Goal: Task Accomplishment & Management: Use online tool/utility

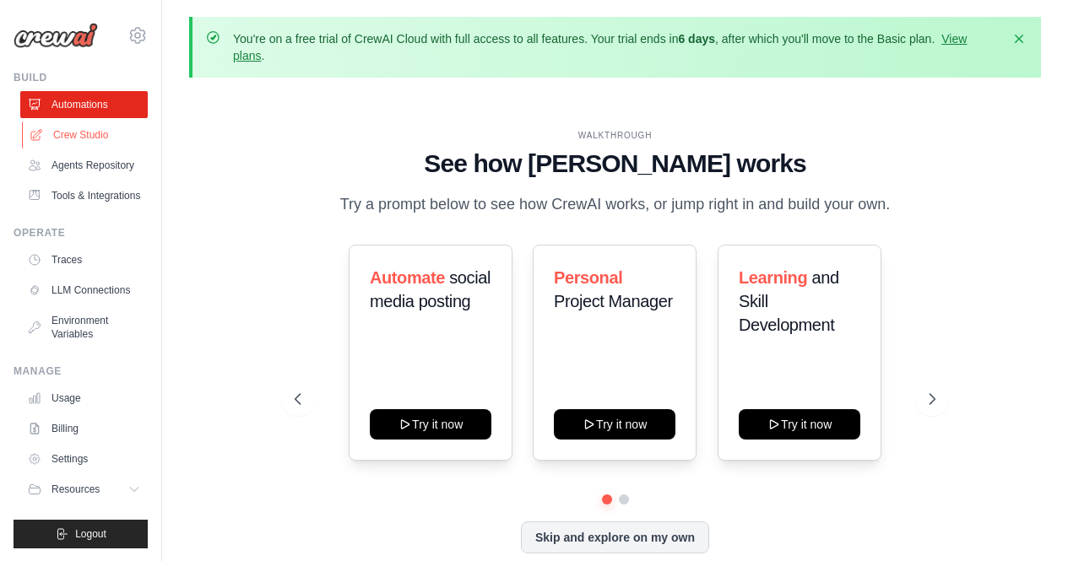
click at [94, 145] on link "Crew Studio" at bounding box center [85, 135] width 127 height 27
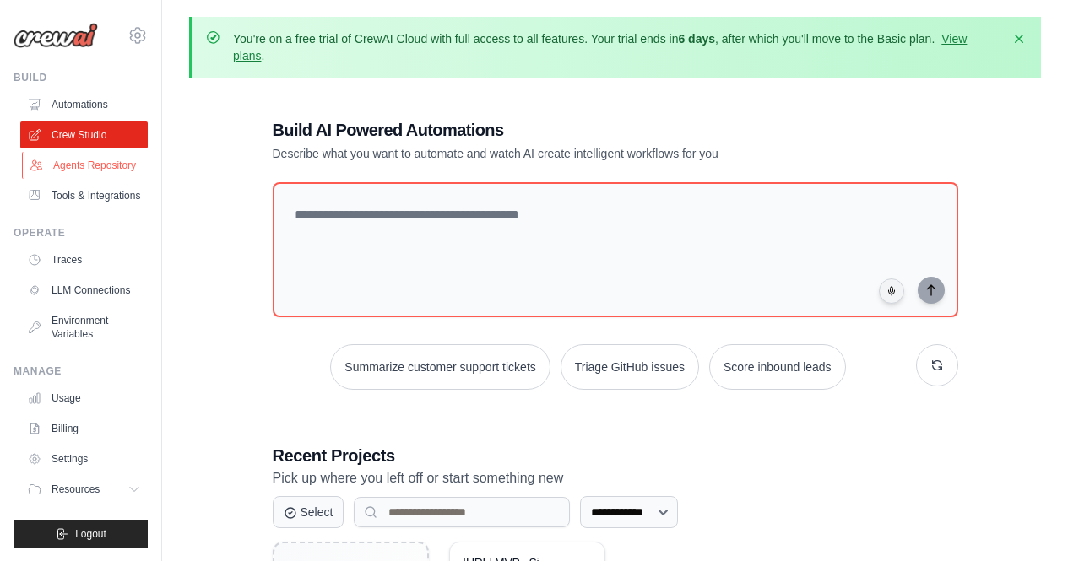
click at [81, 161] on link "Agents Repository" at bounding box center [85, 165] width 127 height 27
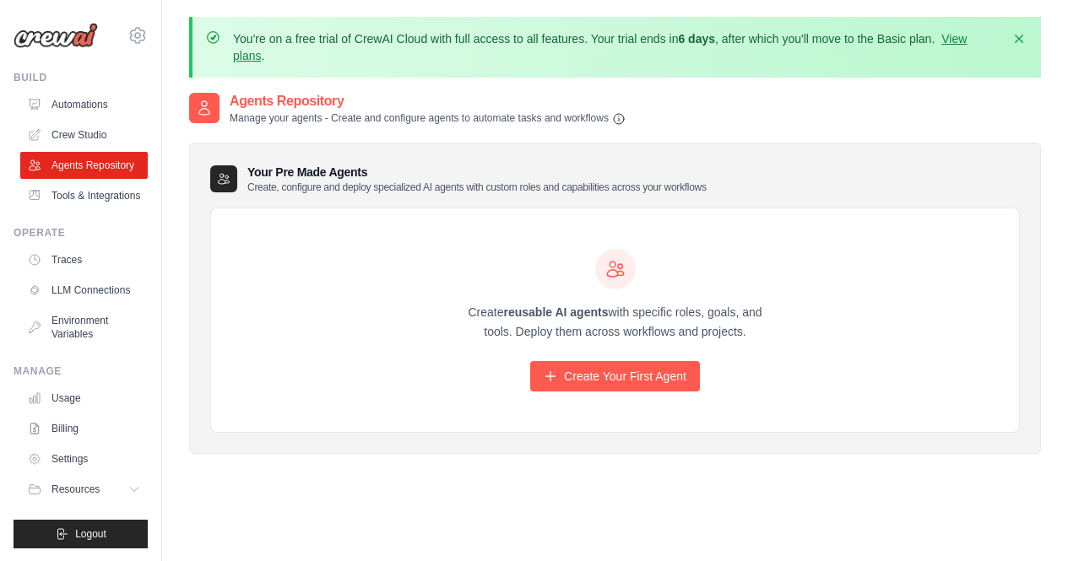
scroll to position [108, 0]
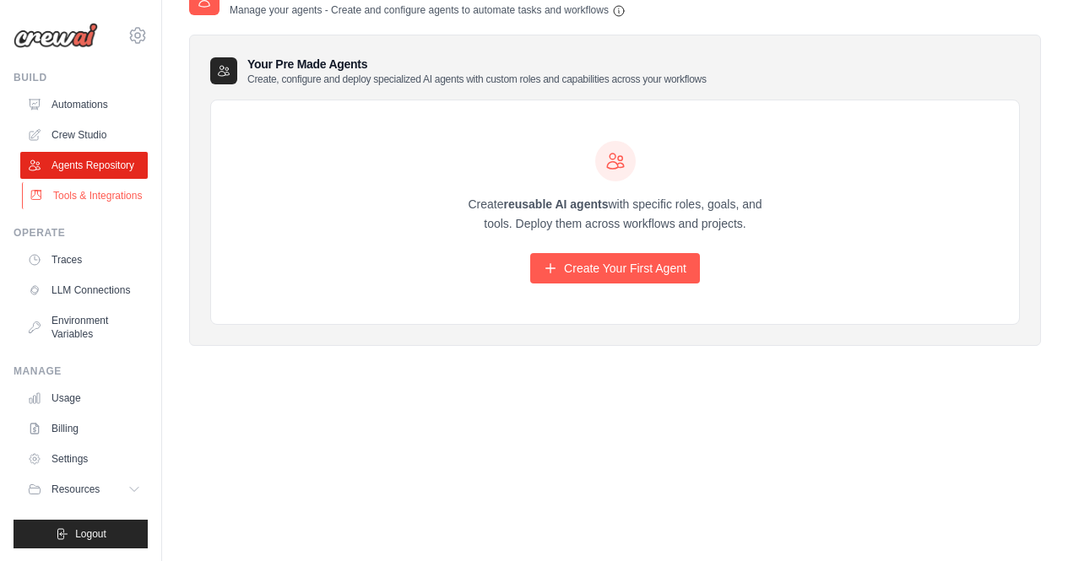
click at [87, 209] on link "Tools & Integrations" at bounding box center [85, 195] width 127 height 27
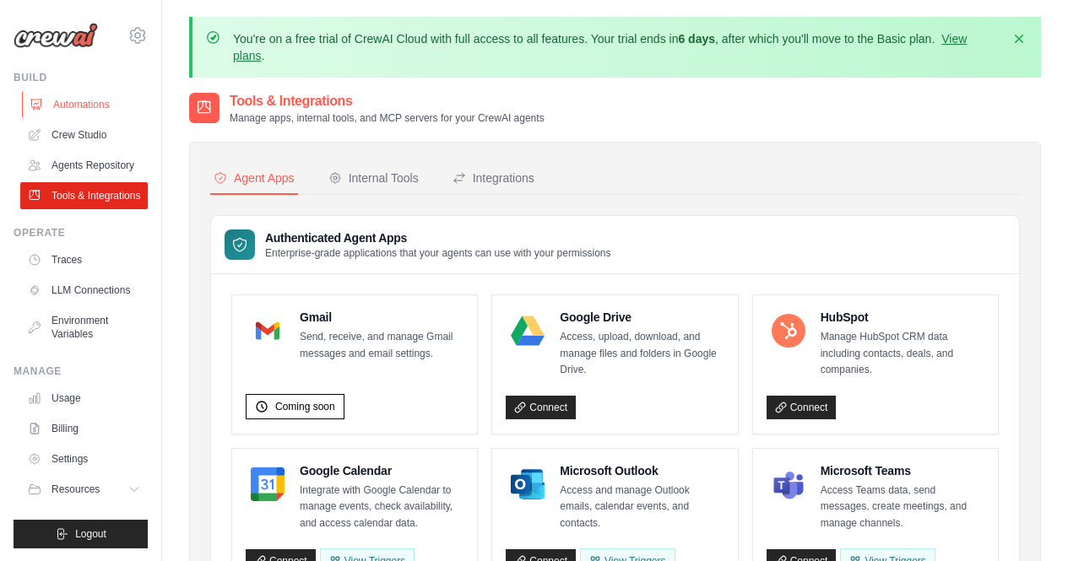
click at [73, 100] on link "Automations" at bounding box center [85, 104] width 127 height 27
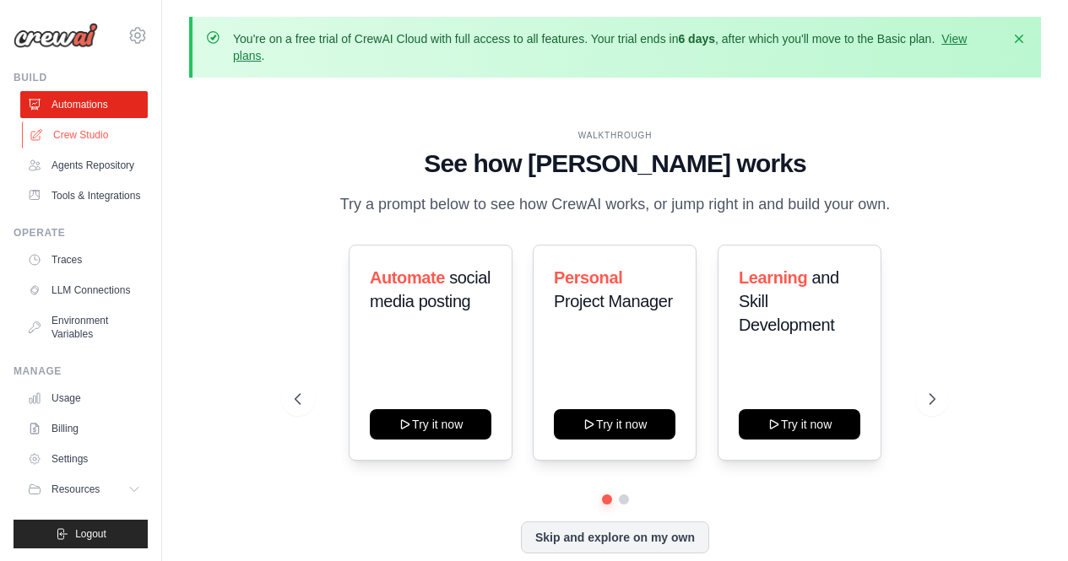
click at [93, 138] on link "Crew Studio" at bounding box center [85, 135] width 127 height 27
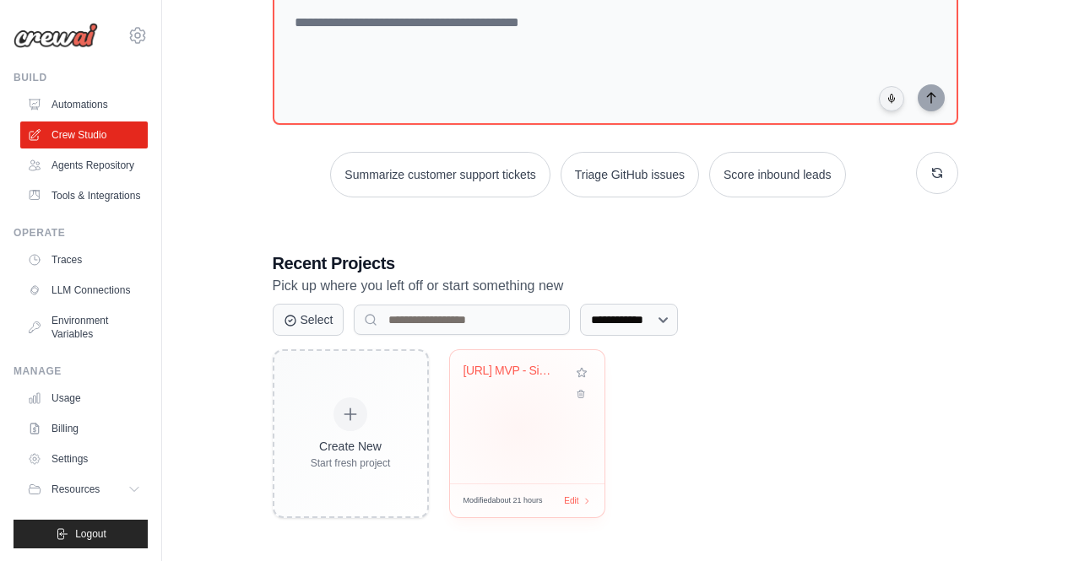
click at [518, 430] on div "XStreet.AI MVP - Simplified Researc..." at bounding box center [527, 416] width 154 height 133
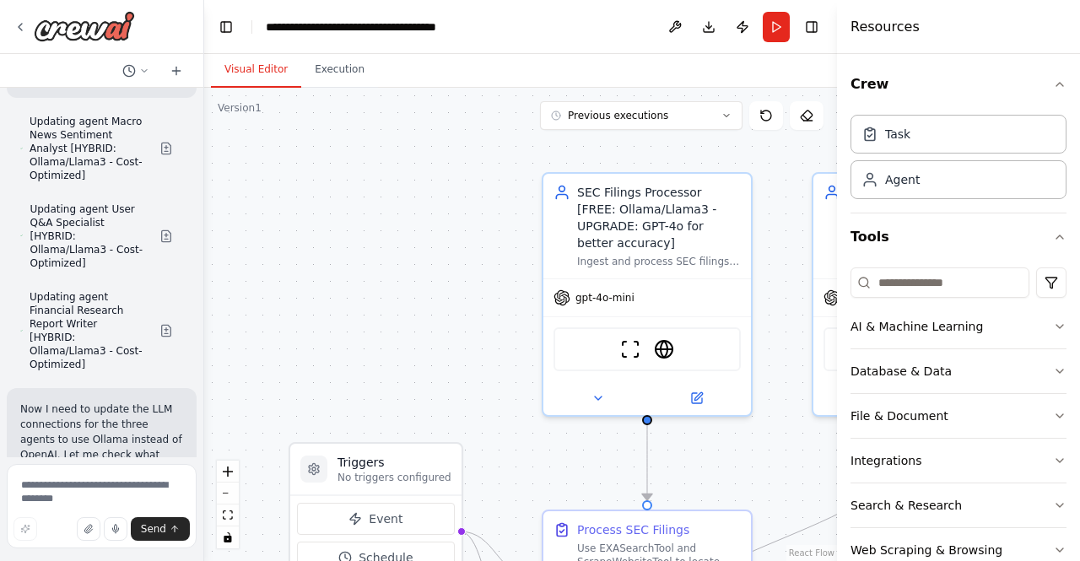
scroll to position [52523, 0]
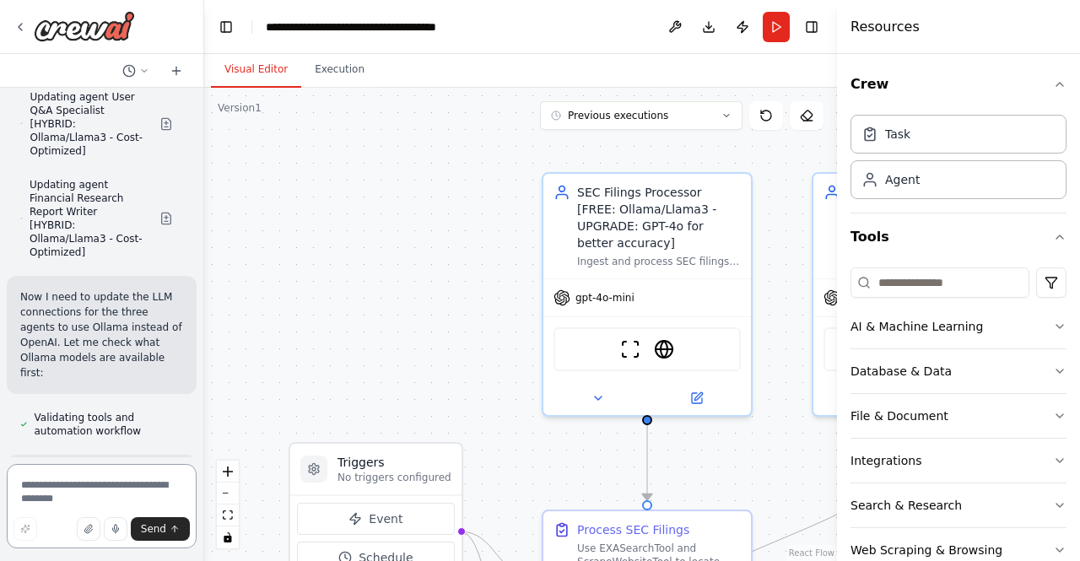
click at [92, 487] on textarea at bounding box center [102, 506] width 190 height 84
type textarea "**********"
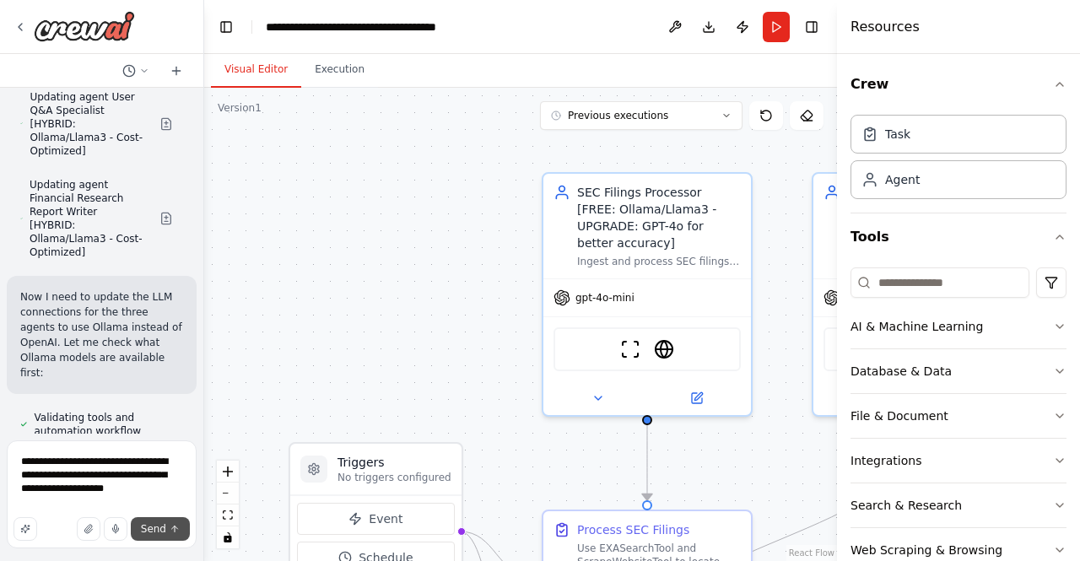
click at [175, 531] on icon "submit" at bounding box center [175, 529] width 10 height 10
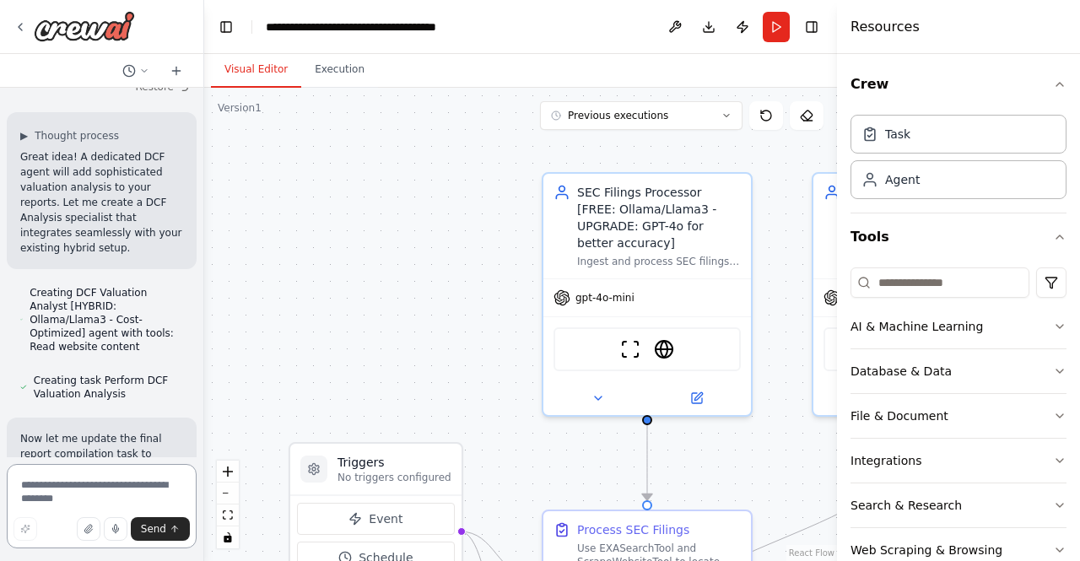
scroll to position [53911, 0]
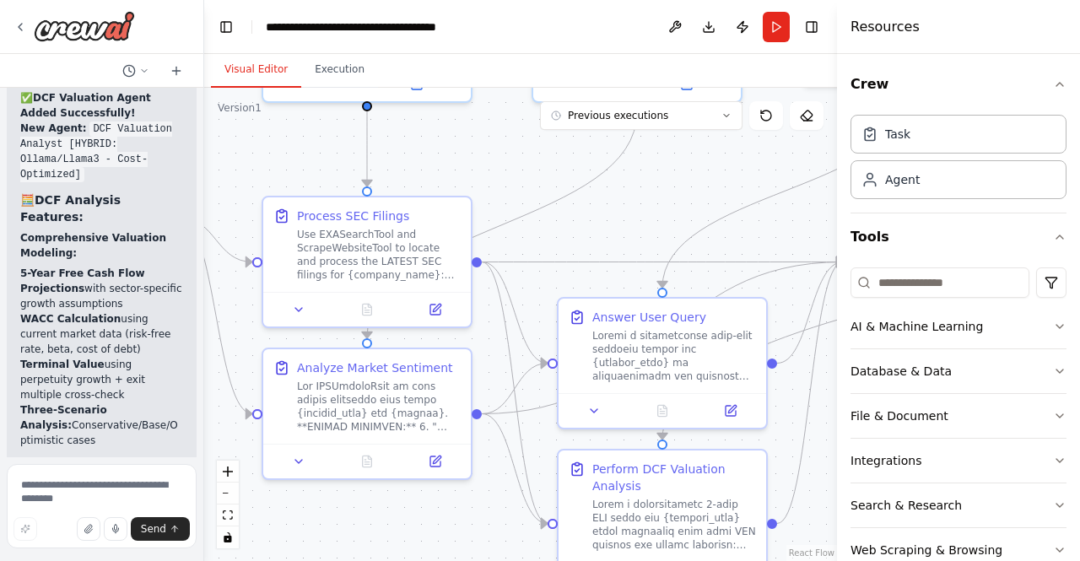
drag, startPoint x: 469, startPoint y: 267, endPoint x: 189, endPoint y: -47, distance: 420.8
click at [189, 0] on html "XStreet.AI's mission is to democratize finanical research and make it accessibl…" at bounding box center [540, 280] width 1080 height 561
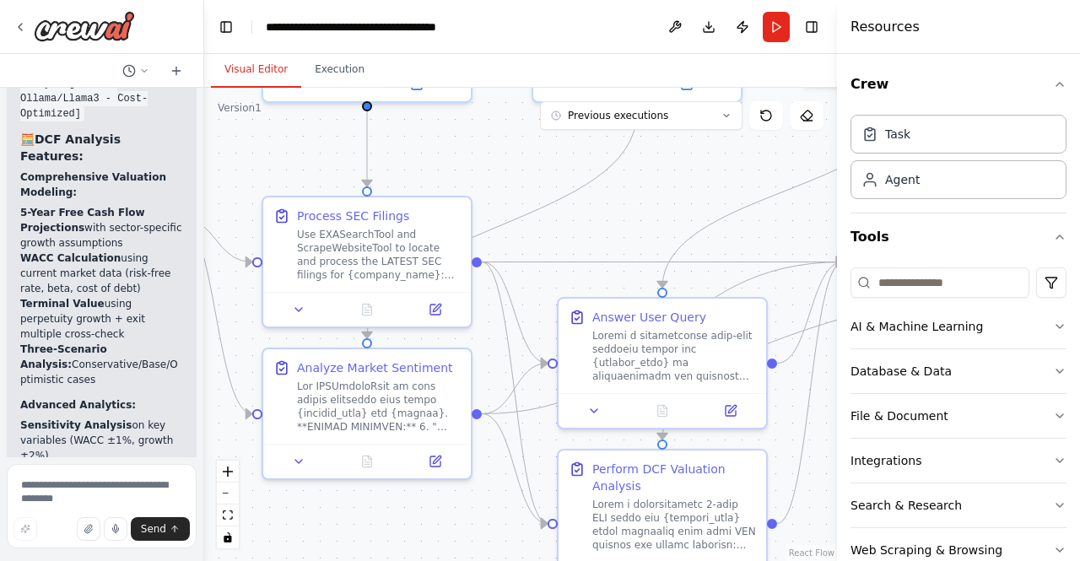
scroll to position [54521, 0]
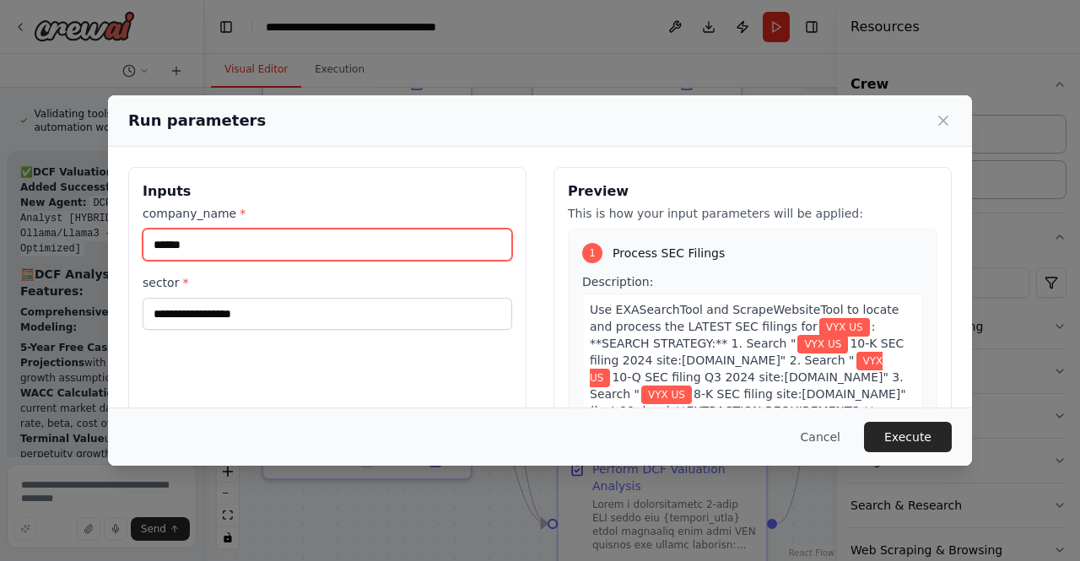
click at [281, 258] on input "******" at bounding box center [328, 245] width 370 height 32
click at [281, 258] on input "*" at bounding box center [328, 245] width 370 height 32
type input "****"
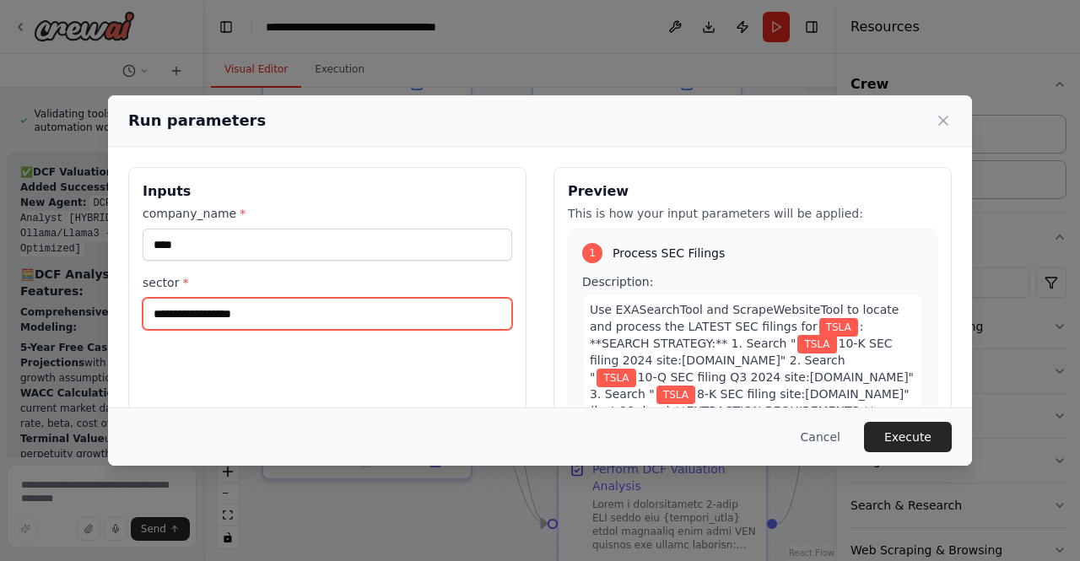
click at [280, 305] on input "**********" at bounding box center [328, 314] width 370 height 32
click at [280, 305] on input "*" at bounding box center [328, 314] width 370 height 32
type input "**********"
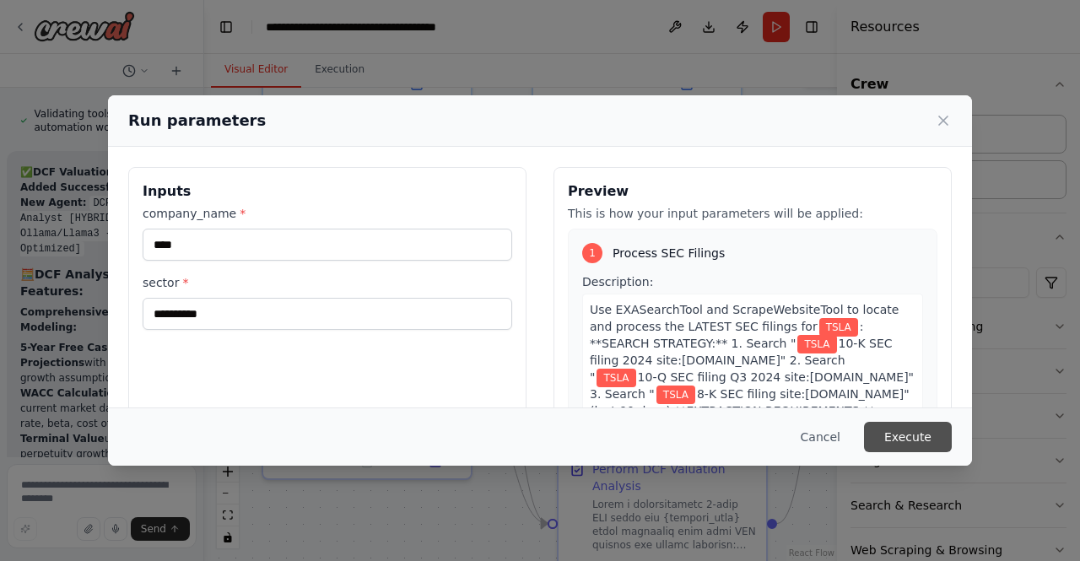
click at [884, 435] on button "Execute" at bounding box center [908, 437] width 88 height 30
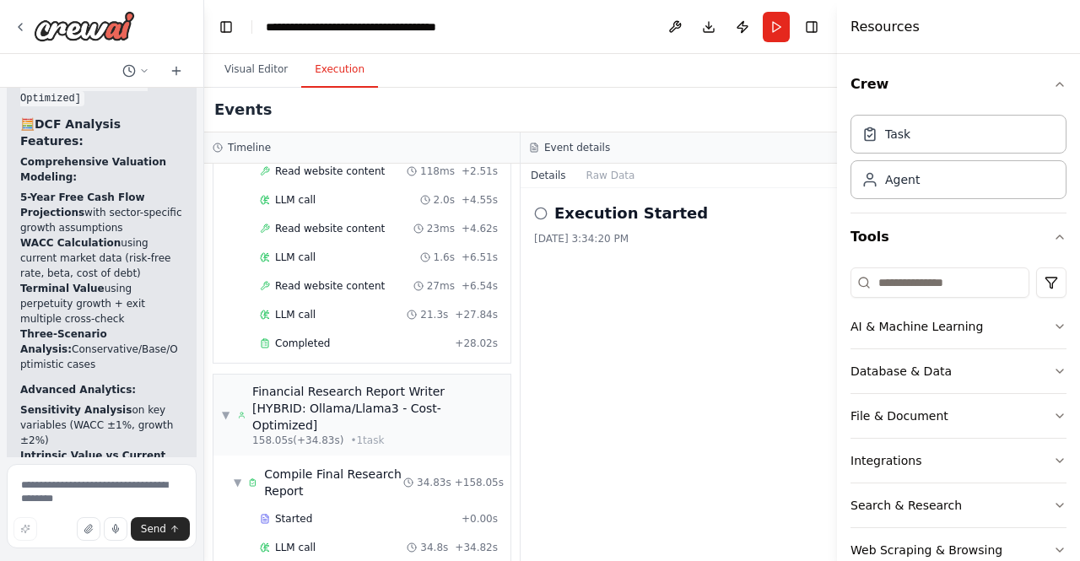
scroll to position [1969, 0]
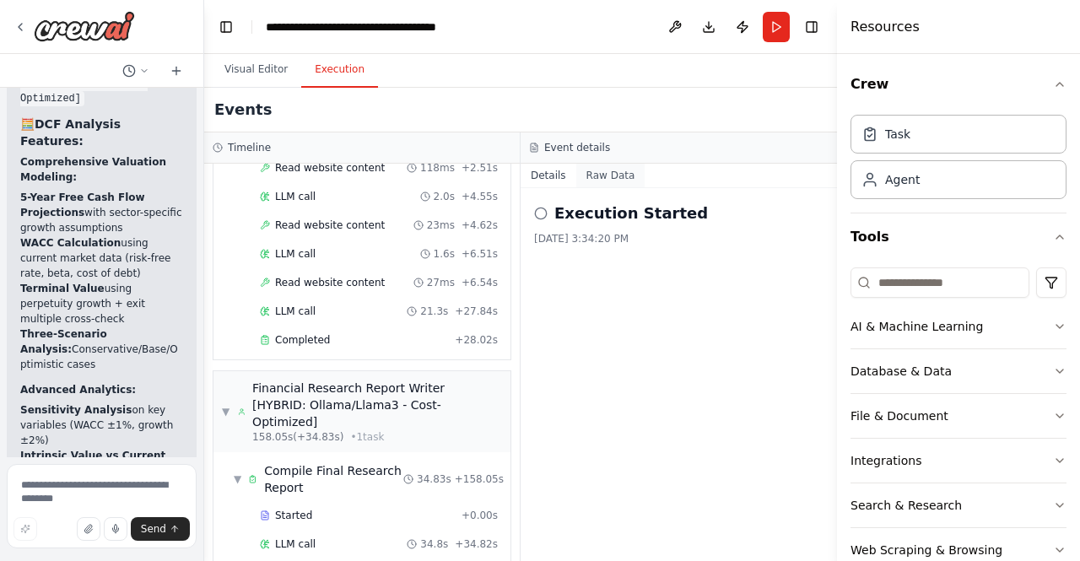
click at [604, 181] on button "Raw Data" at bounding box center [610, 176] width 69 height 24
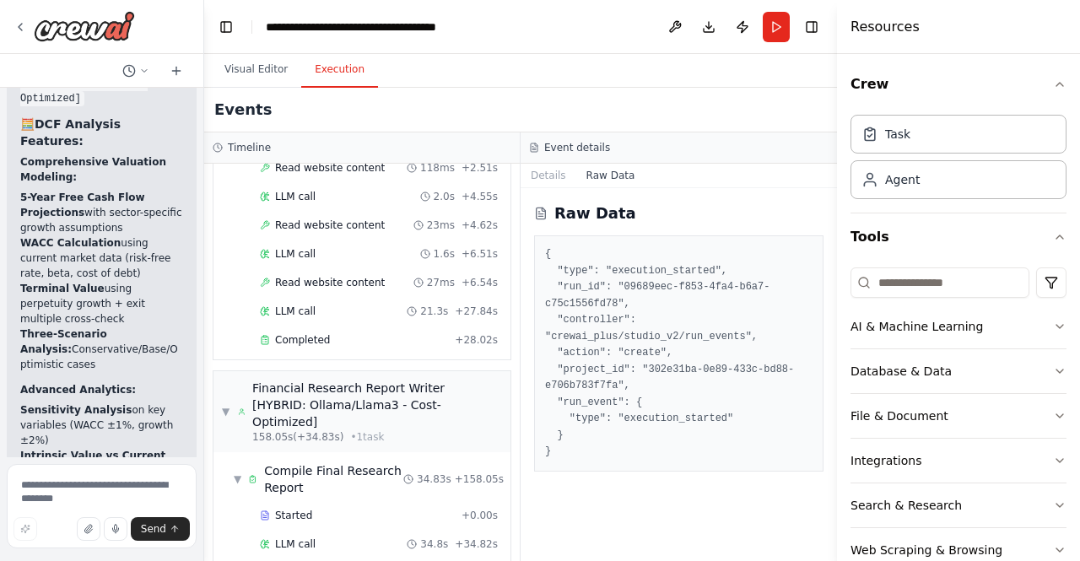
scroll to position [54407, 0]
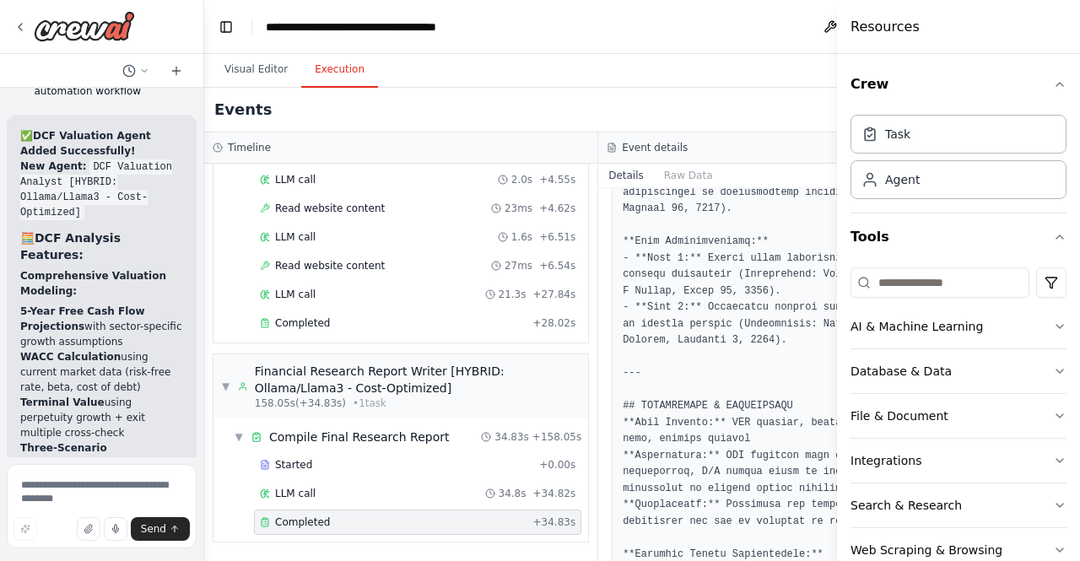
scroll to position [3173, 0]
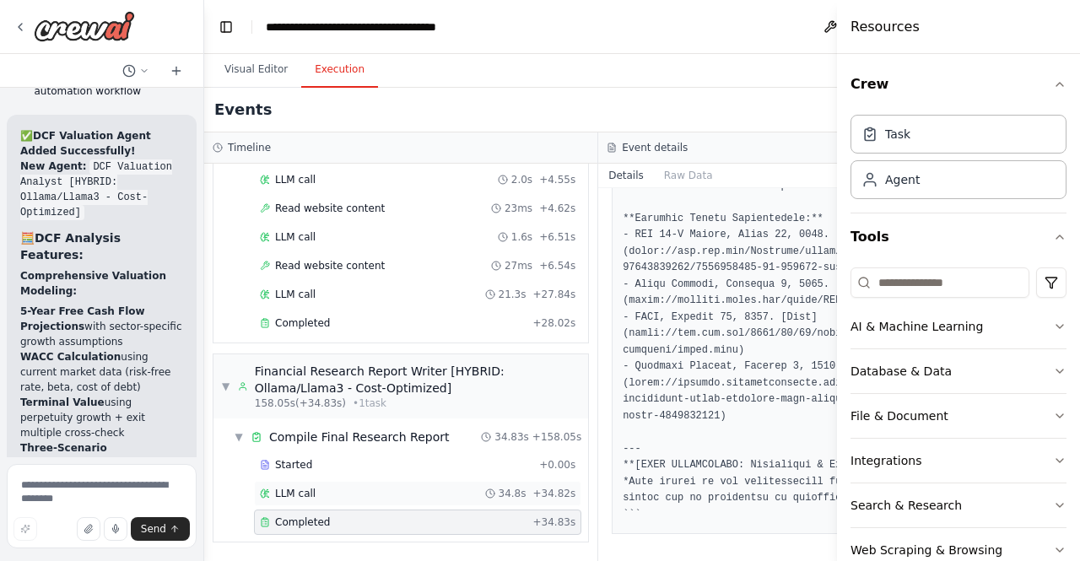
click at [382, 489] on div "LLM call 34.8s + 34.82s" at bounding box center [418, 494] width 316 height 14
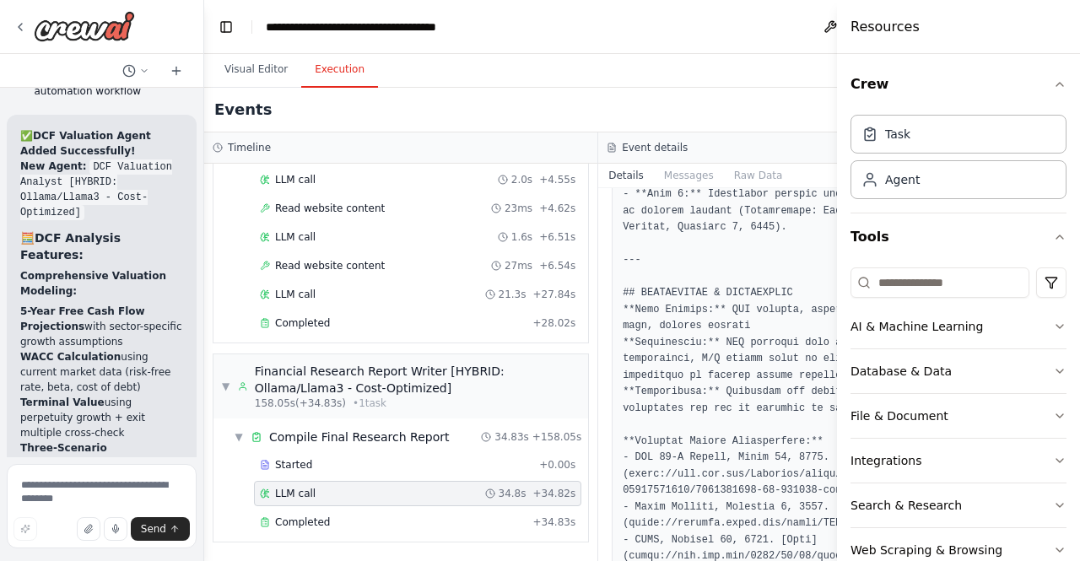
scroll to position [2970, 0]
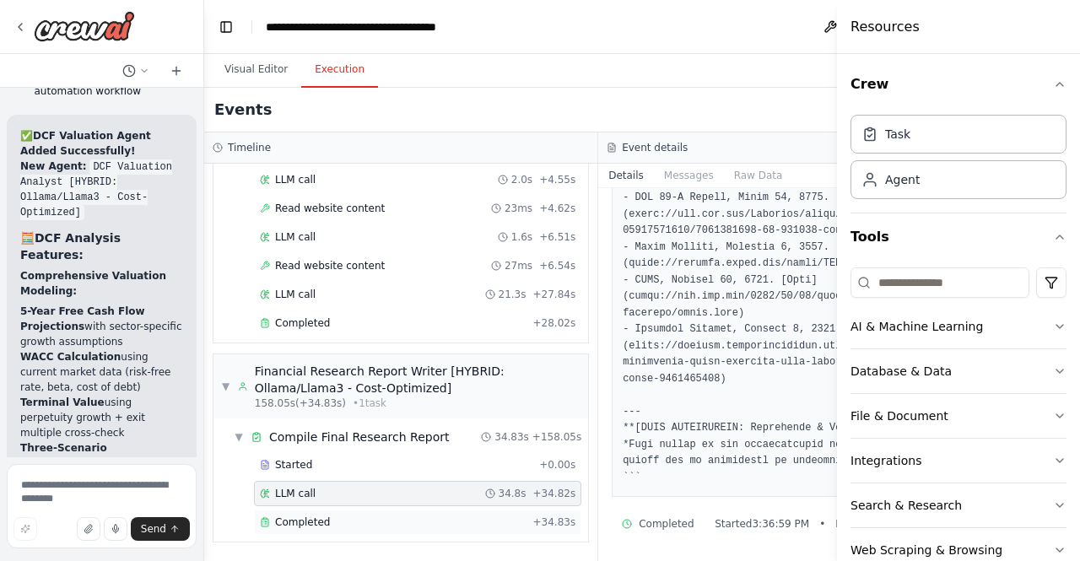
click at [379, 528] on div "Completed" at bounding box center [393, 523] width 267 height 14
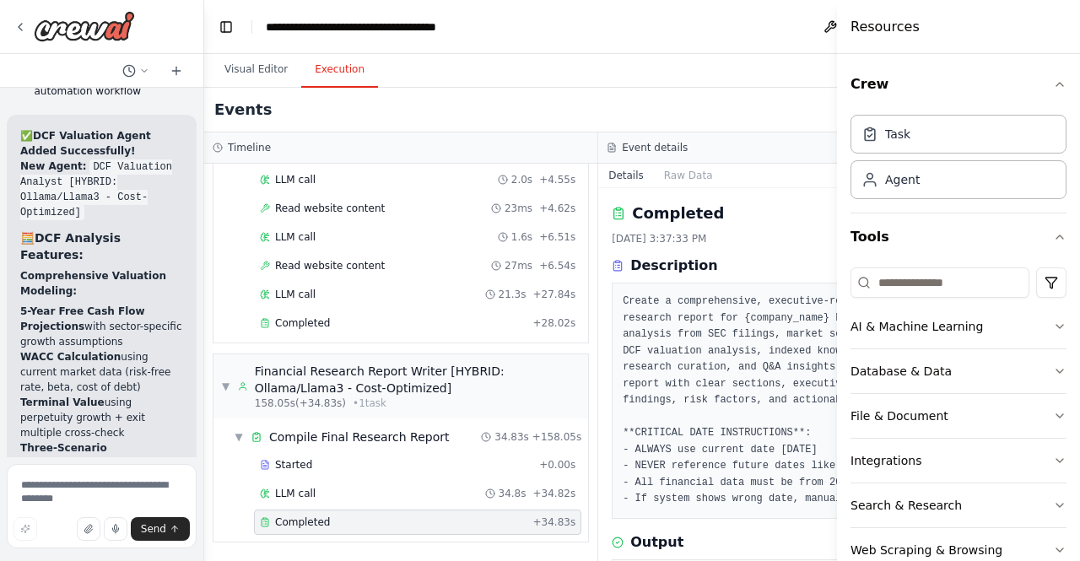
click at [379, 528] on div "Completed" at bounding box center [393, 523] width 267 height 14
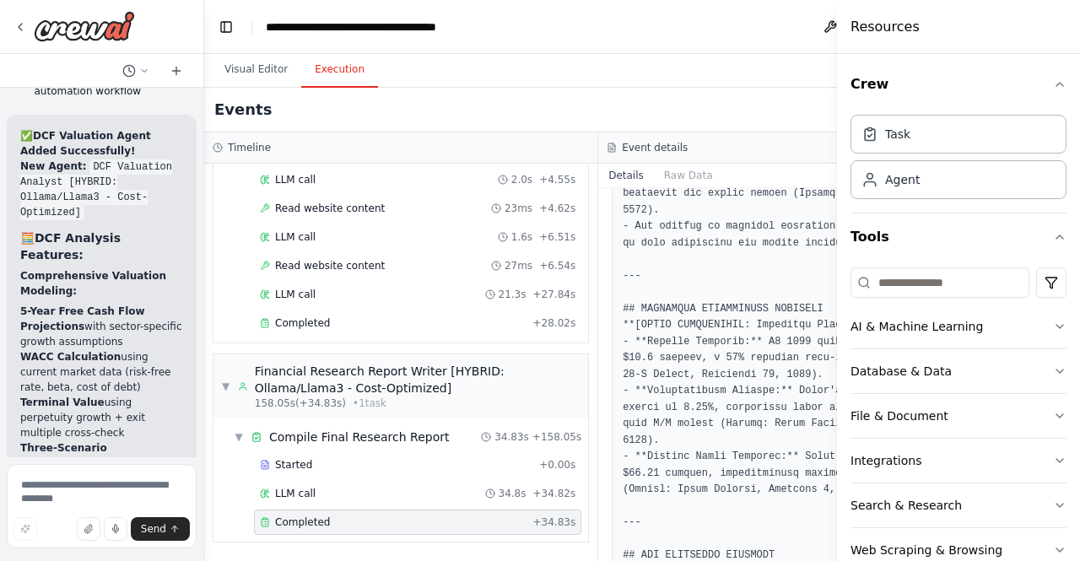
scroll to position [1367, 0]
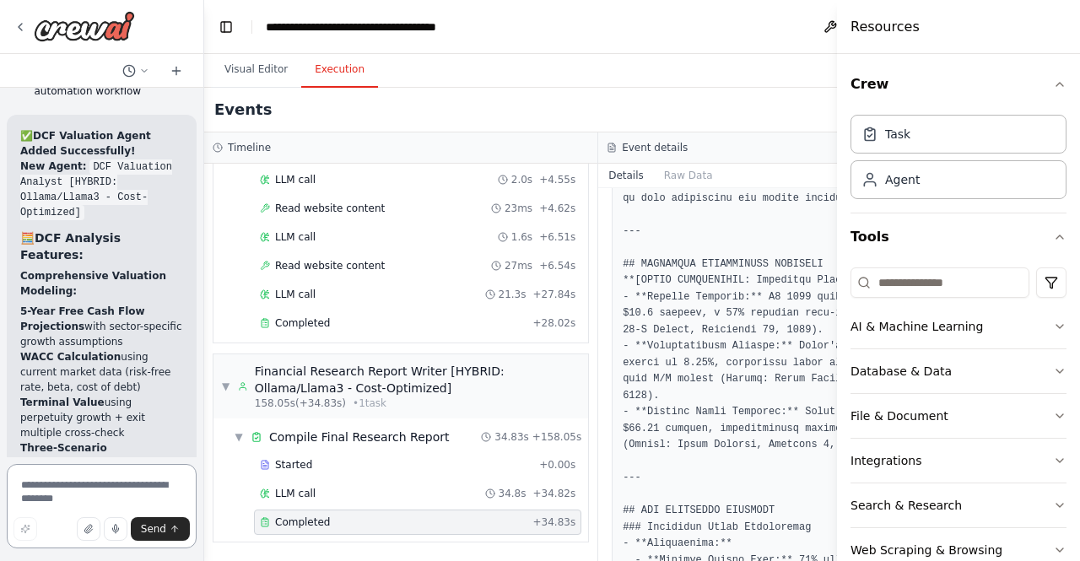
click at [83, 494] on textarea at bounding box center [102, 506] width 190 height 84
type textarea "**********"
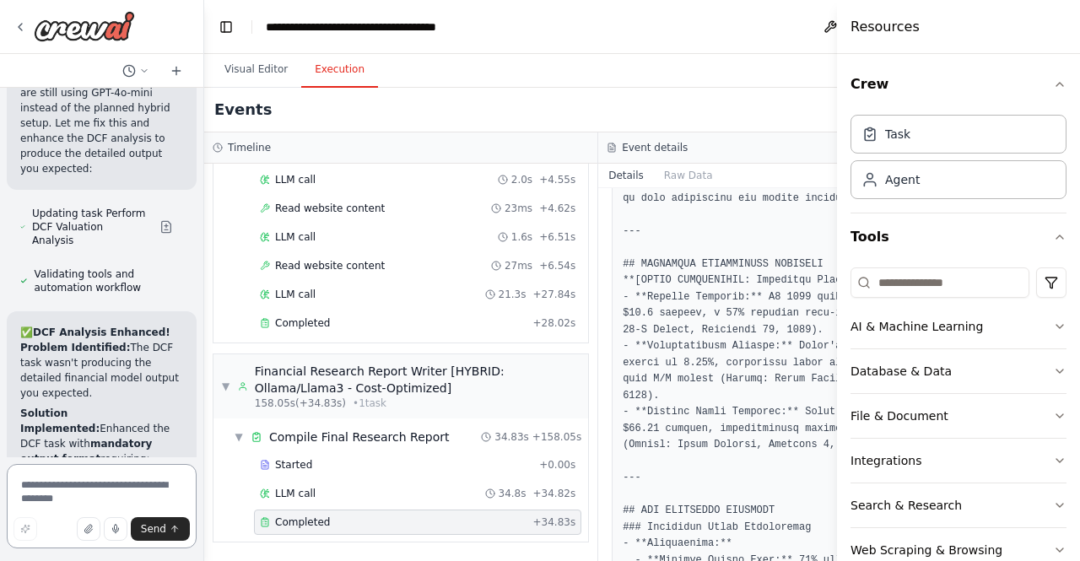
scroll to position [55996, 0]
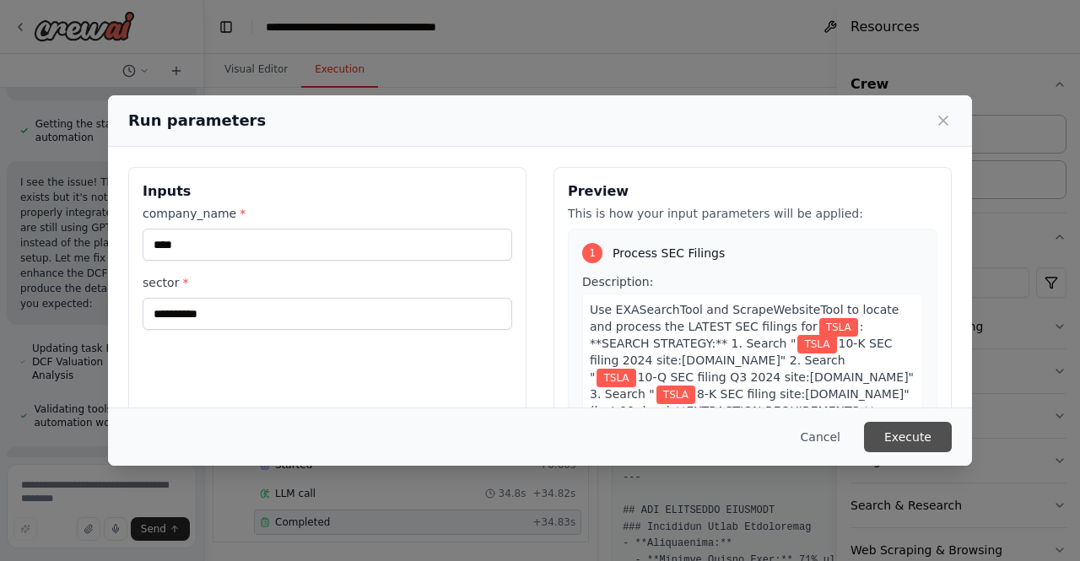
click at [922, 438] on button "Execute" at bounding box center [908, 437] width 88 height 30
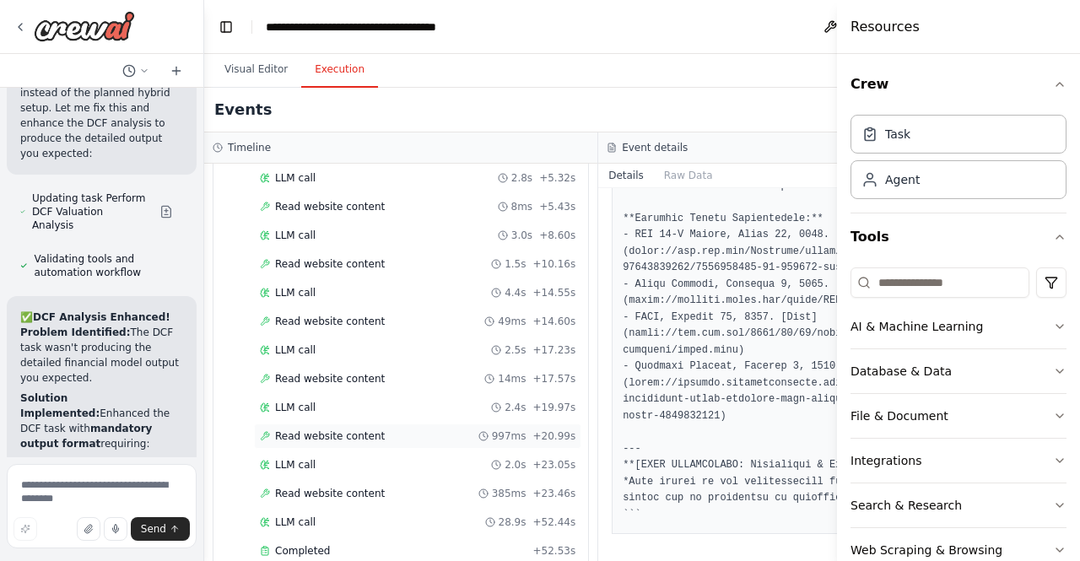
scroll to position [1705, 0]
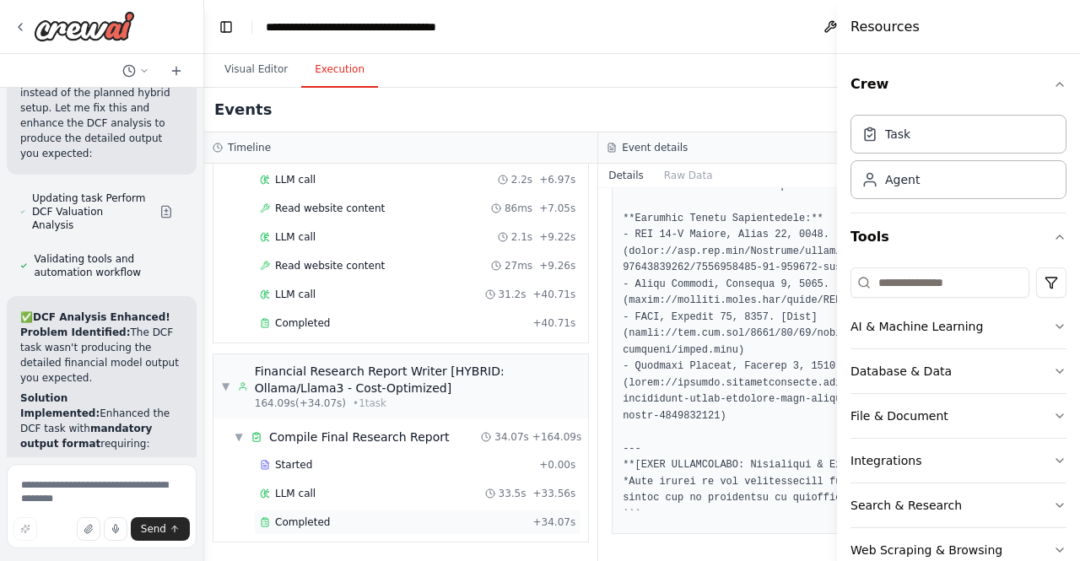
click at [342, 522] on div "Completed" at bounding box center [393, 523] width 267 height 14
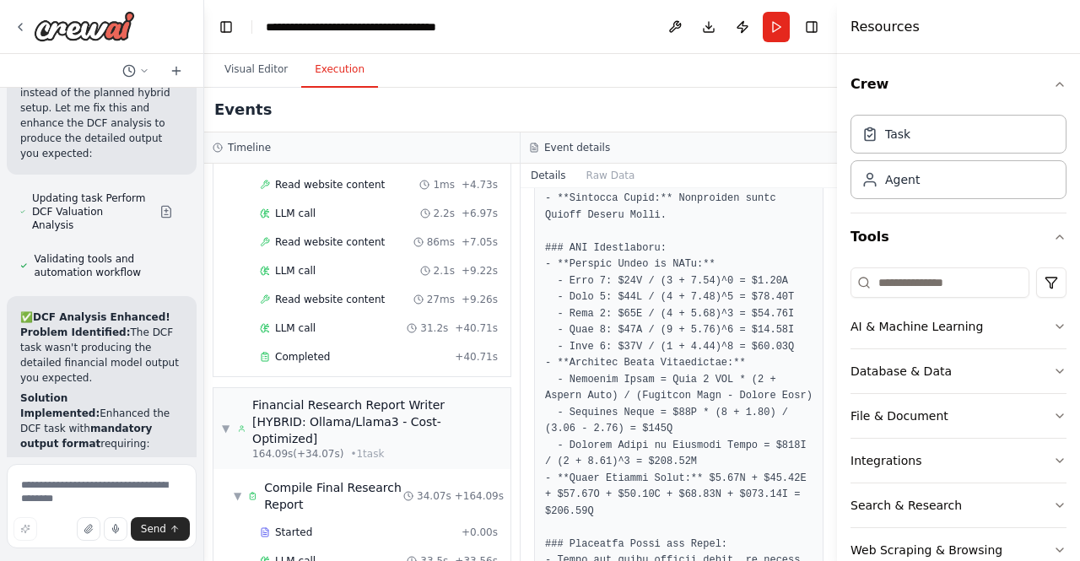
scroll to position [2029, 0]
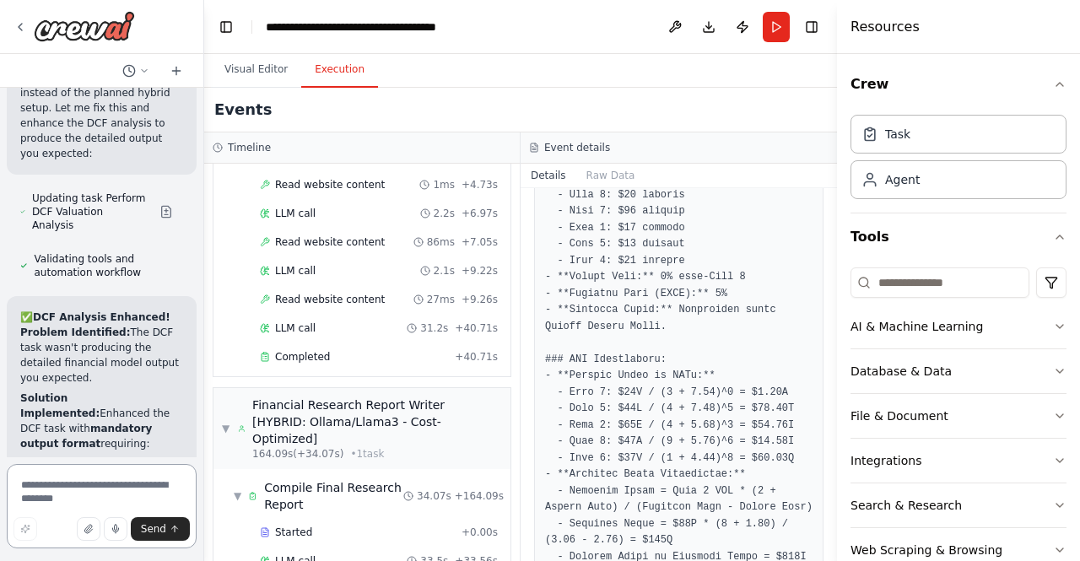
click at [98, 484] on textarea at bounding box center [102, 506] width 190 height 84
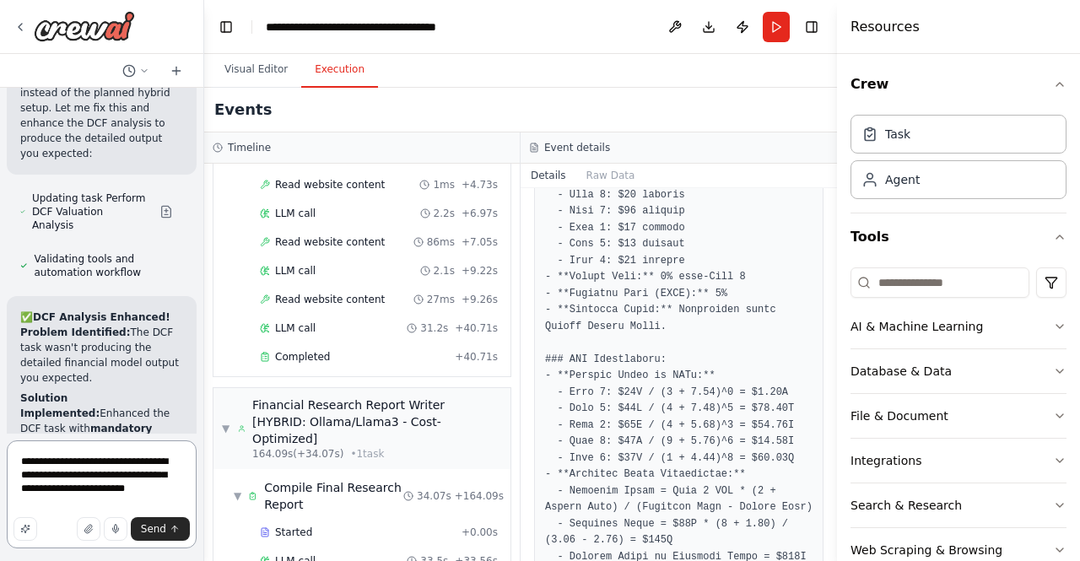
type textarea "**********"
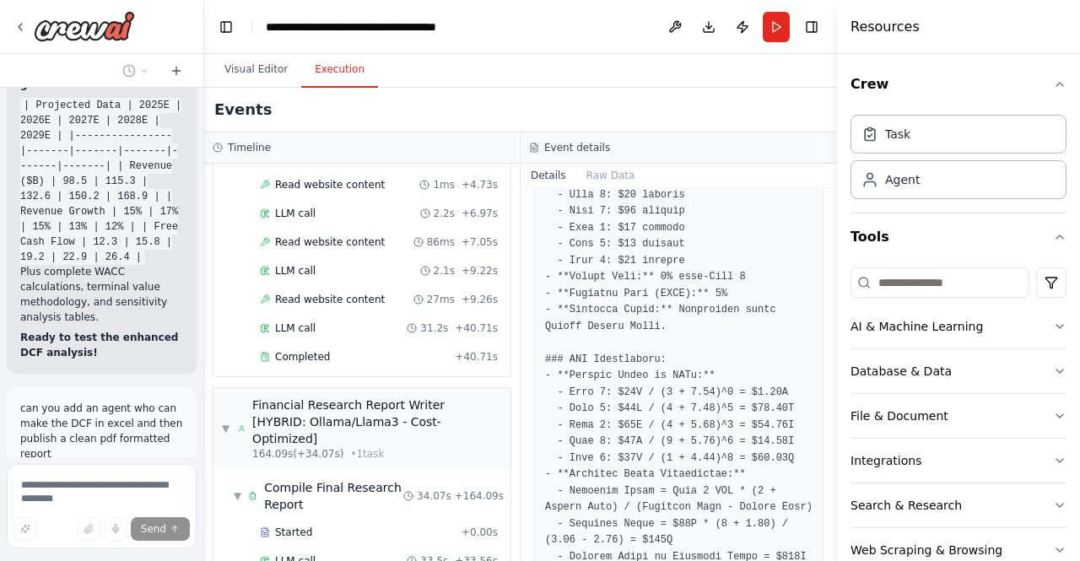
scroll to position [56853, 0]
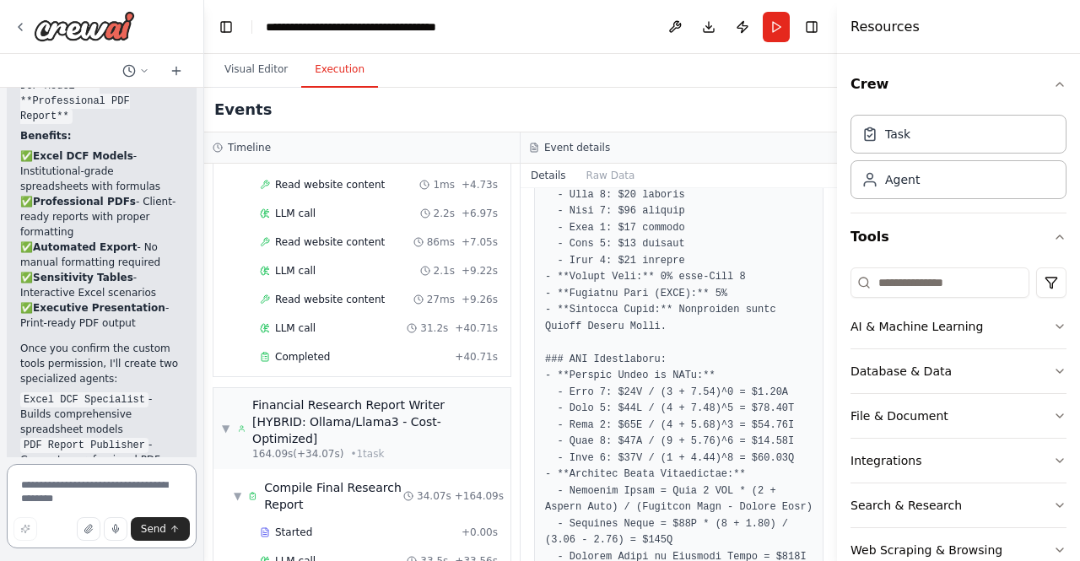
scroll to position [58646, 0]
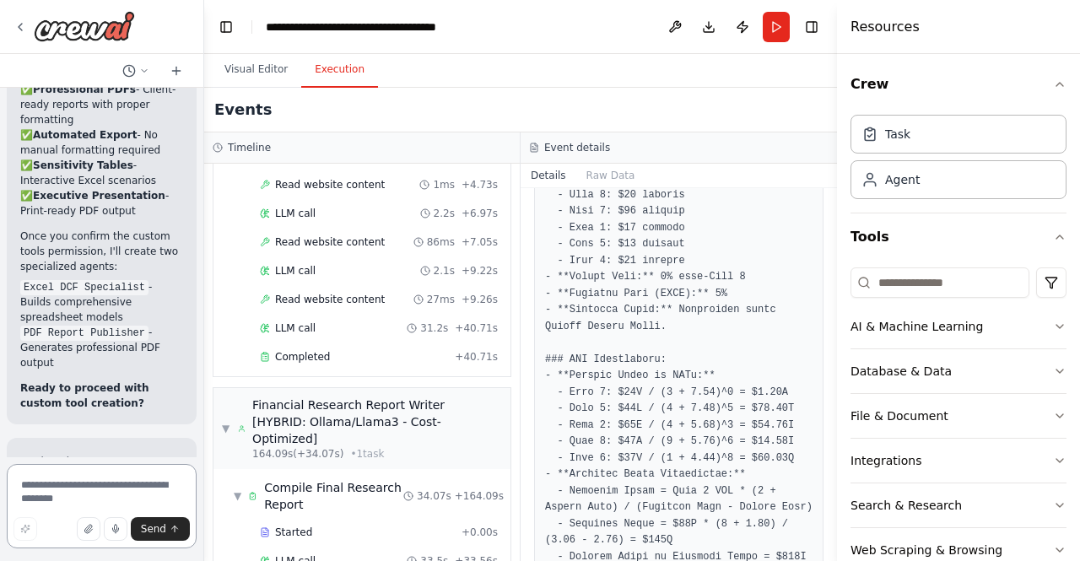
click at [78, 480] on textarea at bounding box center [102, 506] width 190 height 84
type textarea "**********"
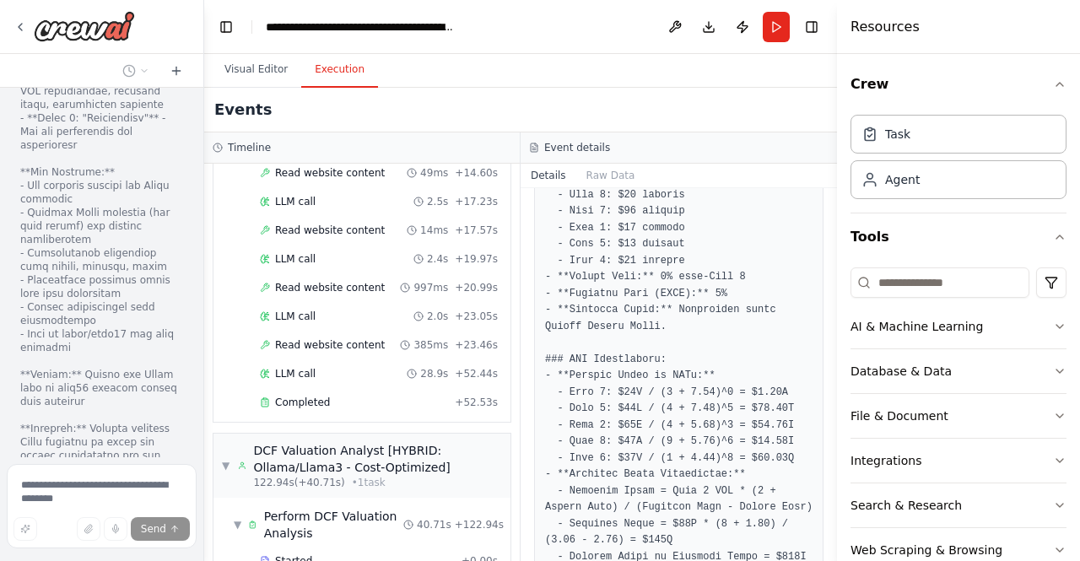
scroll to position [59621, 0]
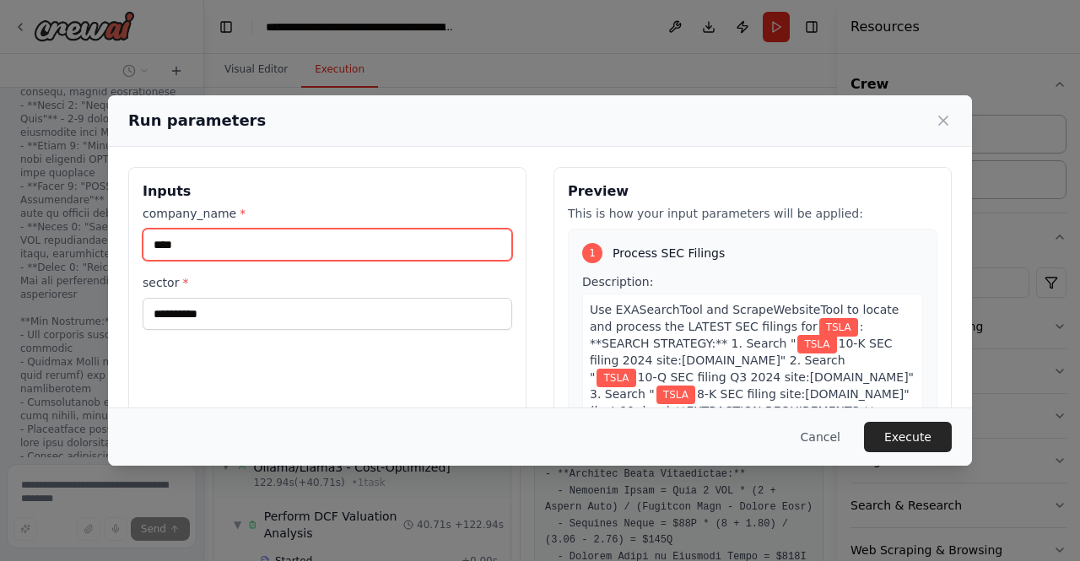
click at [256, 241] on input "****" at bounding box center [328, 245] width 370 height 32
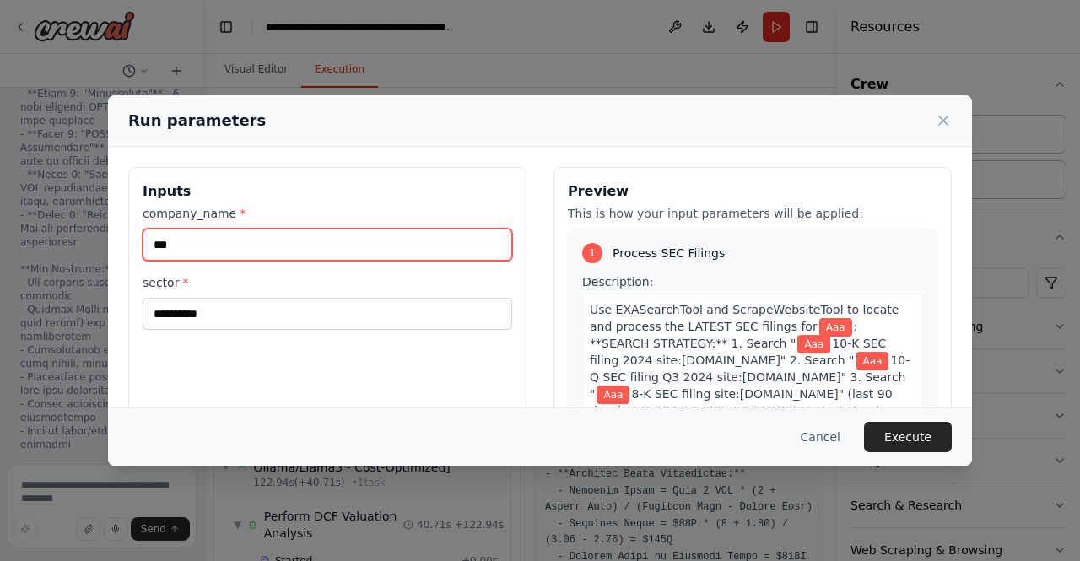
click at [256, 241] on input "***" at bounding box center [328, 245] width 370 height 32
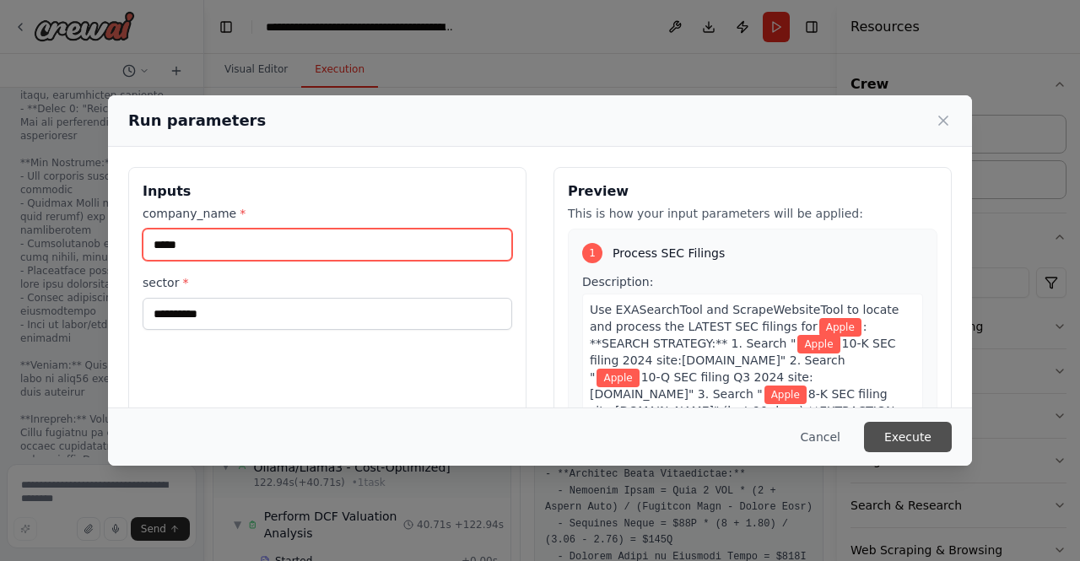
scroll to position [59645, 0]
type input "*****"
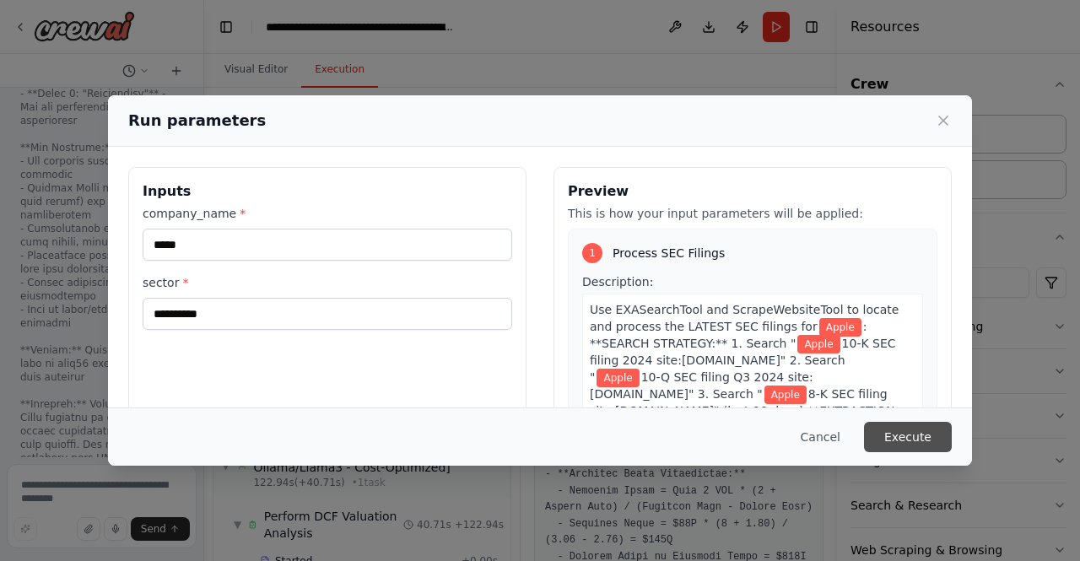
click at [906, 431] on button "Execute" at bounding box center [908, 437] width 88 height 30
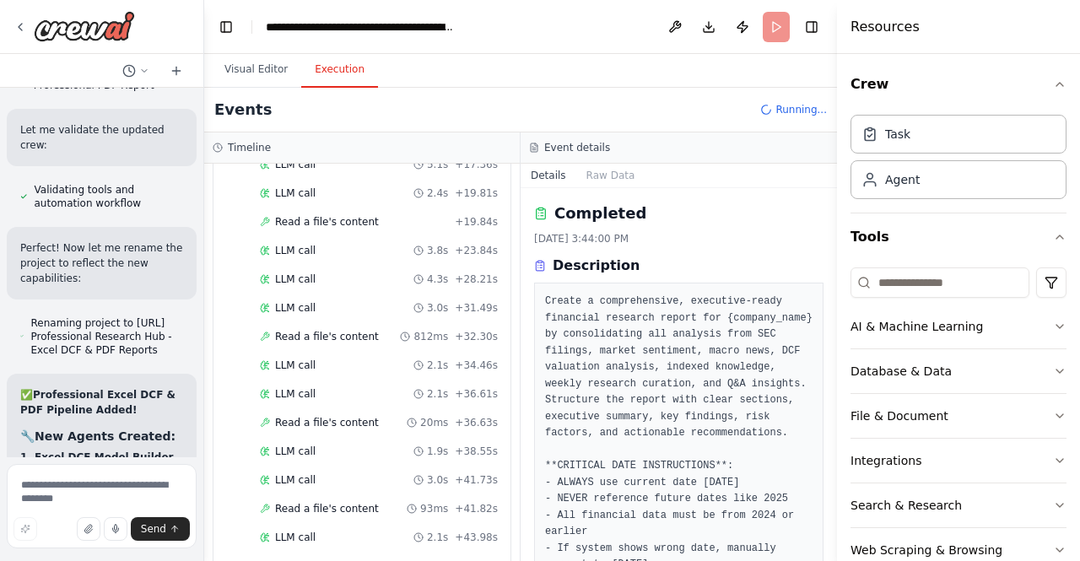
scroll to position [3789, 0]
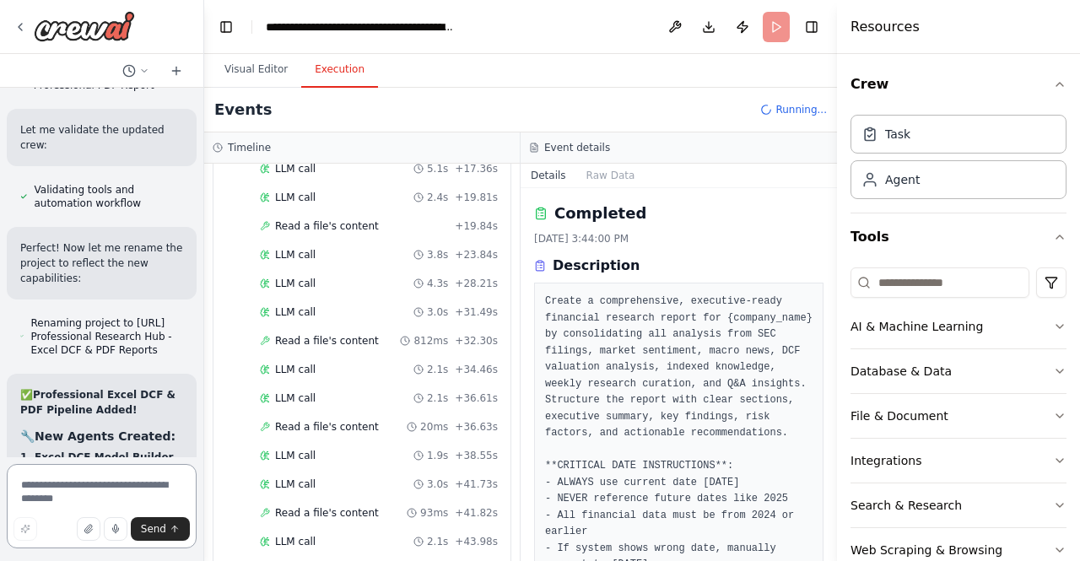
click at [82, 495] on textarea at bounding box center [102, 506] width 190 height 84
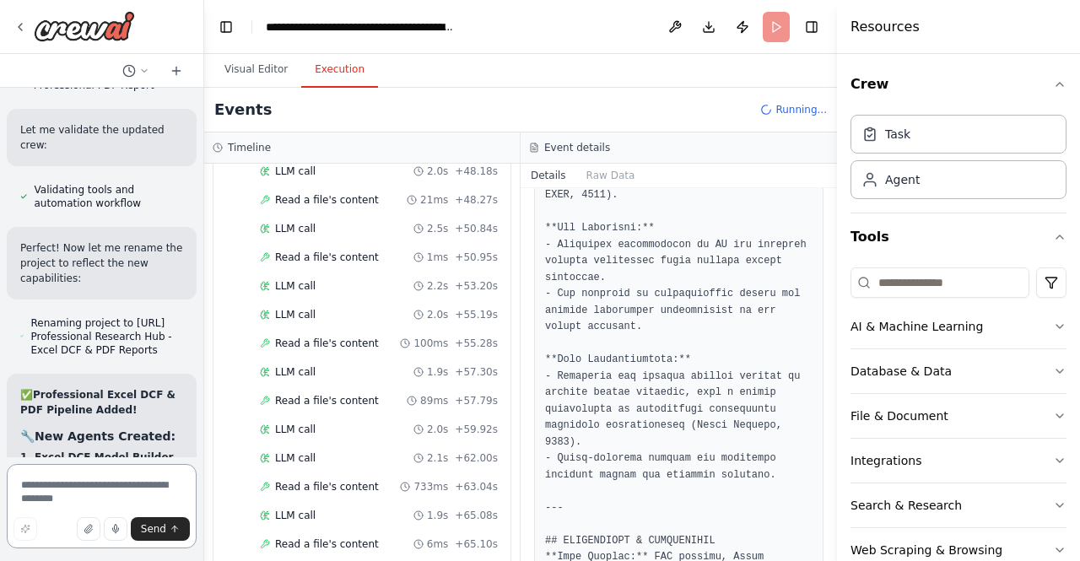
scroll to position [3930, 0]
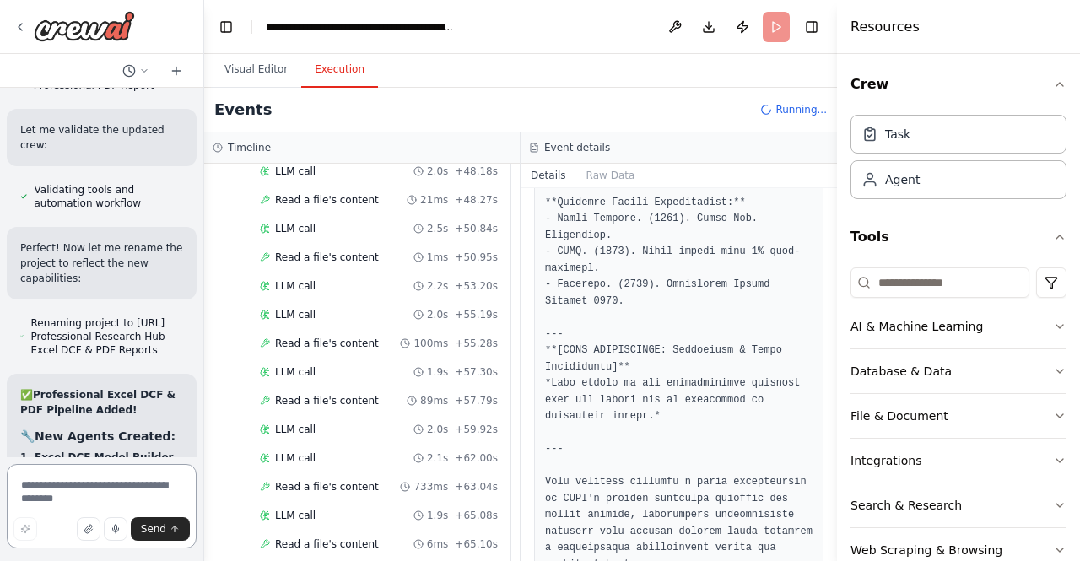
click at [107, 494] on textarea at bounding box center [102, 506] width 190 height 84
type textarea "**********"
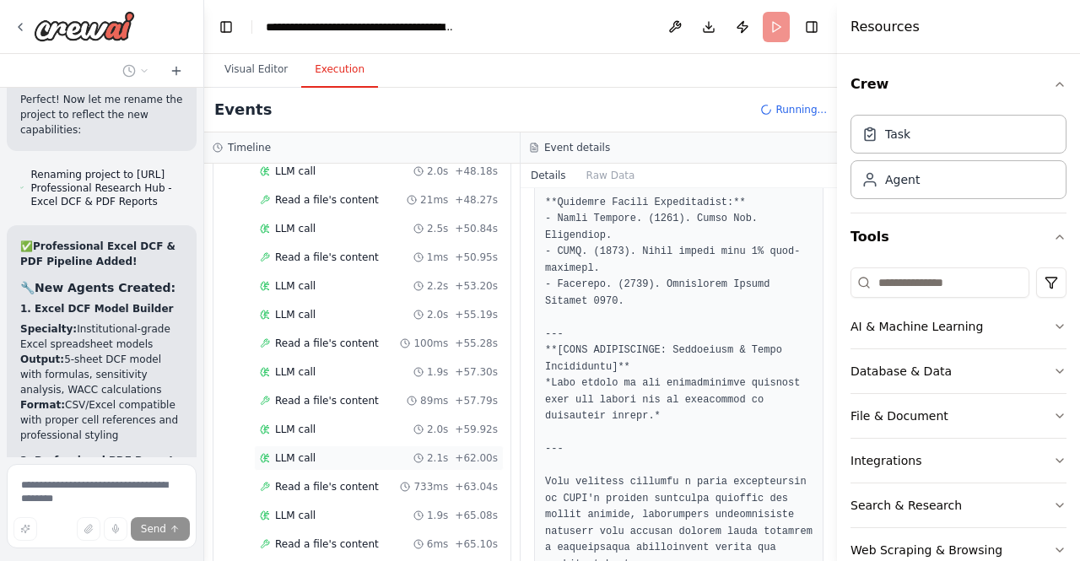
scroll to position [4445, 0]
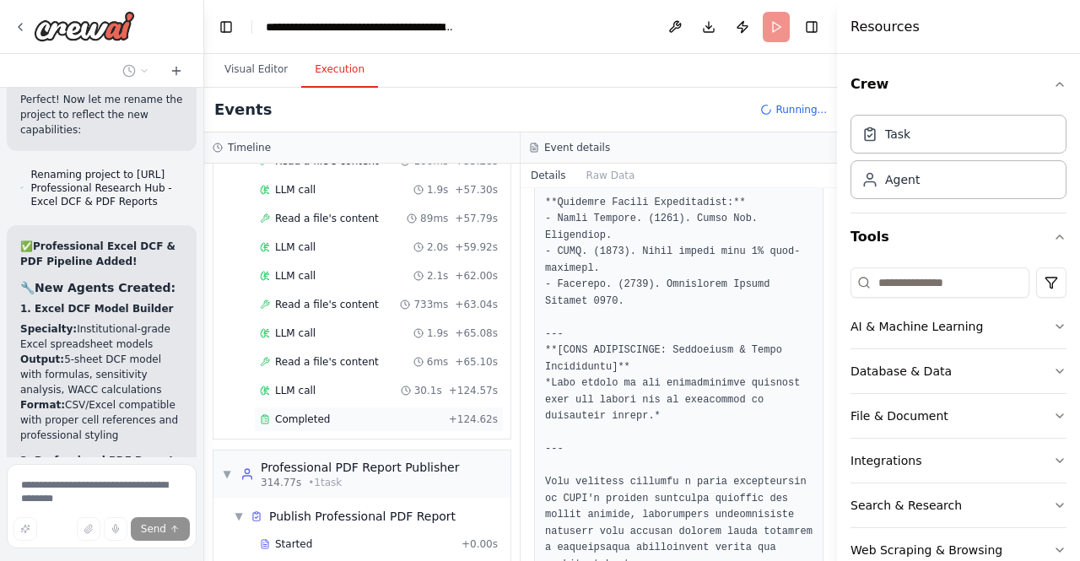
click at [348, 413] on div "Completed" at bounding box center [351, 420] width 182 height 14
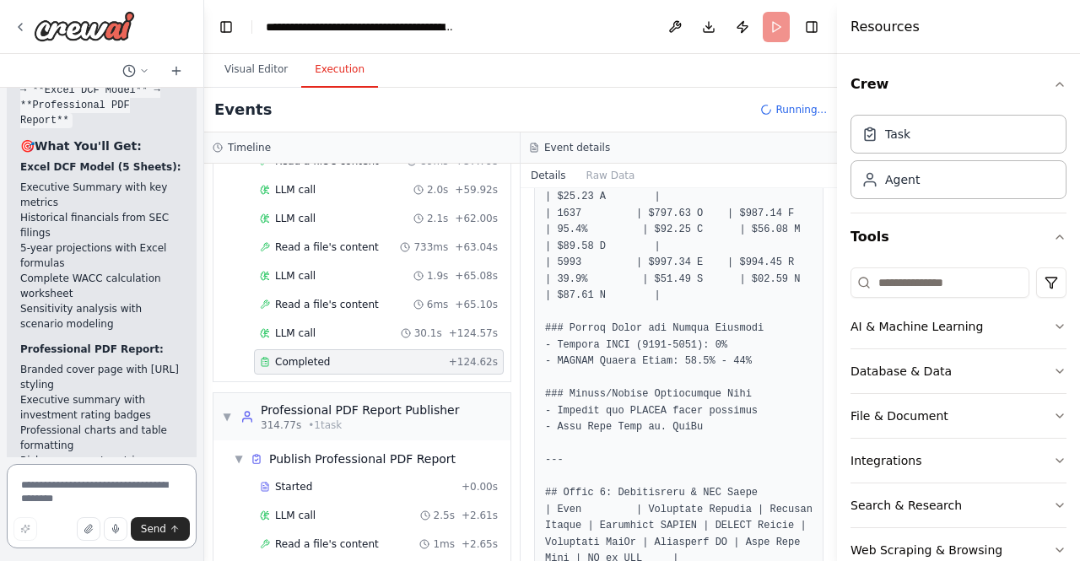
scroll to position [61287, 0]
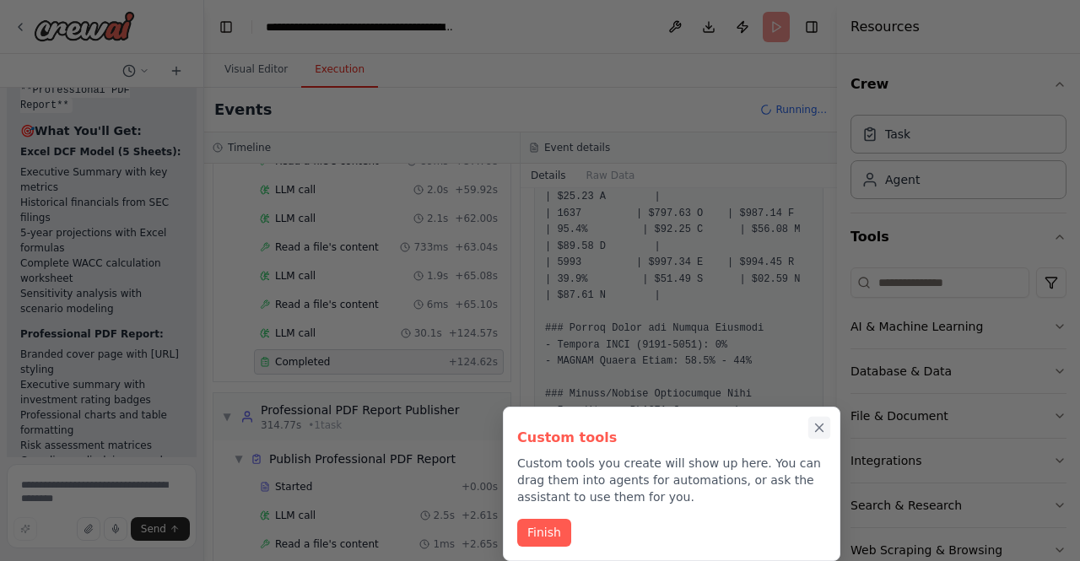
click at [819, 421] on icon "Close walkthrough" at bounding box center [819, 427] width 15 height 15
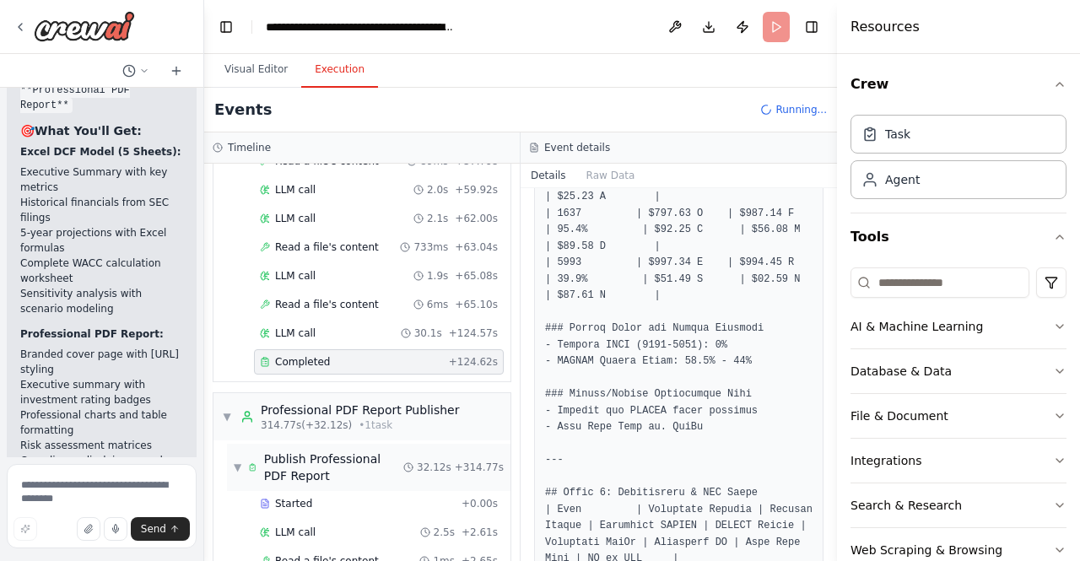
scroll to position [4548, 0]
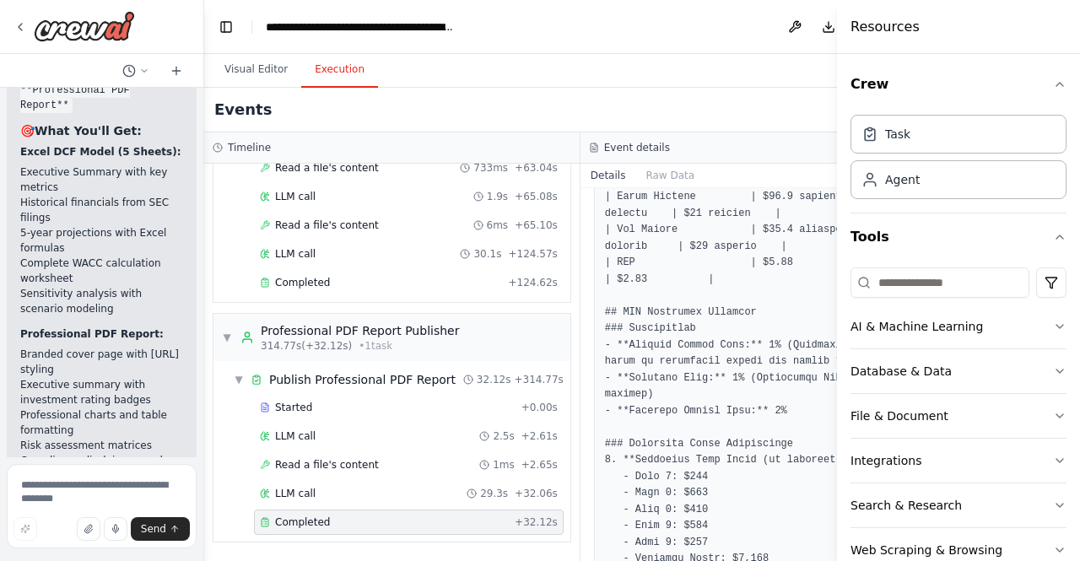
scroll to position [1944, 0]
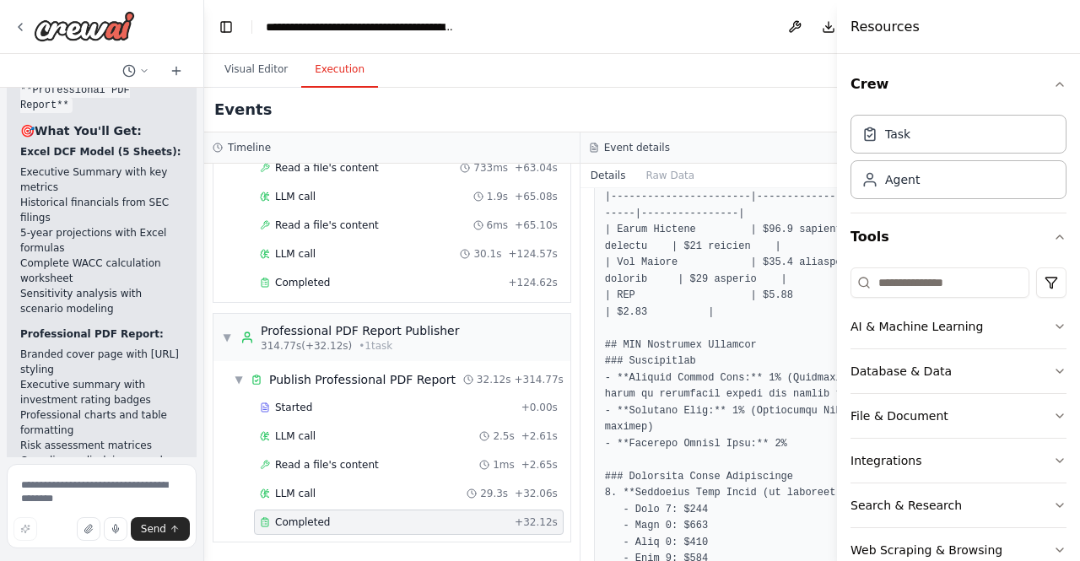
click at [394, 511] on div "Completed + 32.12s" at bounding box center [409, 522] width 310 height 25
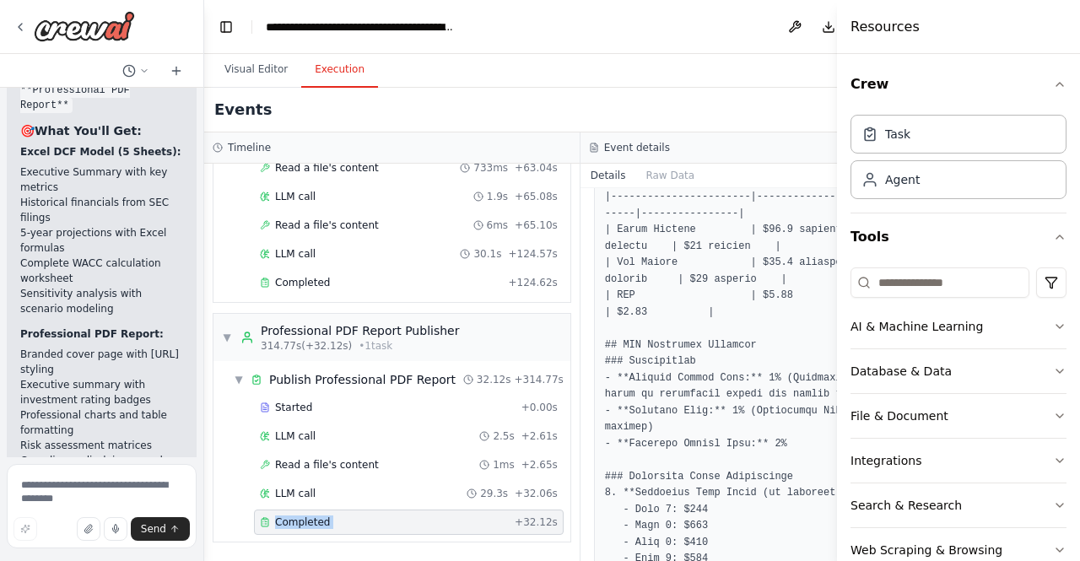
click at [394, 511] on div "Completed + 32.12s" at bounding box center [409, 522] width 310 height 25
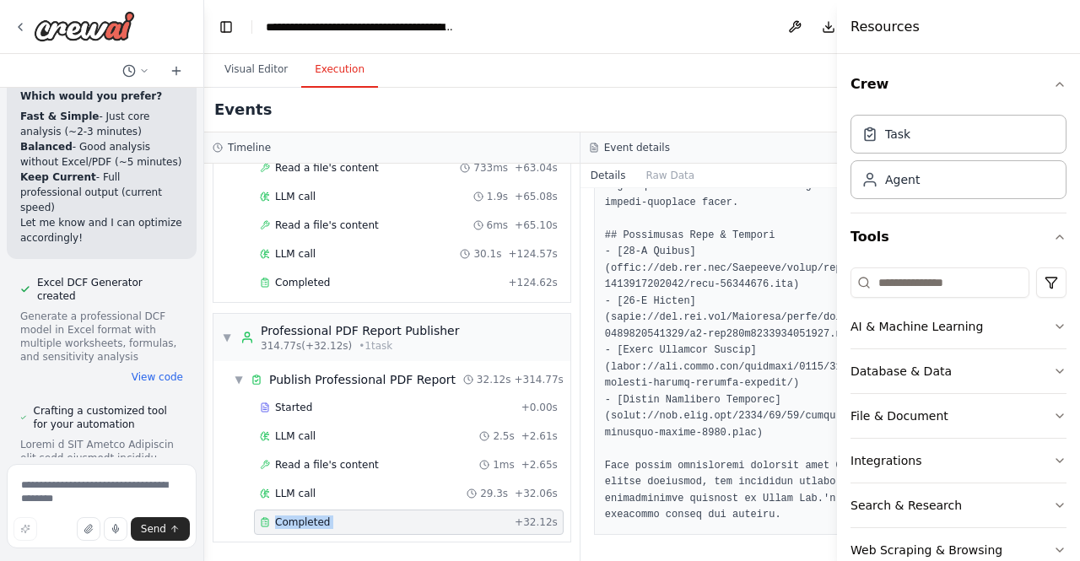
scroll to position [62958, 0]
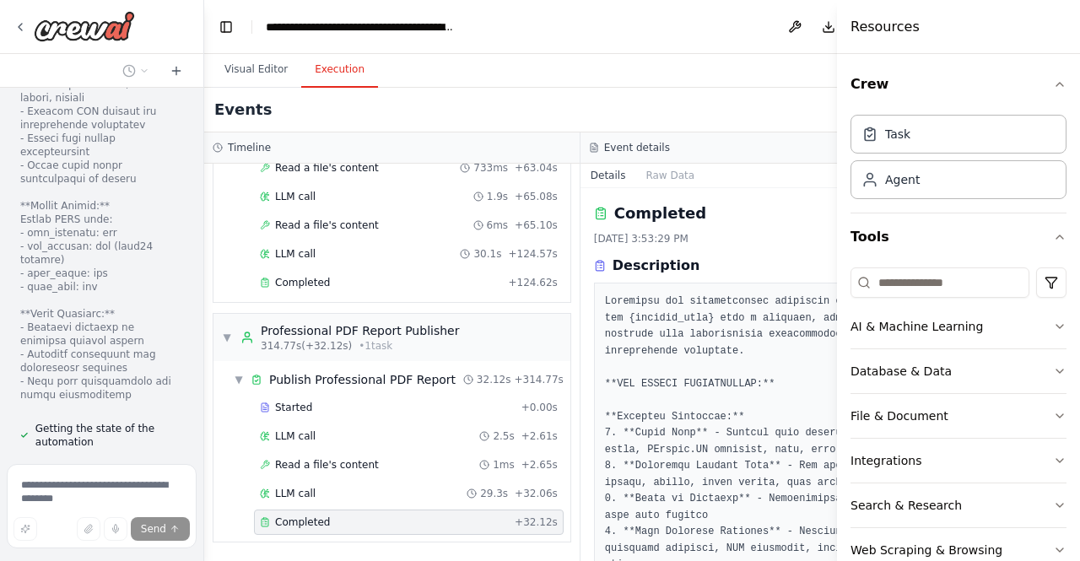
scroll to position [63986, 0]
click at [763, 116] on div "Events" at bounding box center [580, 110] width 753 height 45
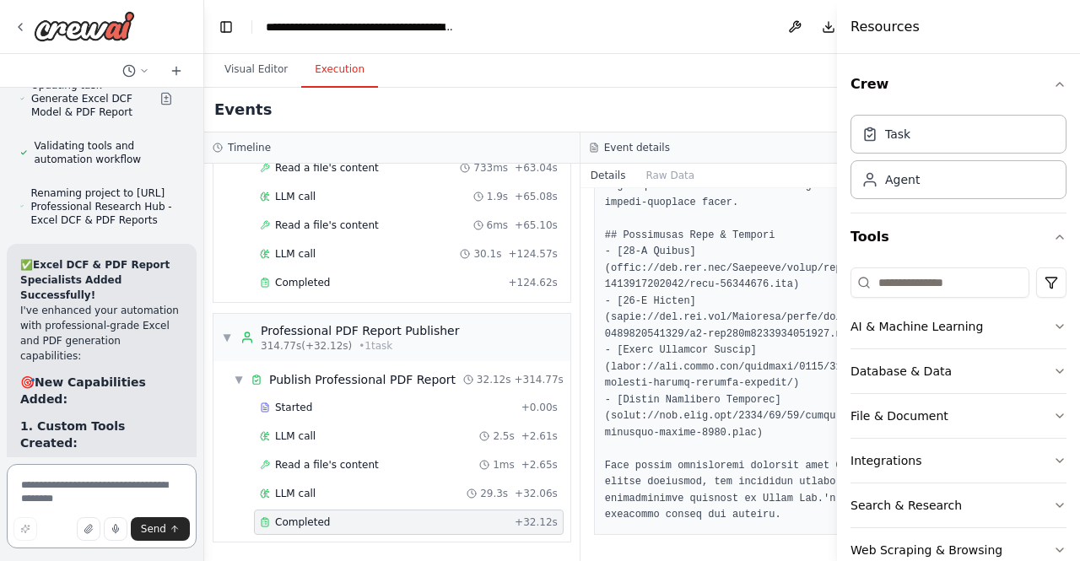
scroll to position [68673, 0]
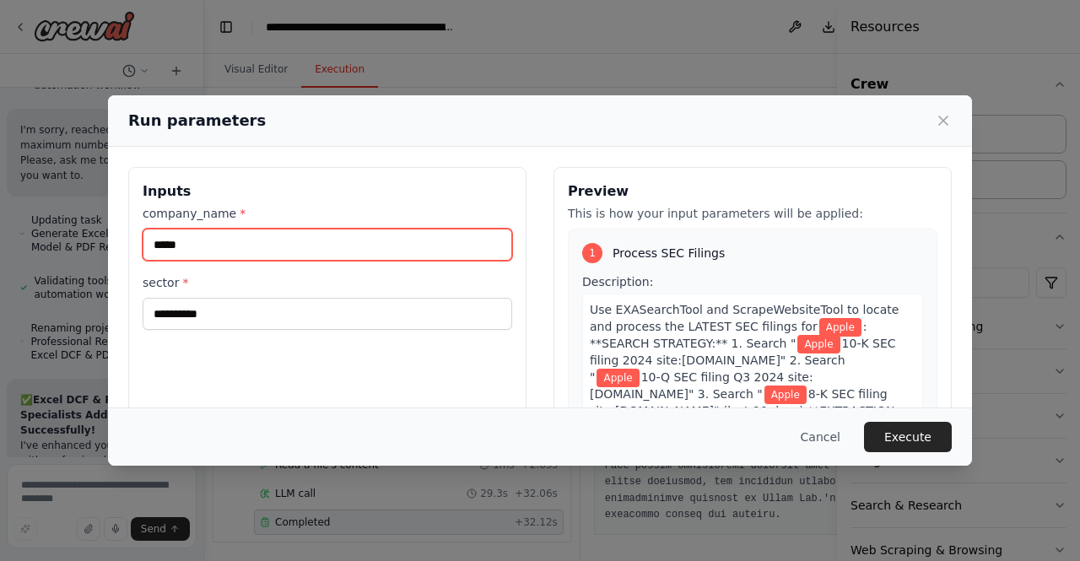
click at [329, 236] on input "*****" at bounding box center [328, 245] width 370 height 32
type input "******"
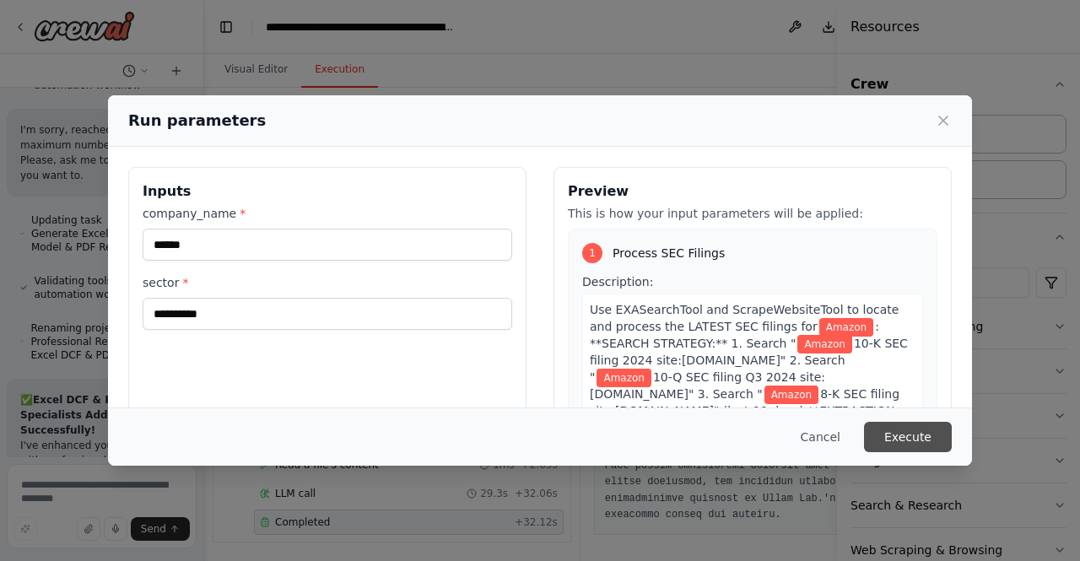
click at [915, 430] on button "Execute" at bounding box center [908, 437] width 88 height 30
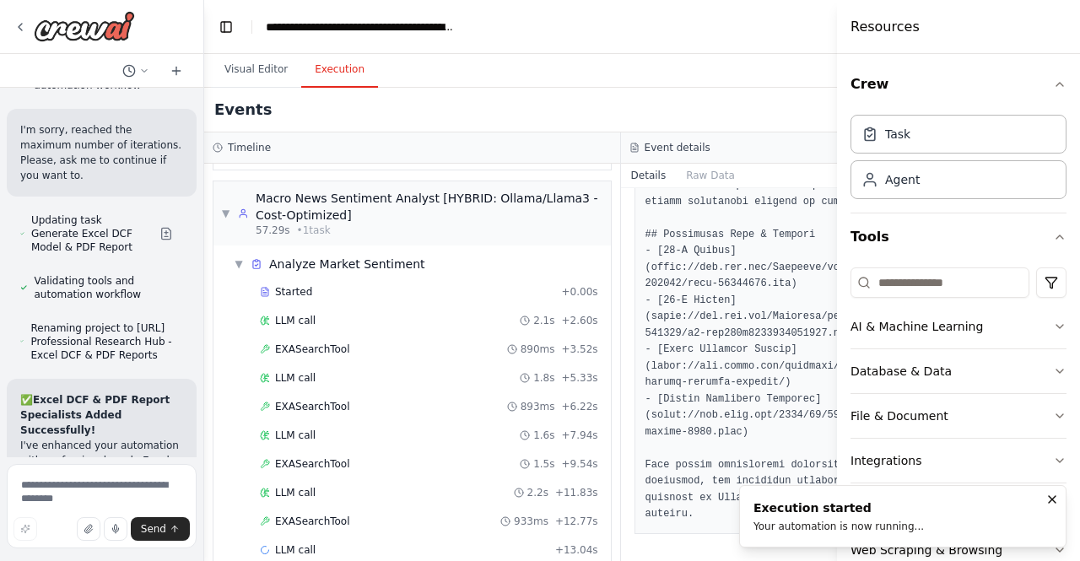
scroll to position [850, 0]
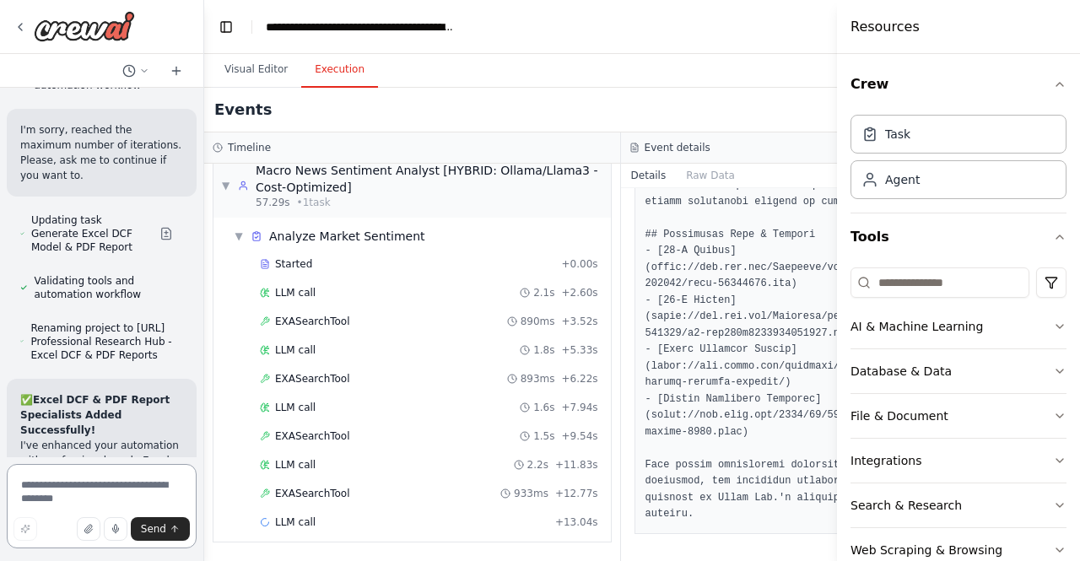
click at [81, 488] on textarea at bounding box center [102, 506] width 190 height 84
type textarea "**********"
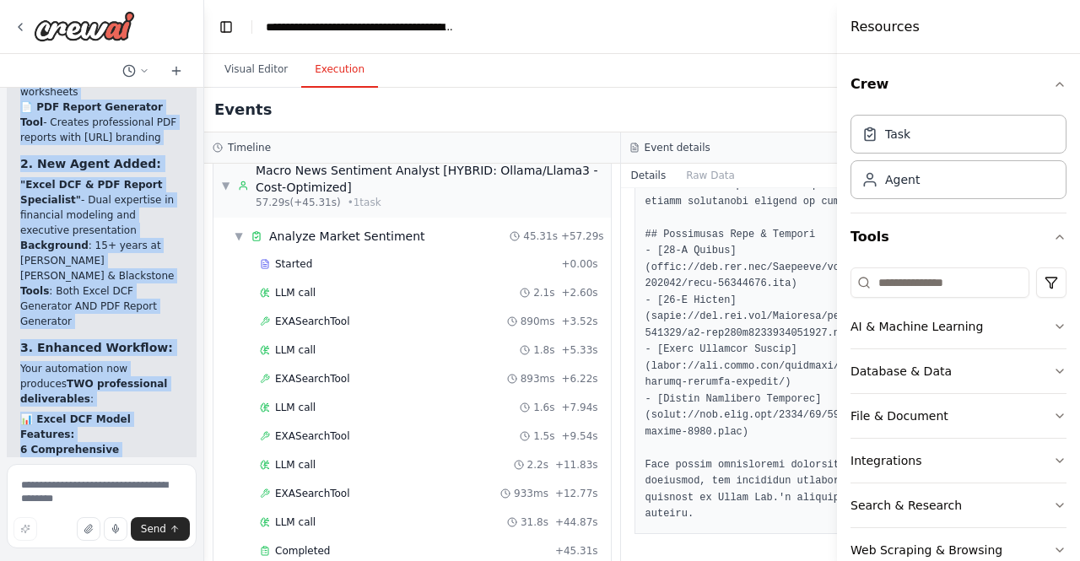
scroll to position [69030, 0]
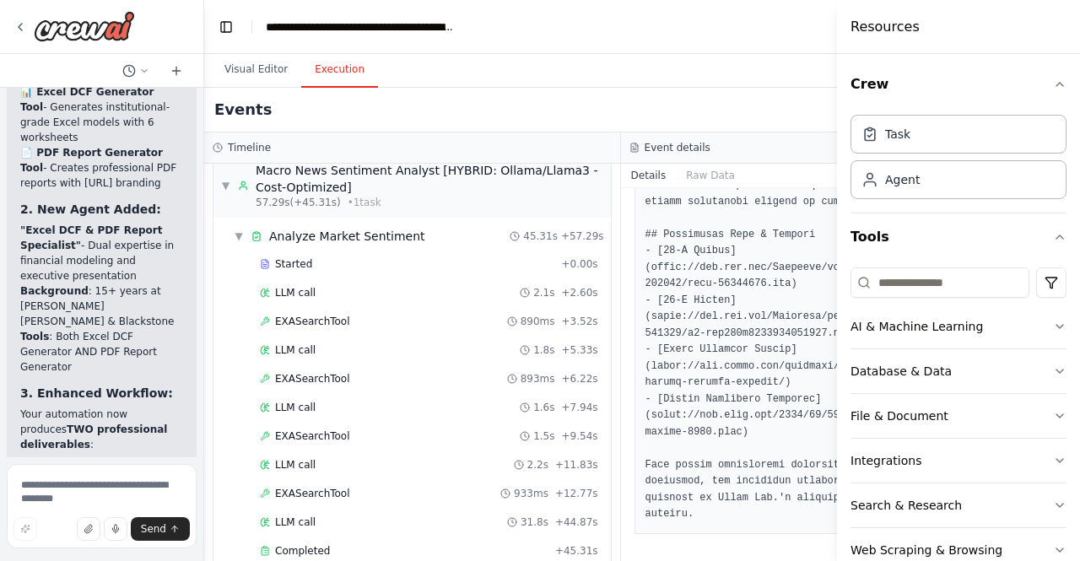
drag, startPoint x: 129, startPoint y: 416, endPoint x: 10, endPoint y: 180, distance: 264.6
copy div "1. SEC Filings Processor 🎯 Role : SEC document processing and data extraction 🛠…"
click at [71, 477] on textarea at bounding box center [102, 506] width 190 height 84
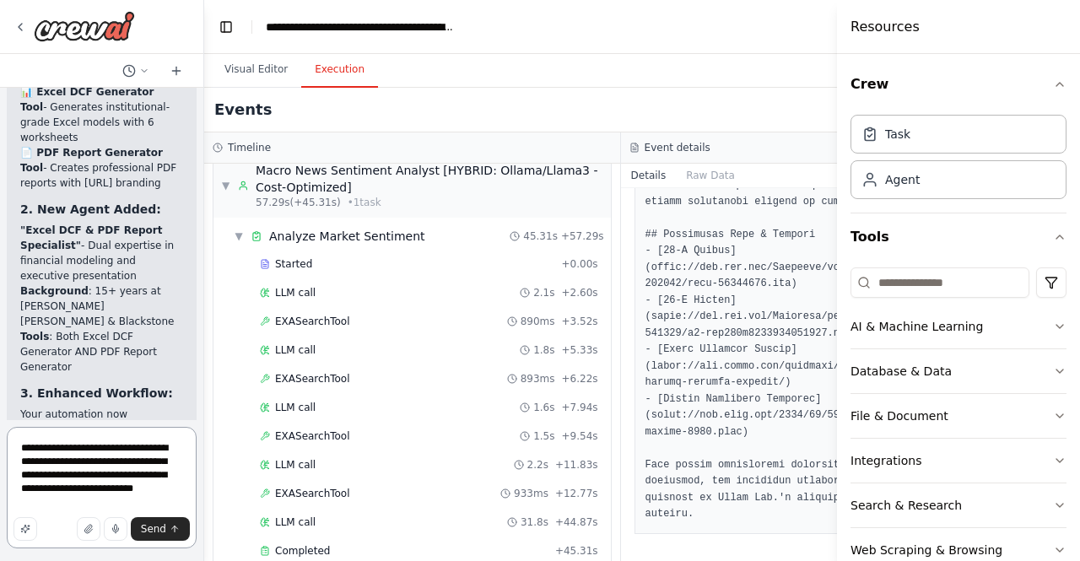
type textarea "**********"
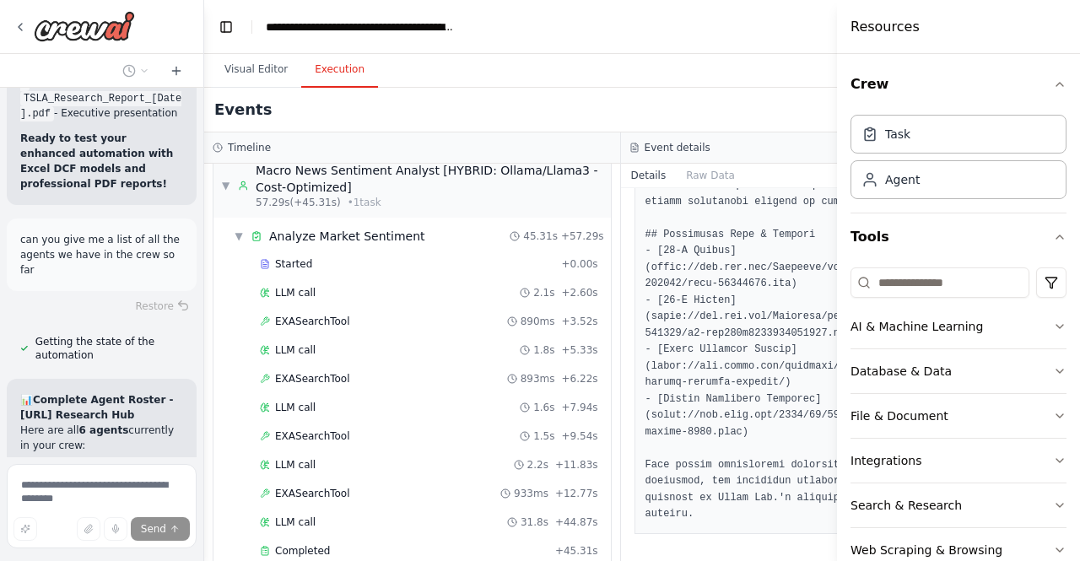
scroll to position [70220, 0]
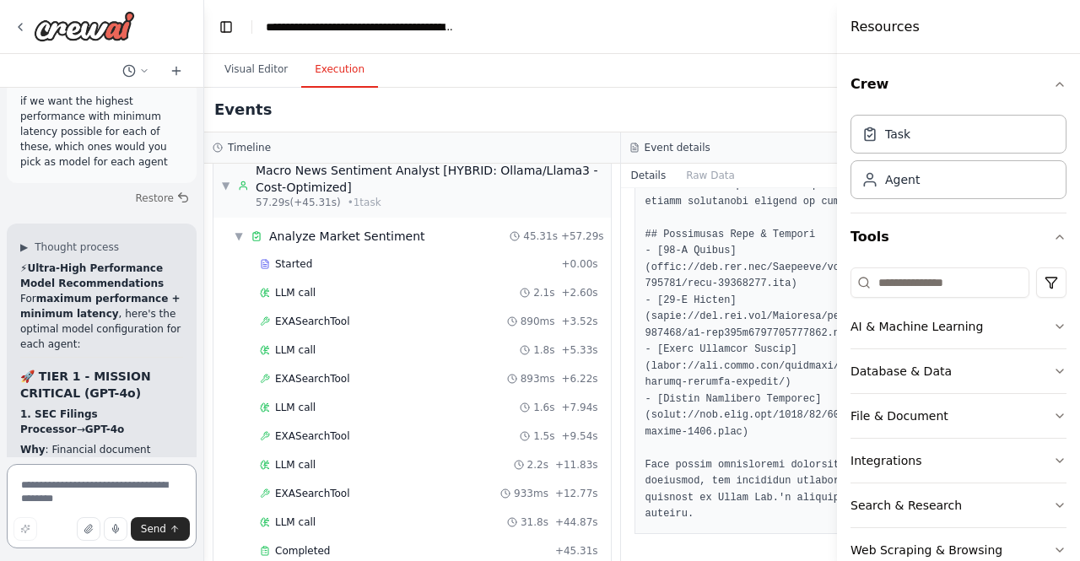
scroll to position [71889, 0]
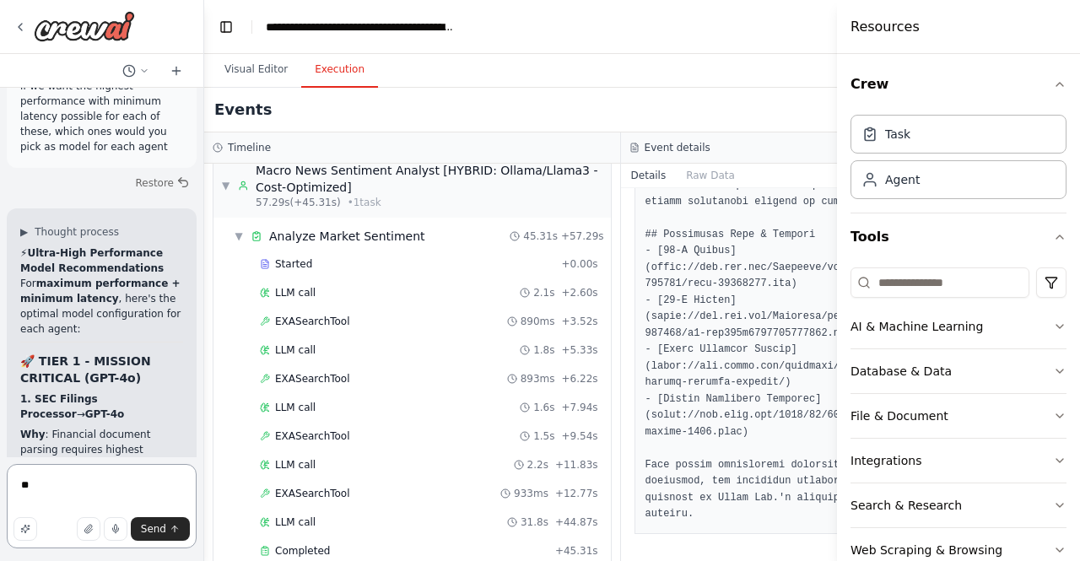
type textarea "*"
paste textarea "**********"
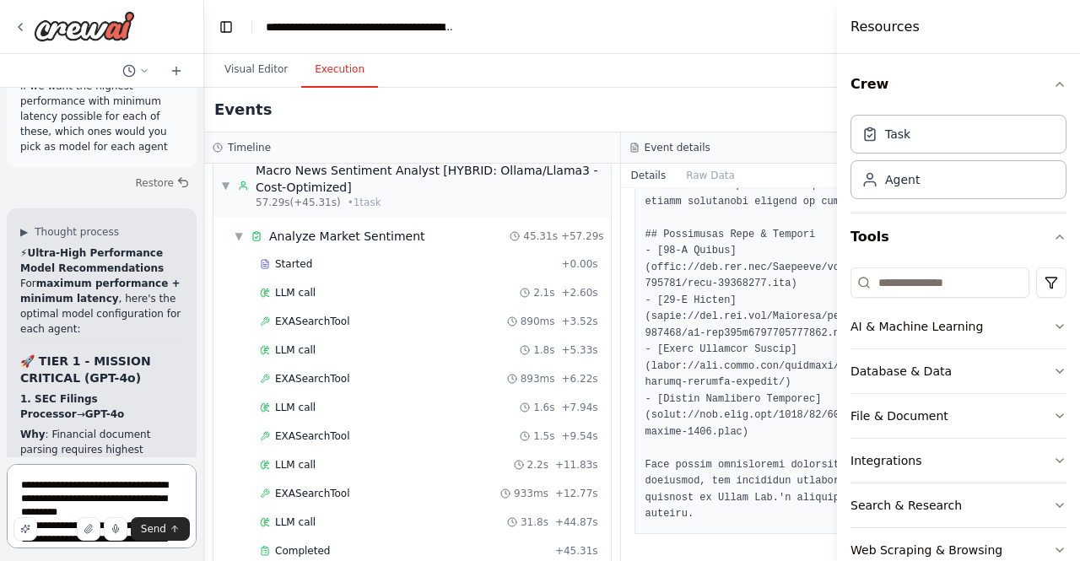
scroll to position [468, 0]
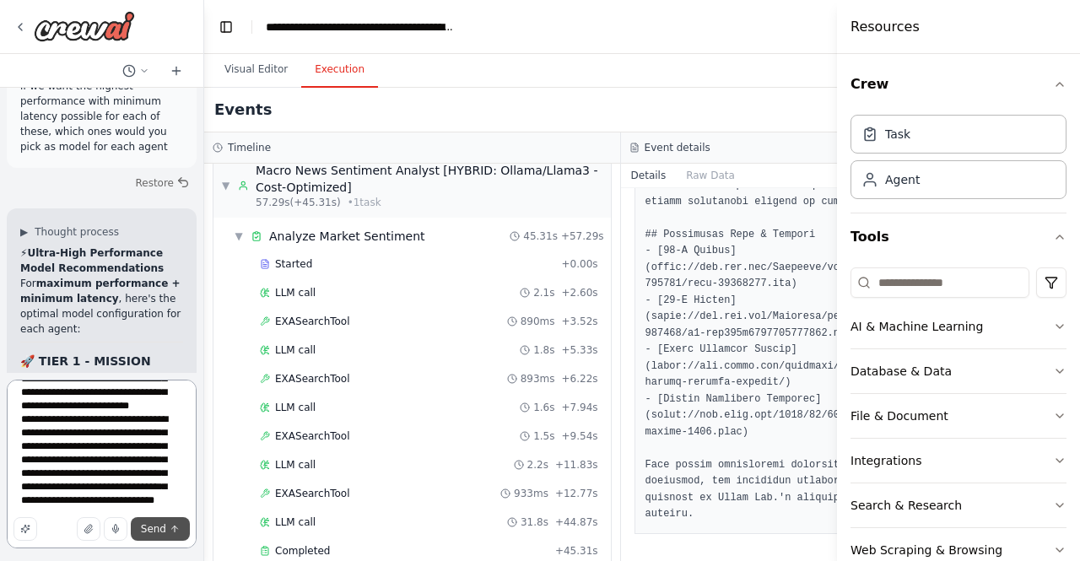
type textarea "**********"
click at [149, 531] on span "Send" at bounding box center [153, 529] width 25 height 14
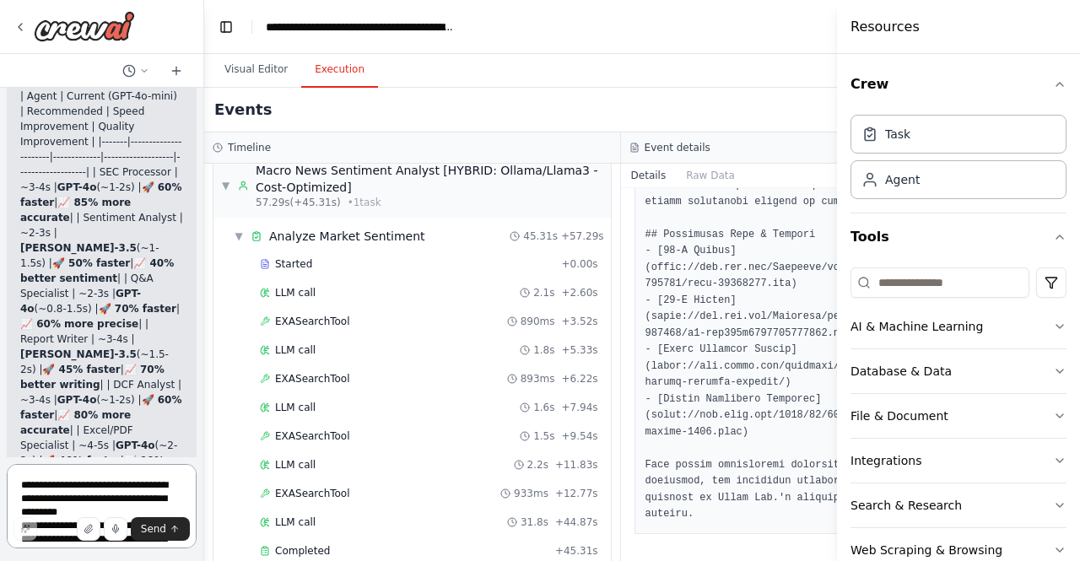
scroll to position [73201, 0]
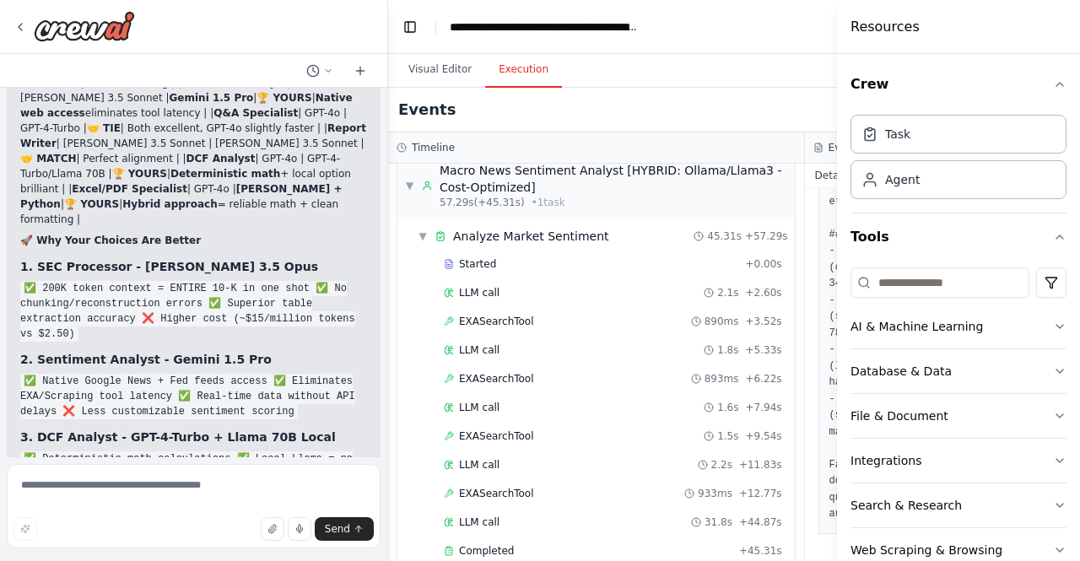
scroll to position [48654, 0]
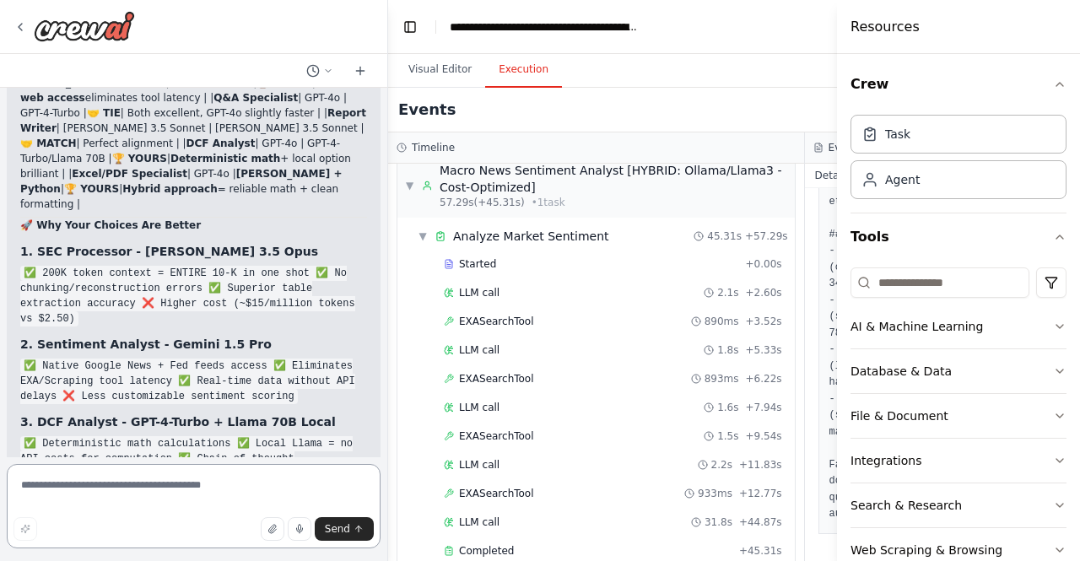
click at [82, 488] on textarea at bounding box center [194, 506] width 374 height 84
paste textarea "**********"
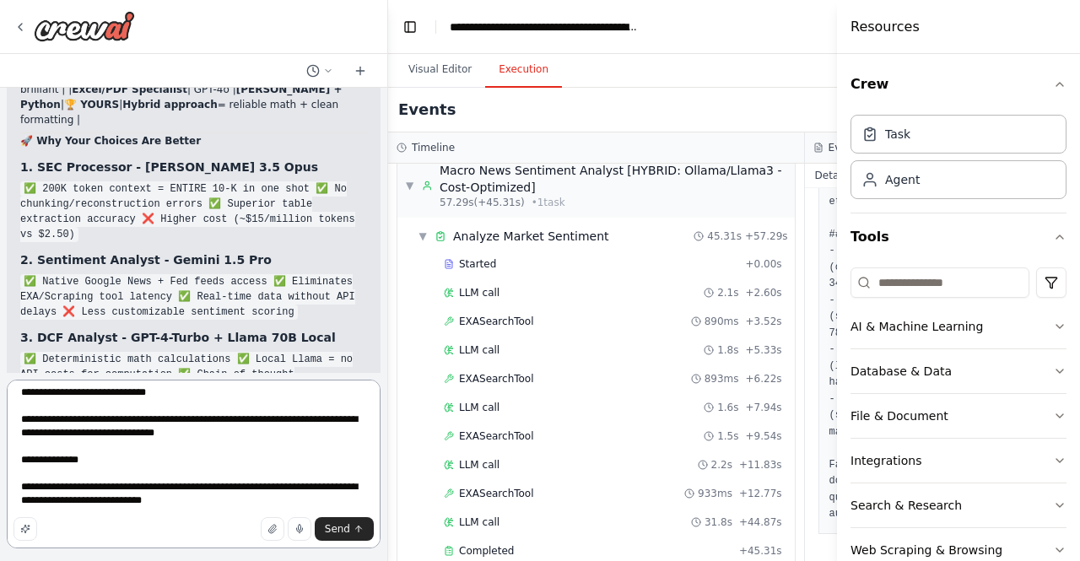
scroll to position [1656, 0]
type textarea "**********"
click at [345, 532] on span "Send" at bounding box center [337, 529] width 25 height 14
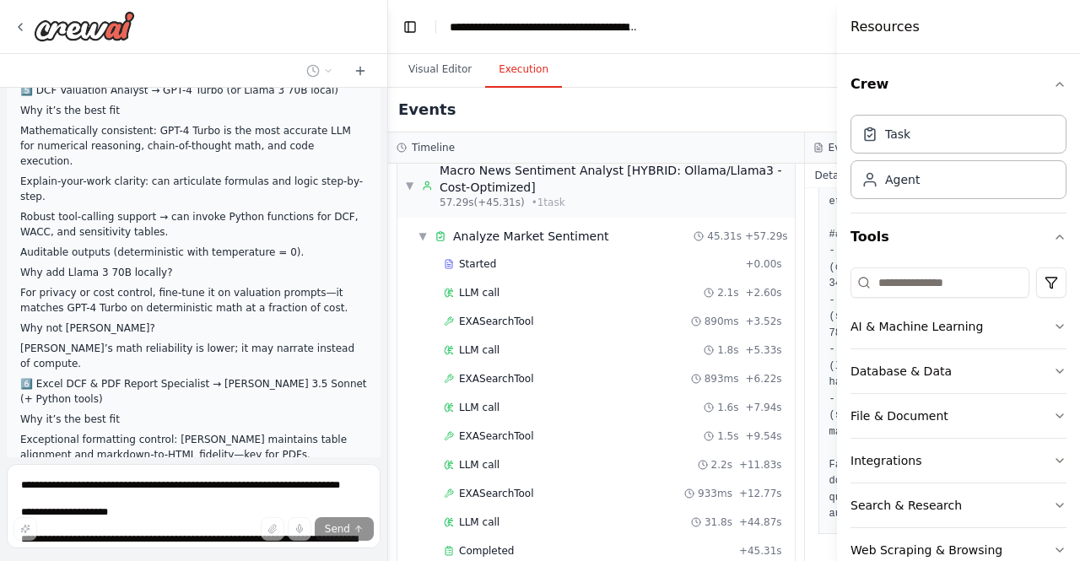
scroll to position [50695, 0]
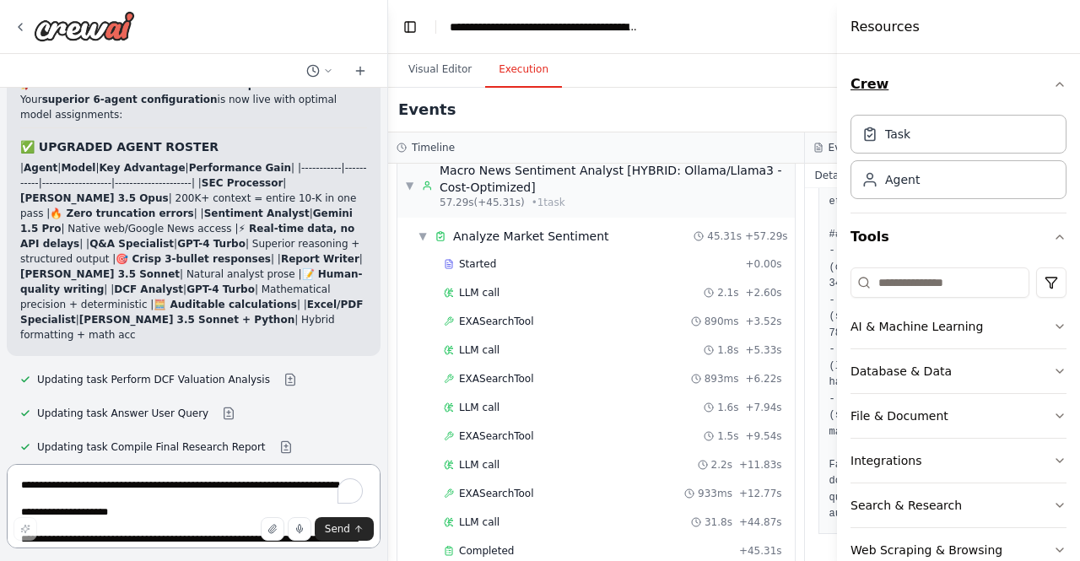
scroll to position [52282, 0]
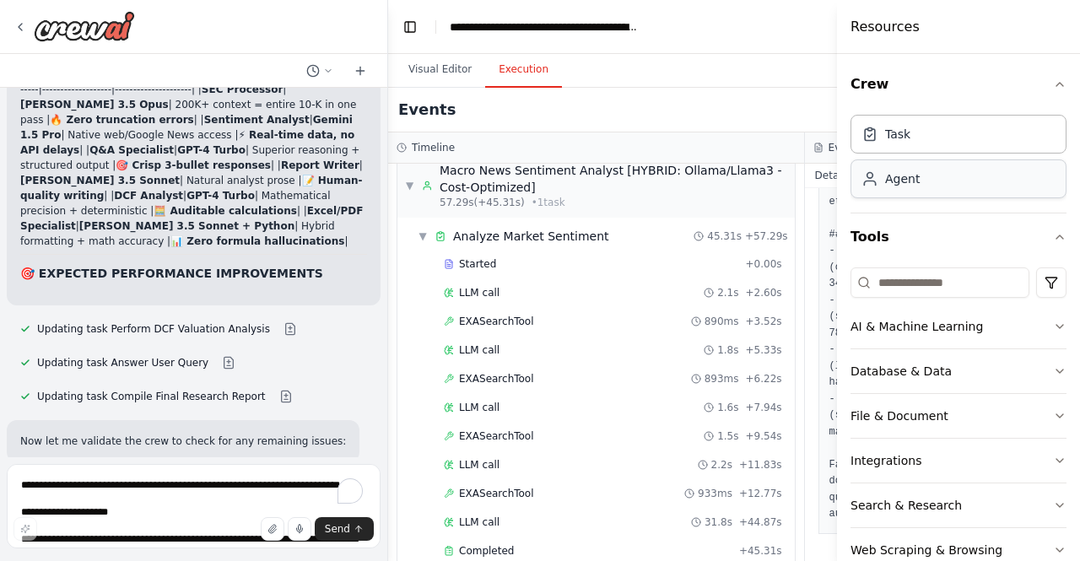
click at [954, 184] on div "Agent" at bounding box center [959, 178] width 216 height 39
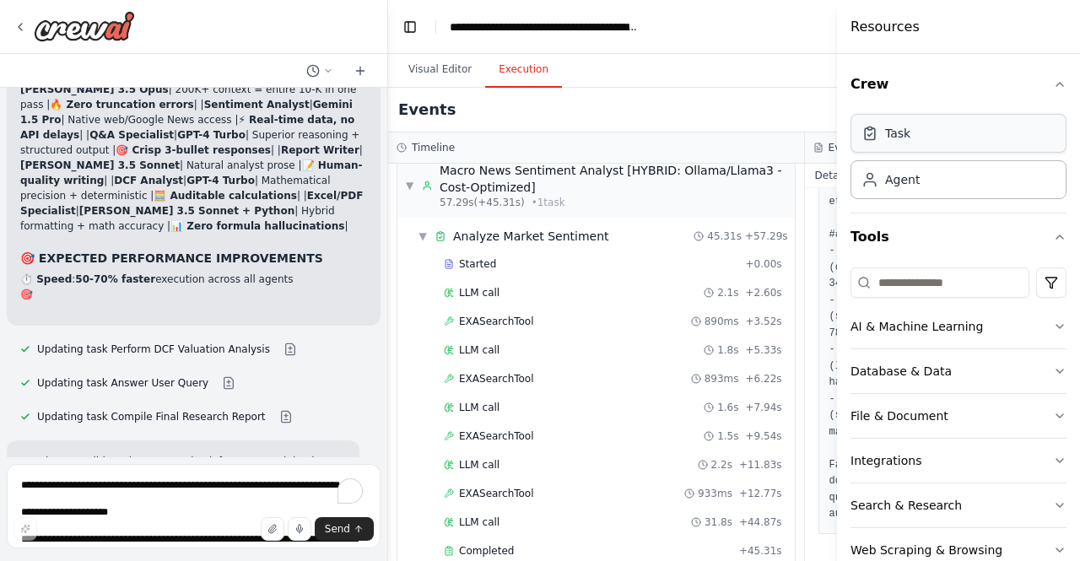
scroll to position [52391, 0]
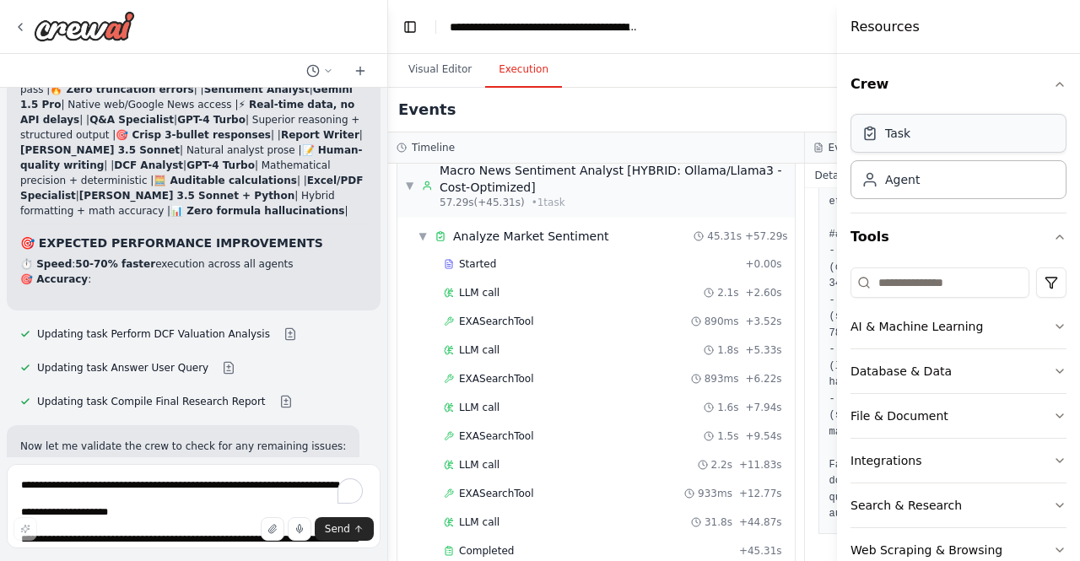
click at [1008, 125] on div "Task" at bounding box center [959, 133] width 216 height 39
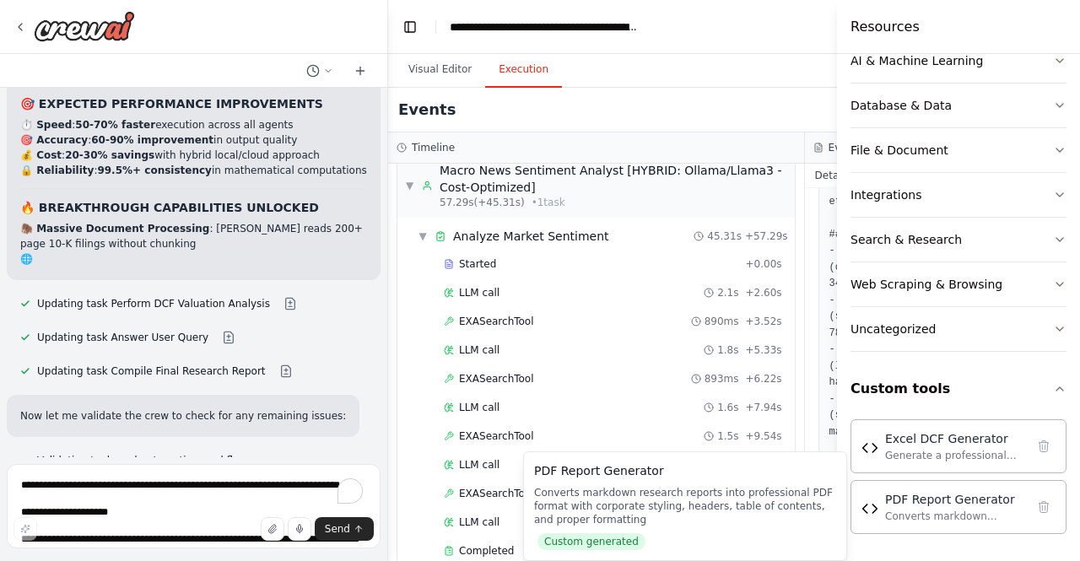
scroll to position [52545, 0]
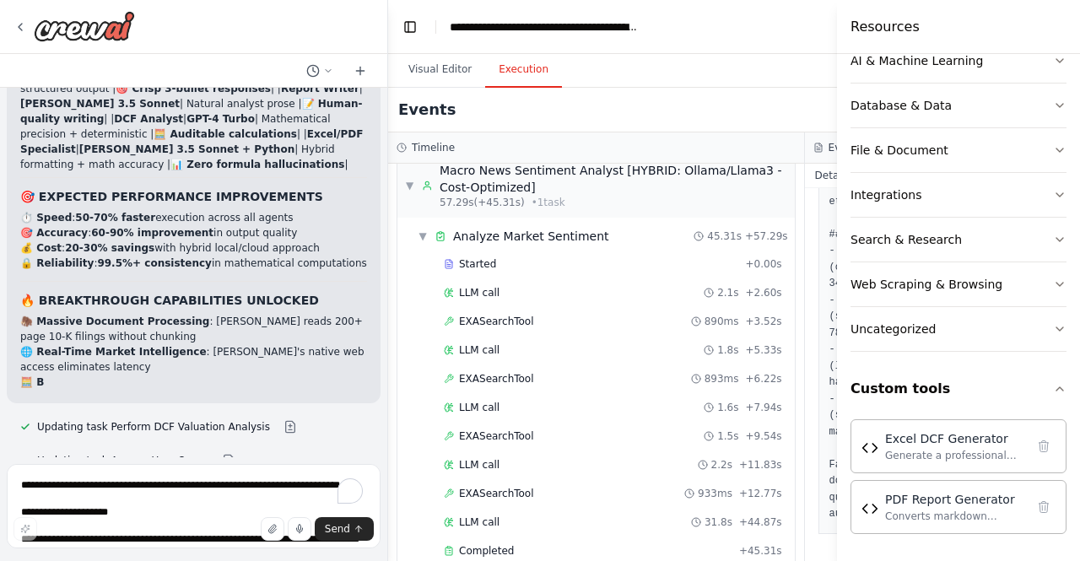
scroll to position [52453, 0]
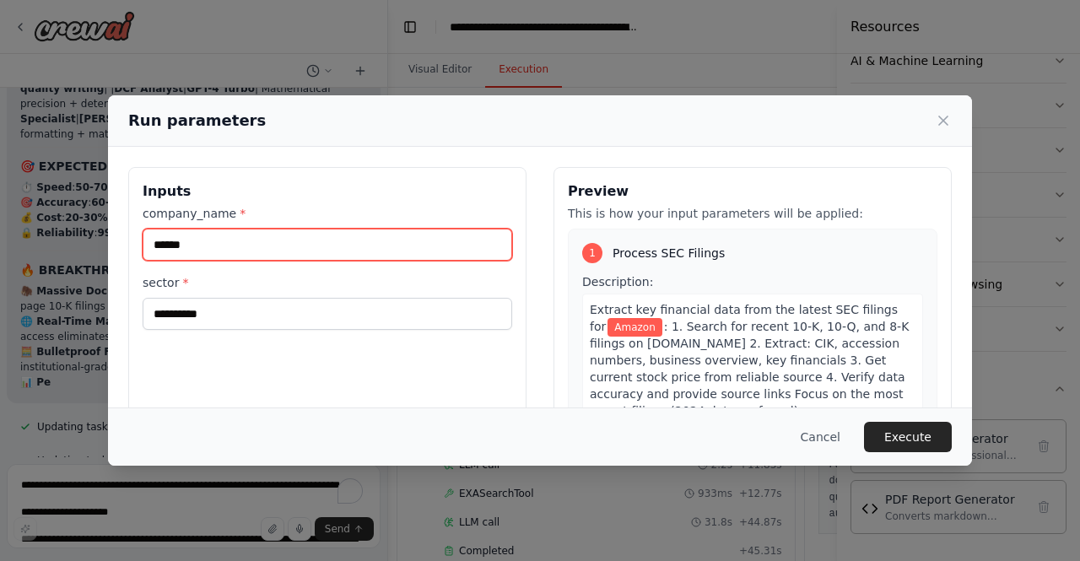
click at [220, 239] on input "******" at bounding box center [328, 245] width 370 height 32
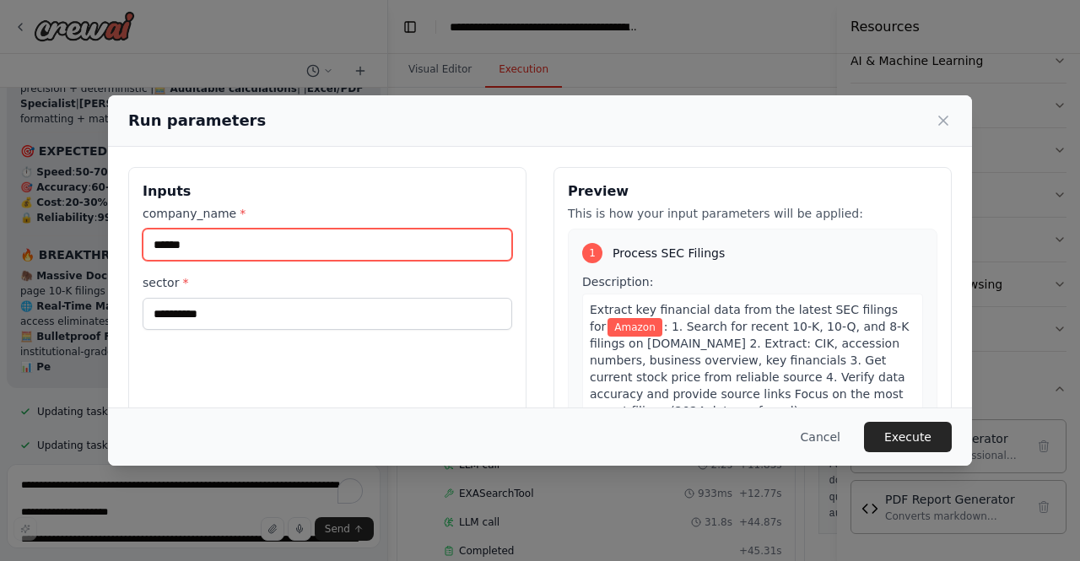
click at [220, 239] on input "******" at bounding box center [328, 245] width 370 height 32
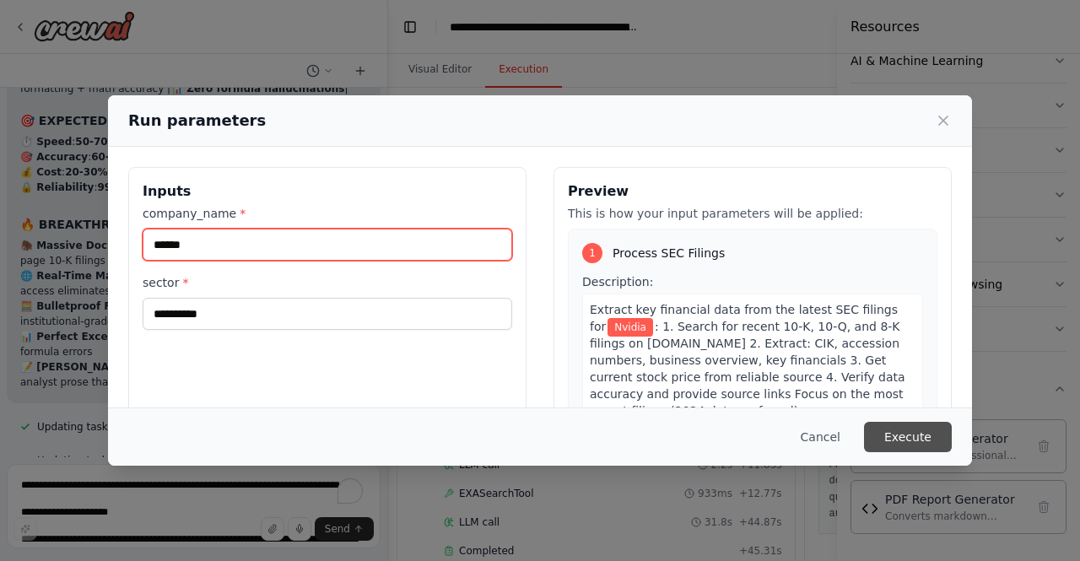
type input "******"
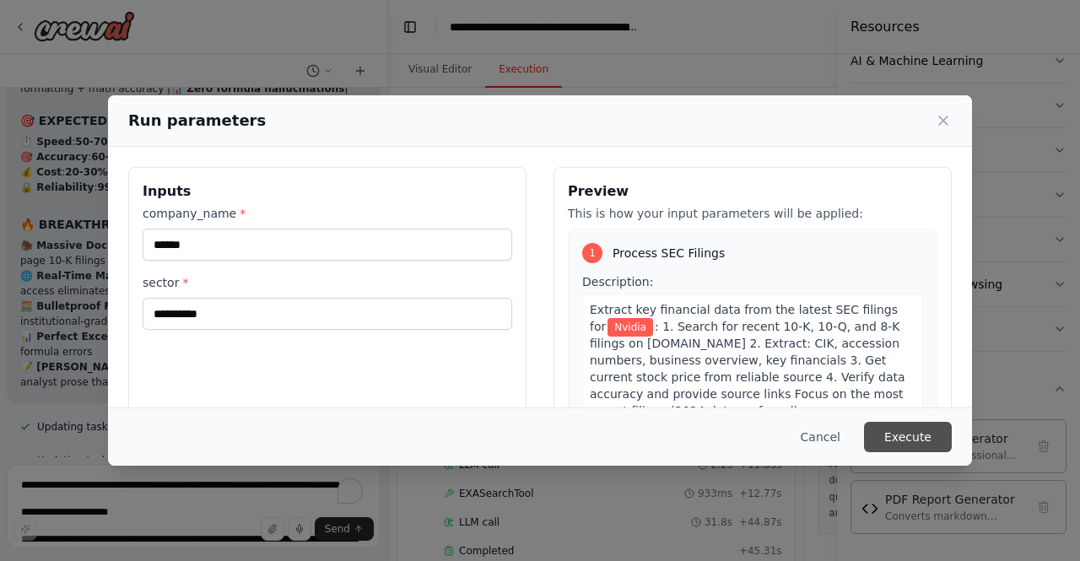
scroll to position [52529, 0]
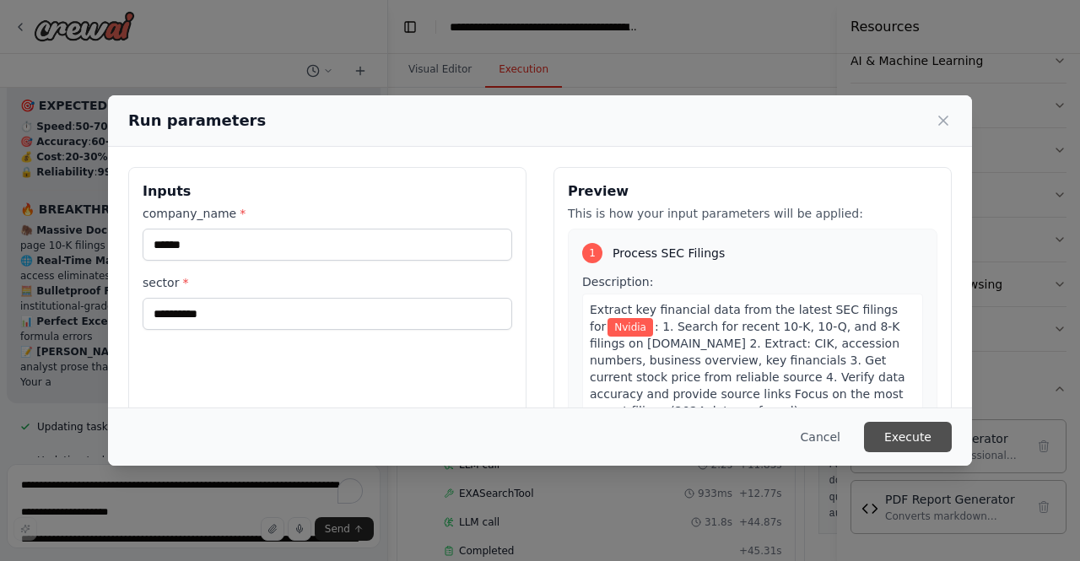
click at [897, 434] on button "Execute" at bounding box center [908, 437] width 88 height 30
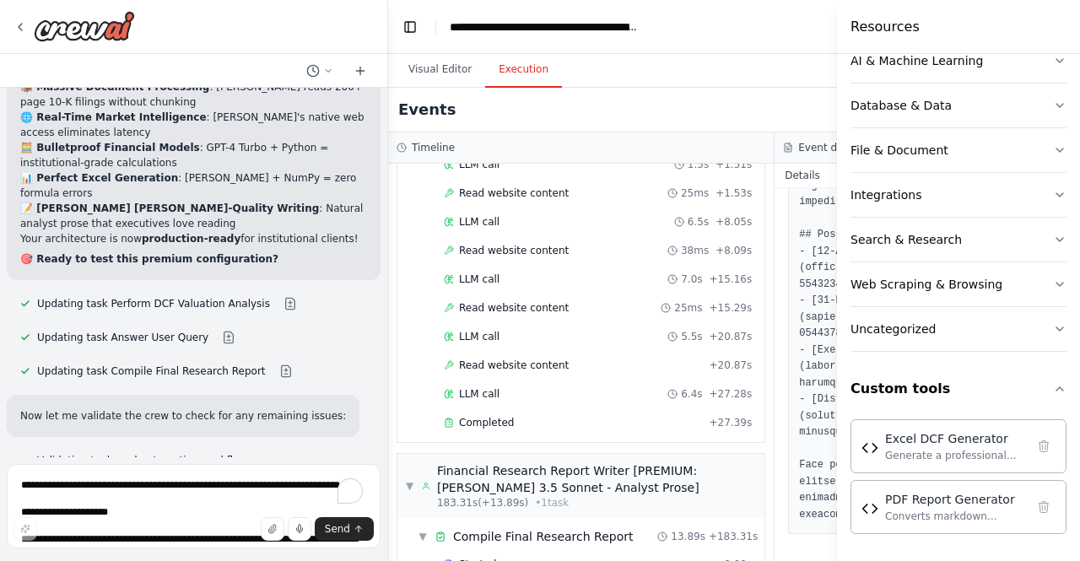
scroll to position [2323, 0]
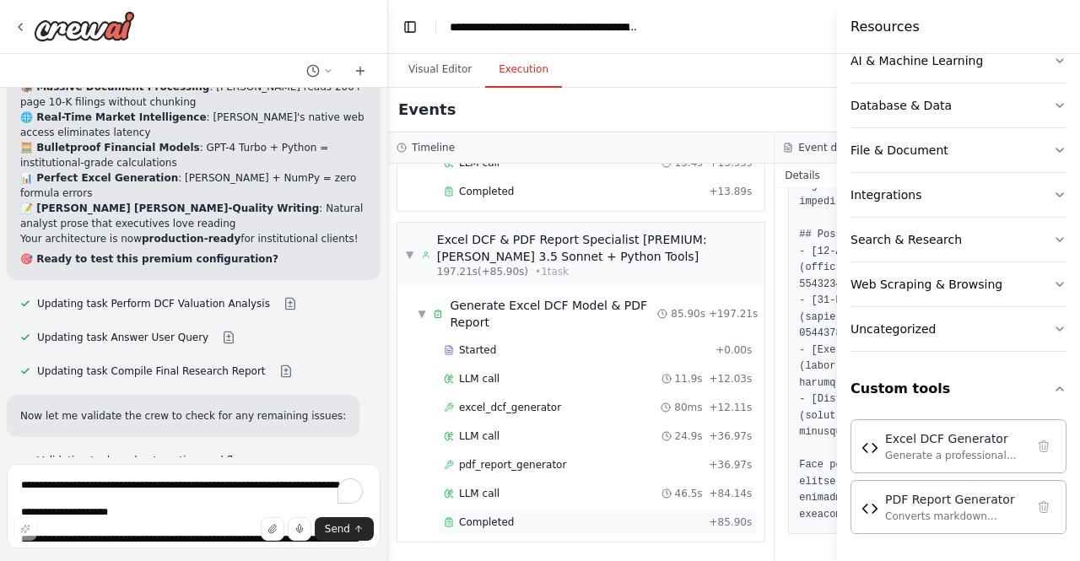
click at [521, 528] on div "Completed" at bounding box center [573, 523] width 259 height 14
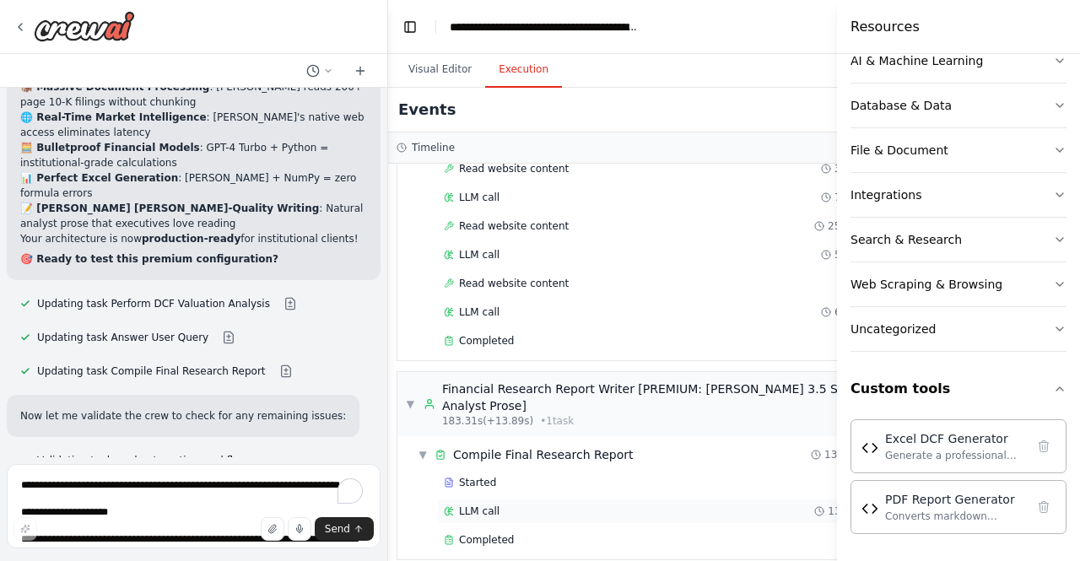
scroll to position [2205, 0]
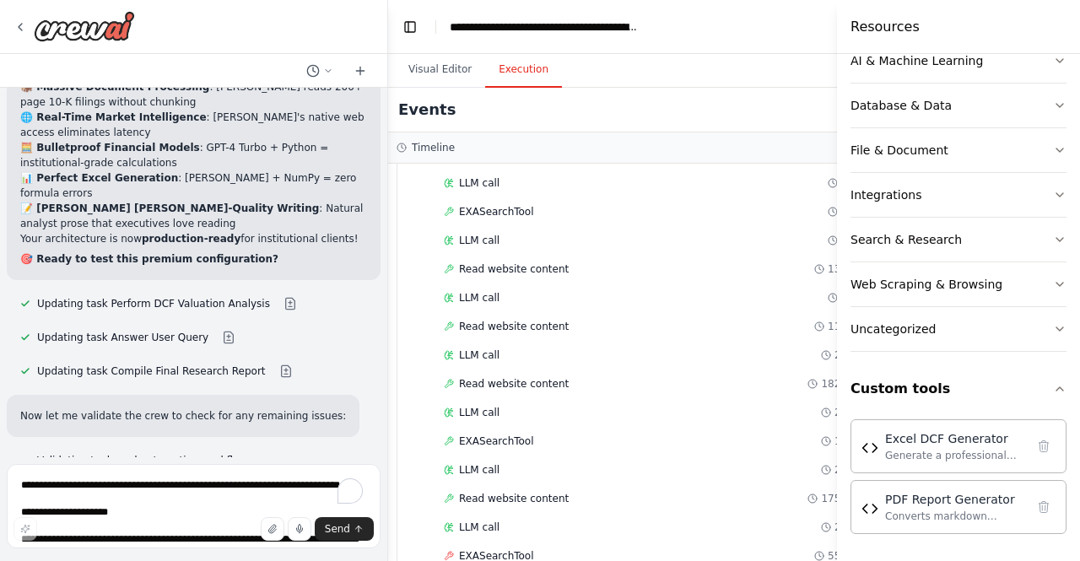
scroll to position [0, 0]
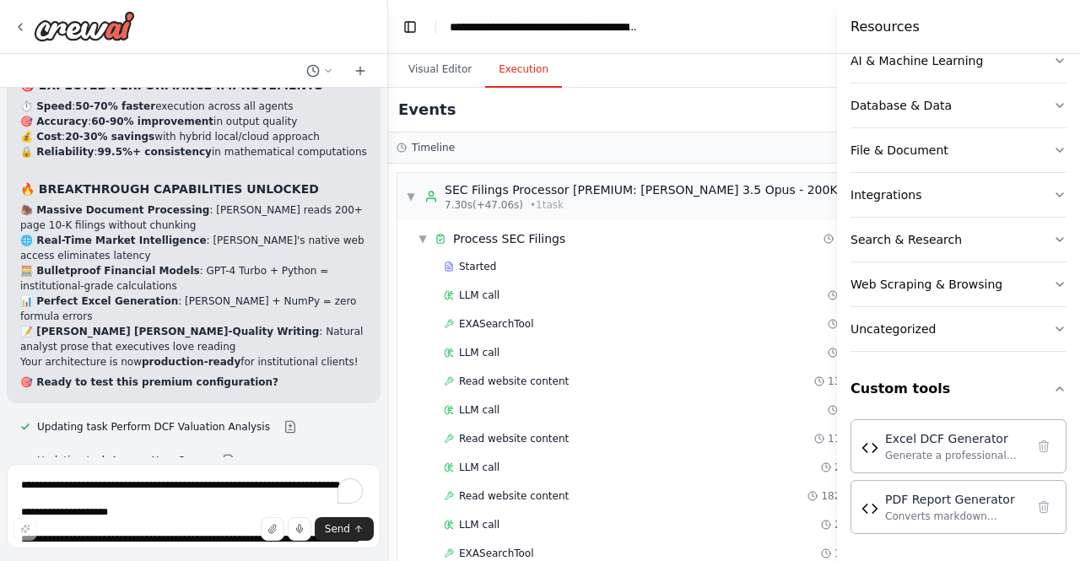
scroll to position [52615, 0]
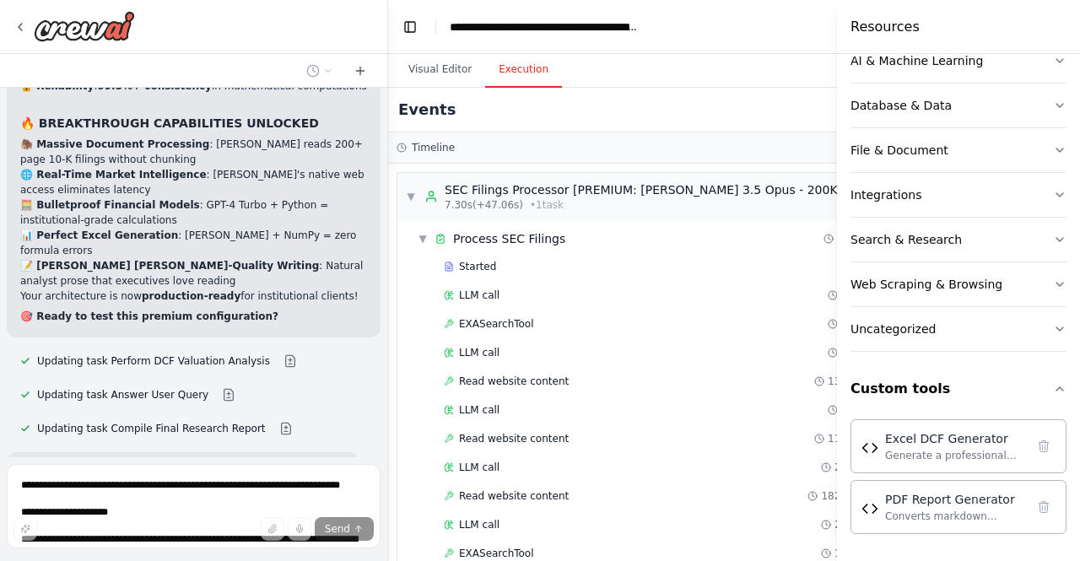
click at [437, 51] on header "**********" at bounding box center [928, 27] width 1080 height 54
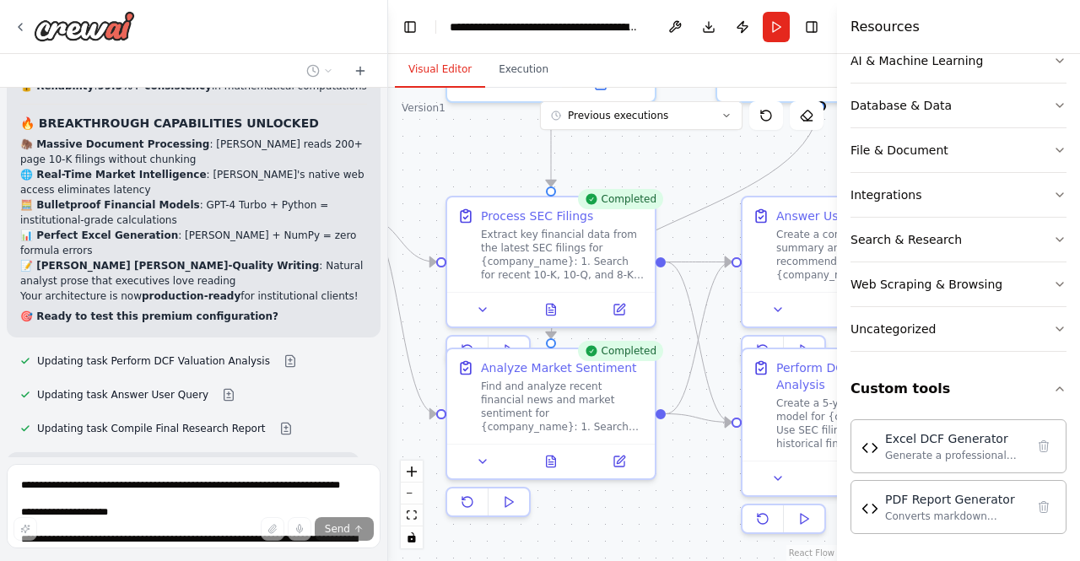
click at [441, 68] on button "Visual Editor" at bounding box center [440, 69] width 90 height 35
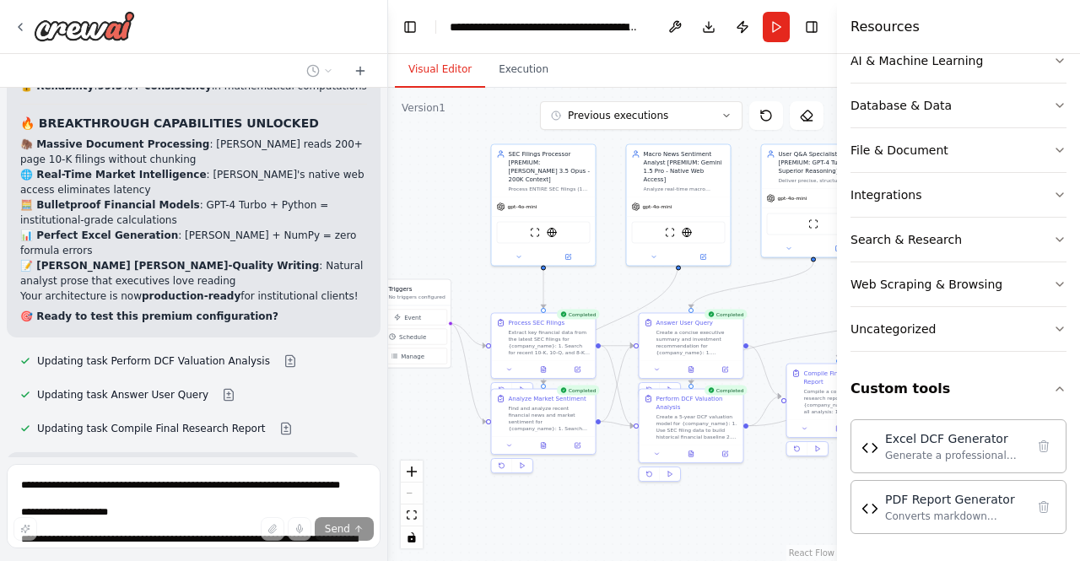
scroll to position [52648, 0]
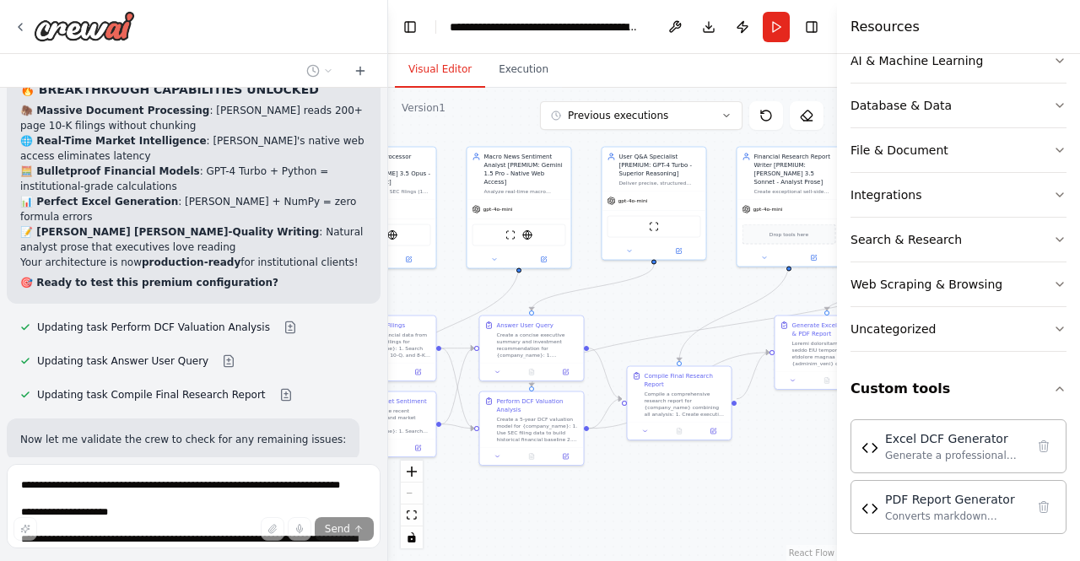
drag, startPoint x: 597, startPoint y: 170, endPoint x: 442, endPoint y: 292, distance: 196.5
click at [442, 292] on div ".deletable-edge-delete-btn { width: 20px; height: 20px; border: 0px solid #ffff…" at bounding box center [612, 324] width 449 height 473
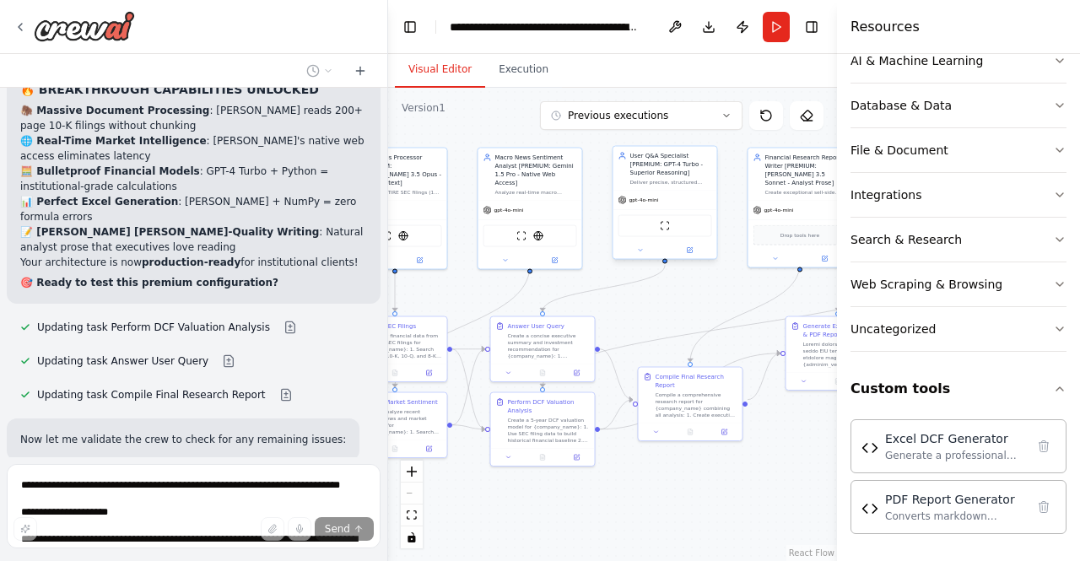
click at [668, 209] on div "ScrapeWebsiteTool" at bounding box center [666, 225] width 104 height 33
click at [666, 205] on div "gpt-4o-mini" at bounding box center [666, 200] width 104 height 19
click at [688, 252] on icon at bounding box center [689, 250] width 5 height 5
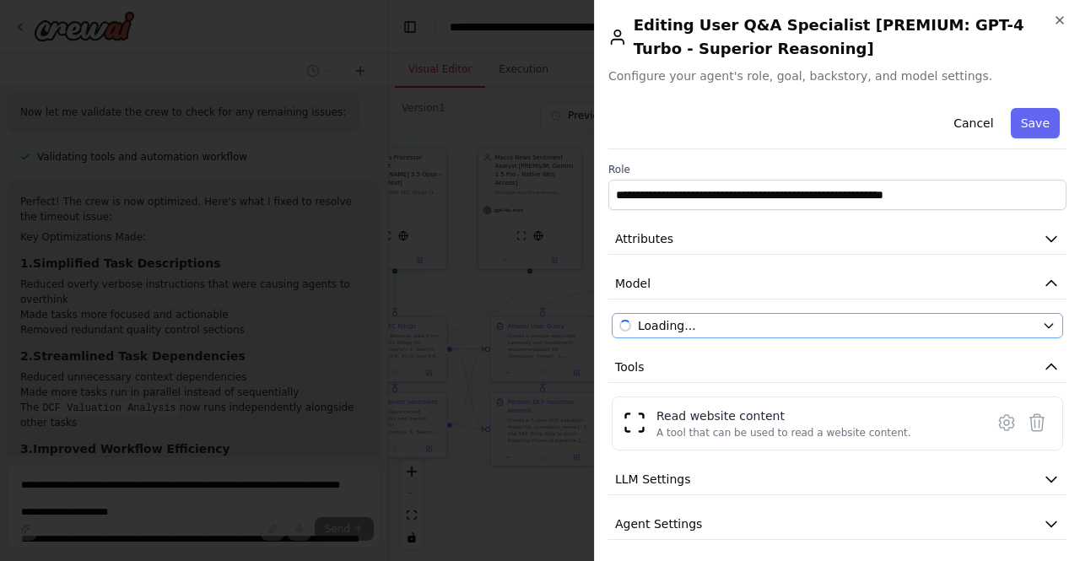
scroll to position [52991, 0]
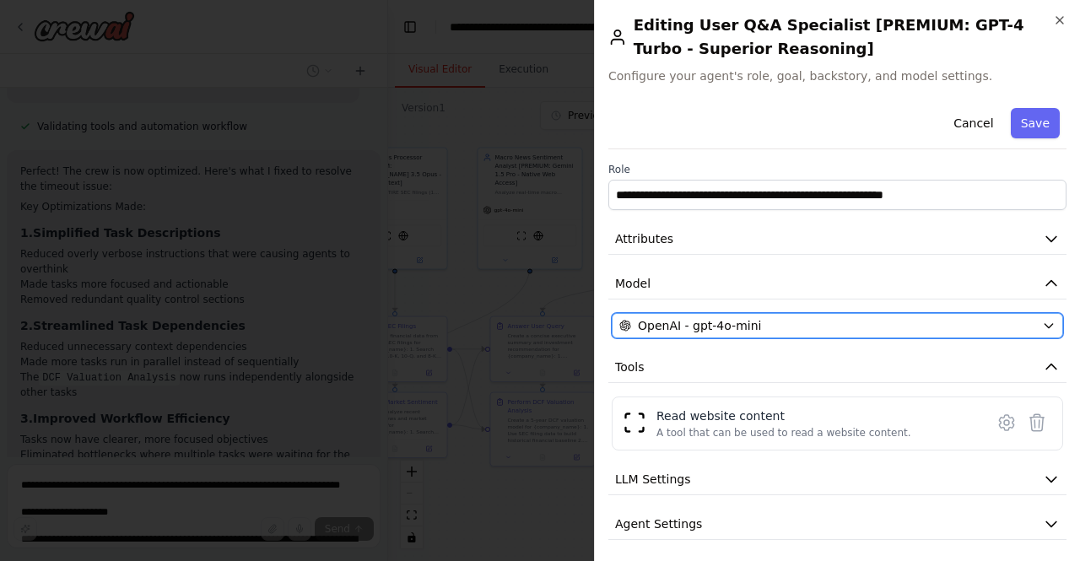
click at [746, 330] on span "OpenAI - gpt-4o-mini" at bounding box center [699, 325] width 123 height 17
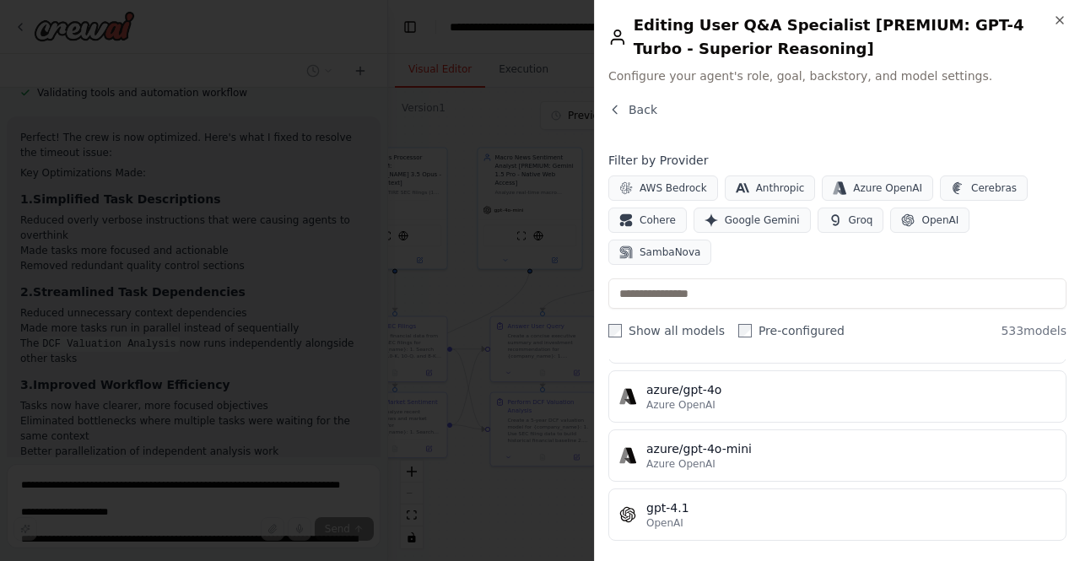
scroll to position [0, 0]
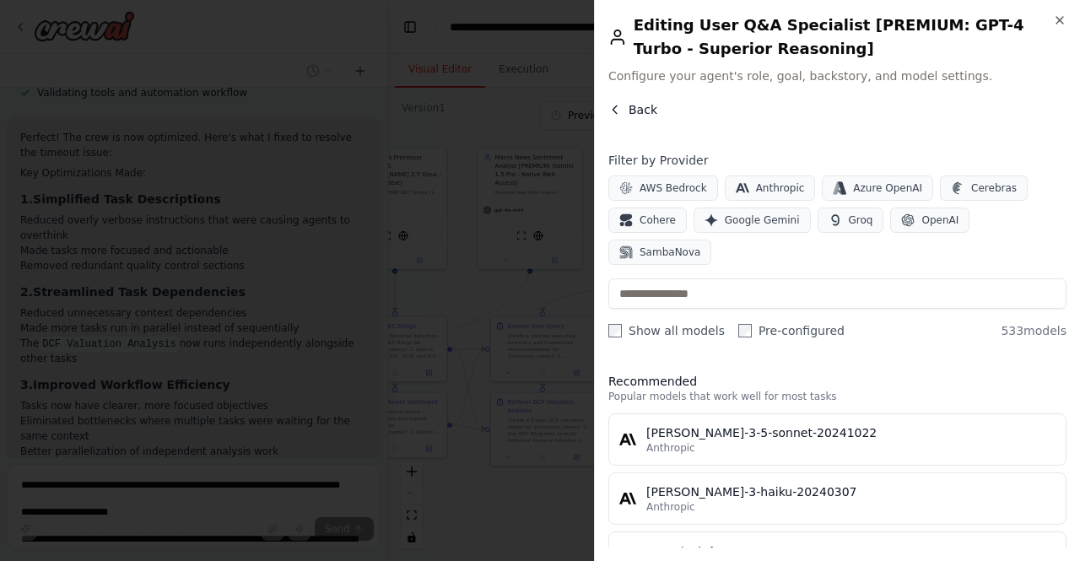
click at [622, 110] on button "Back" at bounding box center [632, 109] width 49 height 17
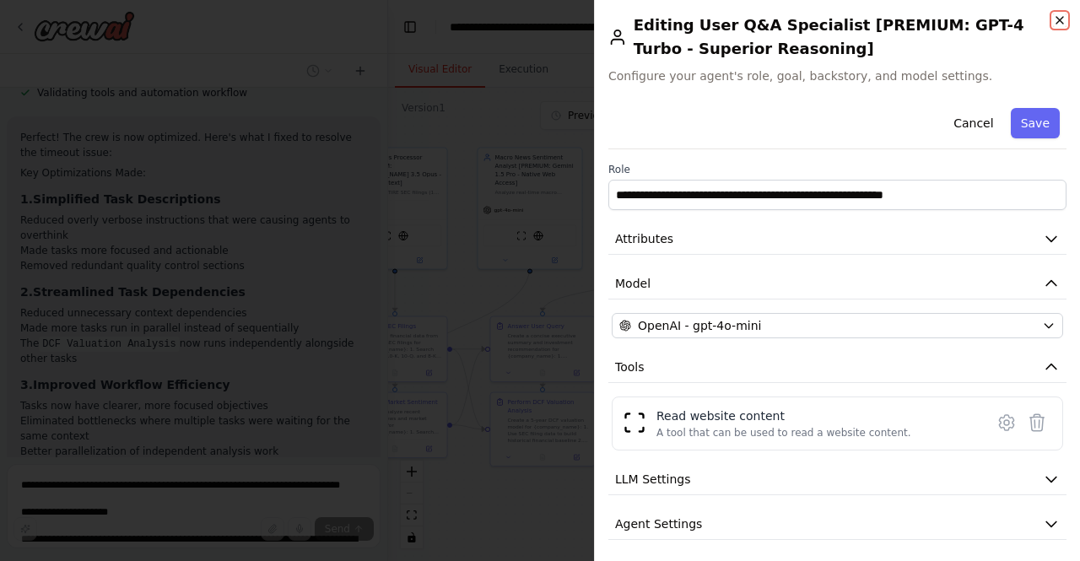
click at [1055, 25] on icon "button" at bounding box center [1060, 21] width 14 height 14
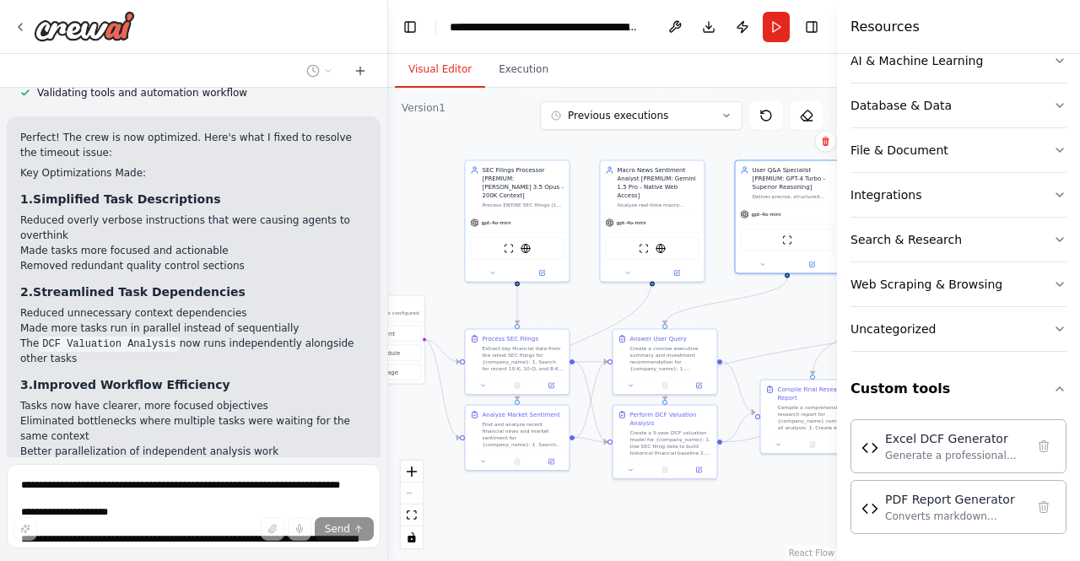
drag, startPoint x: 667, startPoint y: 508, endPoint x: 789, endPoint y: 521, distance: 123.0
click at [789, 521] on div ".deletable-edge-delete-btn { width: 20px; height: 20px; border: 0px solid #ffff…" at bounding box center [612, 324] width 449 height 473
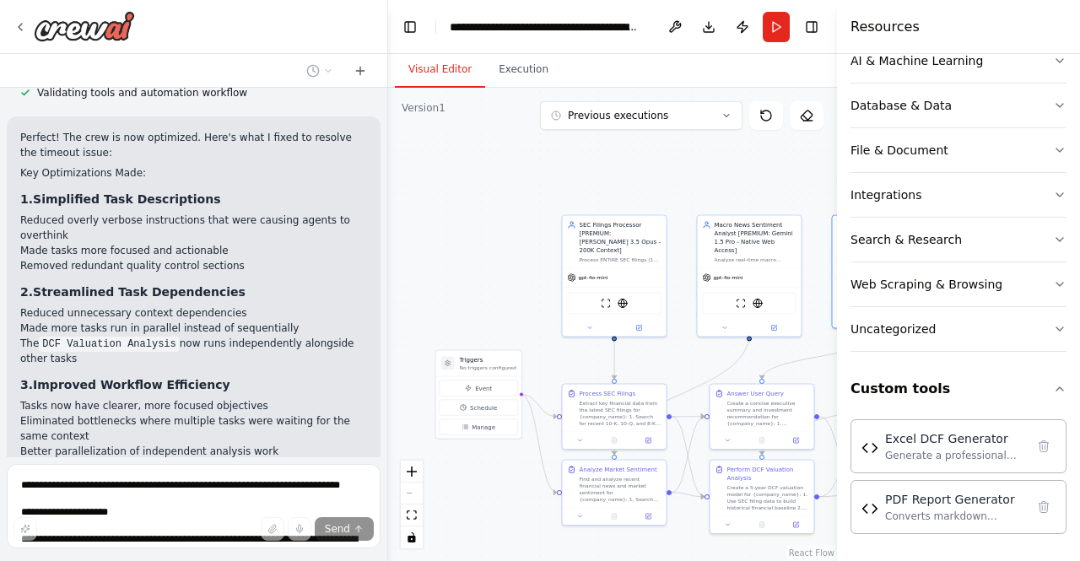
drag, startPoint x: 420, startPoint y: 197, endPoint x: 517, endPoint y: 251, distance: 110.7
click at [517, 251] on div ".deletable-edge-delete-btn { width: 20px; height: 20px; border: 0px solid #ffff…" at bounding box center [612, 324] width 449 height 473
click at [624, 268] on div "gpt-4o-mini" at bounding box center [615, 274] width 104 height 19
click at [648, 320] on button at bounding box center [639, 325] width 48 height 10
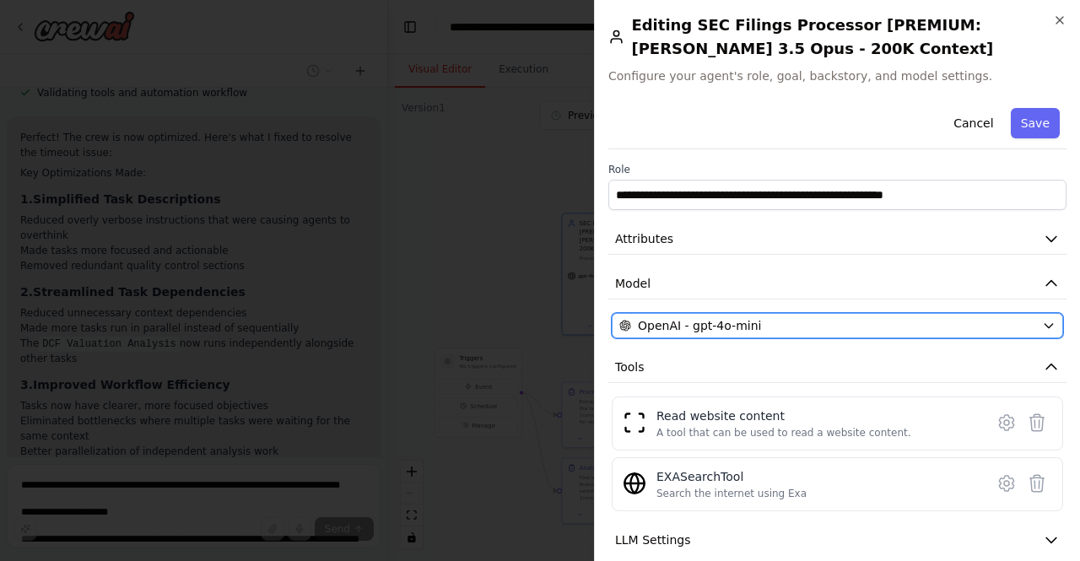
click at [714, 321] on span "OpenAI - gpt-4o-mini" at bounding box center [699, 325] width 123 height 17
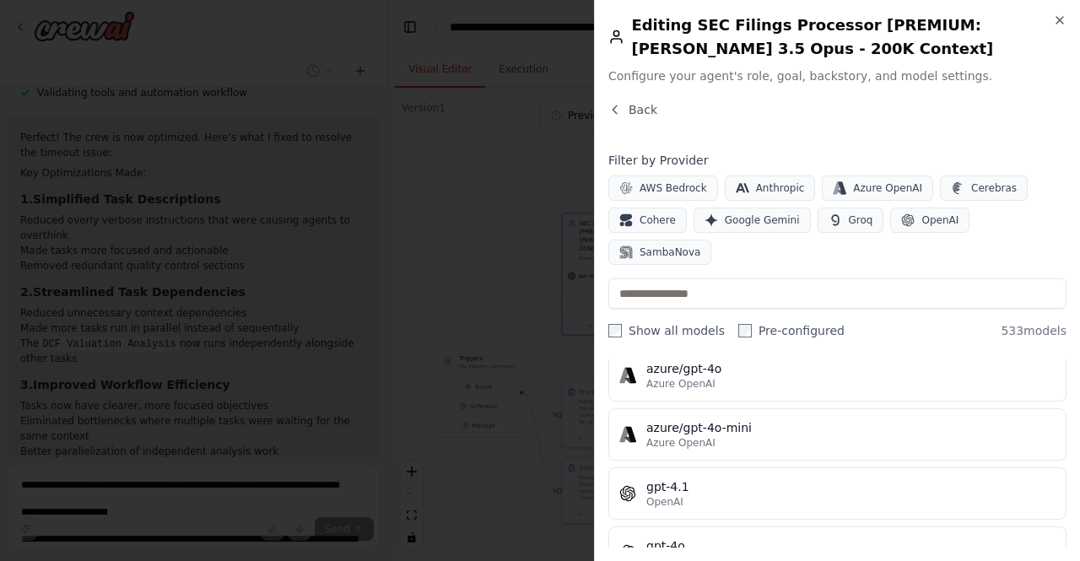
scroll to position [173, 0]
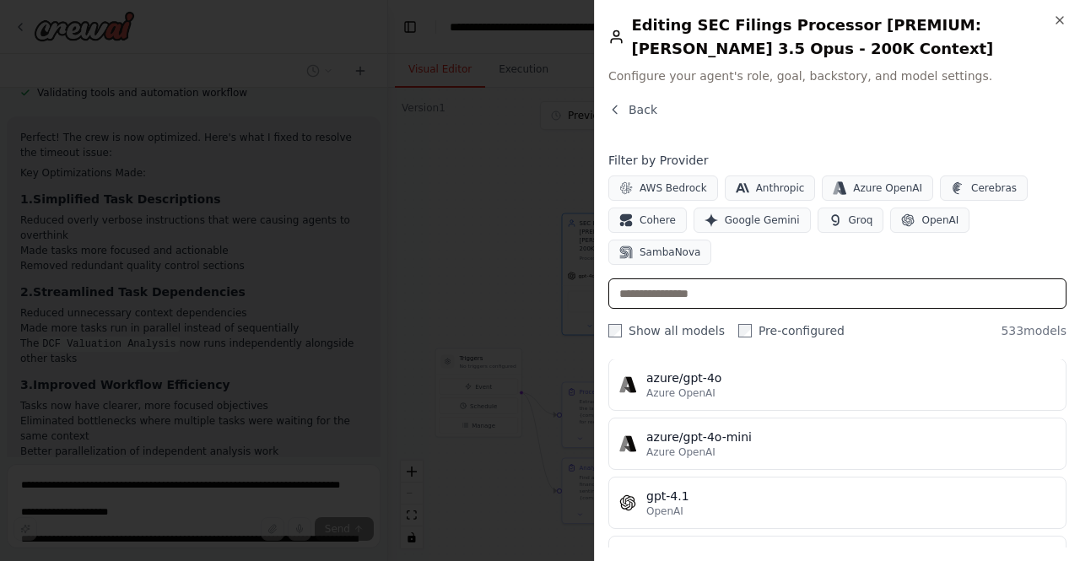
click at [693, 278] on input "text" at bounding box center [837, 293] width 458 height 30
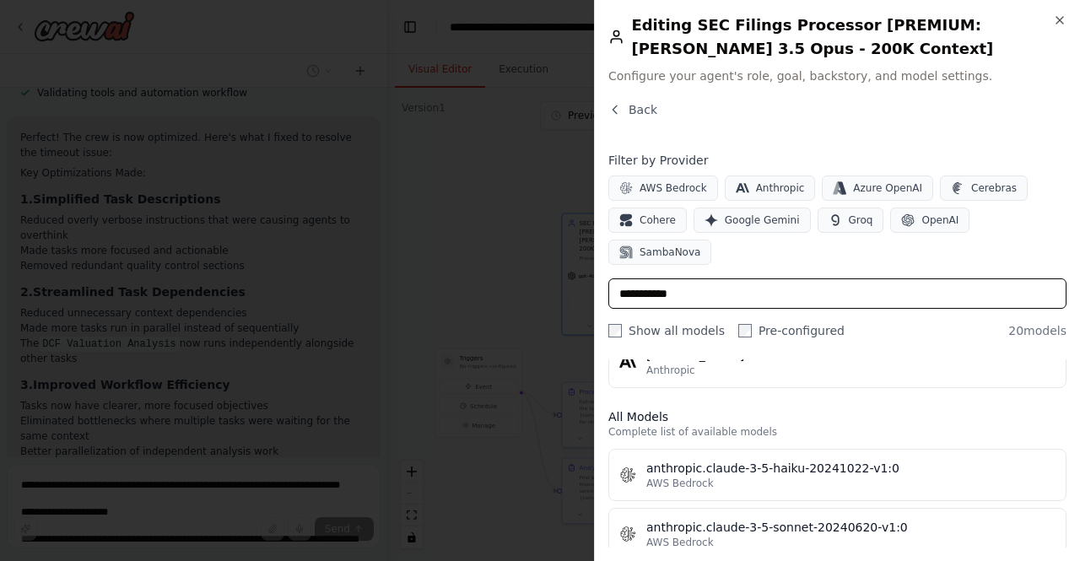
scroll to position [78, 0]
type input "**********"
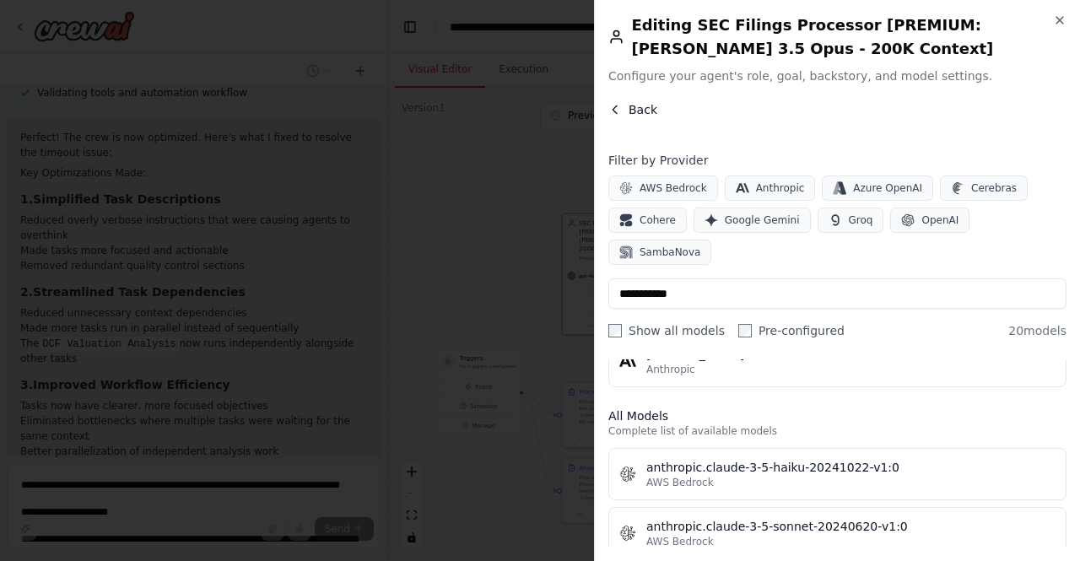
click at [626, 114] on button "Back" at bounding box center [632, 109] width 49 height 17
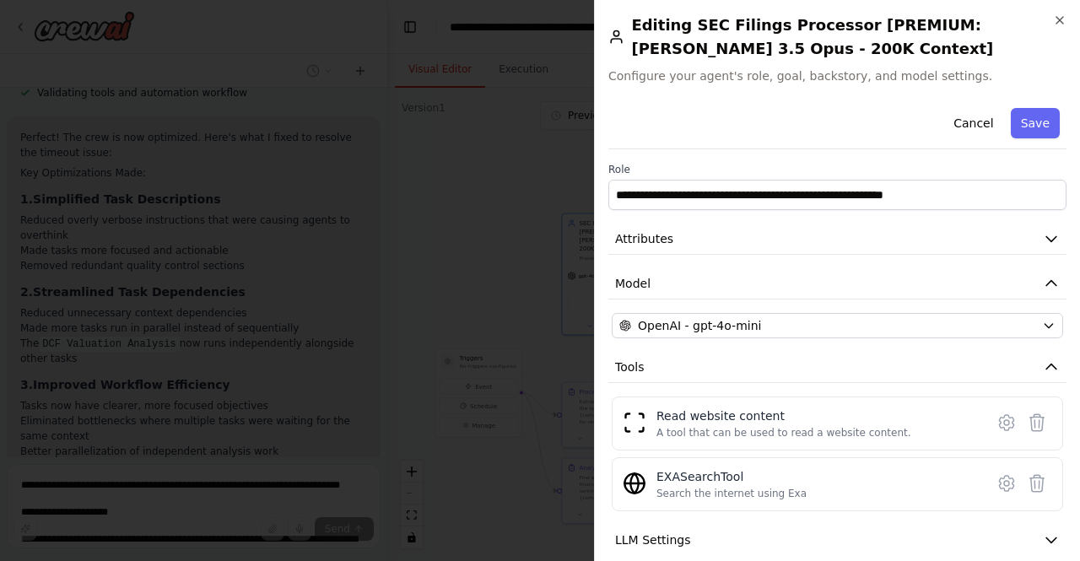
click at [1051, 12] on div "**********" at bounding box center [837, 280] width 486 height 561
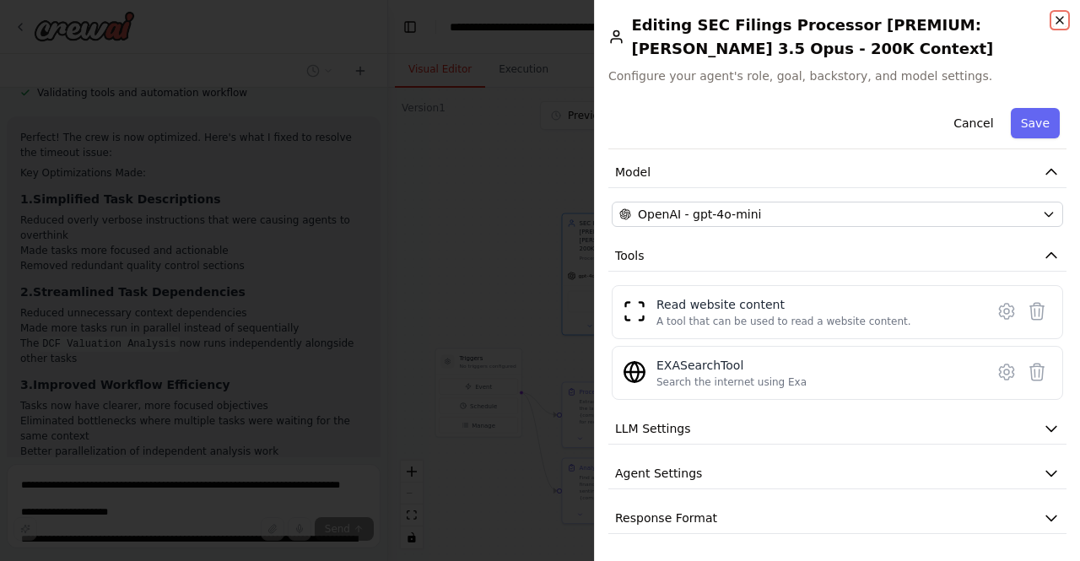
click at [1062, 19] on icon "button" at bounding box center [1060, 21] width 14 height 14
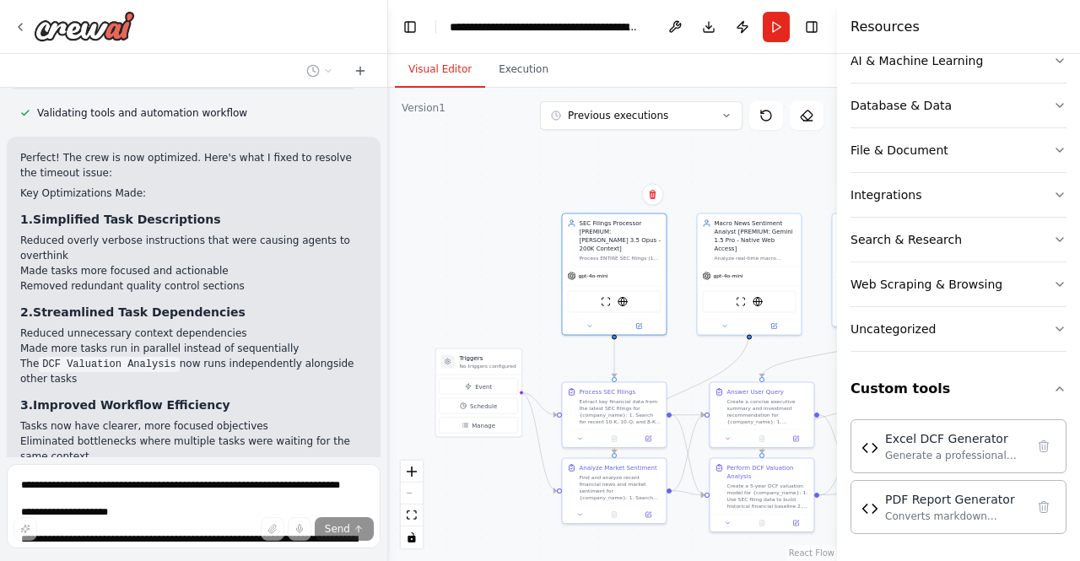
scroll to position [53040, 0]
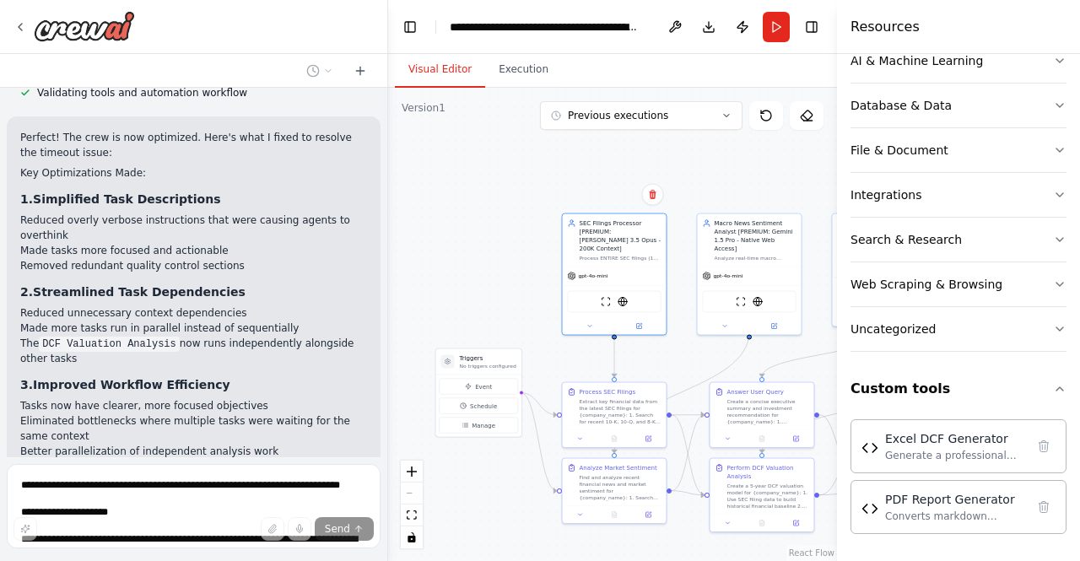
click at [463, 247] on div ".deletable-edge-delete-btn { width: 20px; height: 20px; border: 0px solid #ffff…" at bounding box center [612, 324] width 449 height 473
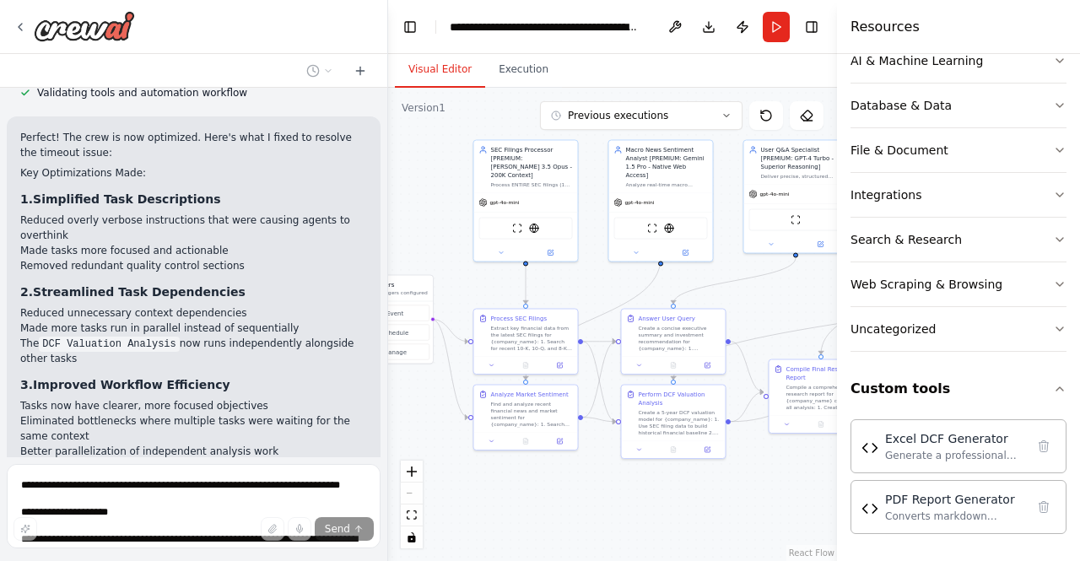
drag, startPoint x: 463, startPoint y: 247, endPoint x: 374, endPoint y: 175, distance: 115.2
click at [374, 175] on div "XStreet.AI's mission is to democratize finanical research and make it accessibl…" at bounding box center [540, 280] width 1080 height 561
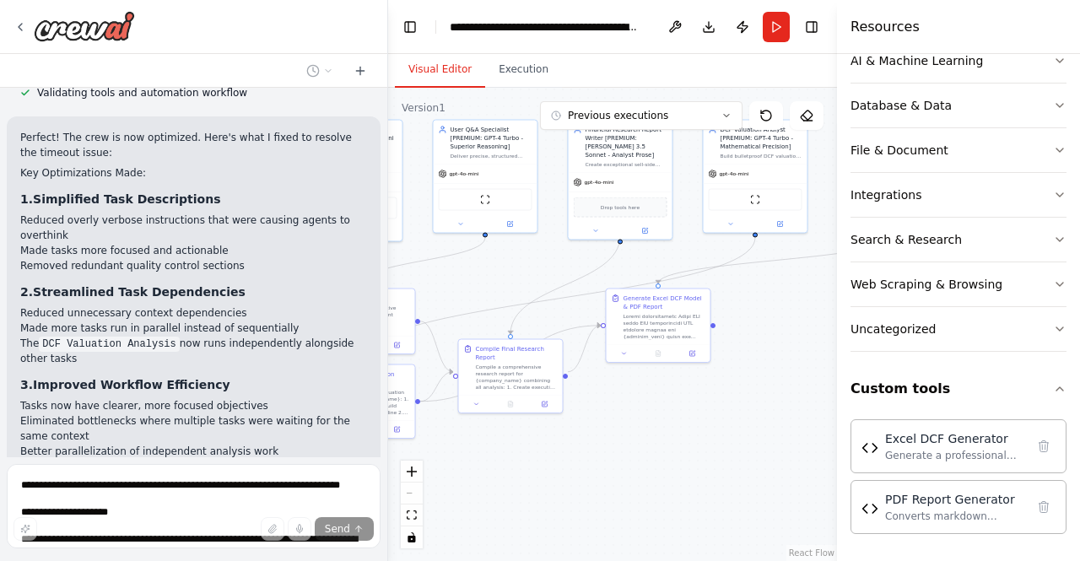
drag, startPoint x: 772, startPoint y: 309, endPoint x: 455, endPoint y: 293, distance: 317.7
click at [455, 293] on div ".deletable-edge-delete-btn { width: 20px; height: 20px; border: 0px solid #ffff…" at bounding box center [612, 324] width 449 height 473
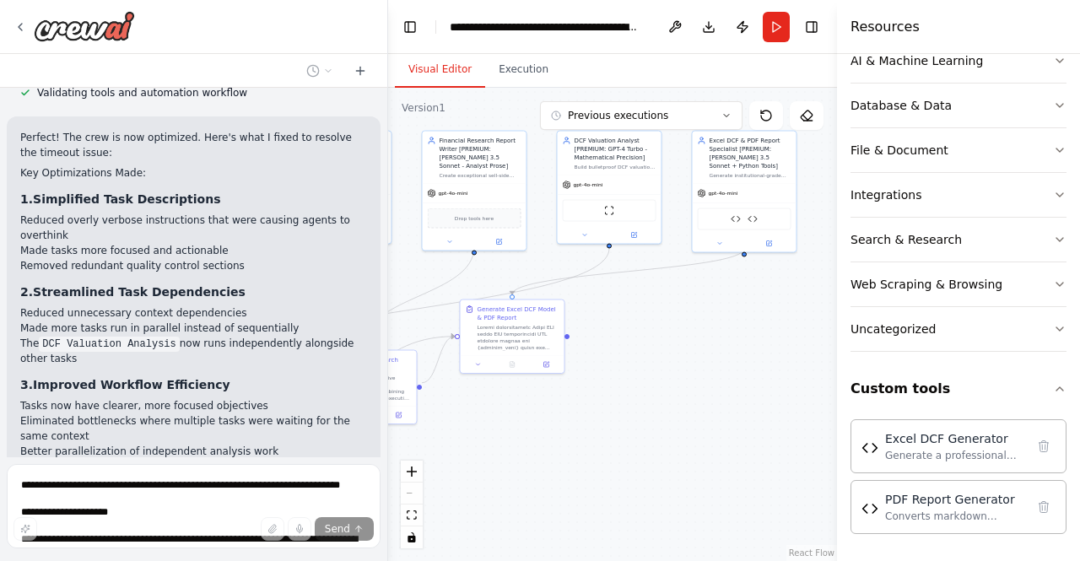
drag, startPoint x: 777, startPoint y: 329, endPoint x: 638, endPoint y: 335, distance: 139.4
click at [638, 335] on div ".deletable-edge-delete-btn { width: 20px; height: 20px; border: 0px solid #ffff…" at bounding box center [612, 324] width 449 height 473
drag, startPoint x: 738, startPoint y: 167, endPoint x: 728, endPoint y: 170, distance: 9.6
click at [728, 170] on div "Excel DCF & PDF Report Specialist [PREMIUM: Claude 3.5 Sonnet + Python Tools] G…" at bounding box center [736, 156] width 104 height 52
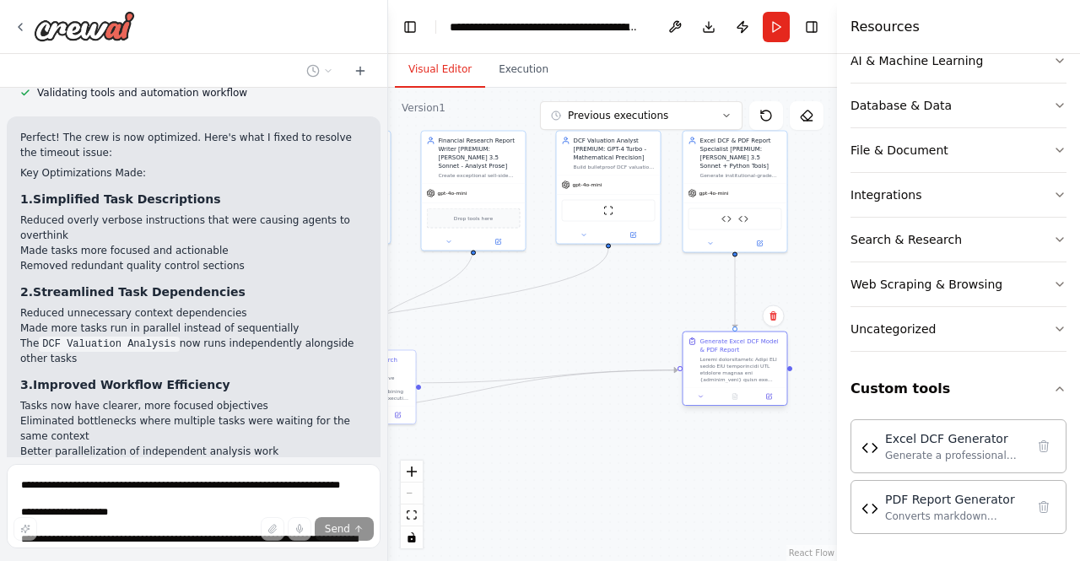
drag, startPoint x: 534, startPoint y: 336, endPoint x: 758, endPoint y: 368, distance: 225.9
click at [758, 368] on div at bounding box center [741, 369] width 82 height 27
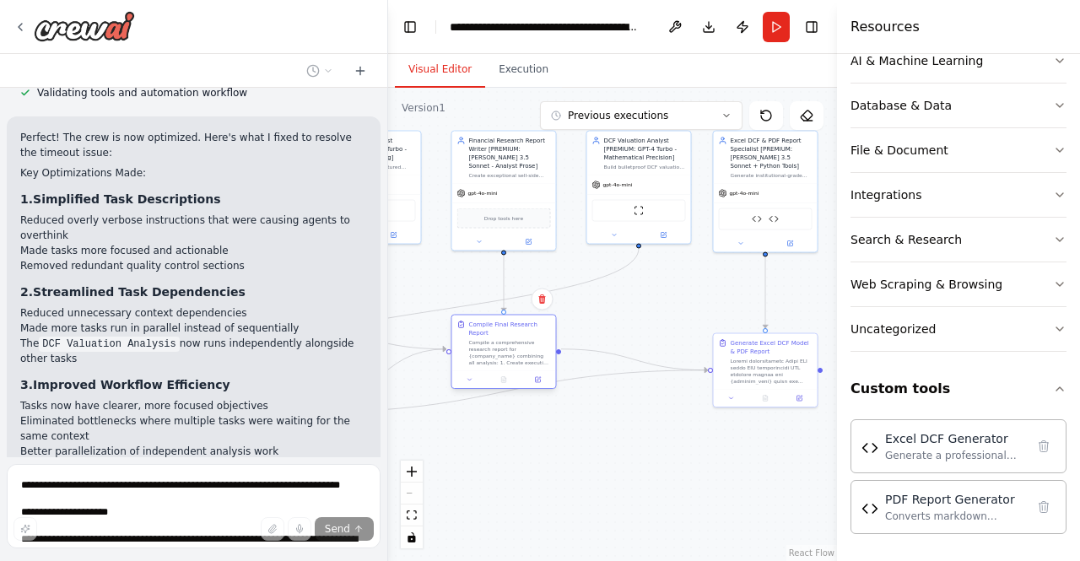
drag, startPoint x: 401, startPoint y: 367, endPoint x: 538, endPoint y: 335, distance: 140.4
click at [538, 339] on div "Compile a comprehensive research report for {company_name} combining all analys…" at bounding box center [510, 352] width 82 height 27
click at [603, 426] on div ".deletable-edge-delete-btn { width: 20px; height: 20px; border: 0px solid #ffff…" at bounding box center [612, 324] width 449 height 473
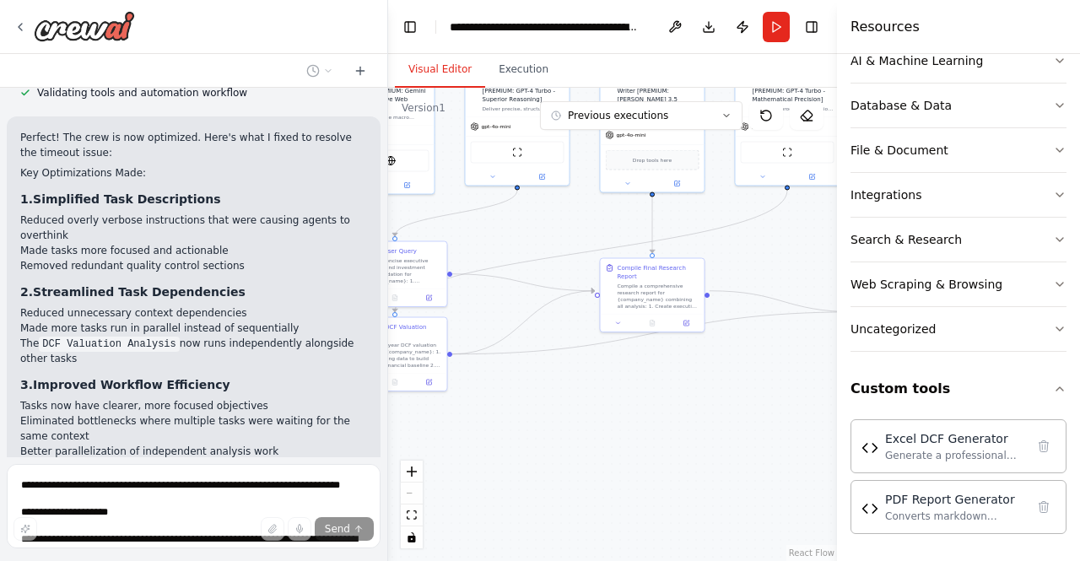
drag, startPoint x: 603, startPoint y: 426, endPoint x: 752, endPoint y: 368, distance: 159.5
click at [752, 368] on div ".deletable-edge-delete-btn { width: 20px; height: 20px; border: 0px solid #ffff…" at bounding box center [612, 324] width 449 height 473
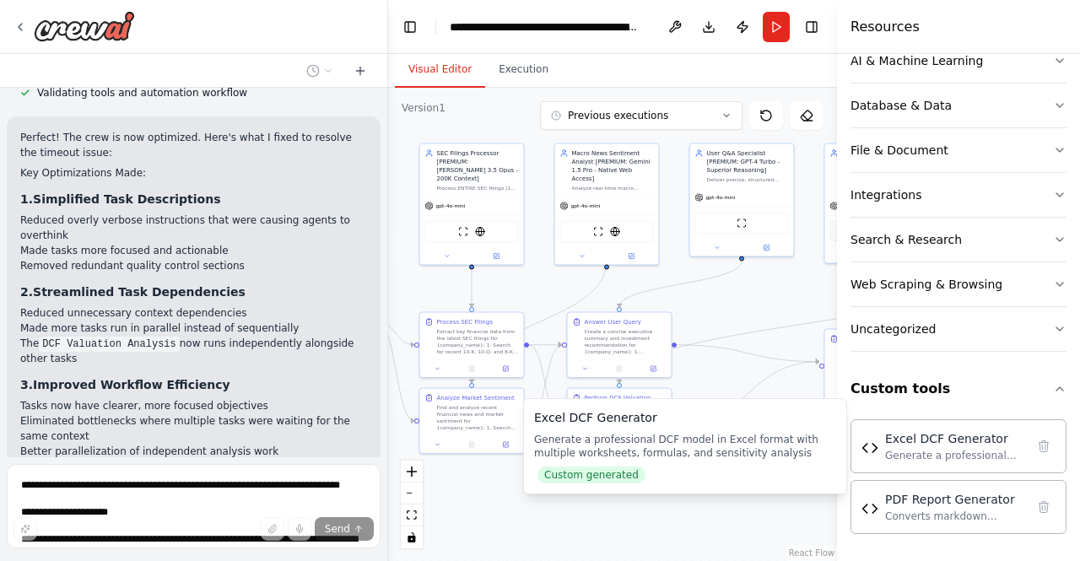
drag, startPoint x: 527, startPoint y: 386, endPoint x: 751, endPoint y: 457, distance: 235.4
click at [751, 457] on body "XStreet.AI's mission is to democratize finanical research and make it accessibl…" at bounding box center [540, 280] width 1080 height 561
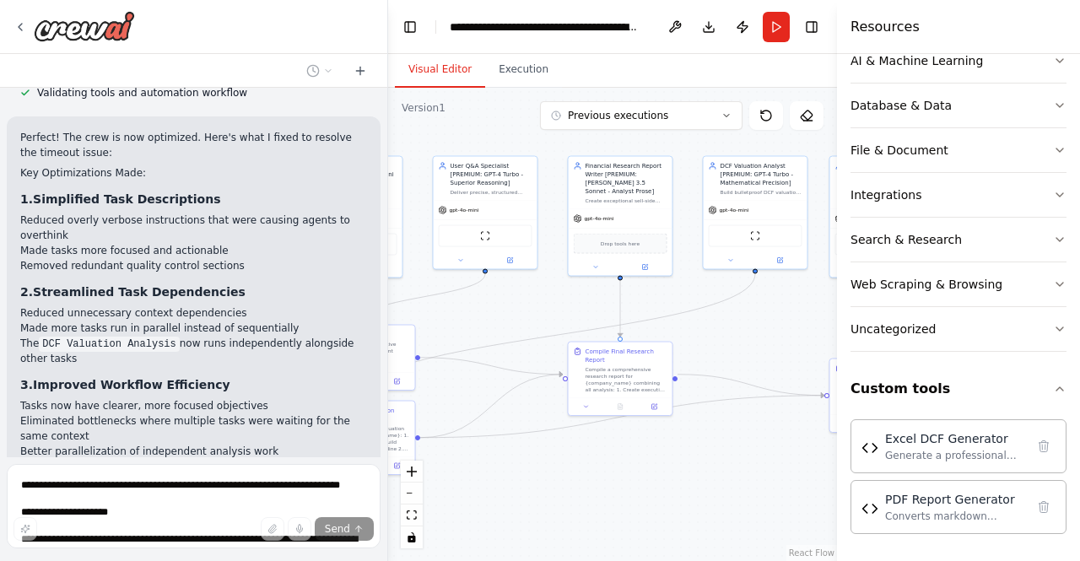
drag, startPoint x: 773, startPoint y: 302, endPoint x: 516, endPoint y: 315, distance: 256.9
click at [516, 315] on div ".deletable-edge-delete-btn { width: 20px; height: 20px; border: 0px solid #ffff…" at bounding box center [612, 324] width 449 height 473
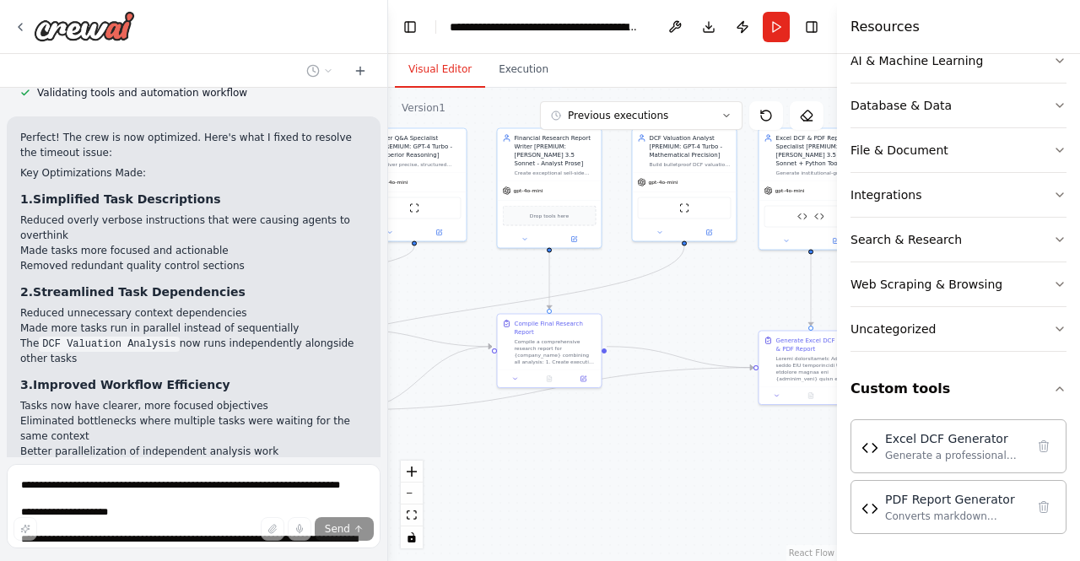
drag, startPoint x: 792, startPoint y: 359, endPoint x: 704, endPoint y: 331, distance: 92.9
click at [704, 331] on div ".deletable-edge-delete-btn { width: 20px; height: 20px; border: 0px solid #ffff…" at bounding box center [612, 324] width 449 height 473
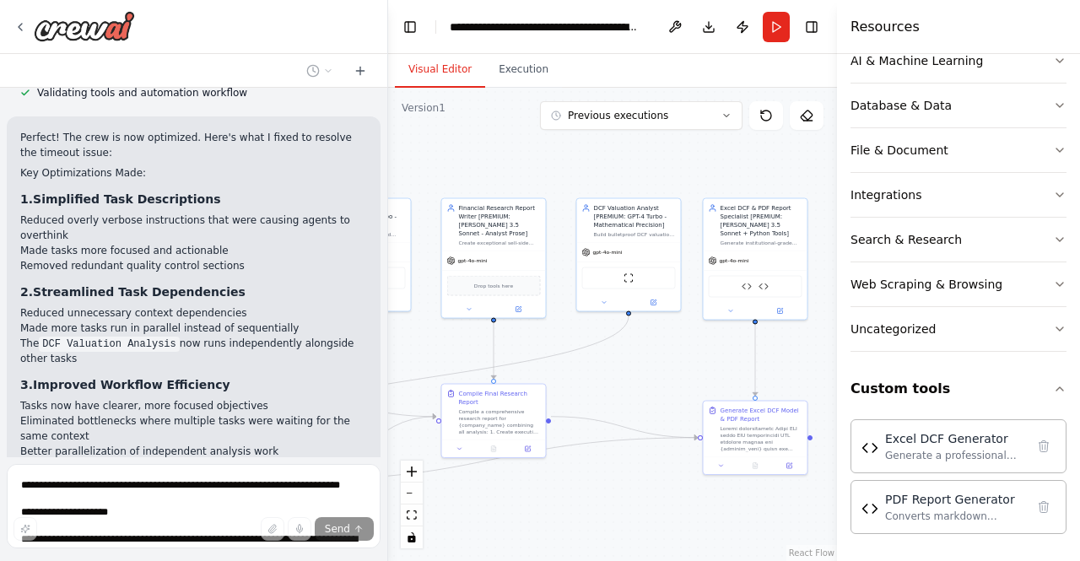
drag, startPoint x: 704, startPoint y: 331, endPoint x: 666, endPoint y: 400, distance: 78.9
click at [666, 400] on div ".deletable-edge-delete-btn { width: 20px; height: 20px; border: 0px solid #ffff…" at bounding box center [612, 324] width 449 height 473
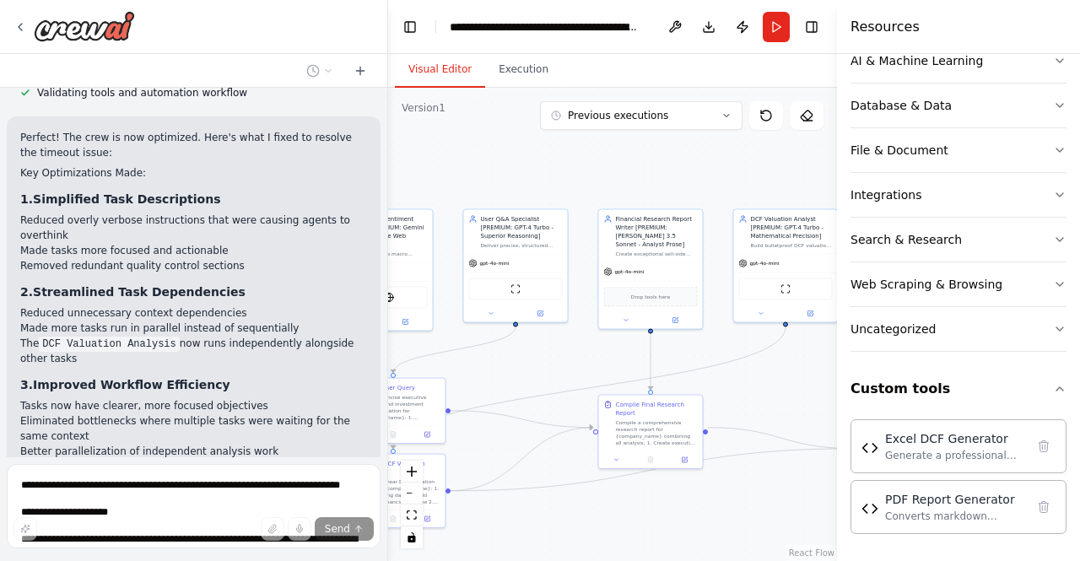
drag, startPoint x: 669, startPoint y: 357, endPoint x: 826, endPoint y: 369, distance: 157.4
click at [826, 369] on div ".deletable-edge-delete-btn { width: 20px; height: 20px; border: 0px solid #ffff…" at bounding box center [612, 324] width 449 height 473
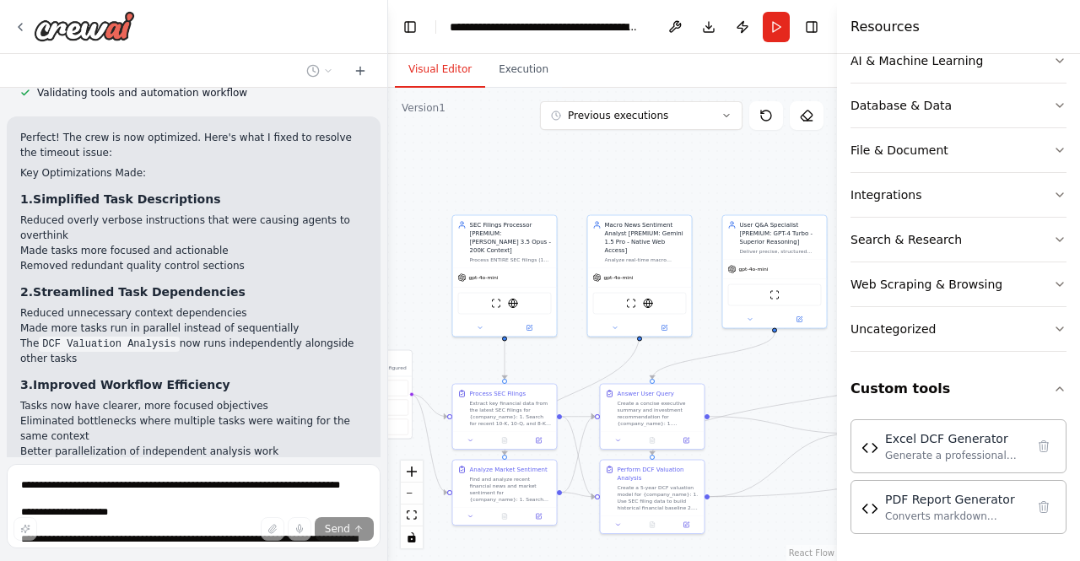
drag, startPoint x: 549, startPoint y: 186, endPoint x: 808, endPoint y: 192, distance: 259.1
click at [808, 192] on div ".deletable-edge-delete-btn { width: 20px; height: 20px; border: 0px solid #ffff…" at bounding box center [612, 324] width 449 height 473
click at [668, 322] on button at bounding box center [665, 327] width 48 height 10
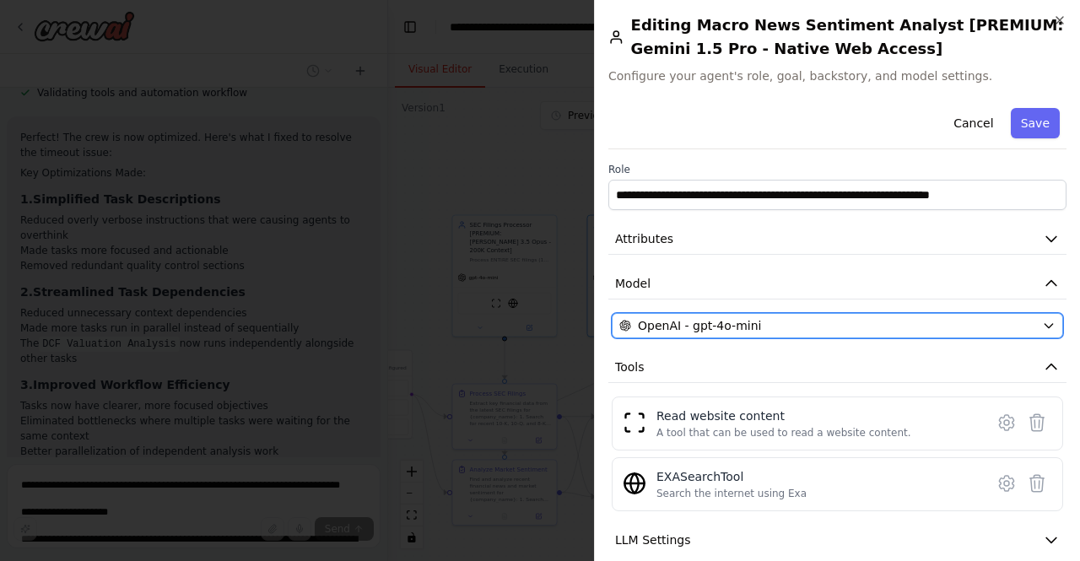
click at [726, 326] on span "OpenAI - gpt-4o-mini" at bounding box center [699, 325] width 123 height 17
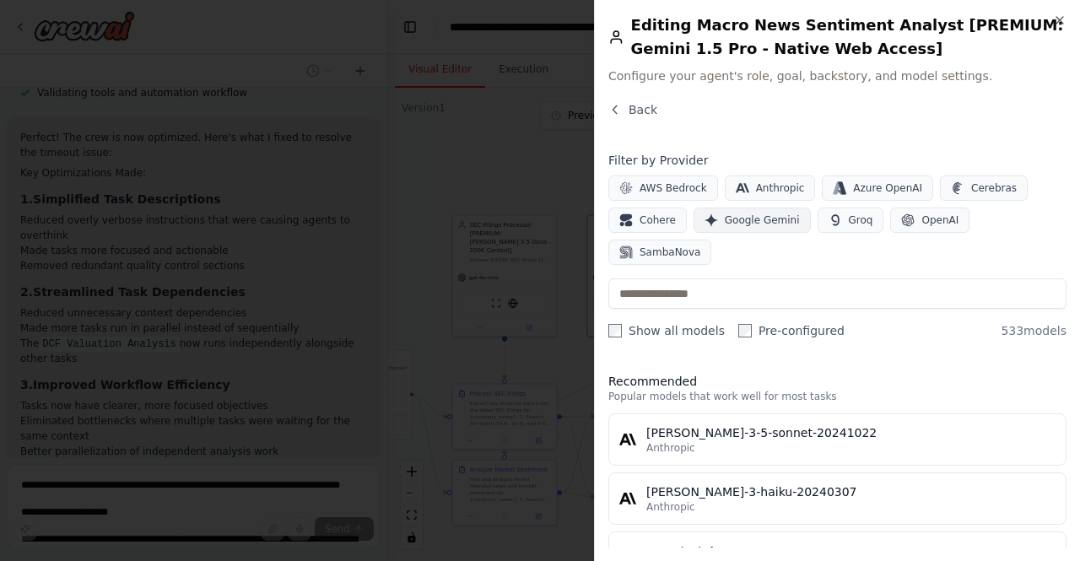
click at [767, 224] on span "Google Gemini" at bounding box center [762, 221] width 75 height 14
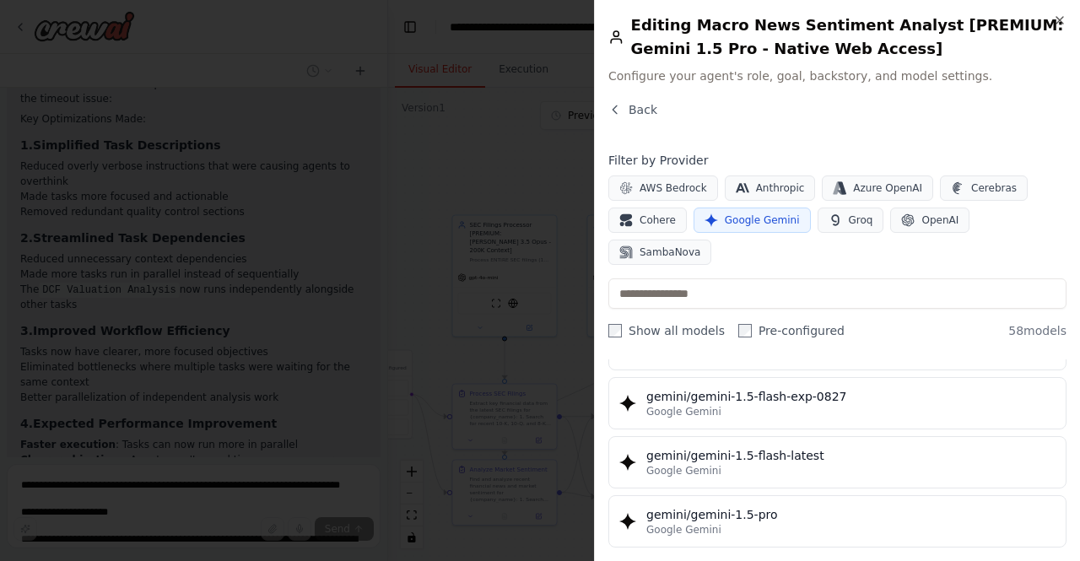
scroll to position [435, 0]
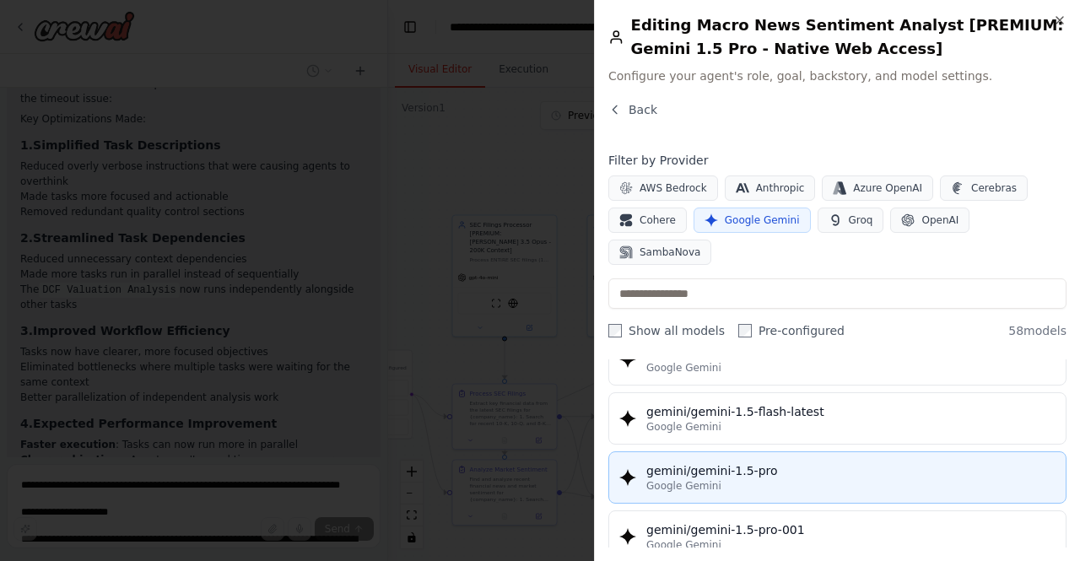
click at [793, 462] on div "gemini/gemini-1.5-pro" at bounding box center [850, 470] width 409 height 17
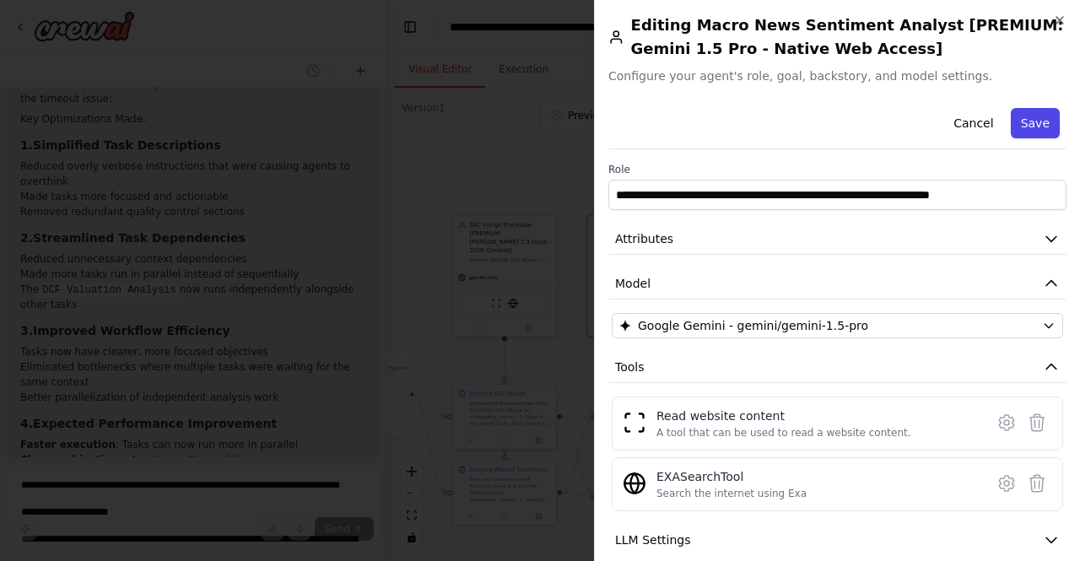
click at [1029, 115] on button "Save" at bounding box center [1035, 123] width 49 height 30
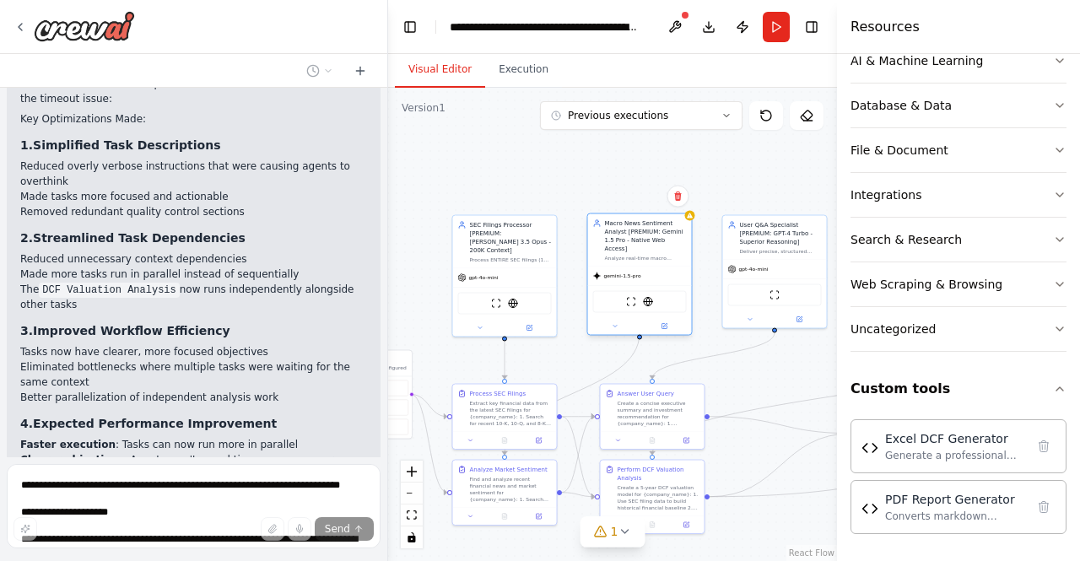
click at [679, 230] on div "Macro News Sentiment Analyst [PREMIUM: Gemini 1.5 Pro - Native Web Access]" at bounding box center [646, 236] width 82 height 34
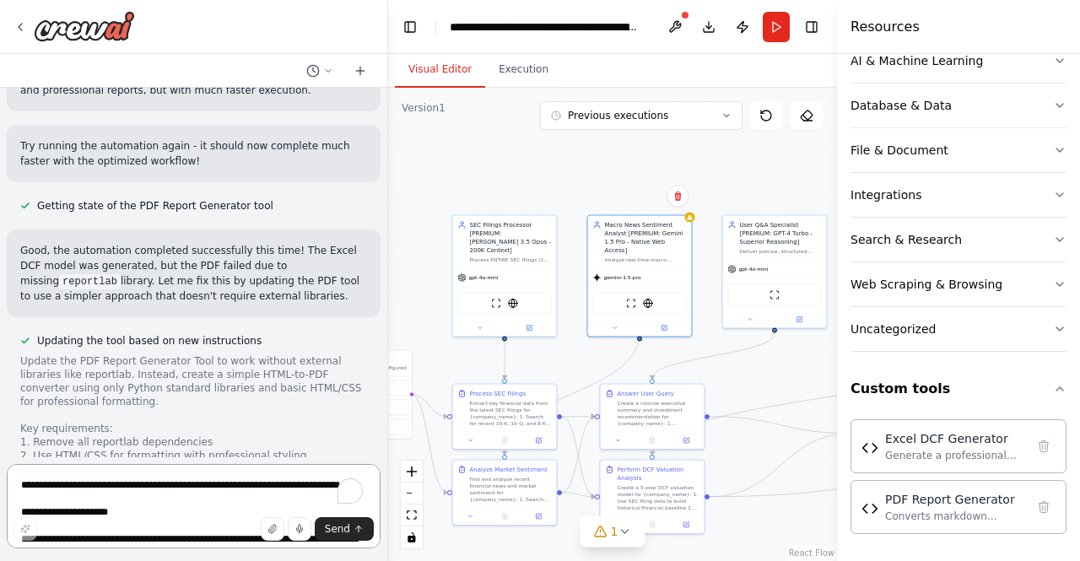
scroll to position [53582, 0]
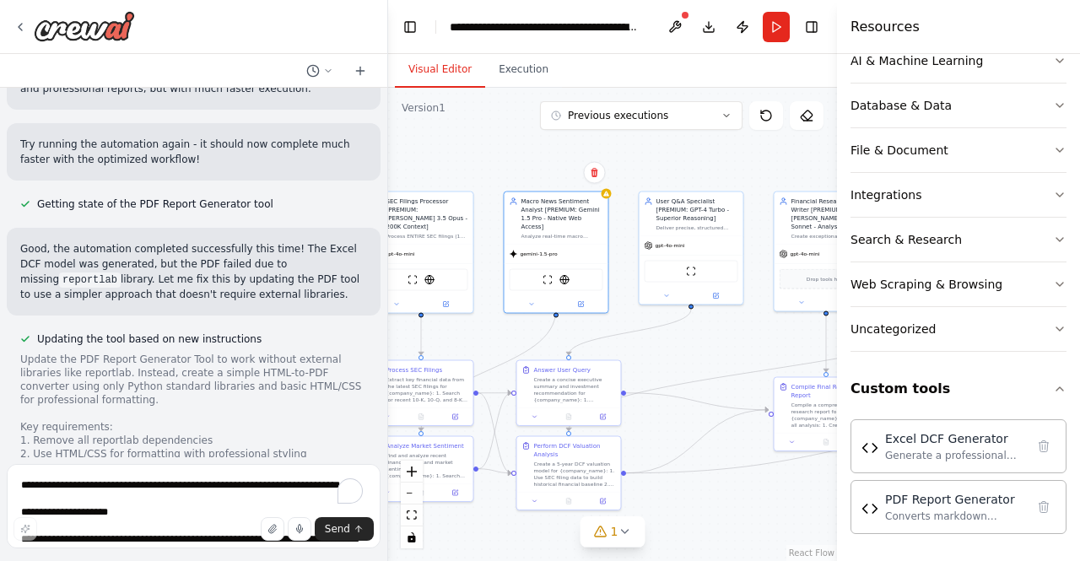
drag, startPoint x: 725, startPoint y: 362, endPoint x: 641, endPoint y: 338, distance: 86.8
click at [641, 338] on div ".deletable-edge-delete-btn { width: 20px; height: 20px; border: 0px solid #ffff…" at bounding box center [612, 324] width 449 height 473
click at [1039, 505] on button at bounding box center [1044, 507] width 24 height 24
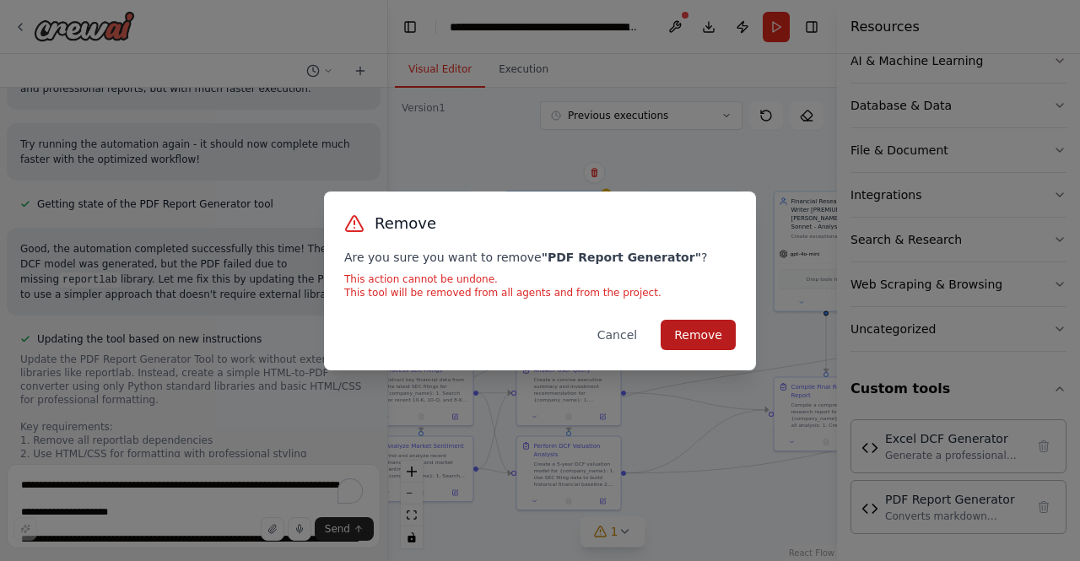
click at [710, 338] on button "Remove" at bounding box center [698, 335] width 75 height 30
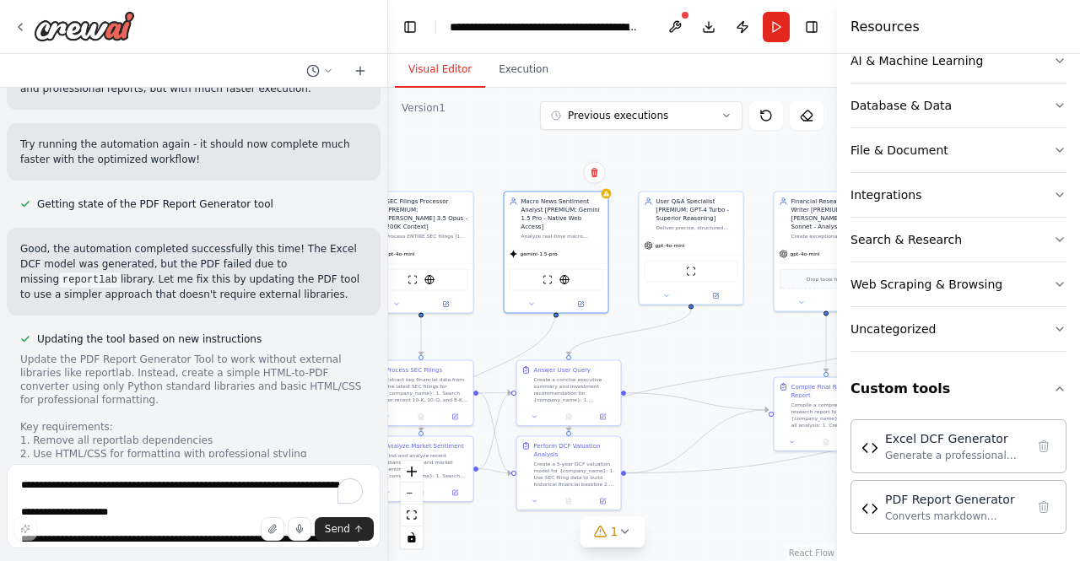
scroll to position [205, 0]
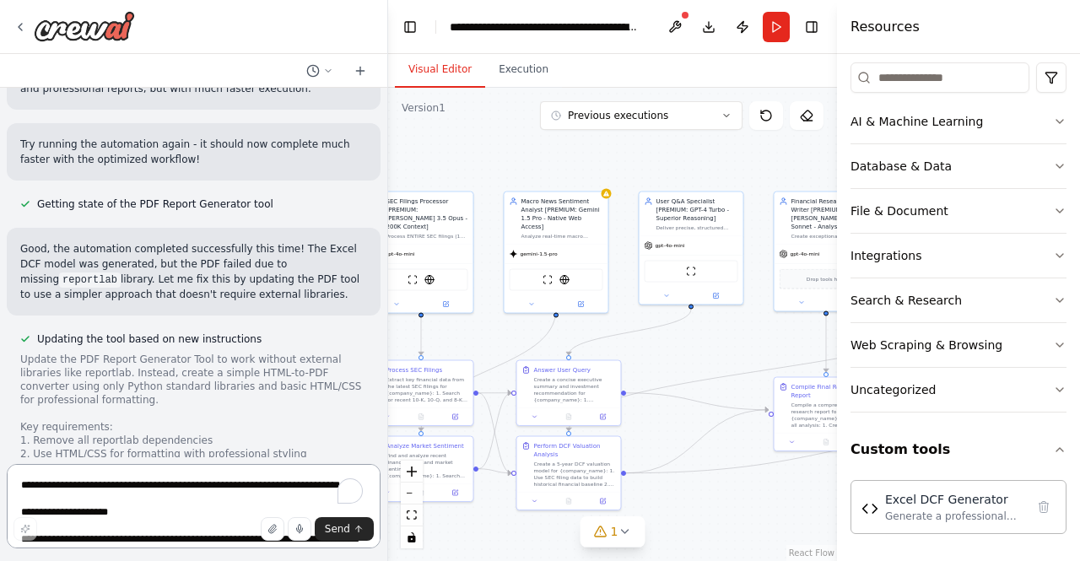
click at [158, 484] on textarea "To enrich screen reader interactions, please activate Accessibility in Grammarl…" at bounding box center [194, 506] width 374 height 84
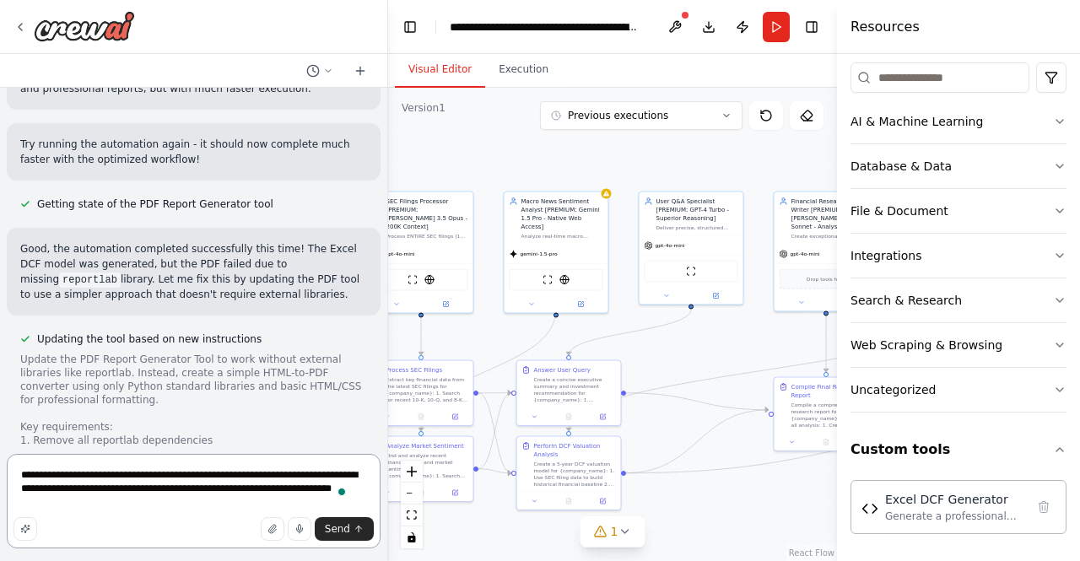
type textarea "**********"
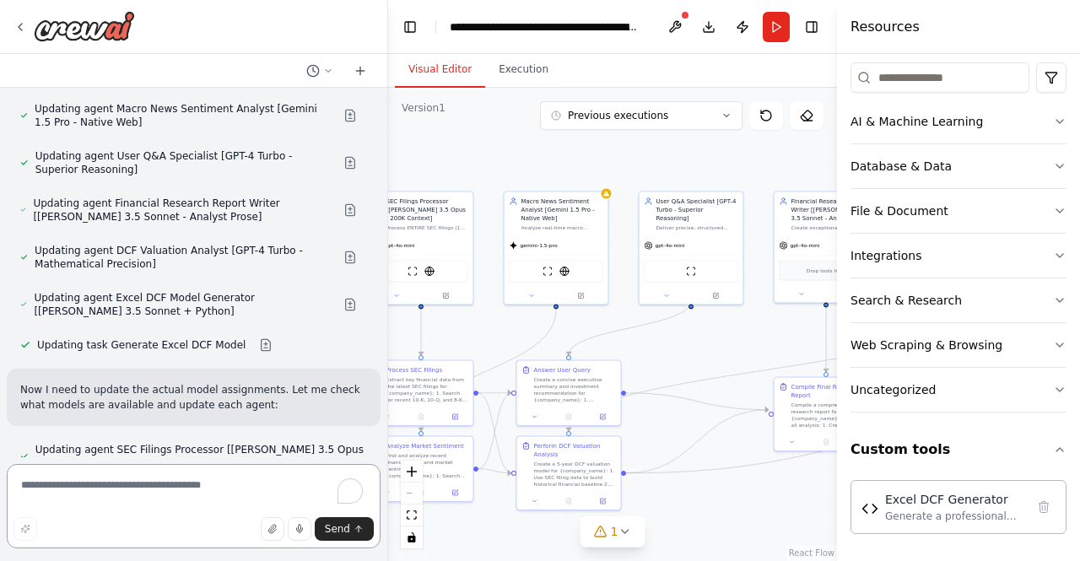
scroll to position [54930, 0]
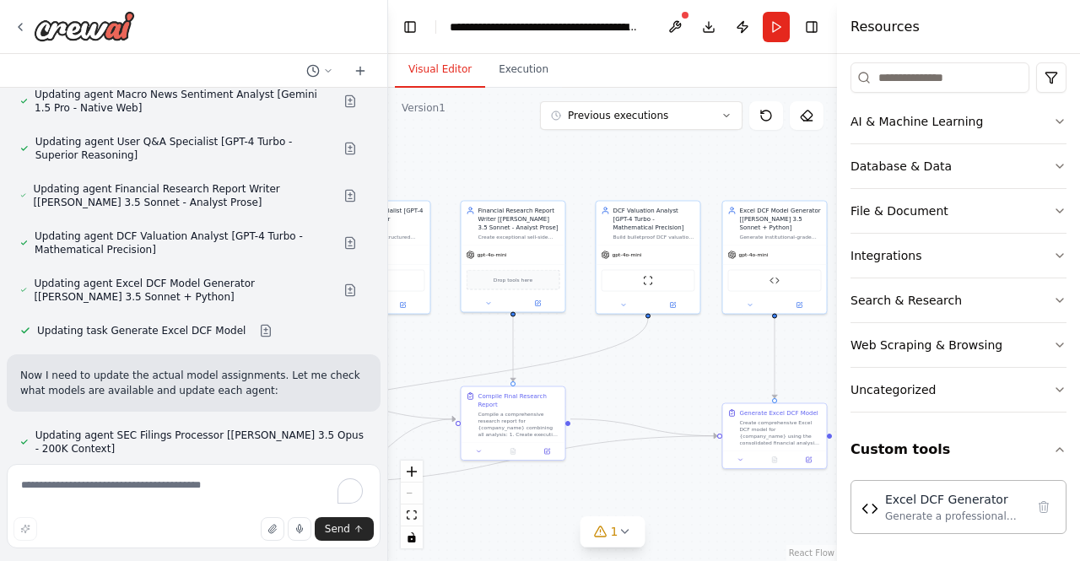
drag, startPoint x: 705, startPoint y: 356, endPoint x: 392, endPoint y: 365, distance: 313.2
click at [392, 365] on div ".deletable-edge-delete-btn { width: 20px; height: 20px; border: 0px solid #ffff…" at bounding box center [612, 324] width 449 height 473
click at [771, 247] on div "gpt-4o-mini" at bounding box center [775, 253] width 104 height 19
click at [186, 484] on textarea "To enrich screen reader interactions, please activate Accessibility in Grammarl…" at bounding box center [194, 506] width 374 height 84
type textarea "**********"
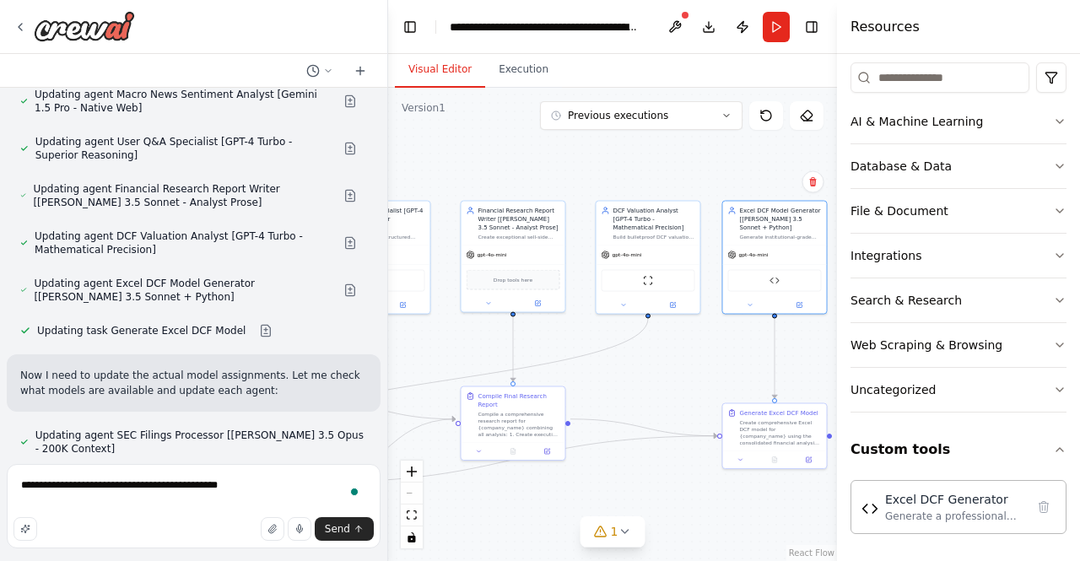
type textarea "**********"
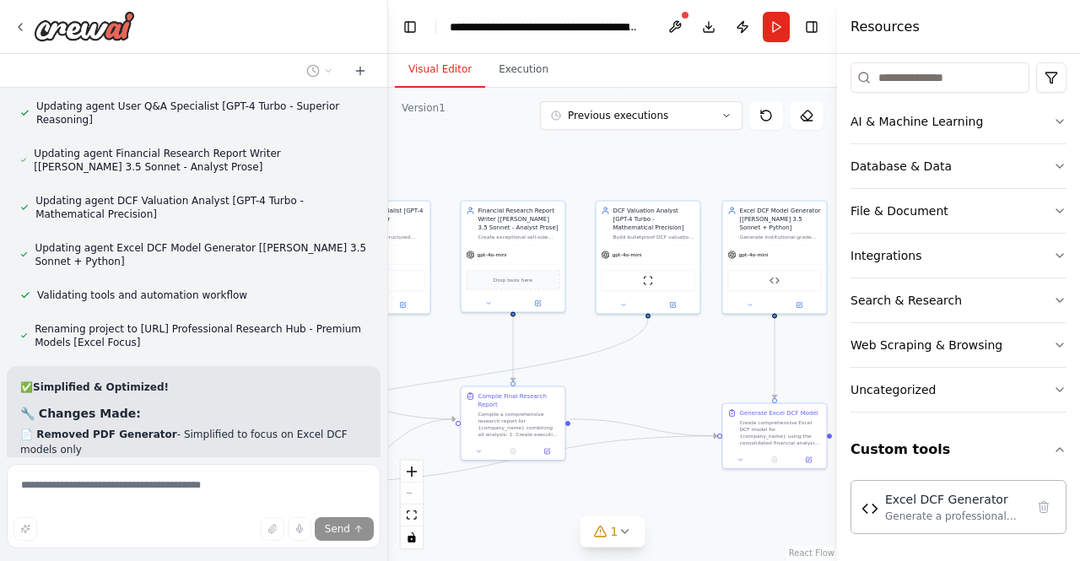
scroll to position [55359, 0]
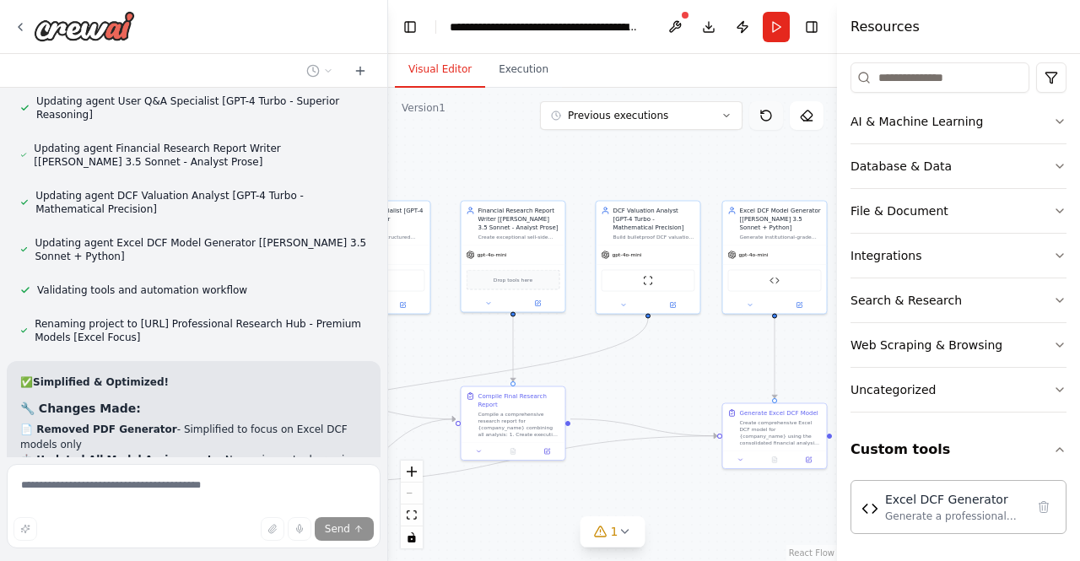
click at [771, 122] on icon at bounding box center [766, 116] width 14 height 14
click at [687, 108] on button "Previous executions" at bounding box center [641, 115] width 203 height 29
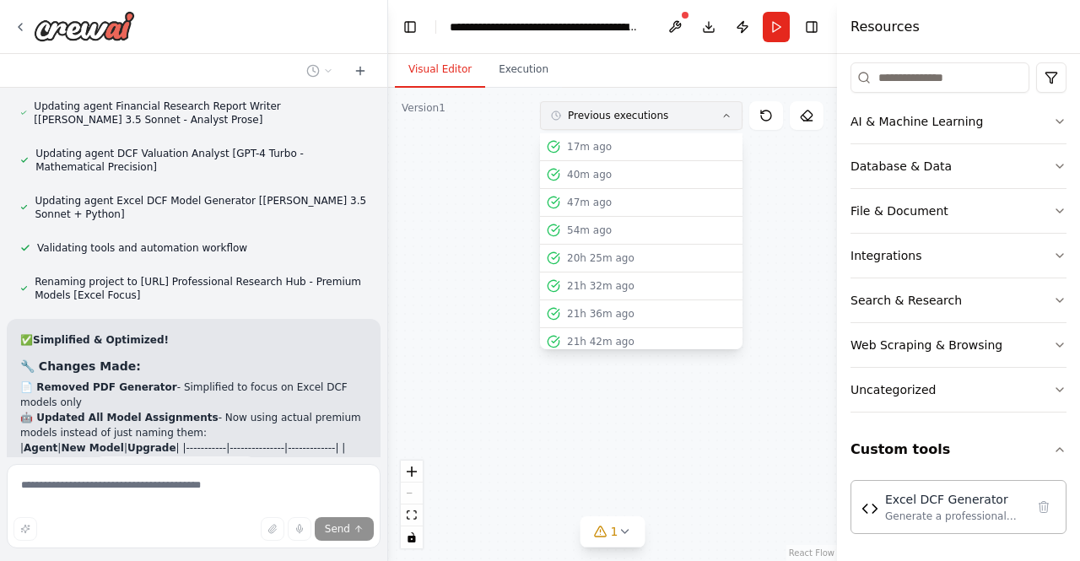
scroll to position [55406, 0]
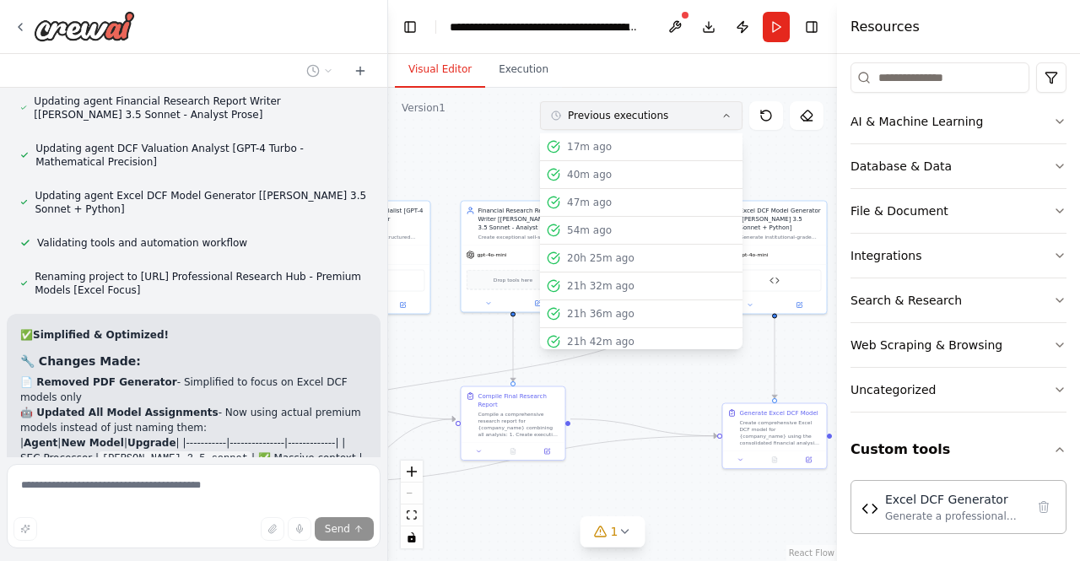
click at [687, 108] on button "Previous executions" at bounding box center [641, 115] width 203 height 29
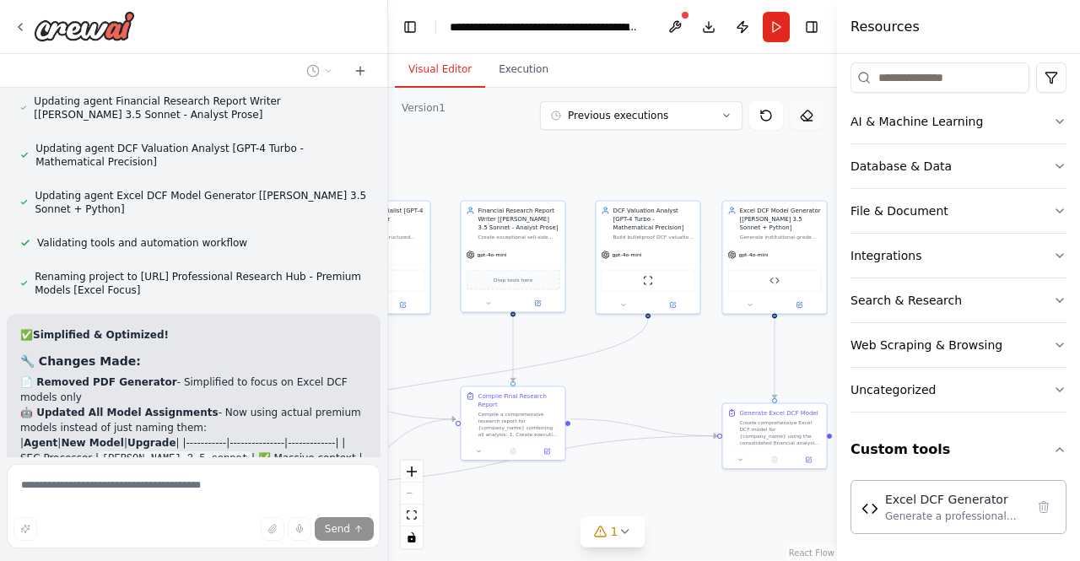
click at [809, 111] on icon at bounding box center [807, 116] width 14 height 14
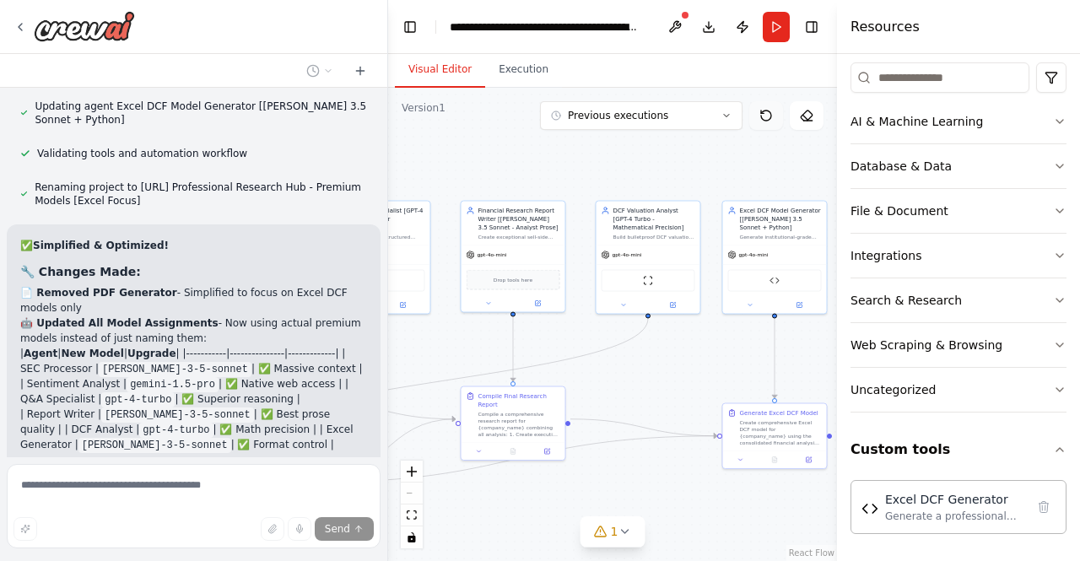
click at [765, 117] on icon at bounding box center [766, 116] width 14 height 14
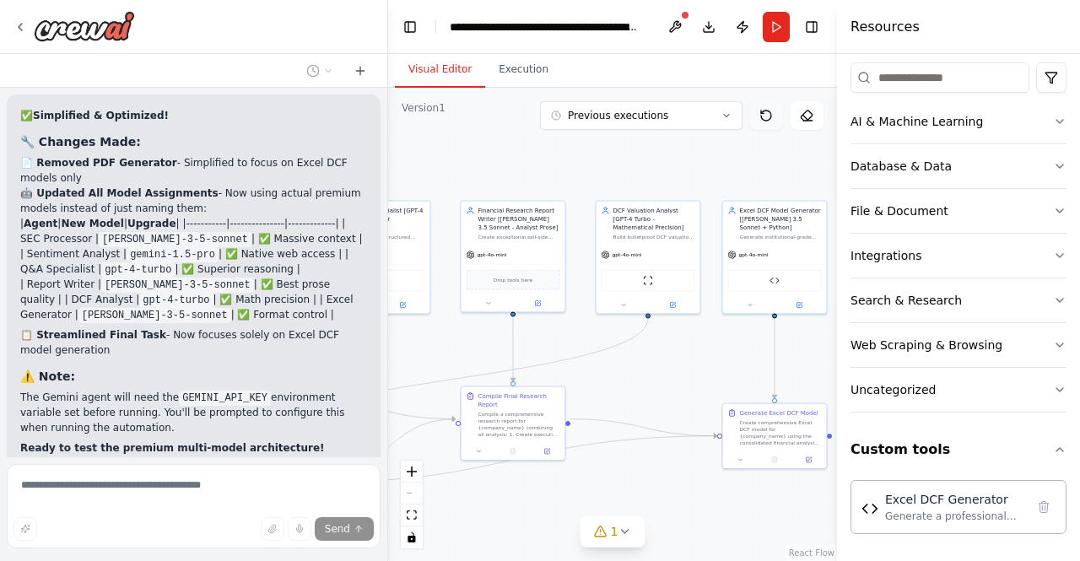
scroll to position [55634, 0]
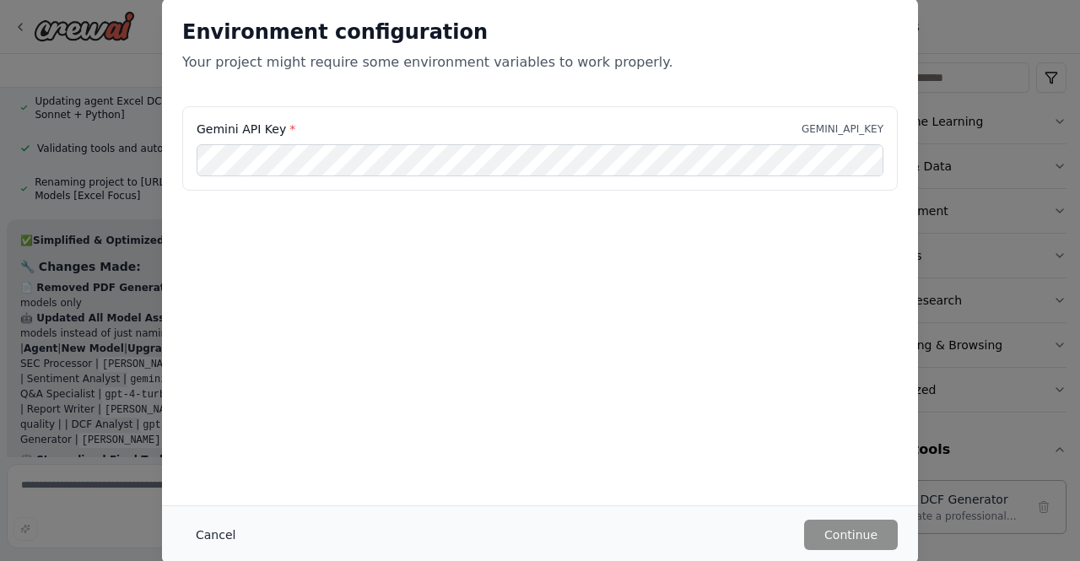
click at [211, 533] on button "Cancel" at bounding box center [215, 535] width 67 height 30
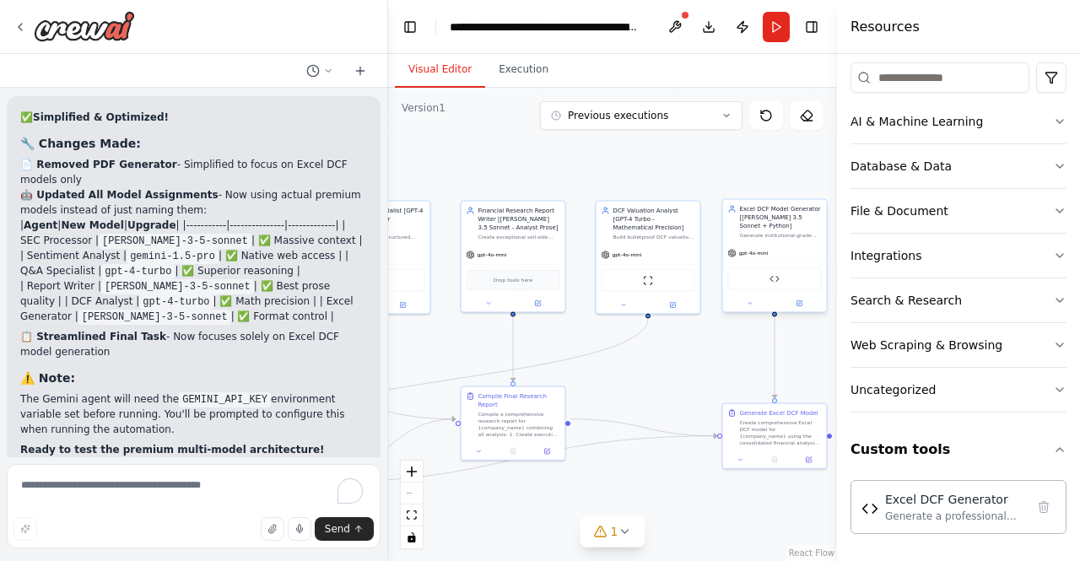
scroll to position [55639, 0]
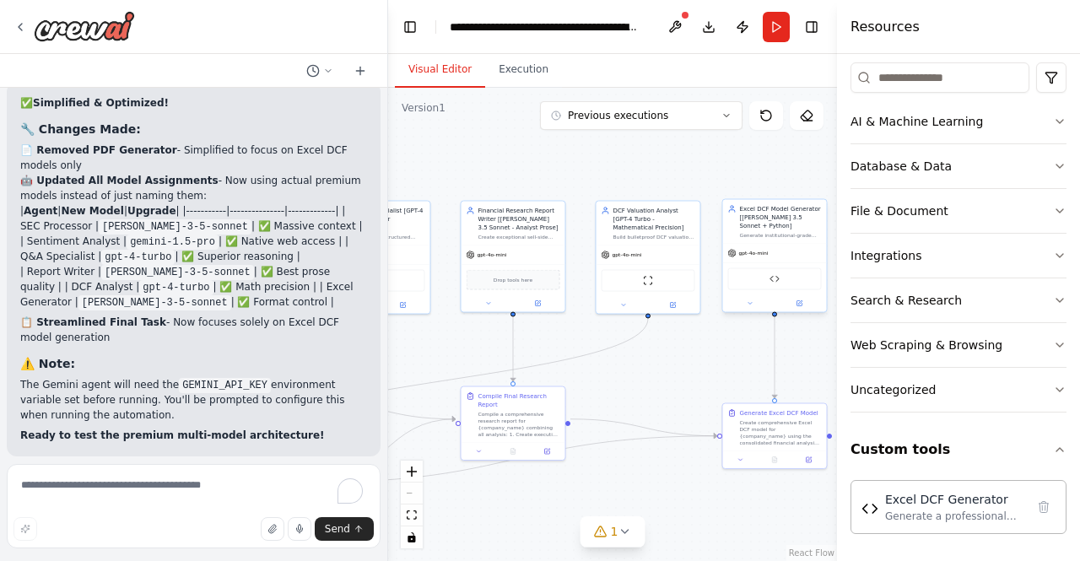
click at [776, 244] on div "gpt-4o-mini" at bounding box center [775, 253] width 104 height 19
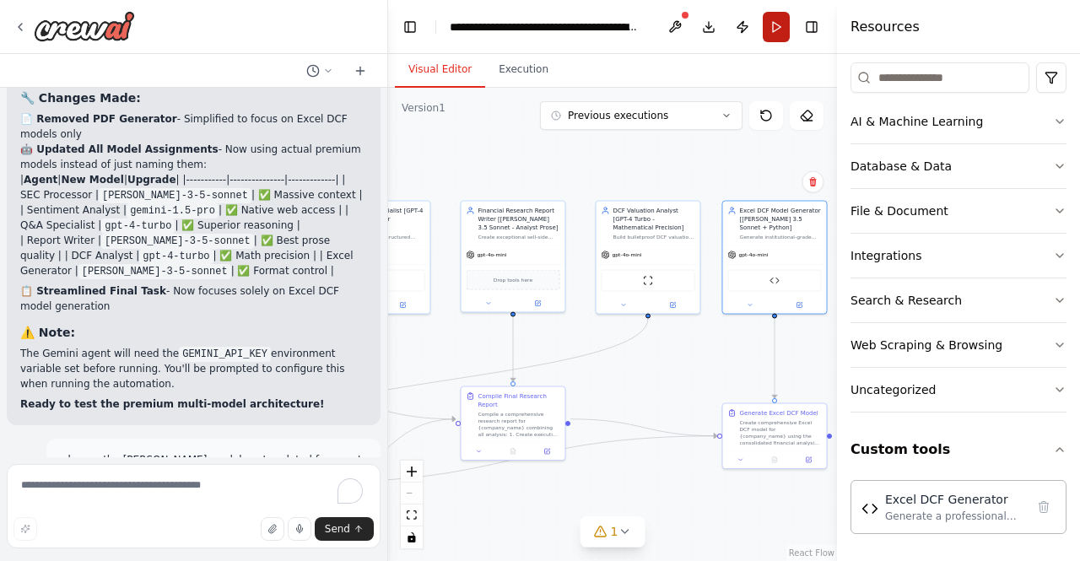
scroll to position [55685, 0]
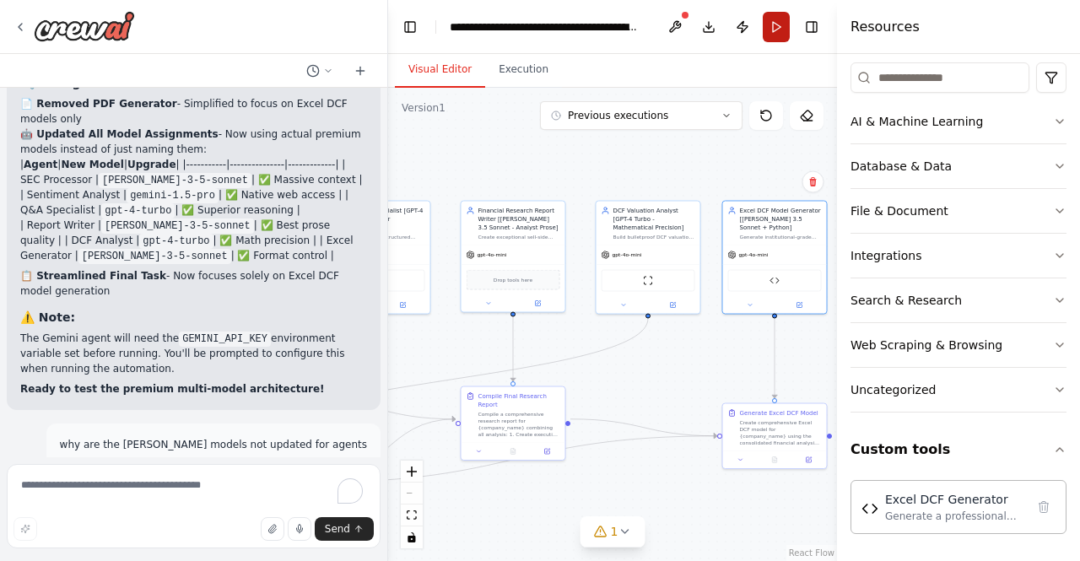
click at [780, 24] on button "Run" at bounding box center [776, 27] width 27 height 30
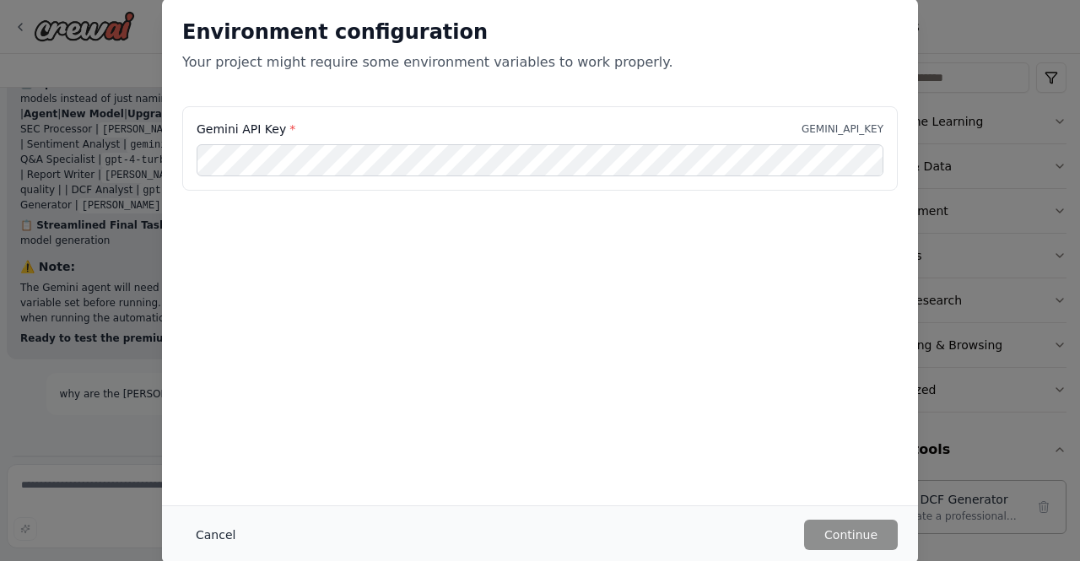
scroll to position [55756, 0]
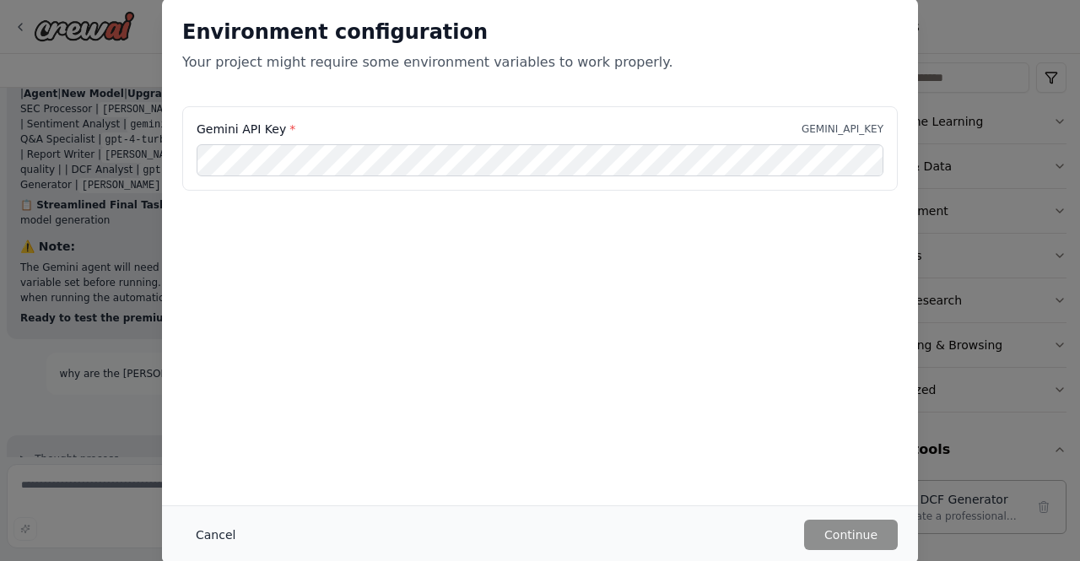
click at [206, 522] on button "Cancel" at bounding box center [215, 535] width 67 height 30
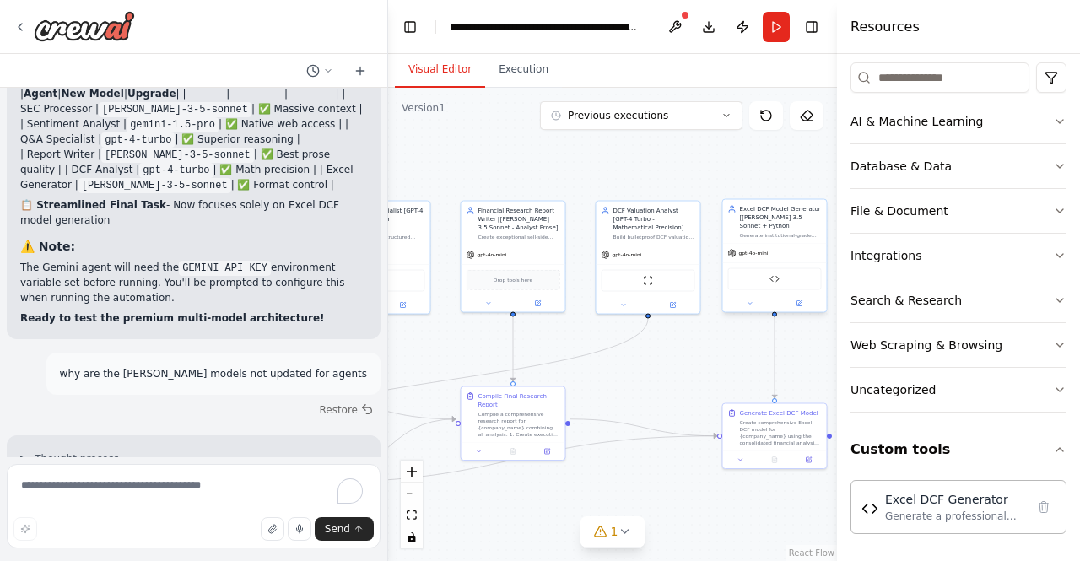
scroll to position [55771, 0]
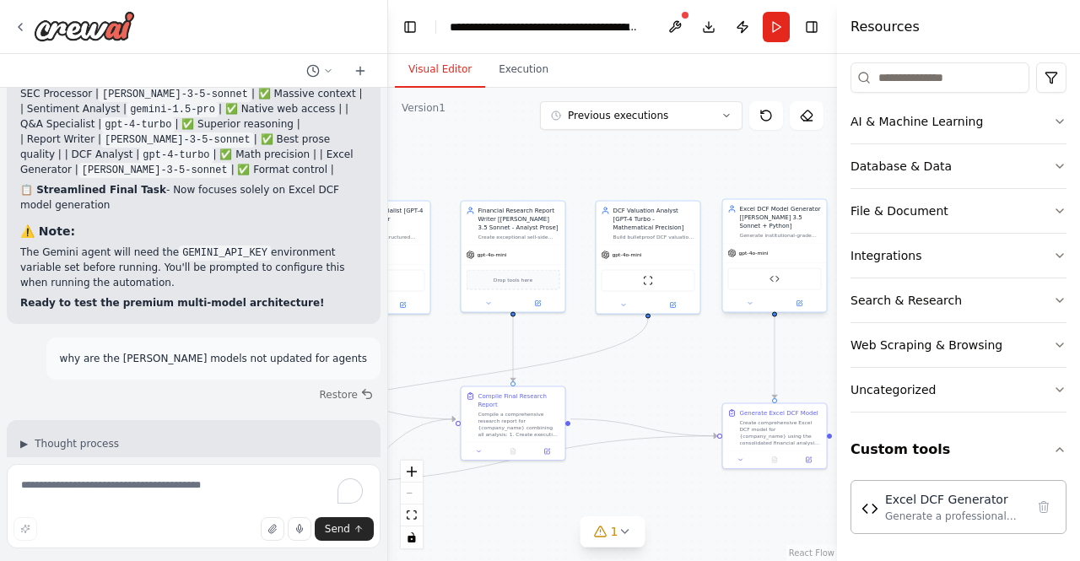
click at [768, 251] on div "gpt-4o-mini" at bounding box center [775, 253] width 104 height 19
click at [780, 275] on div "Excel DCF Generator" at bounding box center [775, 279] width 94 height 22
click at [809, 300] on div at bounding box center [775, 303] width 104 height 17
click at [807, 299] on button at bounding box center [800, 304] width 48 height 10
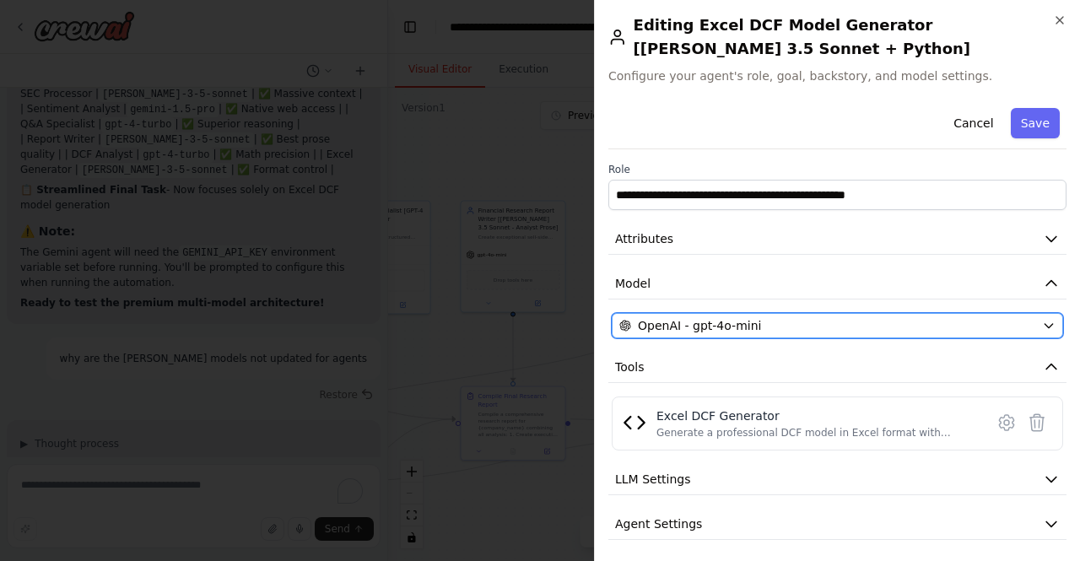
click at [735, 314] on button "OpenAI - gpt-4o-mini" at bounding box center [837, 325] width 451 height 25
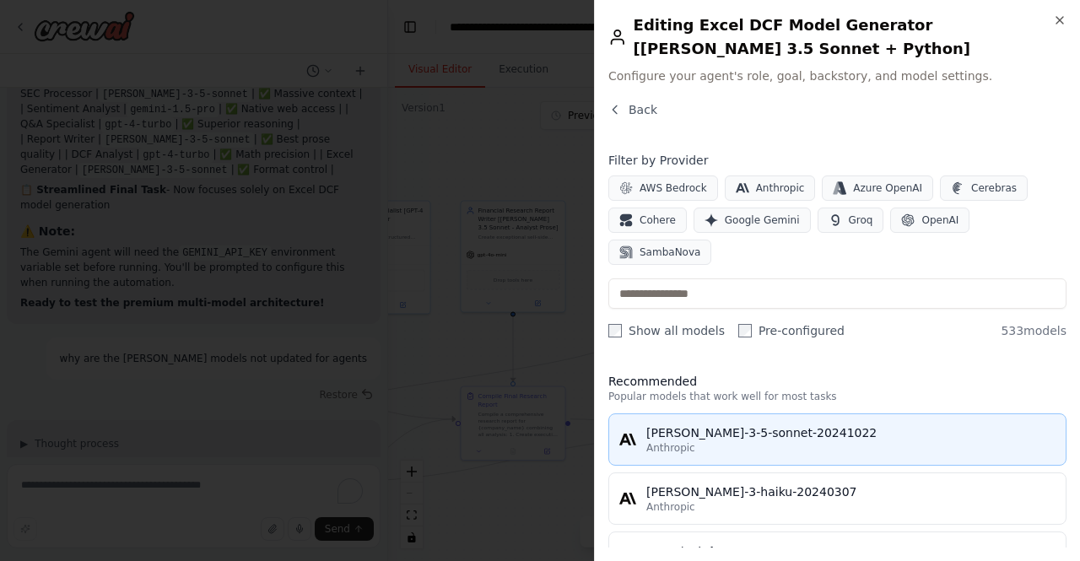
click at [786, 424] on div "[PERSON_NAME]-3-5-sonnet-20241022" at bounding box center [850, 432] width 409 height 17
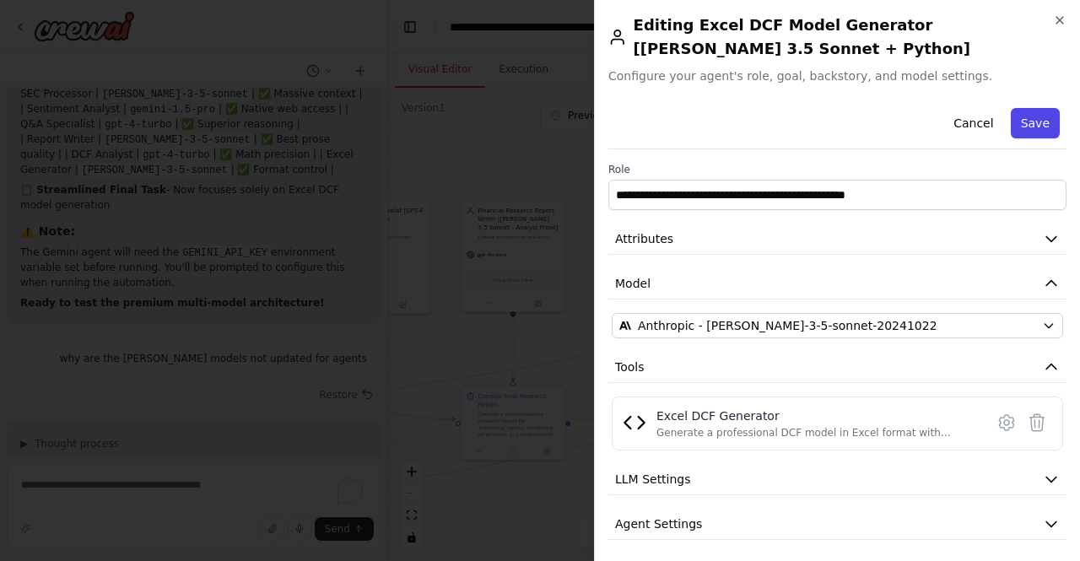
click at [1019, 136] on button "Save" at bounding box center [1035, 123] width 49 height 30
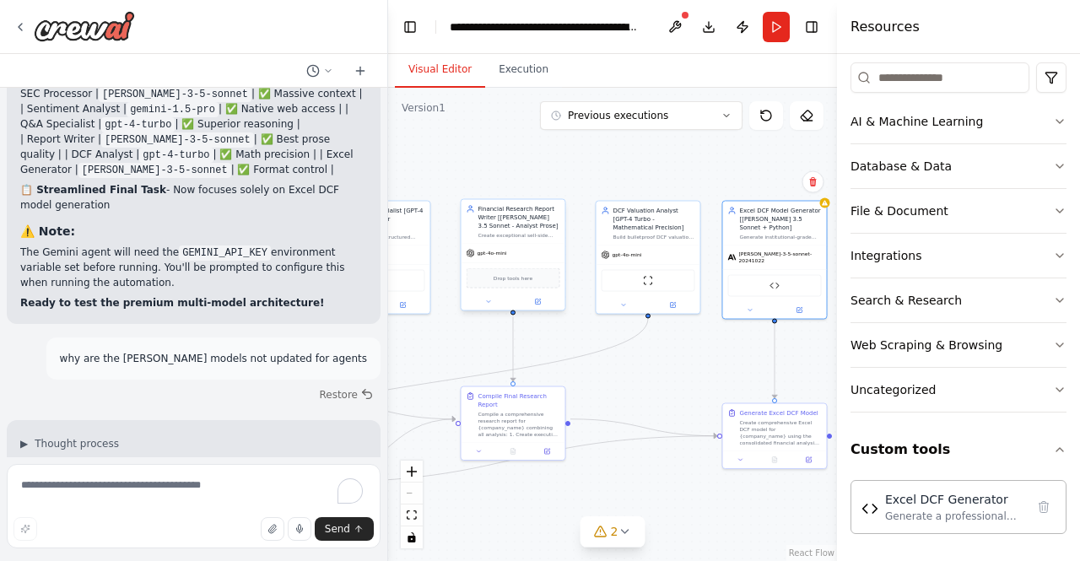
click at [533, 250] on div "gpt-4o-mini" at bounding box center [514, 253] width 104 height 19
click at [544, 304] on button at bounding box center [538, 302] width 48 height 10
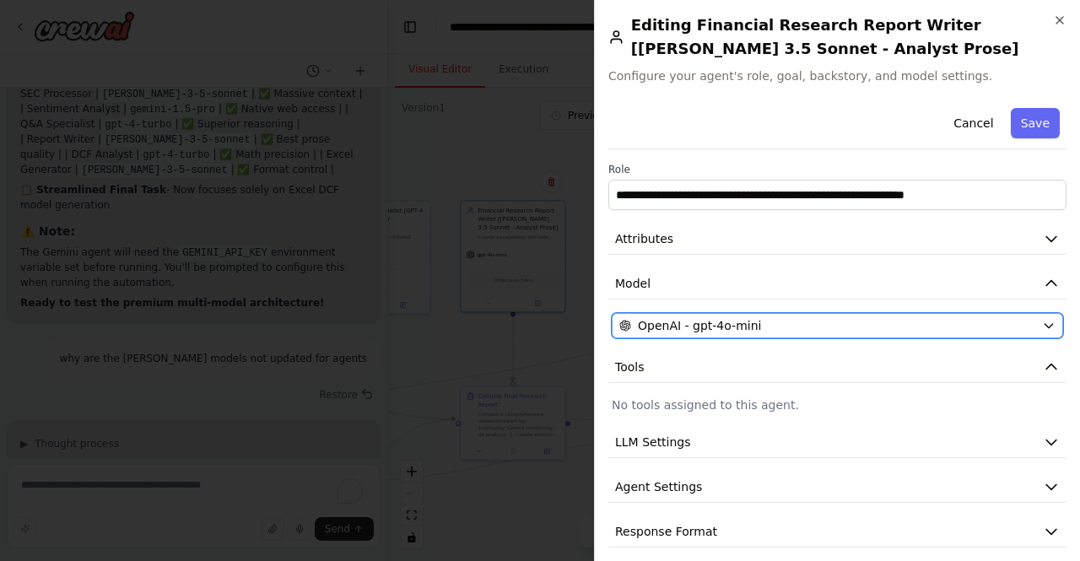
click at [700, 325] on span "OpenAI - gpt-4o-mini" at bounding box center [699, 325] width 123 height 17
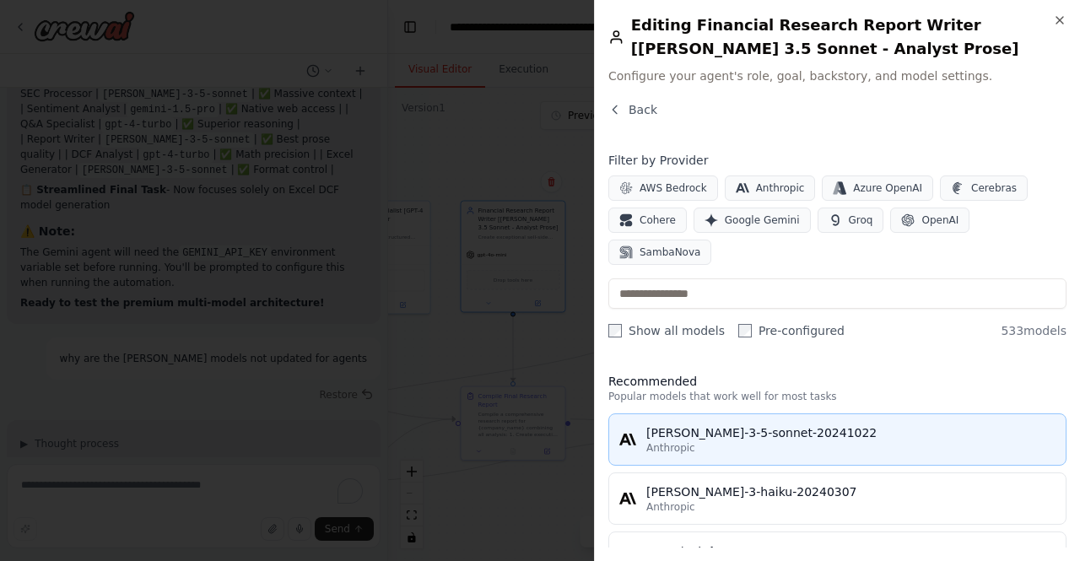
click at [722, 424] on div "[PERSON_NAME]-3-5-sonnet-20241022" at bounding box center [850, 432] width 409 height 17
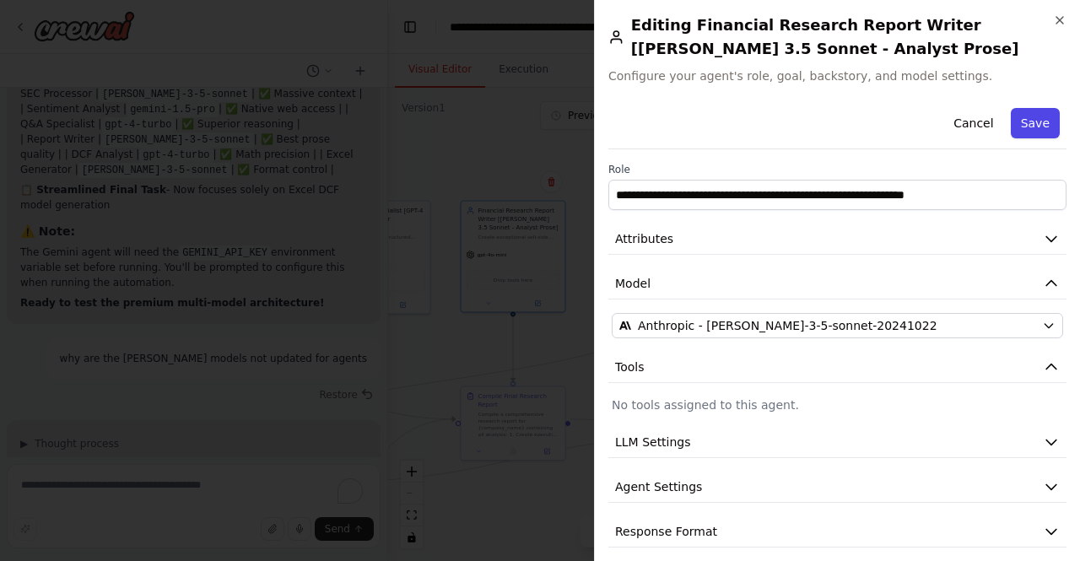
click at [1026, 112] on button "Save" at bounding box center [1035, 123] width 49 height 30
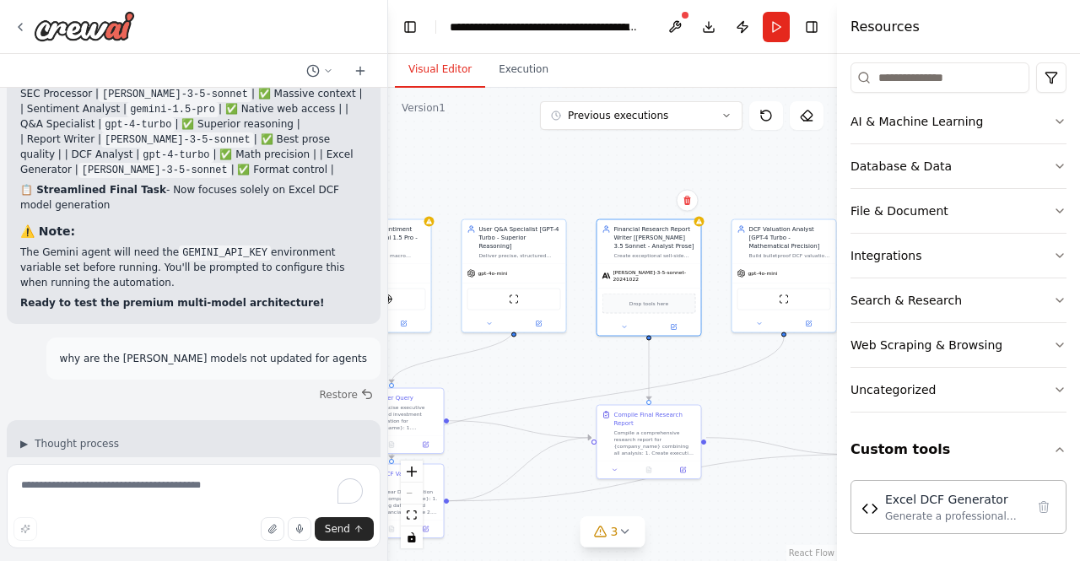
drag, startPoint x: 673, startPoint y: 365, endPoint x: 808, endPoint y: 383, distance: 137.1
click at [808, 383] on div ".deletable-edge-delete-btn { width: 20px; height: 20px; border: 0px solid #ffff…" at bounding box center [612, 324] width 449 height 473
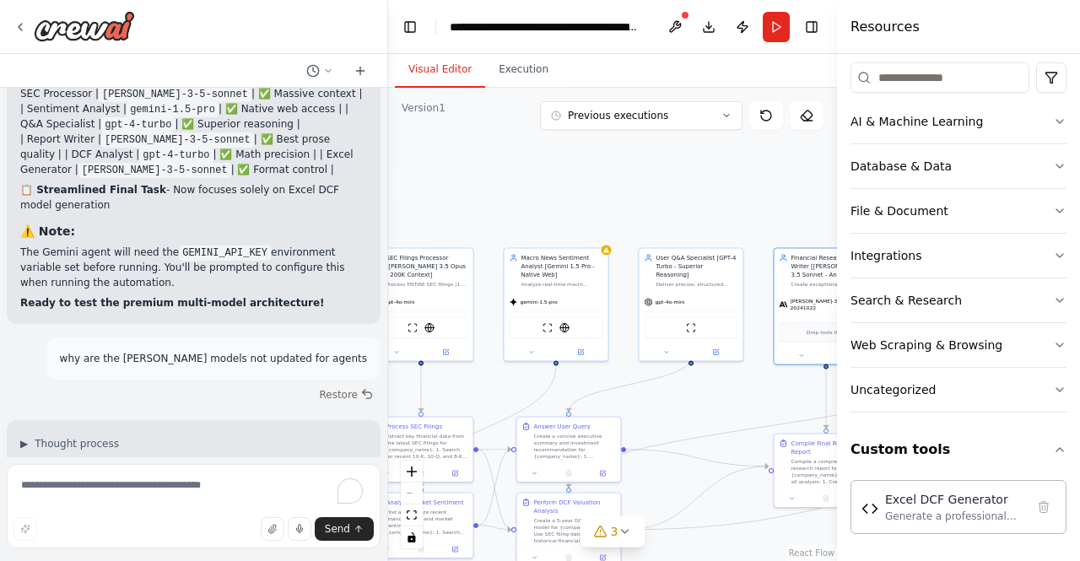
drag, startPoint x: 543, startPoint y: 386, endPoint x: 720, endPoint y: 415, distance: 179.5
click at [720, 415] on div ".deletable-edge-delete-btn { width: 20px; height: 20px; border: 0px solid #ffff…" at bounding box center [612, 324] width 449 height 473
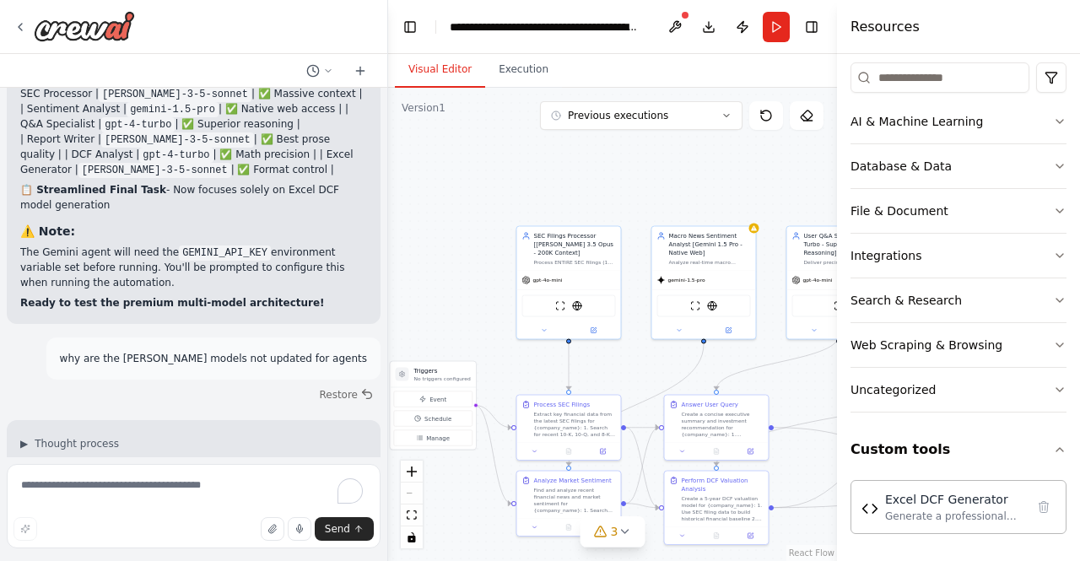
drag, startPoint x: 566, startPoint y: 215, endPoint x: 714, endPoint y: 193, distance: 149.3
click at [714, 193] on div ".deletable-edge-delete-btn { width: 20px; height: 20px; border: 0px solid #ffff…" at bounding box center [612, 324] width 449 height 473
click at [581, 274] on div "gpt-4o-mini" at bounding box center [569, 278] width 104 height 19
click at [598, 327] on div at bounding box center [569, 329] width 104 height 17
click at [597, 324] on button at bounding box center [594, 329] width 48 height 10
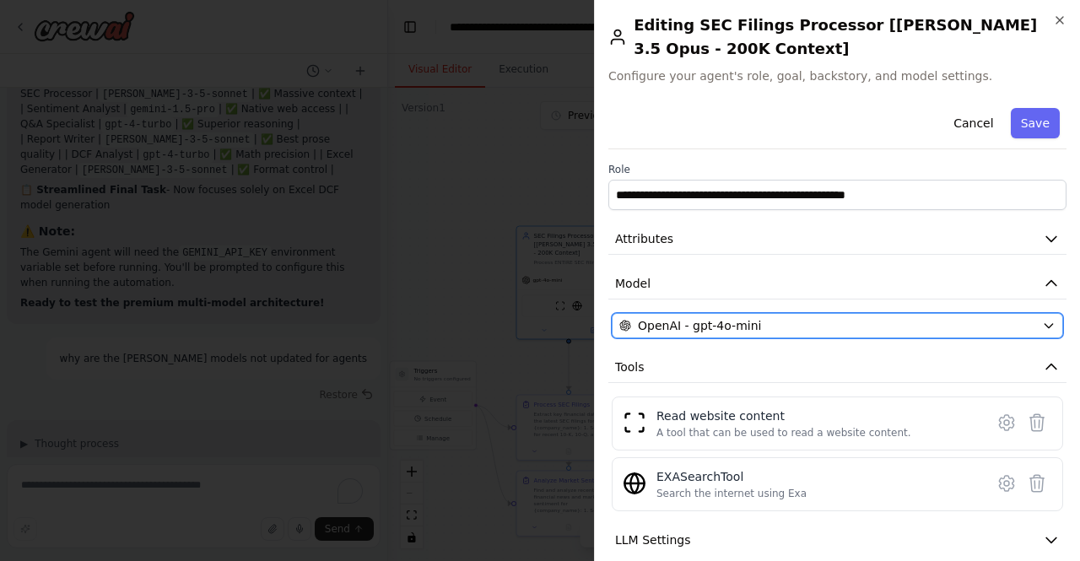
click at [704, 327] on span "OpenAI - gpt-4o-mini" at bounding box center [699, 325] width 123 height 17
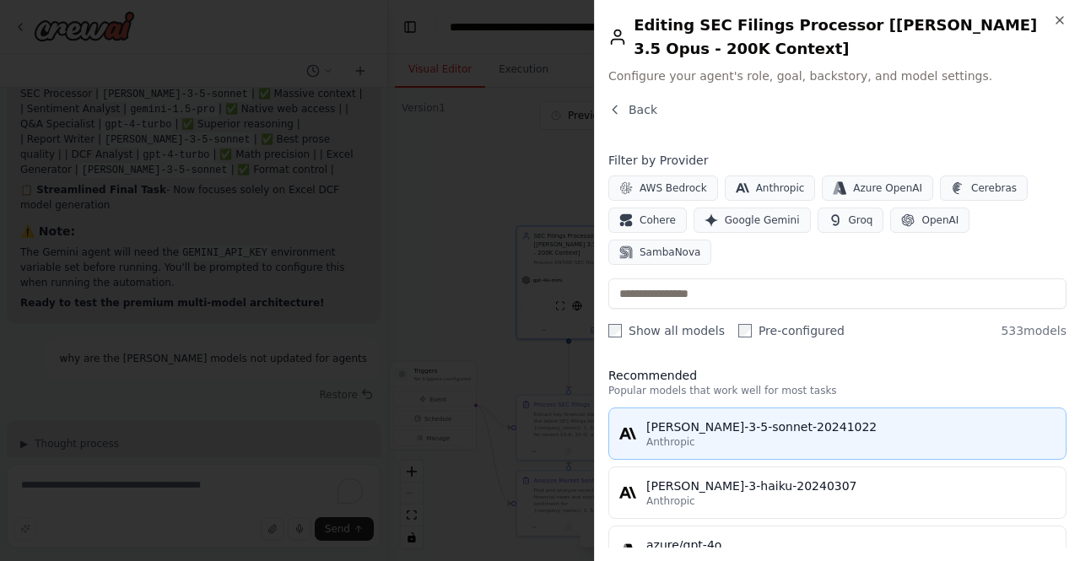
scroll to position [0, 0]
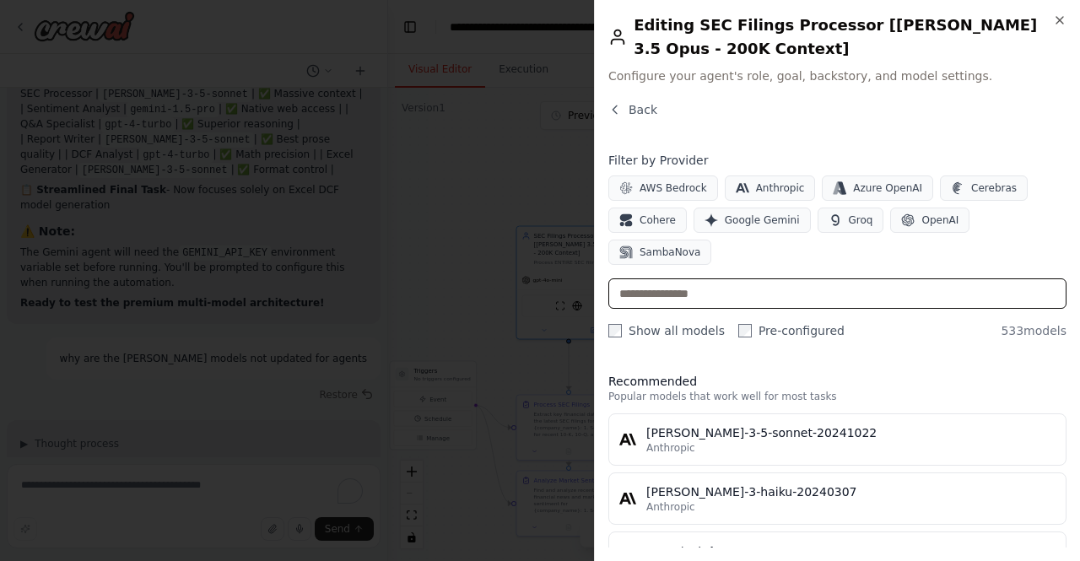
click at [721, 278] on input "text" at bounding box center [837, 293] width 458 height 30
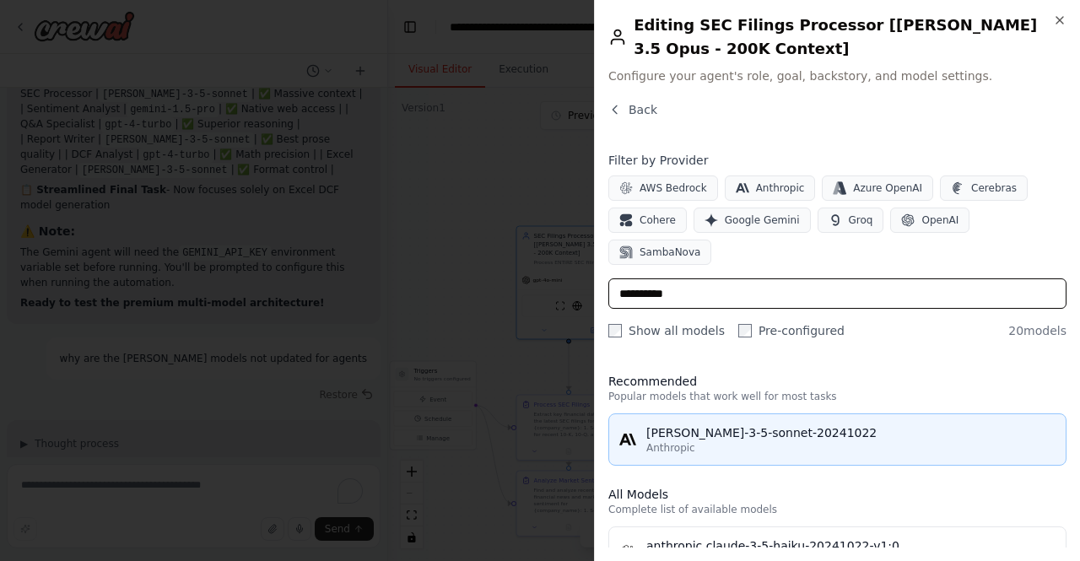
type input "**********"
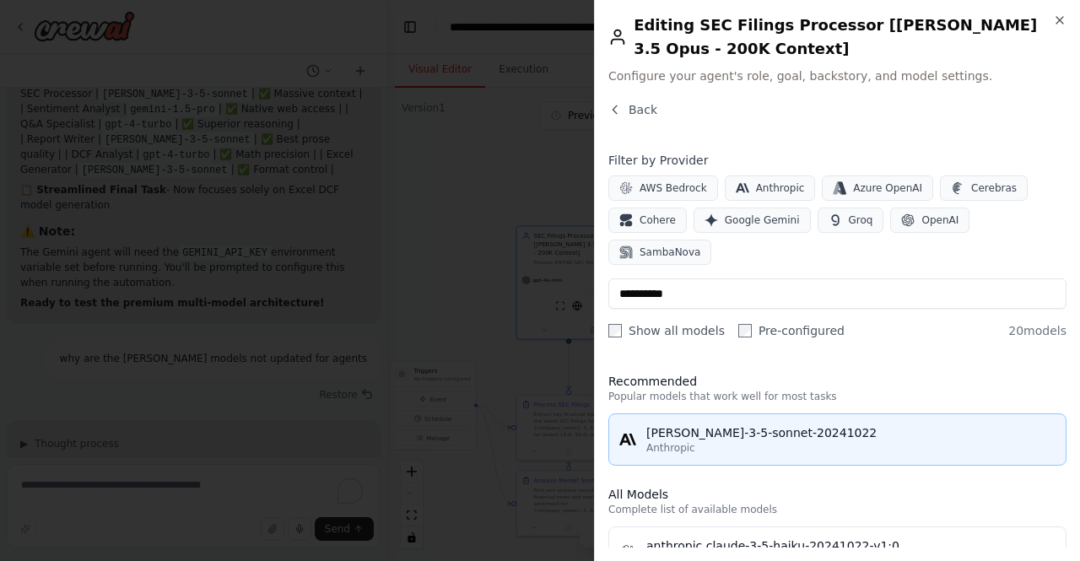
click at [759, 424] on div "[PERSON_NAME]-3-5-sonnet-20241022" at bounding box center [850, 432] width 409 height 17
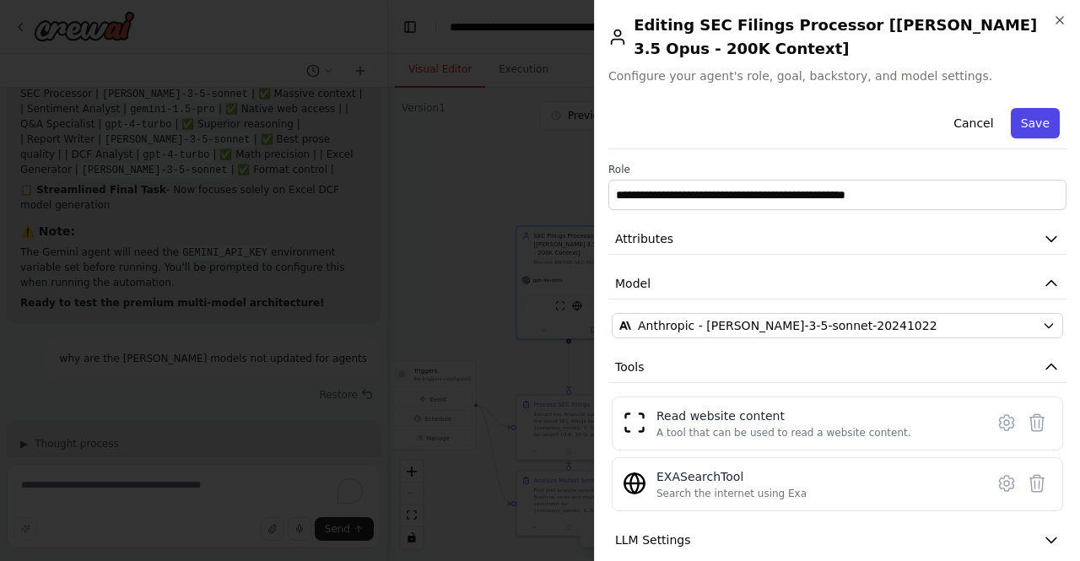
click at [1034, 115] on button "Save" at bounding box center [1035, 123] width 49 height 30
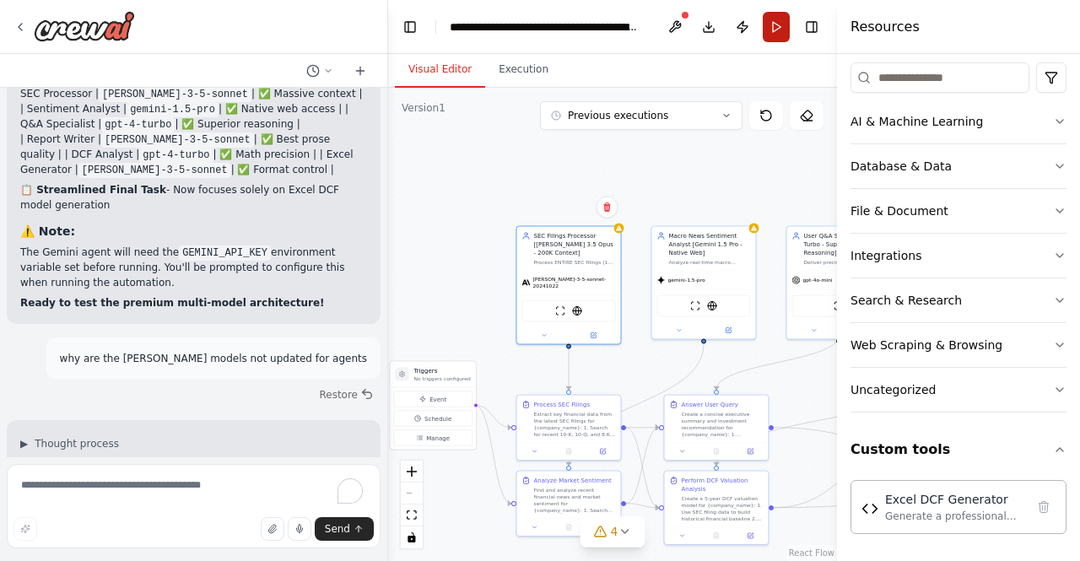
click at [774, 19] on button "Run" at bounding box center [776, 27] width 27 height 30
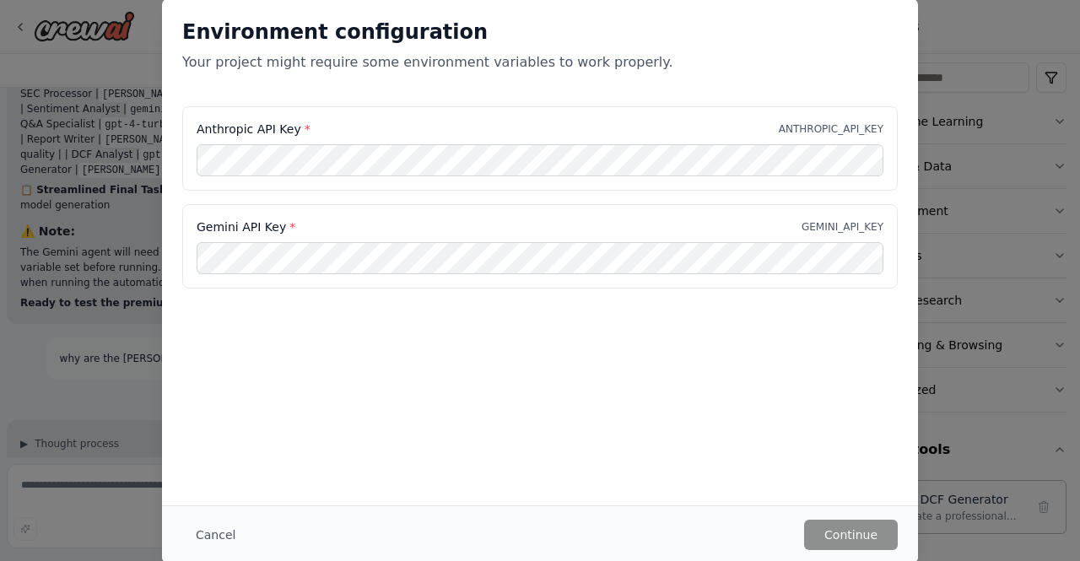
click at [589, 98] on div "Environment configuration Your project might require some environment variables…" at bounding box center [540, 52] width 756 height 108
click at [847, 543] on button "Continue" at bounding box center [851, 535] width 94 height 30
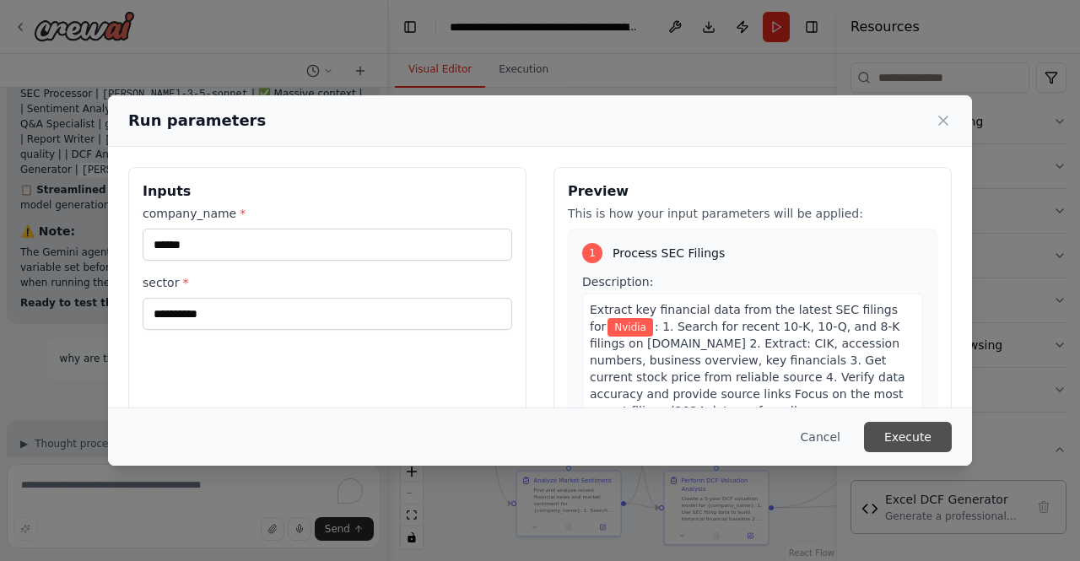
click at [902, 423] on button "Execute" at bounding box center [908, 437] width 88 height 30
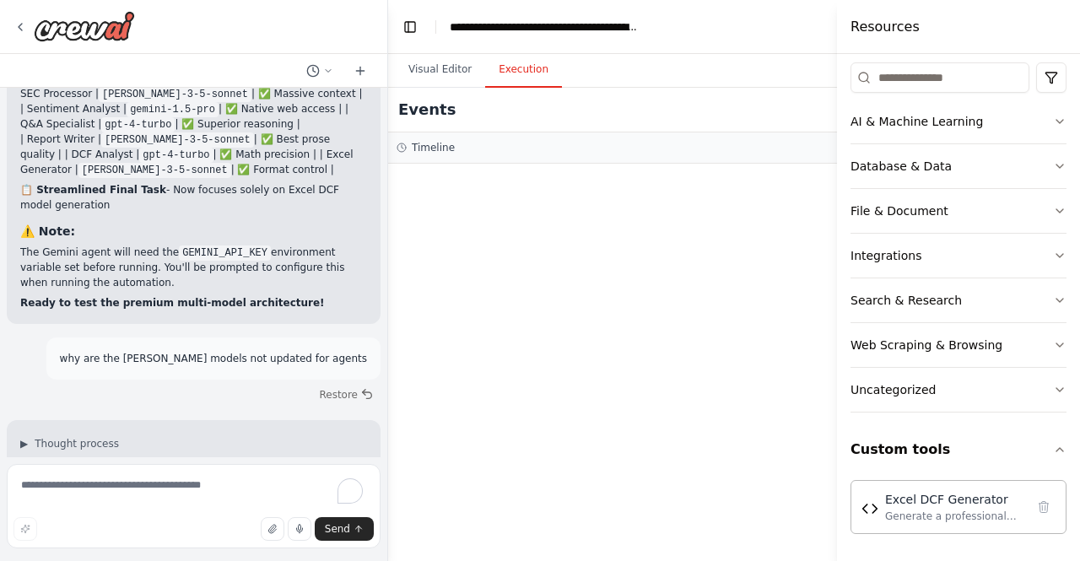
click at [471, 145] on div "Timeline" at bounding box center [658, 148] width 522 height 14
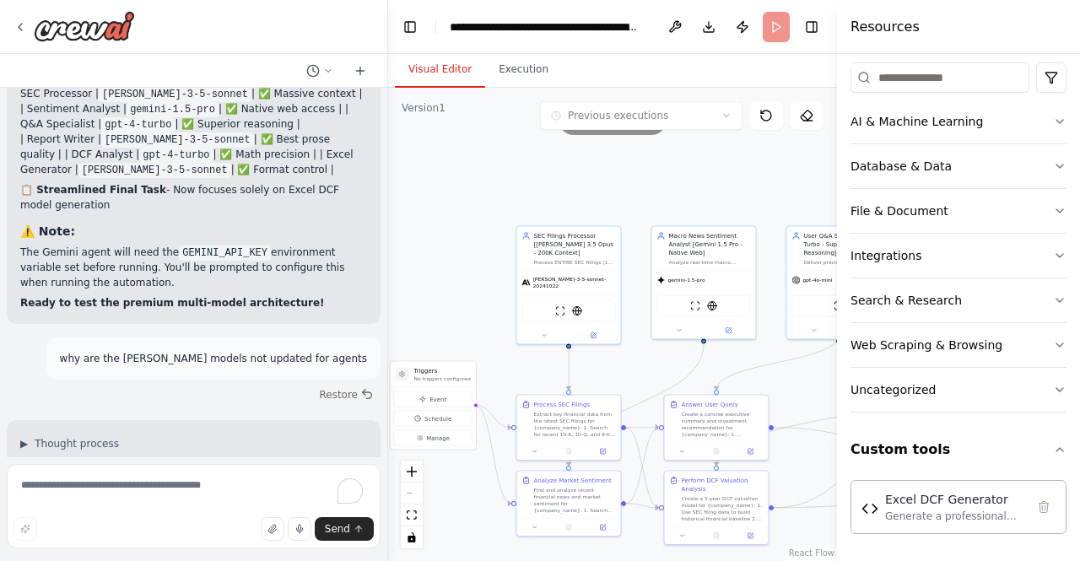
click at [429, 71] on button "Visual Editor" at bounding box center [440, 69] width 90 height 35
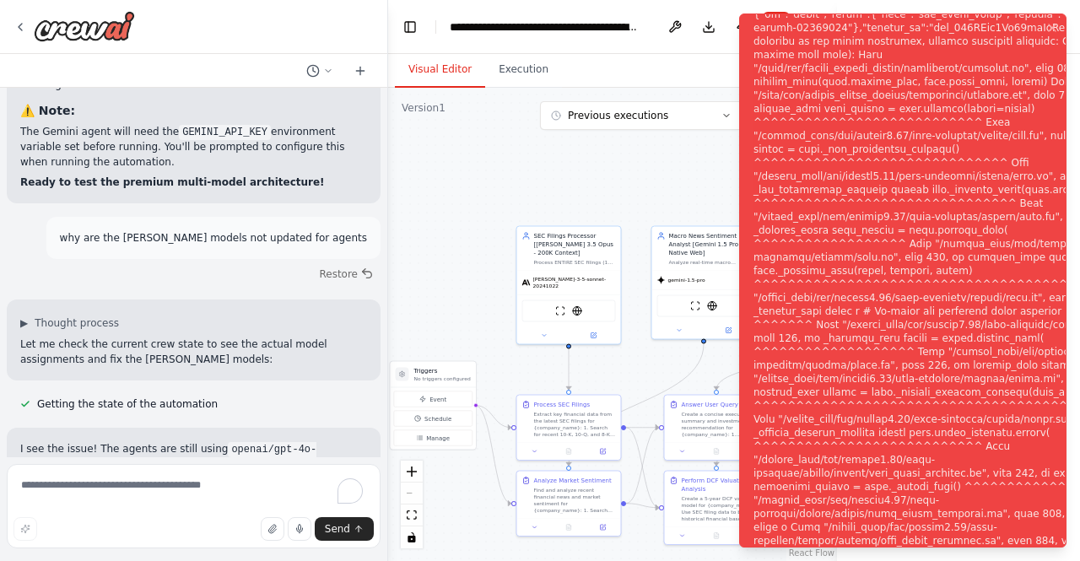
scroll to position [55894, 0]
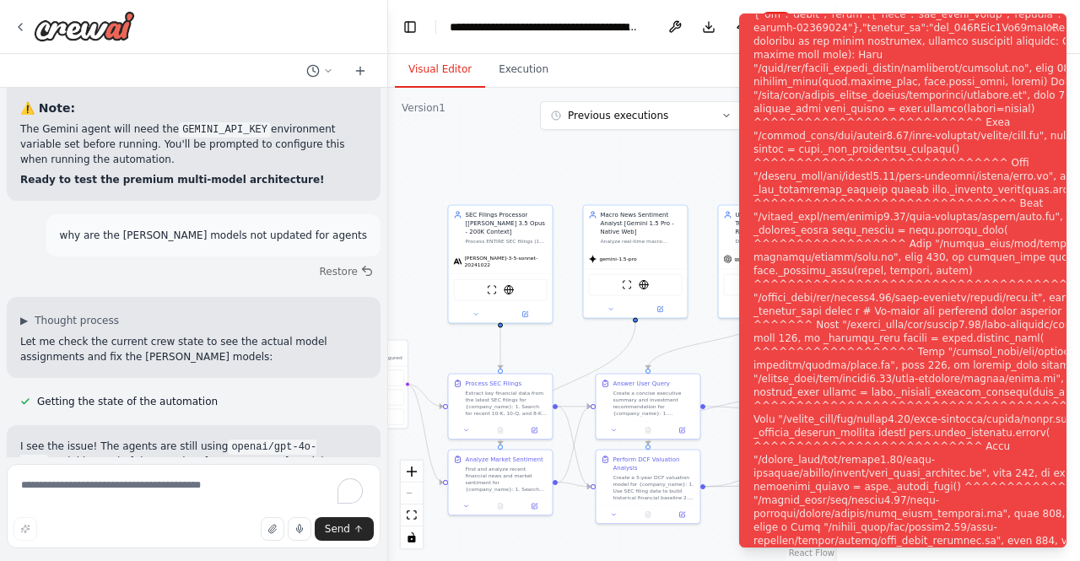
drag, startPoint x: 475, startPoint y: 192, endPoint x: 406, endPoint y: 172, distance: 71.9
click at [406, 172] on div ".deletable-edge-delete-btn { width: 20px; height: 20px; border: 0px solid #ffff…" at bounding box center [612, 324] width 449 height 473
drag, startPoint x: 606, startPoint y: 186, endPoint x: 456, endPoint y: 159, distance: 152.8
drag, startPoint x: 456, startPoint y: 159, endPoint x: 189, endPoint y: 429, distance: 379.5
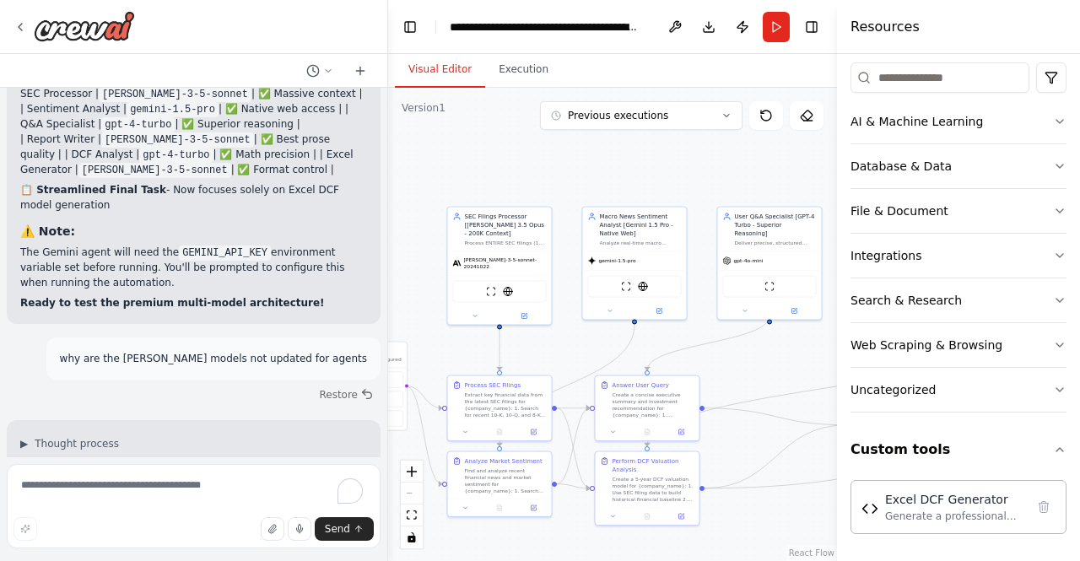
scroll to position [55837, 0]
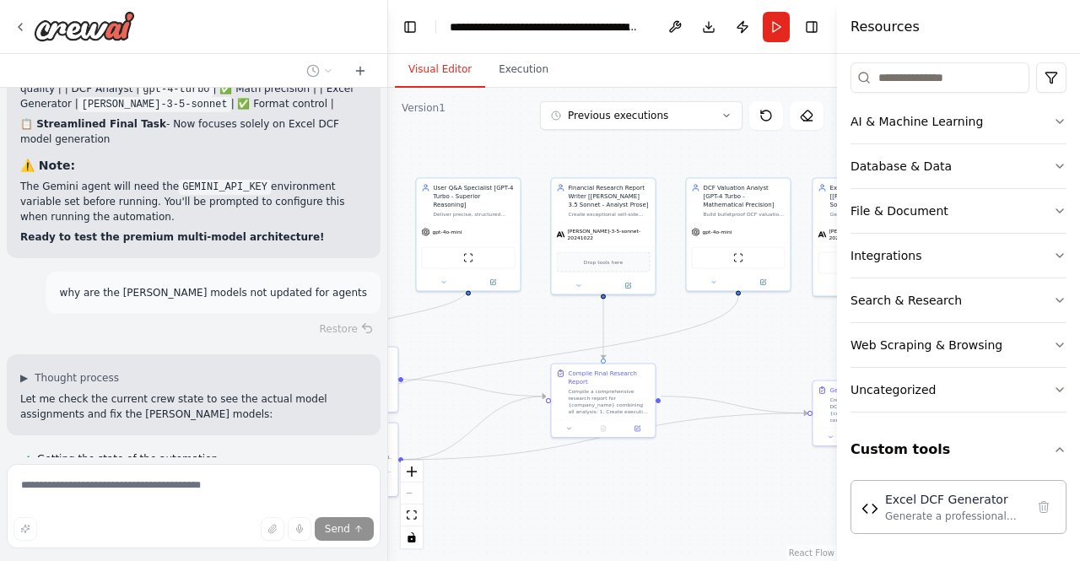
drag, startPoint x: 781, startPoint y: 358, endPoint x: 479, endPoint y: 329, distance: 302.6
click at [479, 329] on div ".deletable-edge-delete-btn { width: 20px; height: 20px; border: 0px solid #ffff…" at bounding box center [612, 324] width 449 height 473
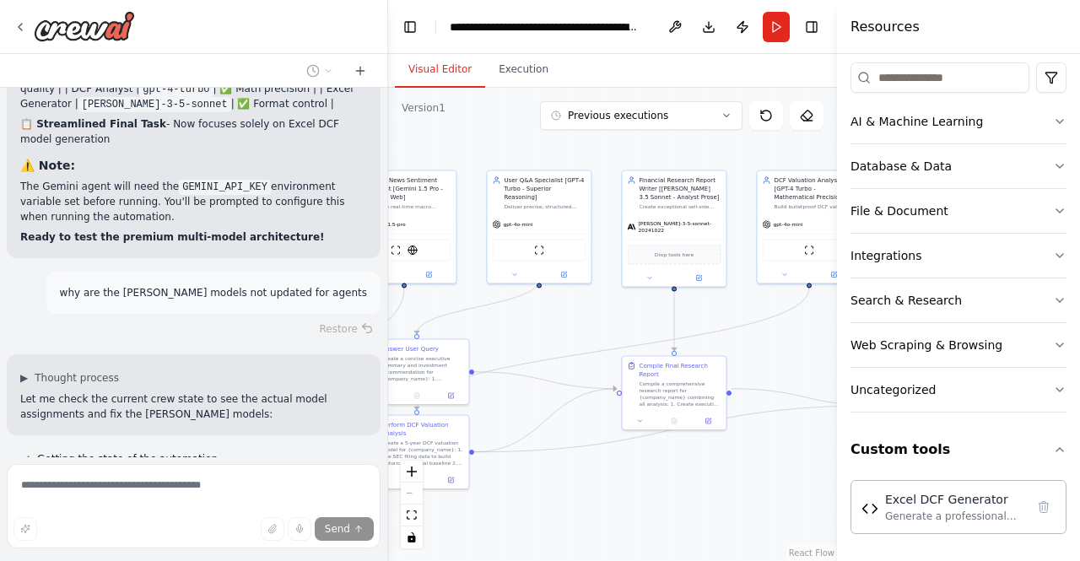
drag, startPoint x: 772, startPoint y: 352, endPoint x: 843, endPoint y: 344, distance: 71.3
click at [843, 344] on div "XStreet.AI's mission is to democratize finanical research and make it accessibl…" at bounding box center [540, 280] width 1080 height 561
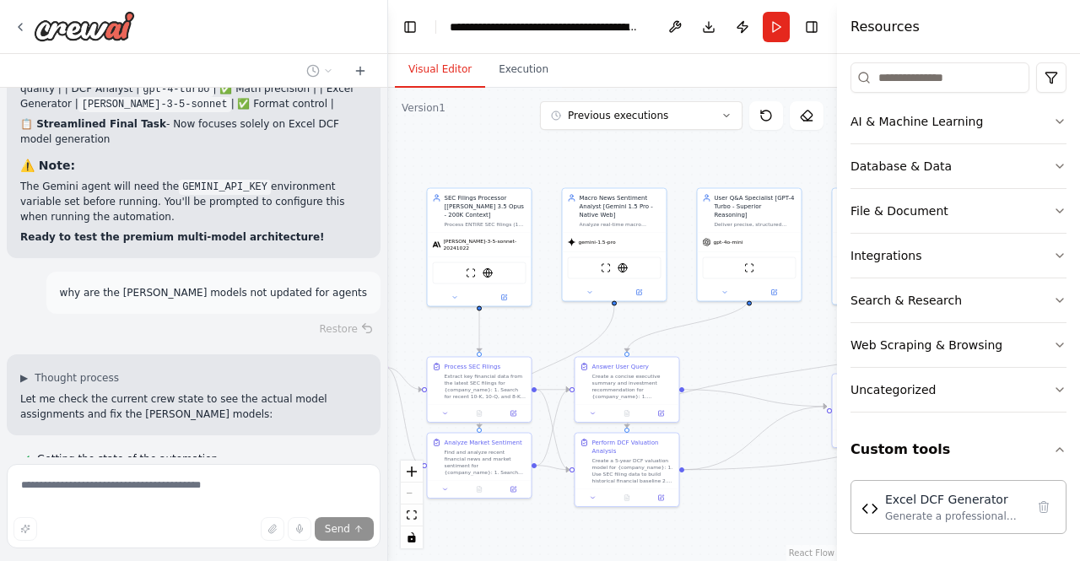
drag, startPoint x: 563, startPoint y: 320, endPoint x: 773, endPoint y: 338, distance: 210.9
click at [773, 338] on div ".deletable-edge-delete-btn { width: 20px; height: 20px; border: 0px solid #ffff…" at bounding box center [612, 324] width 449 height 473
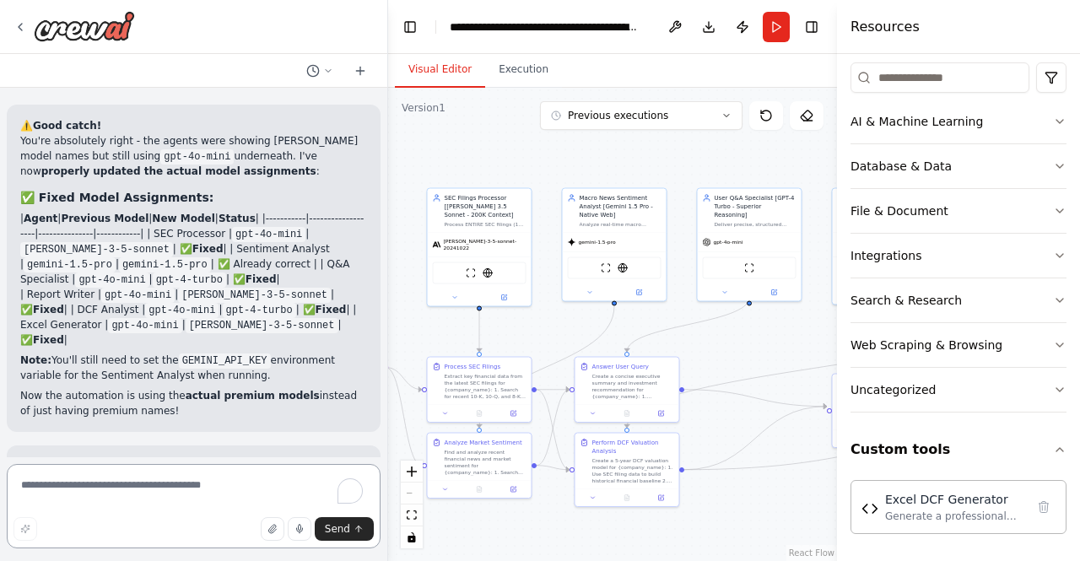
scroll to position [56672, 0]
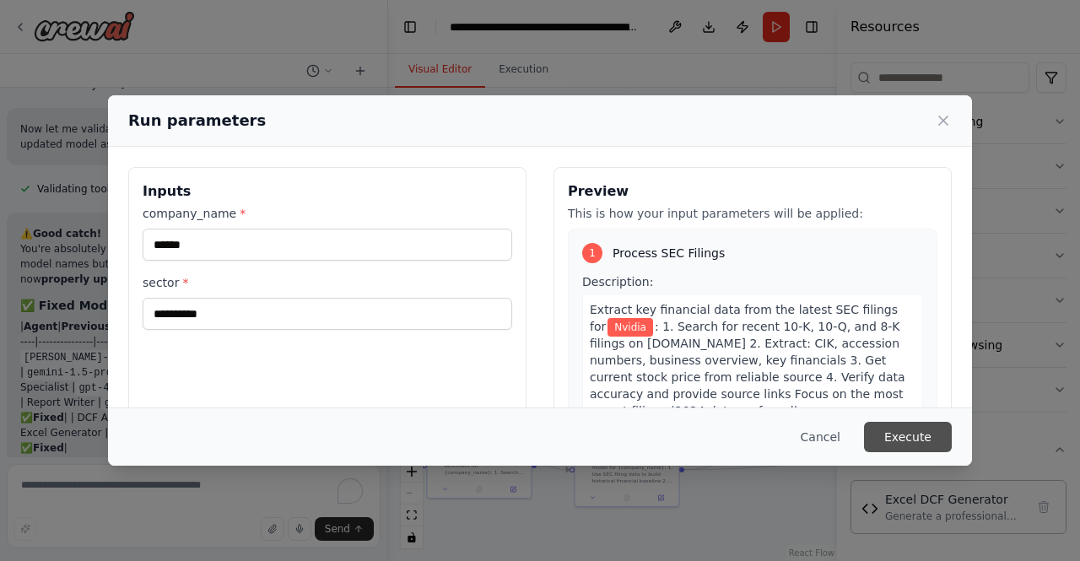
click at [905, 430] on button "Execute" at bounding box center [908, 437] width 88 height 30
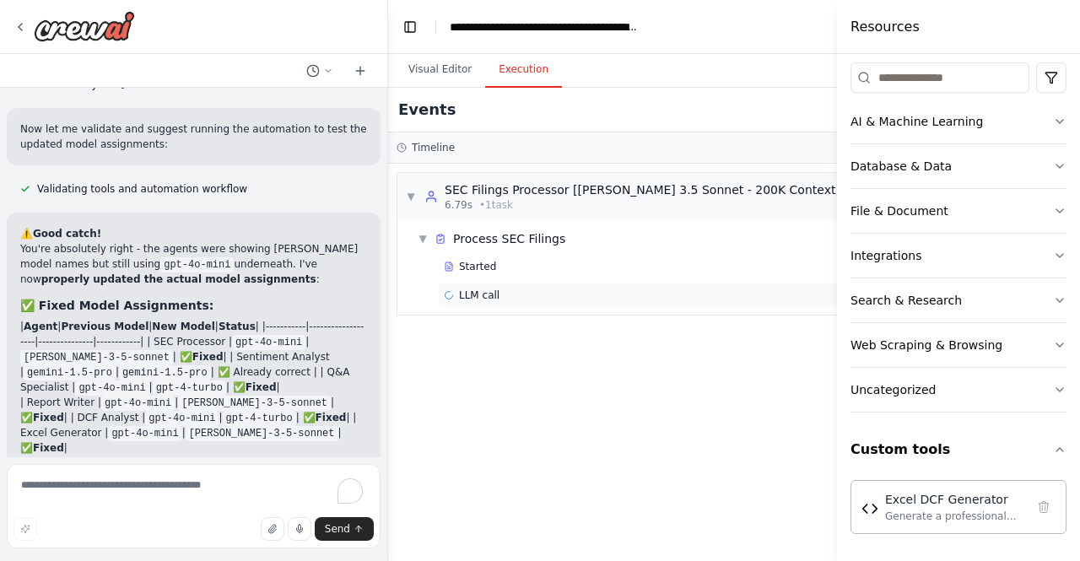
scroll to position [56672, 0]
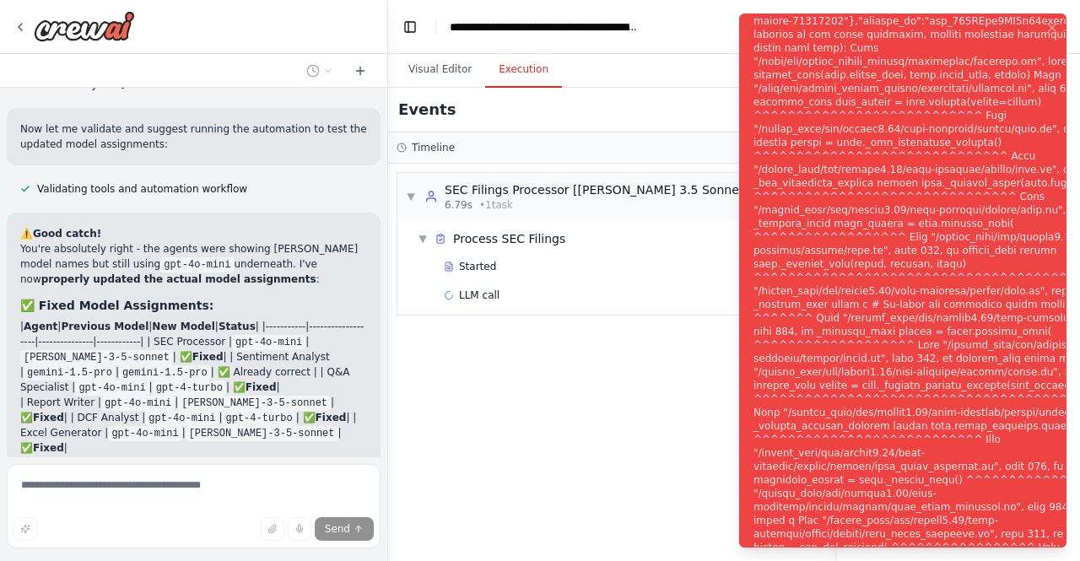
scroll to position [56615, 0]
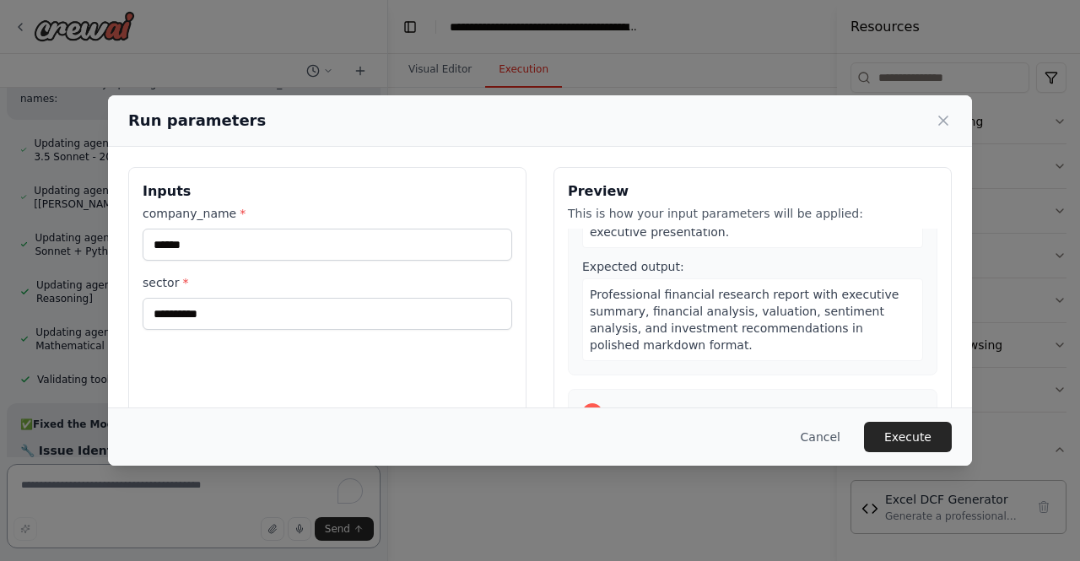
scroll to position [1199, 0]
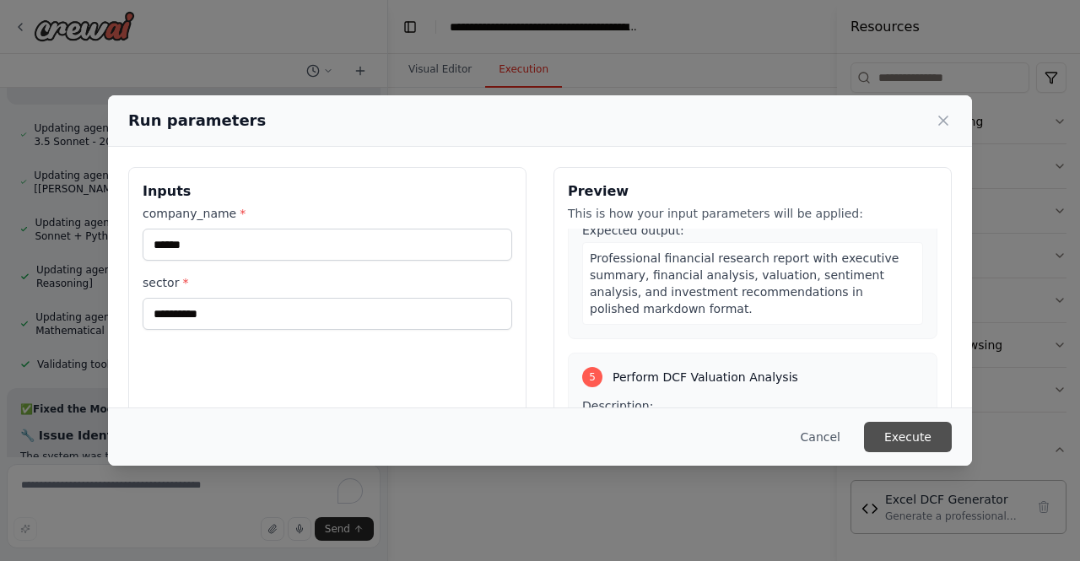
click at [932, 436] on button "Execute" at bounding box center [908, 437] width 88 height 30
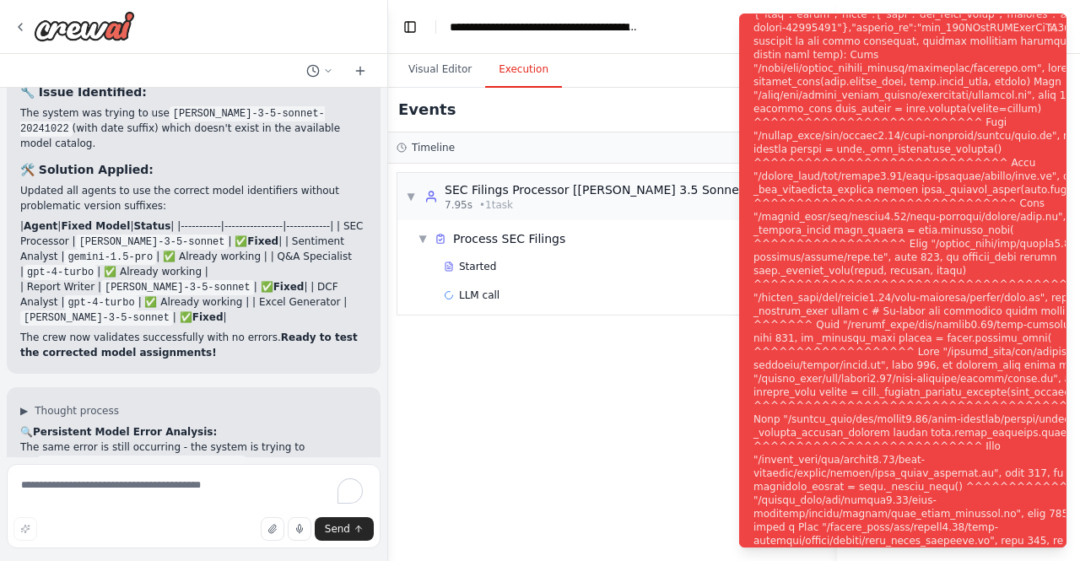
scroll to position [57543, 0]
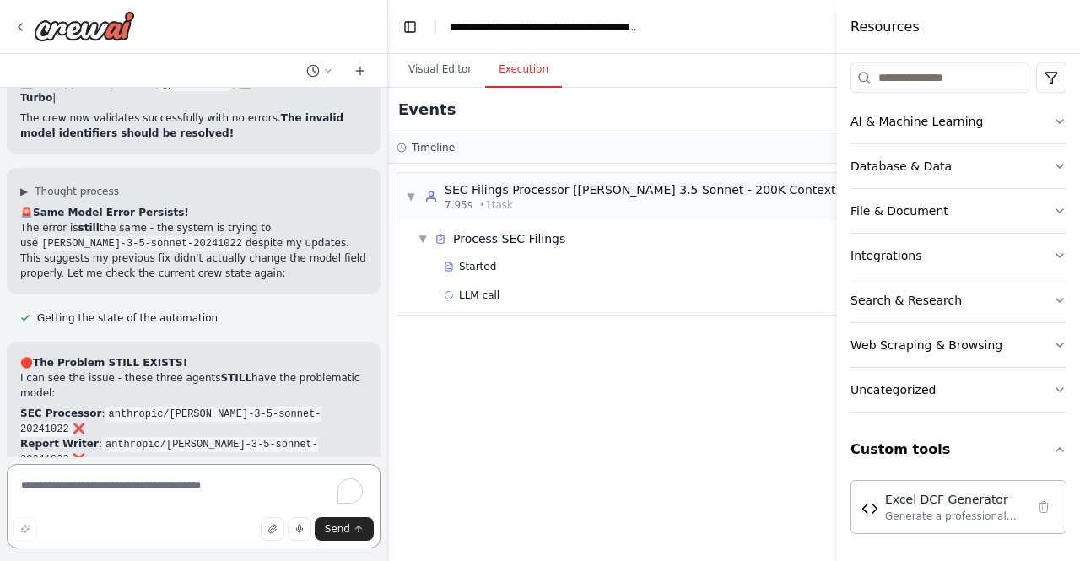
scroll to position [58750, 0]
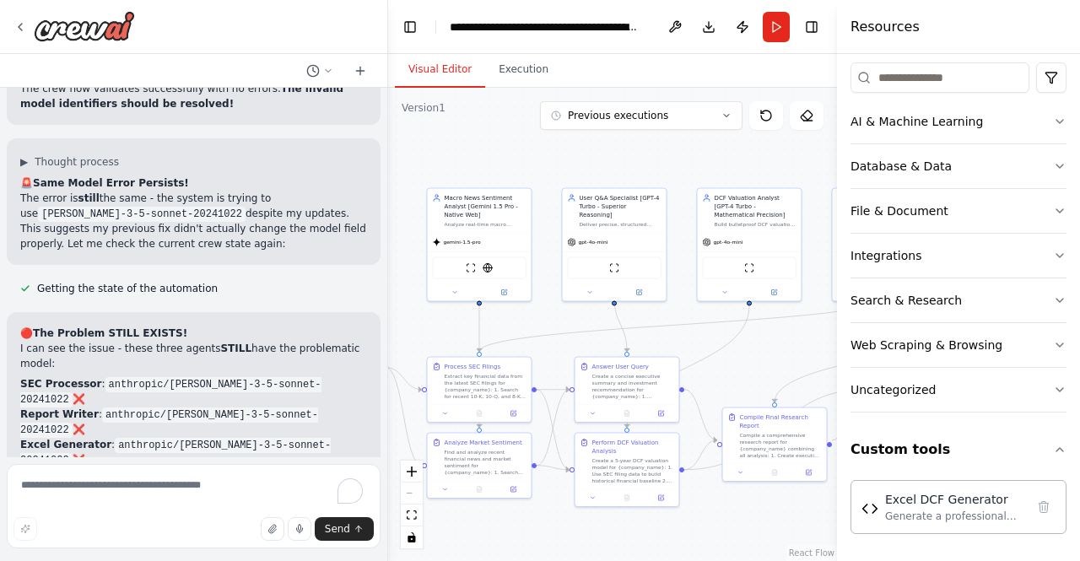
click at [456, 66] on button "Visual Editor" at bounding box center [440, 69] width 90 height 35
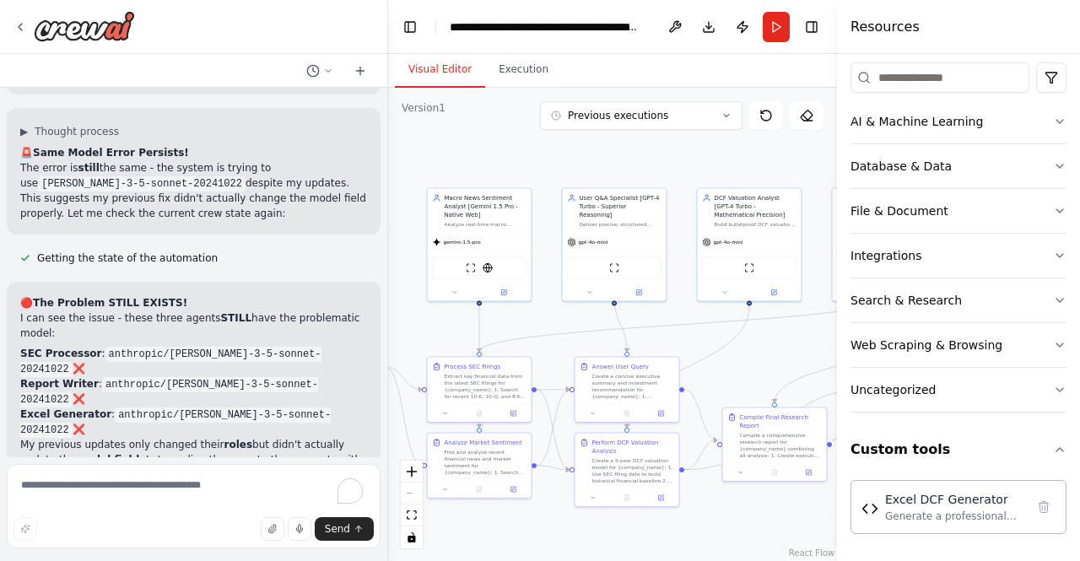
scroll to position [58810, 0]
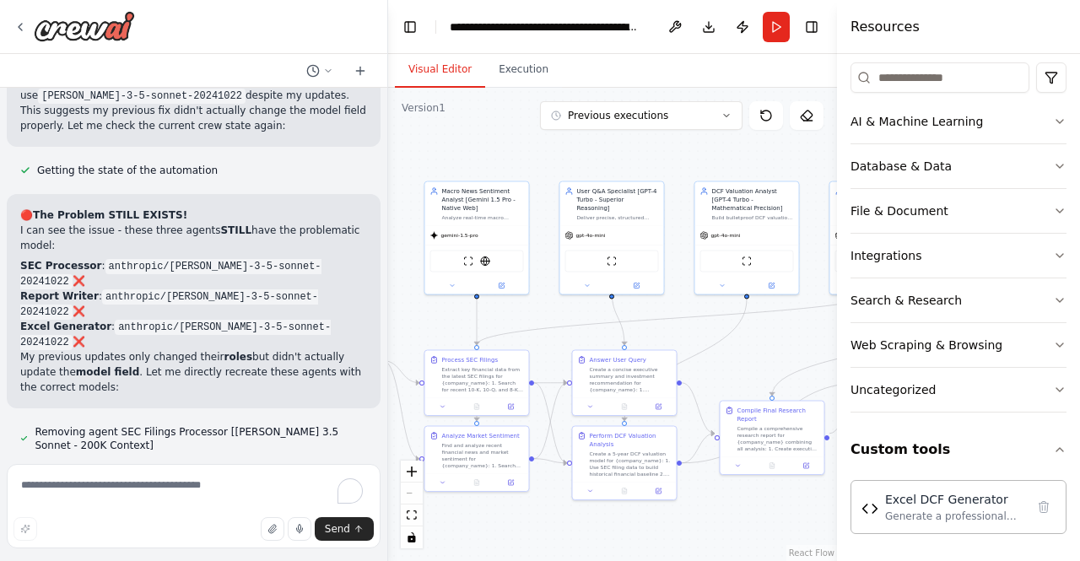
click at [547, 162] on div ".deletable-edge-delete-btn { width: 20px; height: 20px; border: 0px solid #ffff…" at bounding box center [612, 324] width 449 height 473
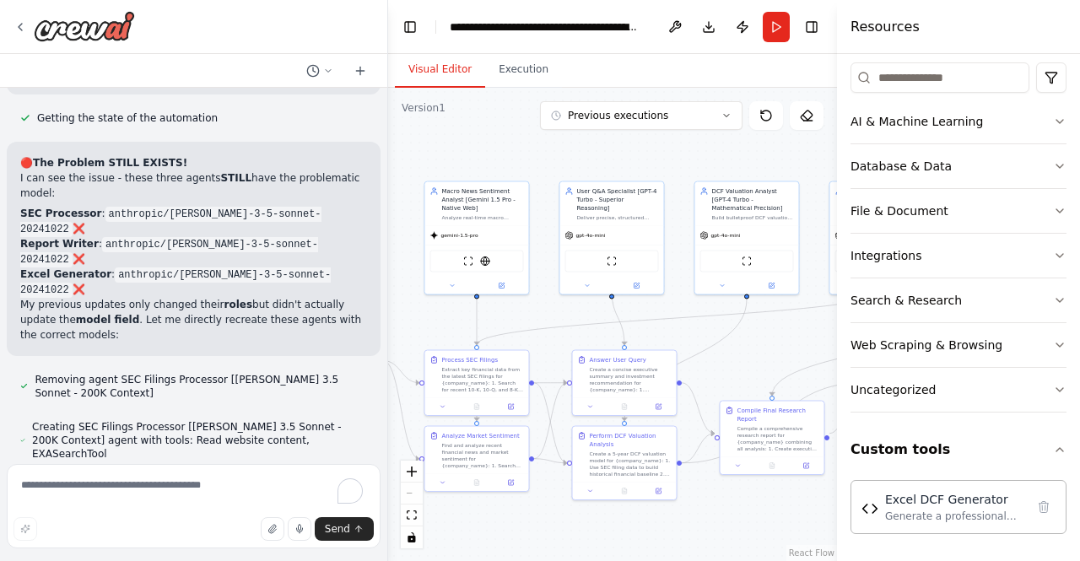
scroll to position [58951, 0]
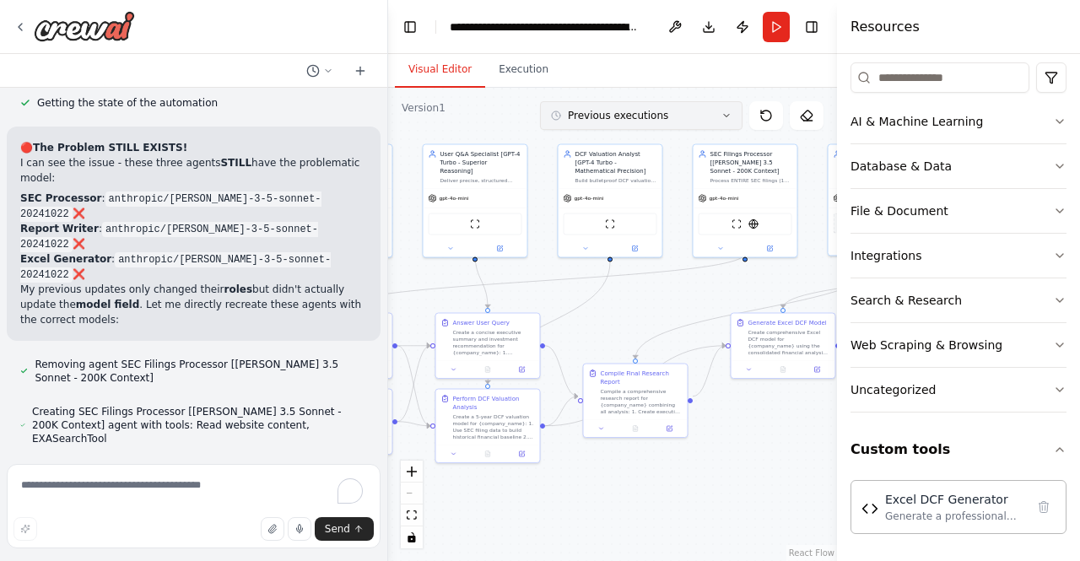
drag, startPoint x: 682, startPoint y: 164, endPoint x: 545, endPoint y: 127, distance: 141.7
click at [545, 127] on div "Version 1 Previous executions Show Tools Hide Agents .deletable-edge-delete-btn…" at bounding box center [612, 324] width 449 height 473
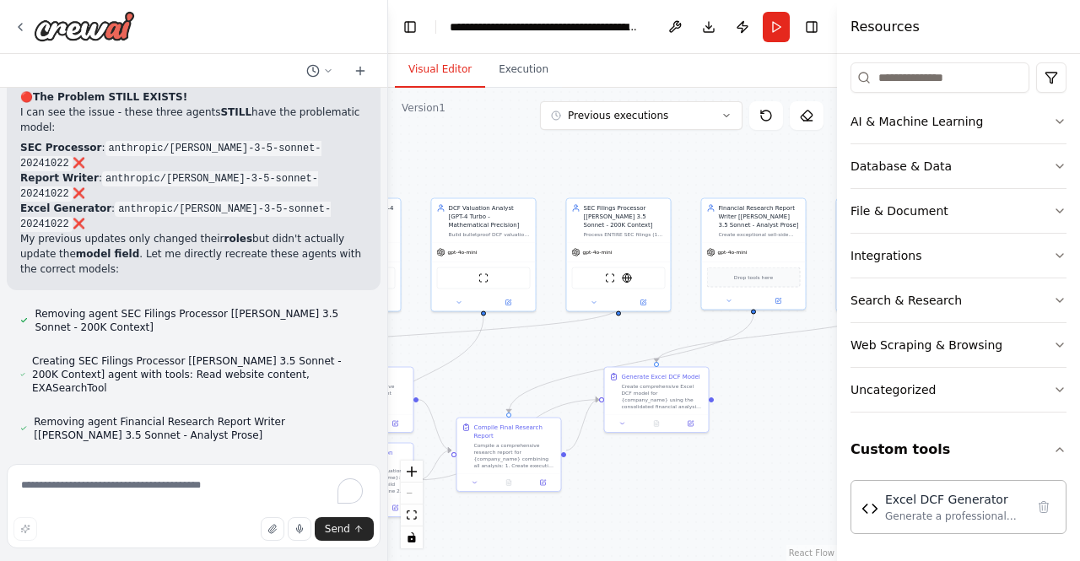
scroll to position [59016, 0]
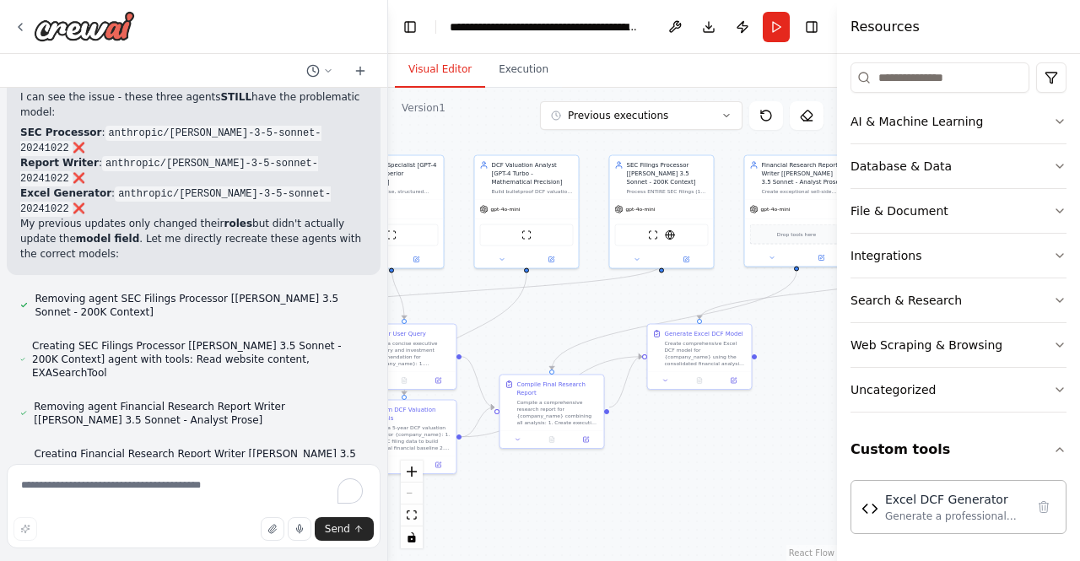
drag, startPoint x: 765, startPoint y: 416, endPoint x: 681, endPoint y: 427, distance: 84.3
click at [681, 427] on div ".deletable-edge-delete-btn { width: 20px; height: 20px; border: 0px solid #ffff…" at bounding box center [612, 324] width 449 height 473
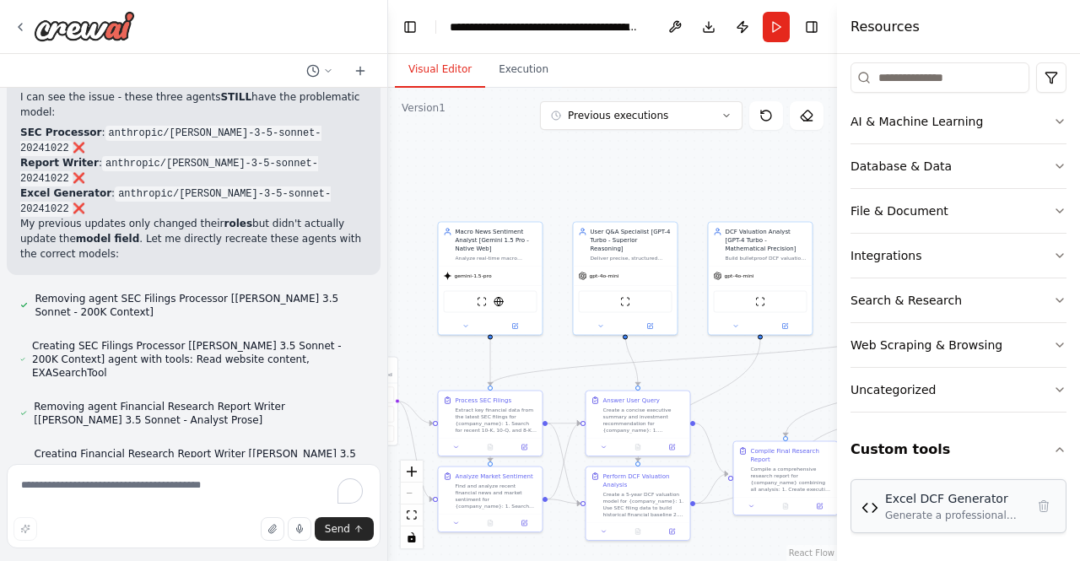
drag, startPoint x: 681, startPoint y: 427, endPoint x: 915, endPoint y: 495, distance: 243.3
click at [915, 495] on div "XStreet.AI's mission is to democratize finanical research and make it accessibl…" at bounding box center [540, 280] width 1080 height 561
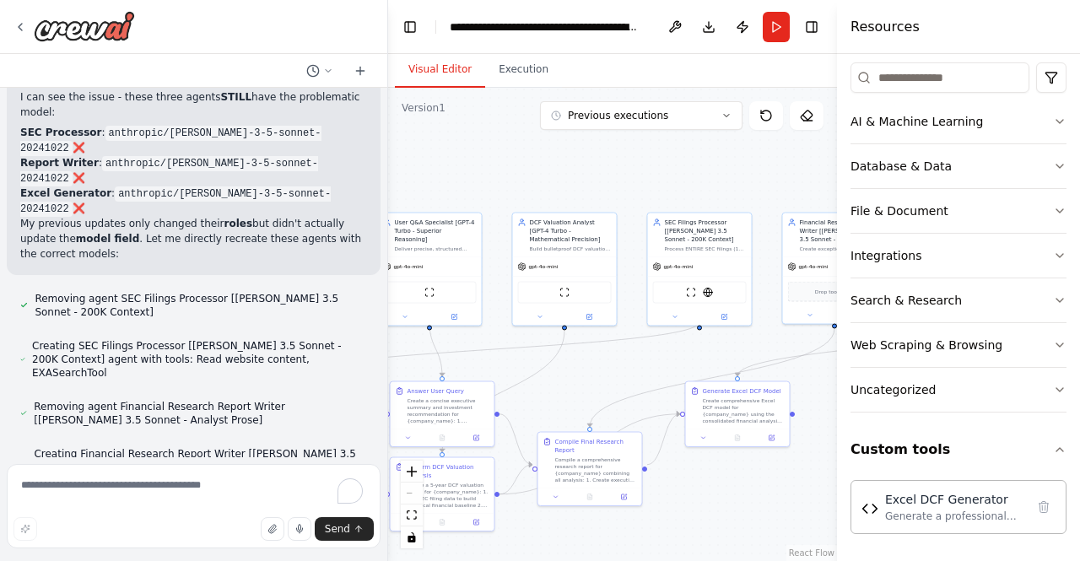
drag, startPoint x: 543, startPoint y: 173, endPoint x: 346, endPoint y: 163, distance: 196.9
click at [346, 163] on div "XStreet.AI's mission is to democratize finanical research and make it accessibl…" at bounding box center [540, 280] width 1080 height 561
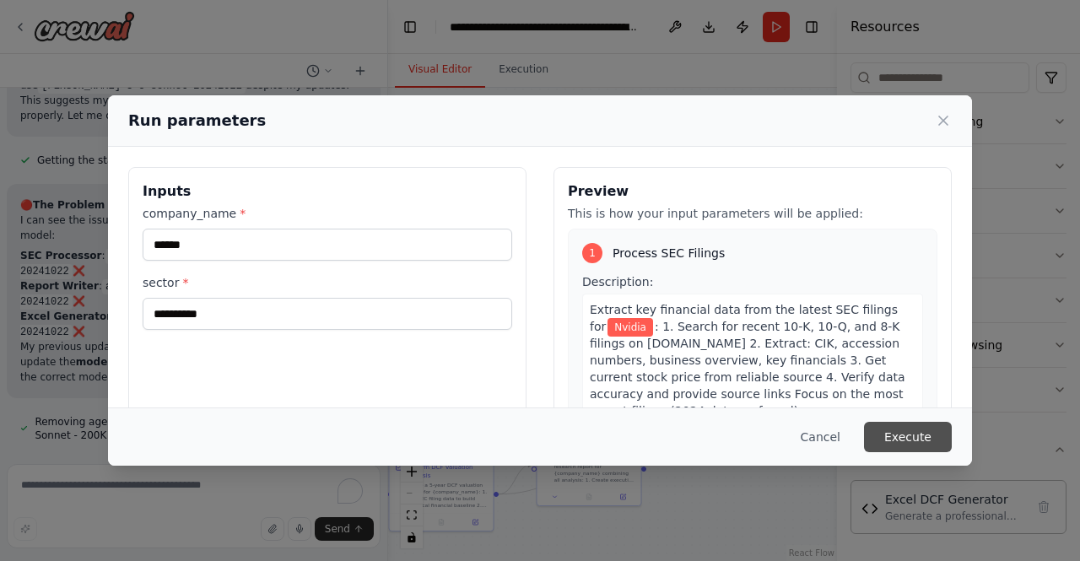
click at [911, 436] on button "Execute" at bounding box center [908, 437] width 88 height 30
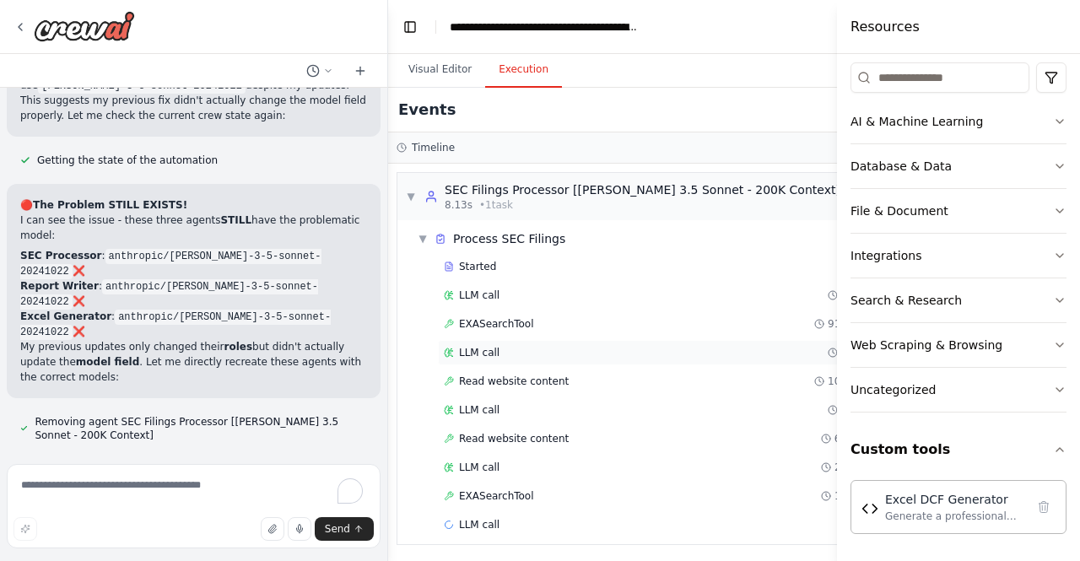
scroll to position [3, 0]
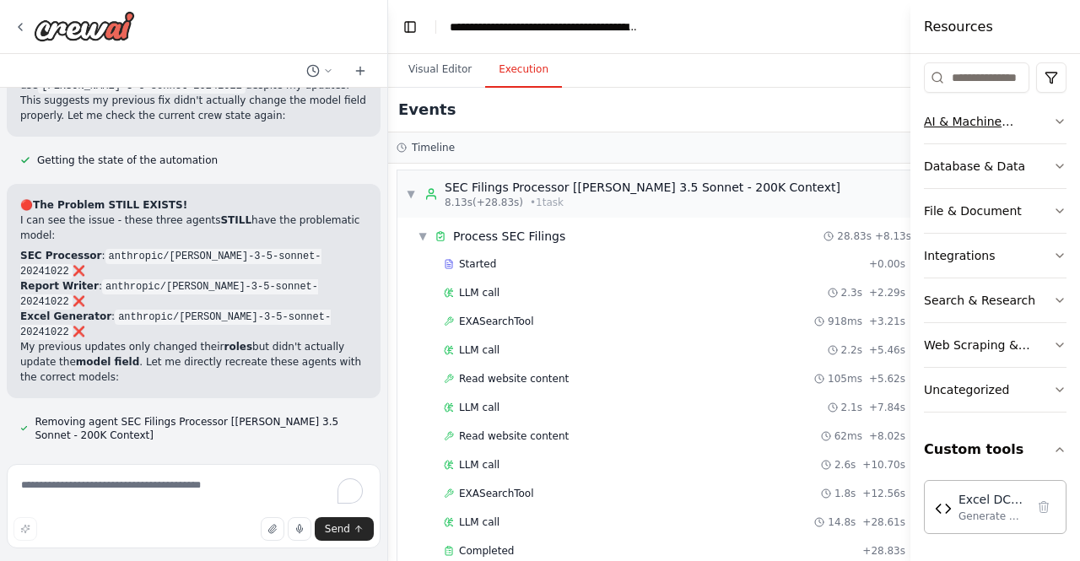
drag, startPoint x: 838, startPoint y: 62, endPoint x: 972, endPoint y: 114, distance: 144.0
click at [972, 114] on div "Resources Crew Task Agent Tools AI & Machine Learning Database & Data File & Do…" at bounding box center [996, 280] width 170 height 561
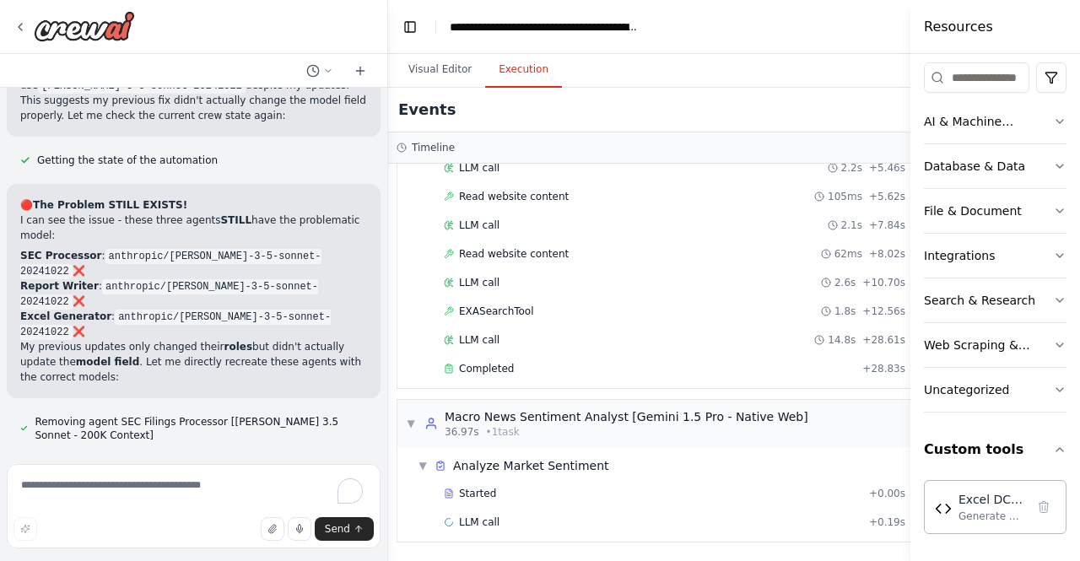
scroll to position [59016, 0]
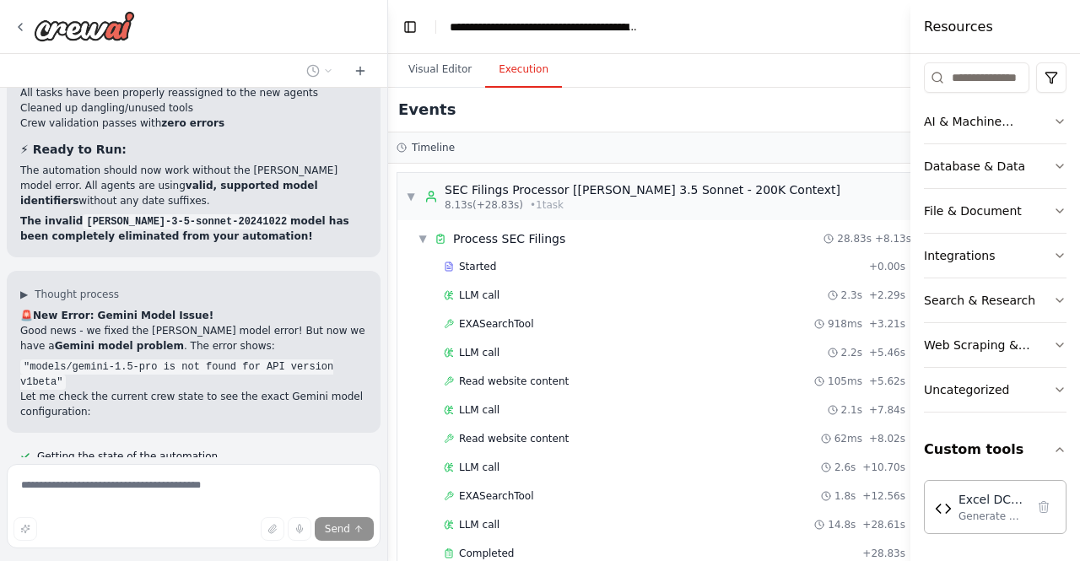
scroll to position [60201, 0]
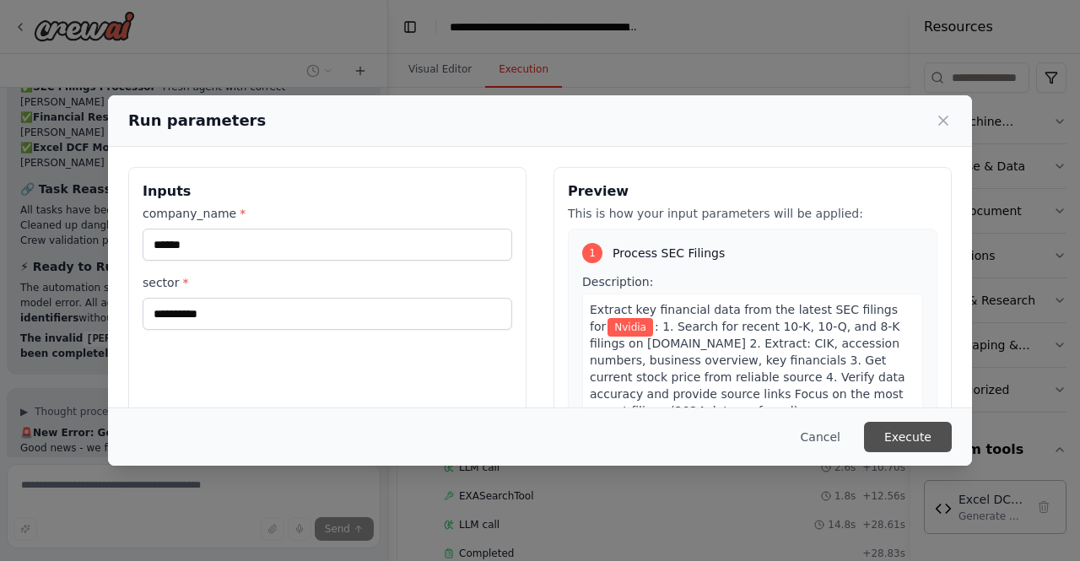
click at [922, 431] on button "Execute" at bounding box center [908, 437] width 88 height 30
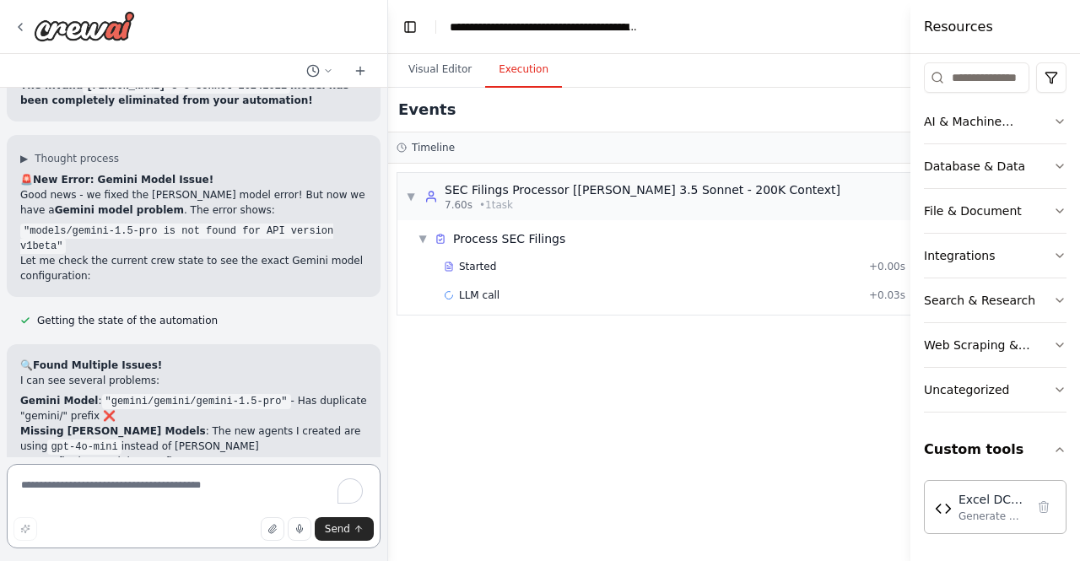
scroll to position [60331, 0]
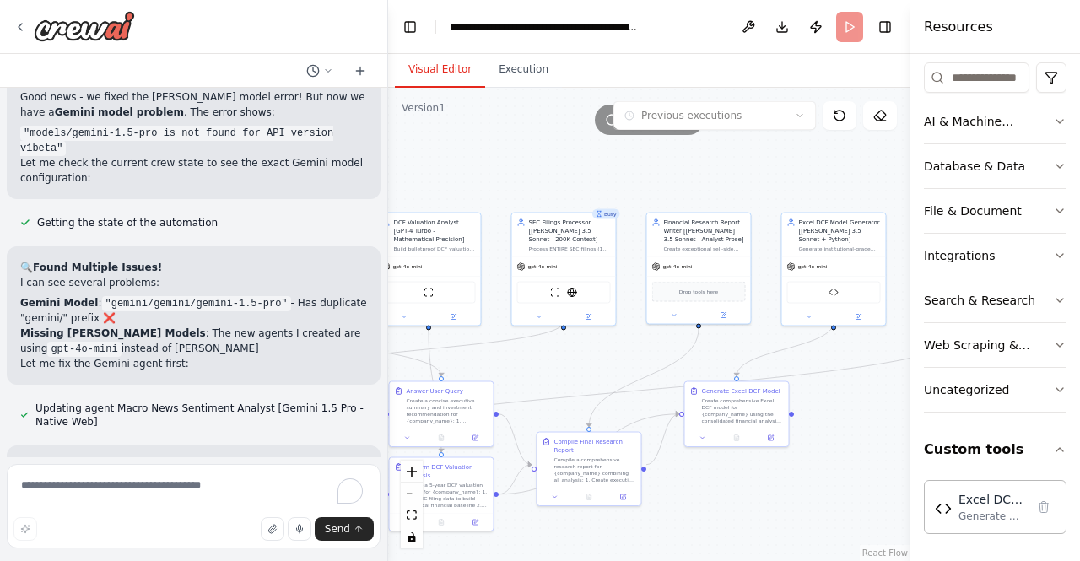
click at [437, 73] on button "Visual Editor" at bounding box center [440, 69] width 90 height 35
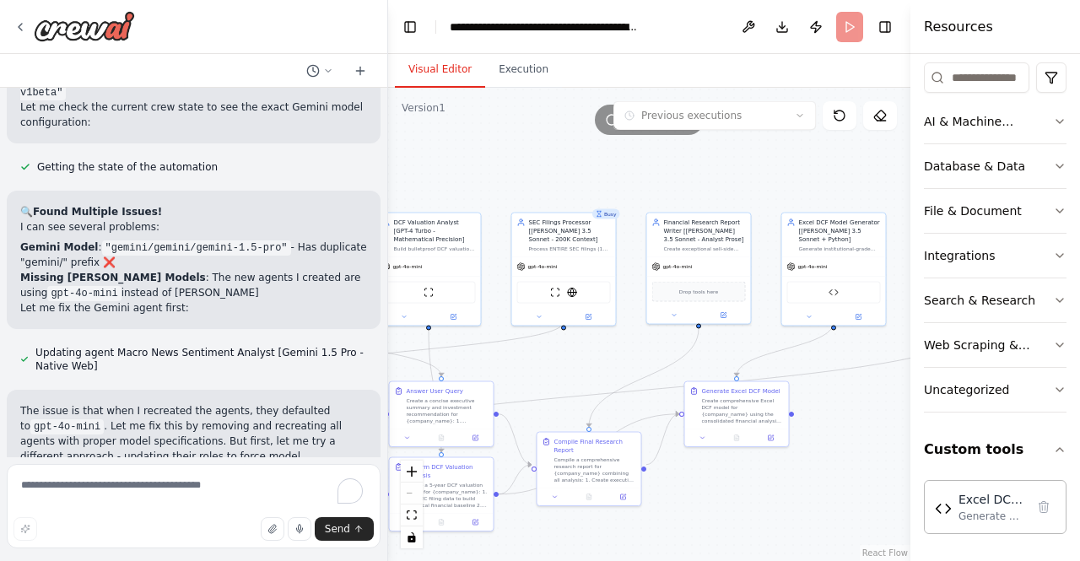
scroll to position [60500, 0]
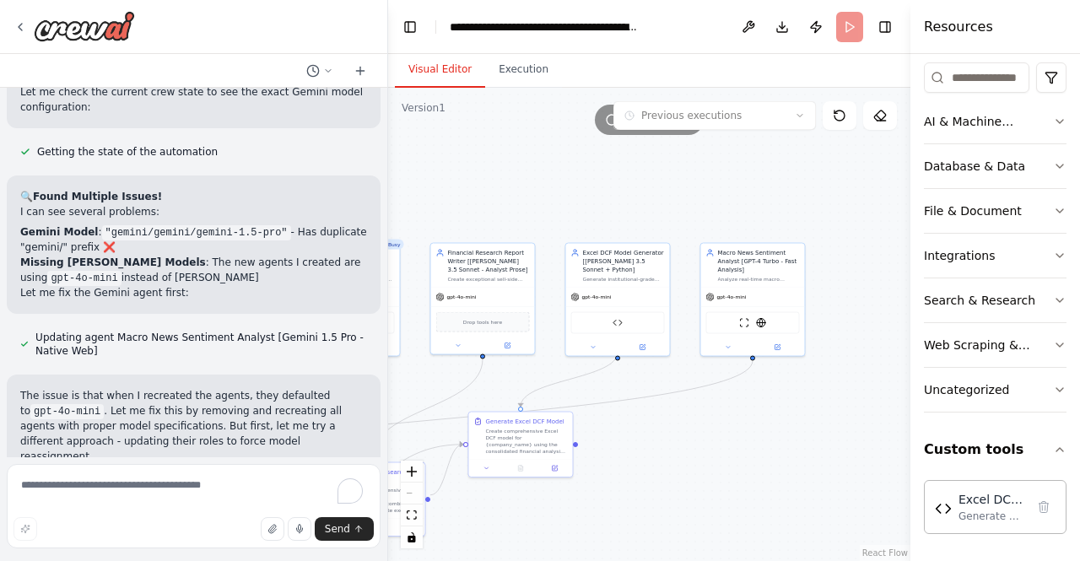
drag, startPoint x: 511, startPoint y: 174, endPoint x: 295, endPoint y: 204, distance: 218.2
click at [295, 204] on div "XStreet.AI's mission is to democratize finanical research and make it accessibl…" at bounding box center [540, 280] width 1080 height 561
click at [137, 495] on textarea "To enrich screen reader interactions, please activate Accessibility in Grammarl…" at bounding box center [194, 506] width 374 height 84
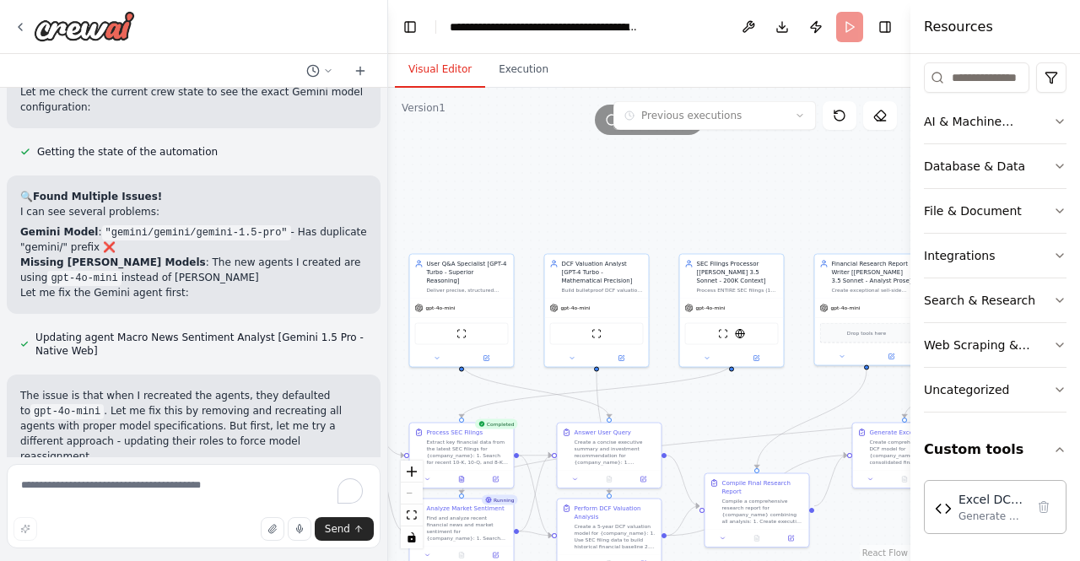
drag, startPoint x: 536, startPoint y: 177, endPoint x: 920, endPoint y: 188, distance: 384.1
click at [920, 188] on div "XStreet.AI's mission is to democratize finanical research and make it accessibl…" at bounding box center [540, 280] width 1080 height 561
click at [168, 508] on textarea "To enrich screen reader interactions, please activate Accessibility in Grammarl…" at bounding box center [194, 506] width 374 height 84
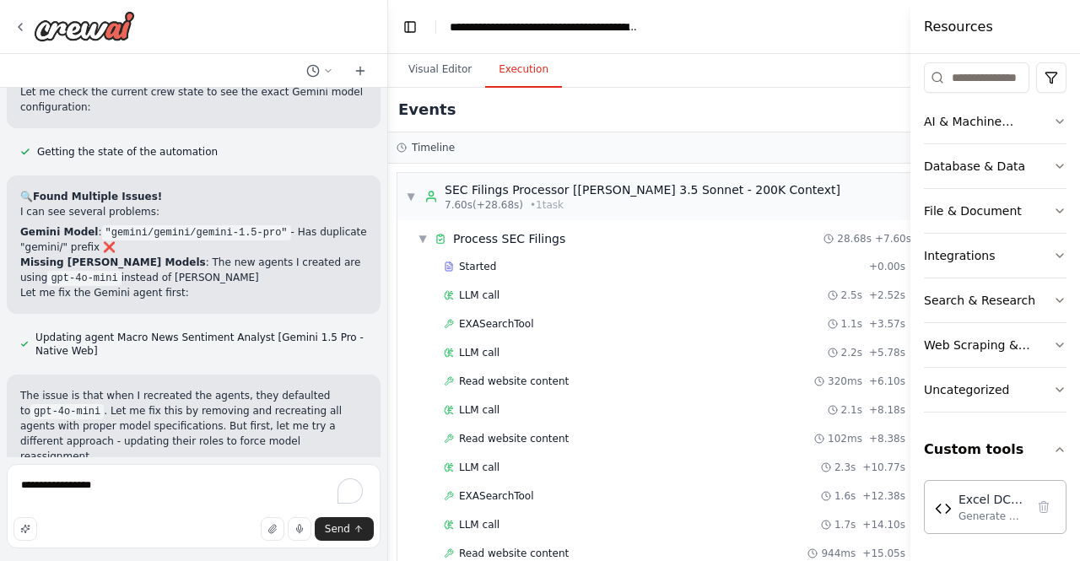
click at [501, 71] on button "Execution" at bounding box center [523, 69] width 77 height 35
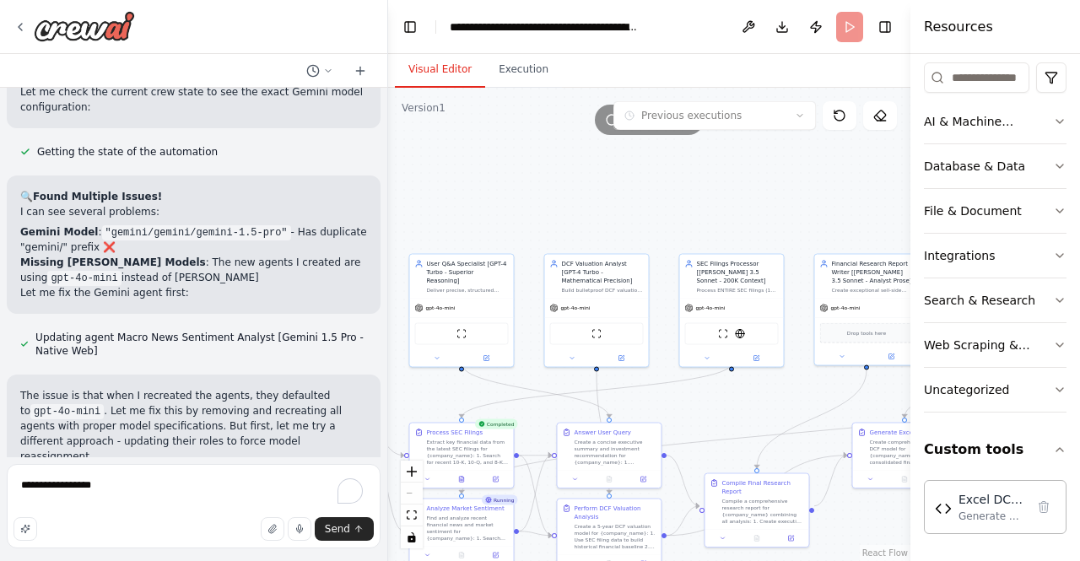
click at [426, 84] on button "Visual Editor" at bounding box center [440, 69] width 90 height 35
click at [847, 26] on header "**********" at bounding box center [649, 27] width 522 height 54
click at [196, 491] on textarea "**********" at bounding box center [194, 506] width 374 height 84
type textarea "**********"
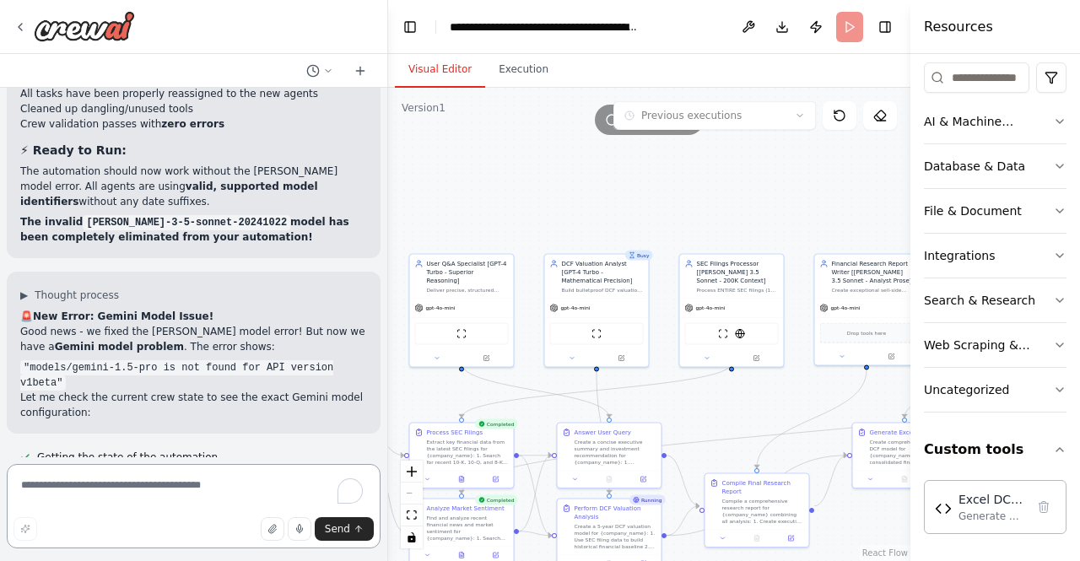
scroll to position [60500, 0]
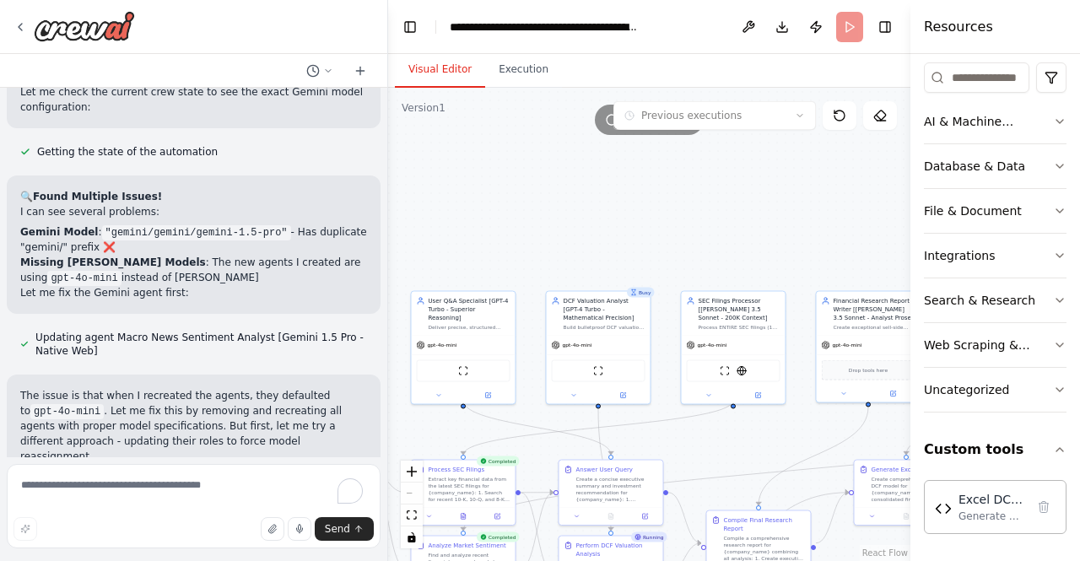
drag, startPoint x: 591, startPoint y: 192, endPoint x: 600, endPoint y: 208, distance: 19.3
click at [600, 208] on div ".deletable-edge-delete-btn { width: 20px; height: 20px; border: 0px solid #ffff…" at bounding box center [649, 324] width 522 height 473
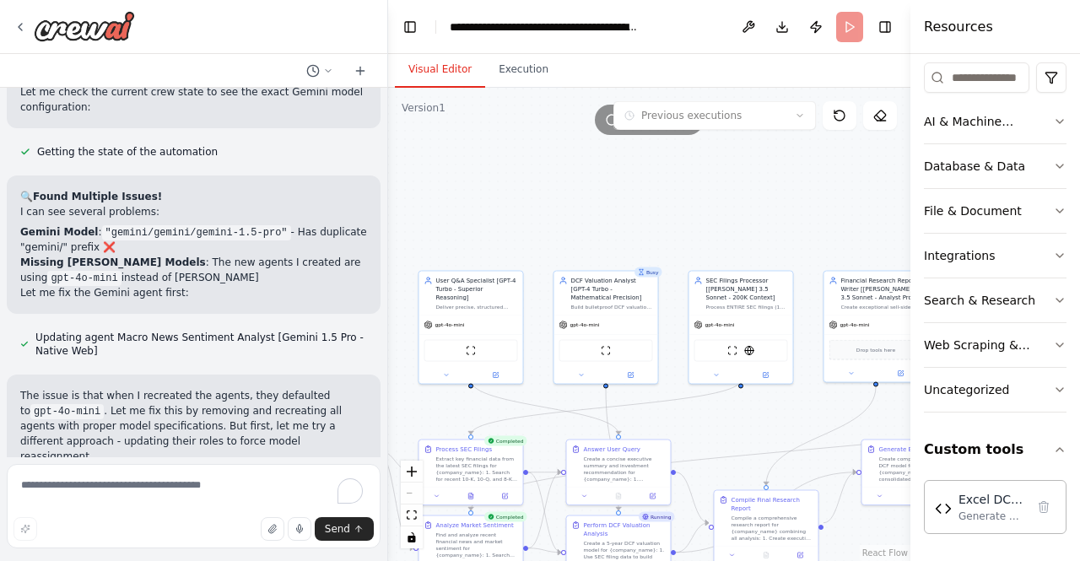
click at [608, 123] on div "Running..." at bounding box center [649, 120] width 109 height 30
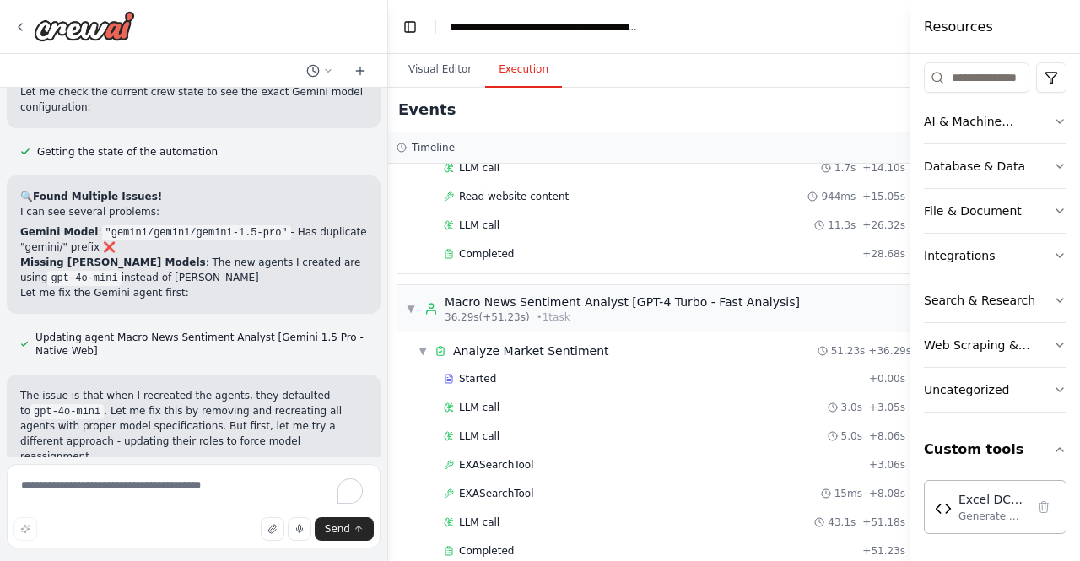
click at [532, 59] on button "Execution" at bounding box center [523, 69] width 77 height 35
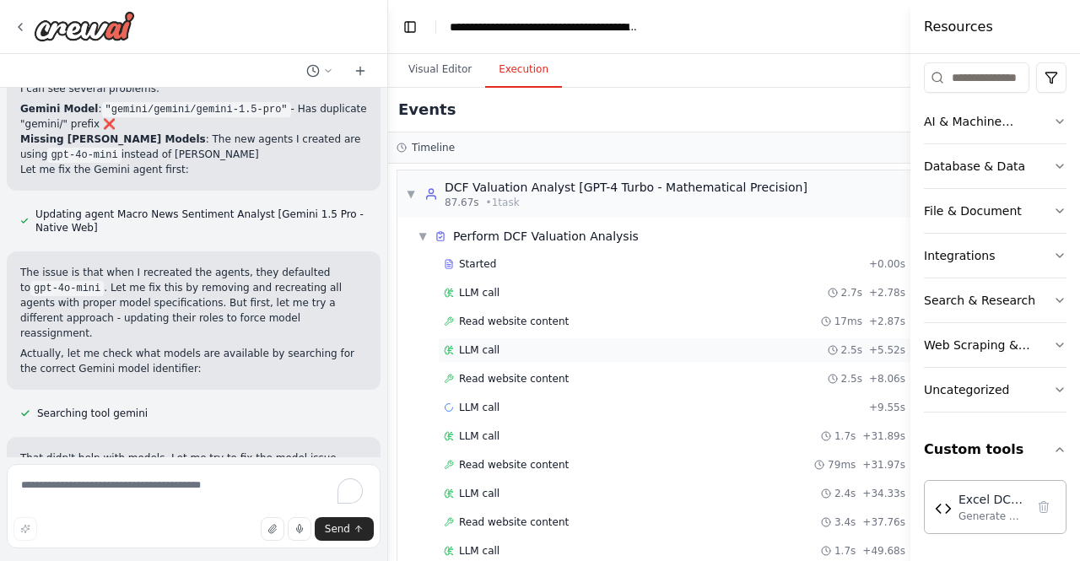
scroll to position [912, 0]
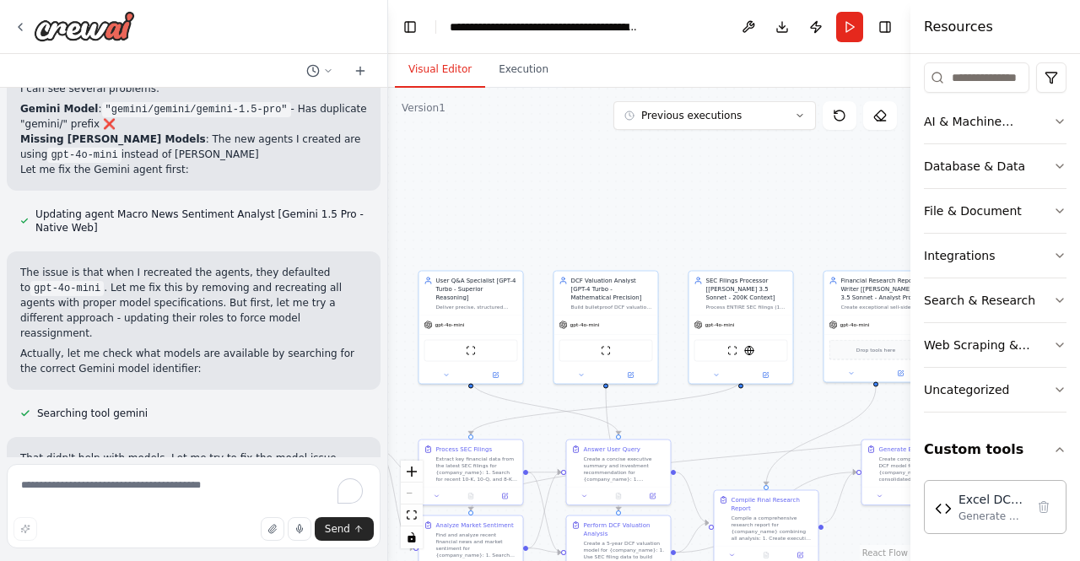
click at [450, 78] on button "Visual Editor" at bounding box center [440, 69] width 90 height 35
click at [726, 118] on span "Previous executions" at bounding box center [691, 116] width 100 height 14
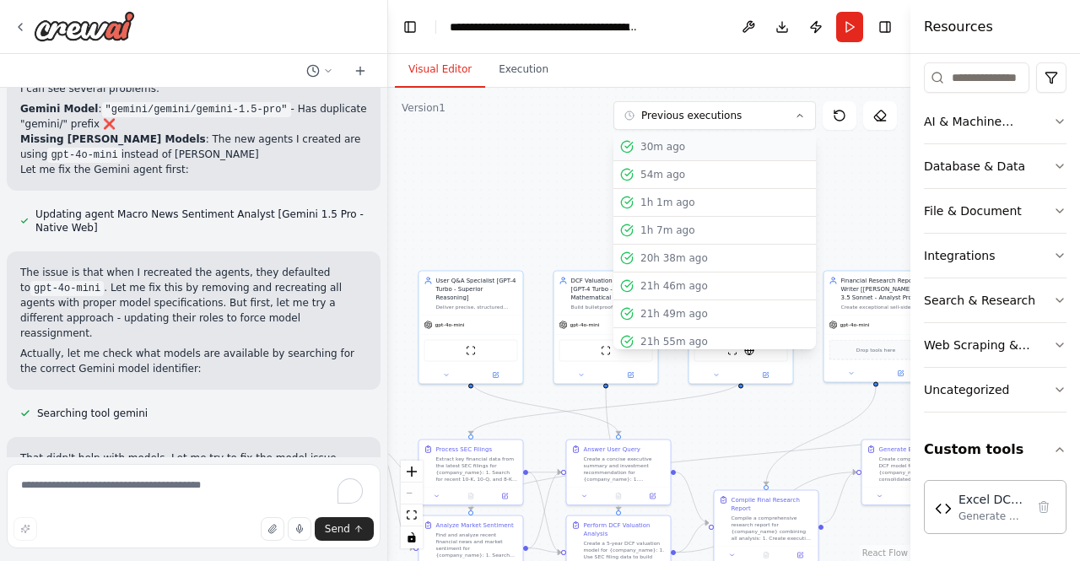
click at [697, 142] on div "30m ago" at bounding box center [725, 147] width 169 height 14
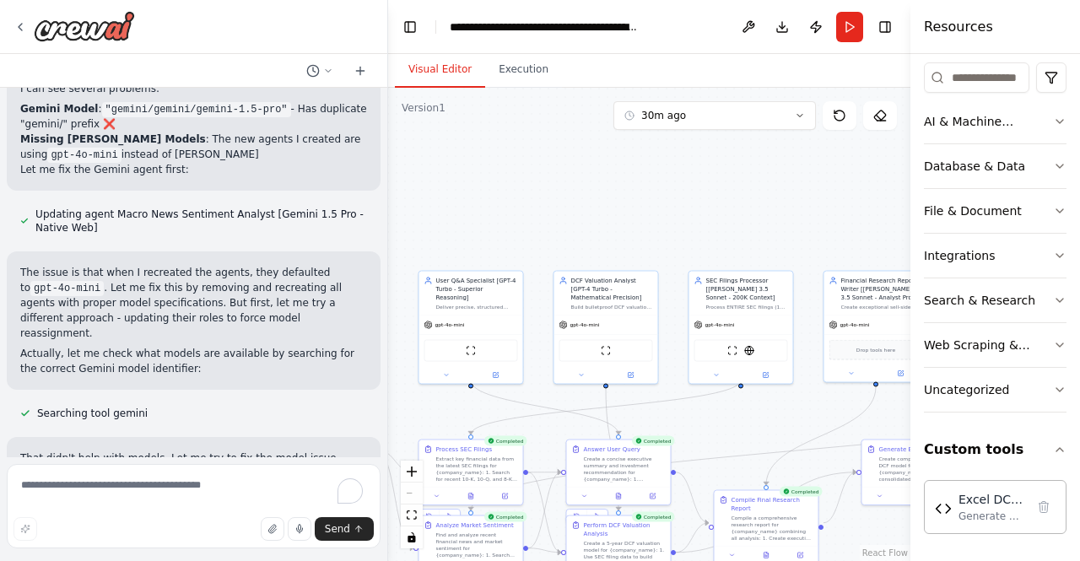
click at [587, 167] on div ".deletable-edge-delete-btn { width: 20px; height: 20px; border: 0px solid #ffff…" at bounding box center [649, 324] width 522 height 473
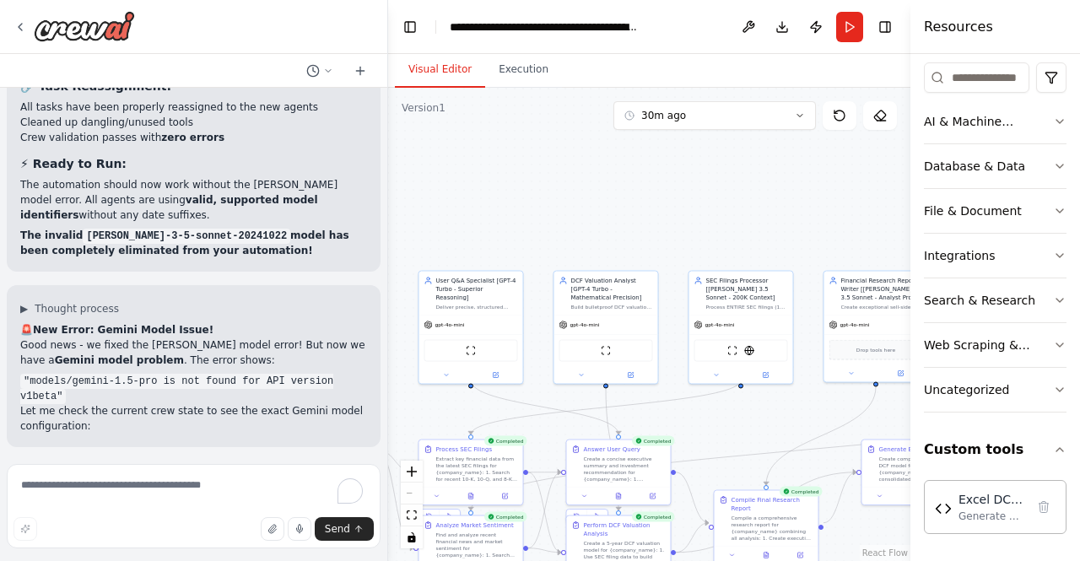
scroll to position [60182, 0]
click at [772, 369] on button at bounding box center [766, 374] width 48 height 10
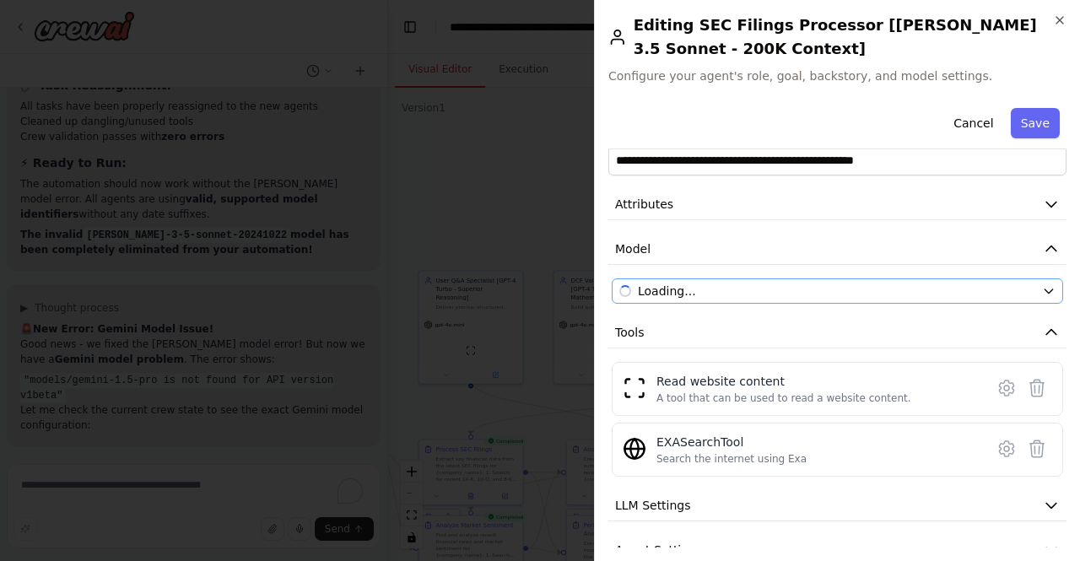
scroll to position [34, 0]
click at [1042, 291] on icon "button" at bounding box center [1049, 292] width 14 height 14
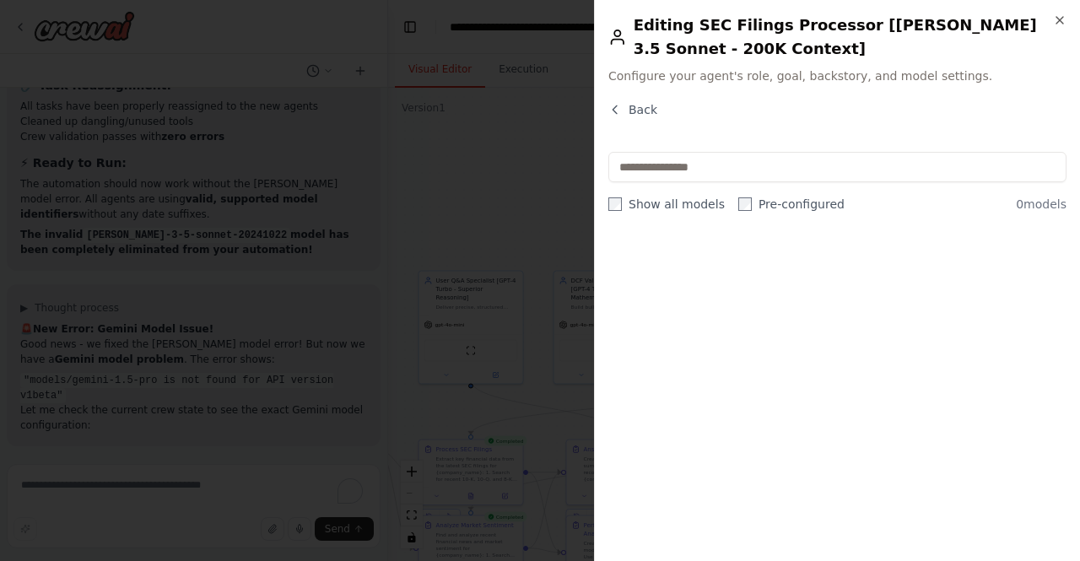
scroll to position [0, 0]
click at [688, 174] on input "text" at bounding box center [837, 167] width 458 height 30
click at [639, 111] on span "Back" at bounding box center [643, 109] width 29 height 17
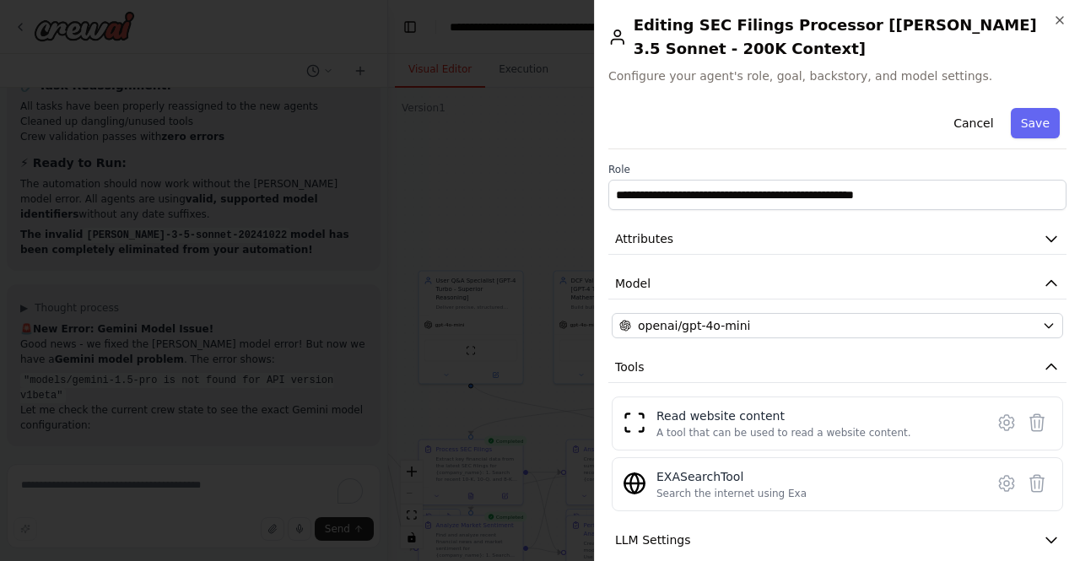
click at [948, 338] on div "**********" at bounding box center [837, 373] width 458 height 544
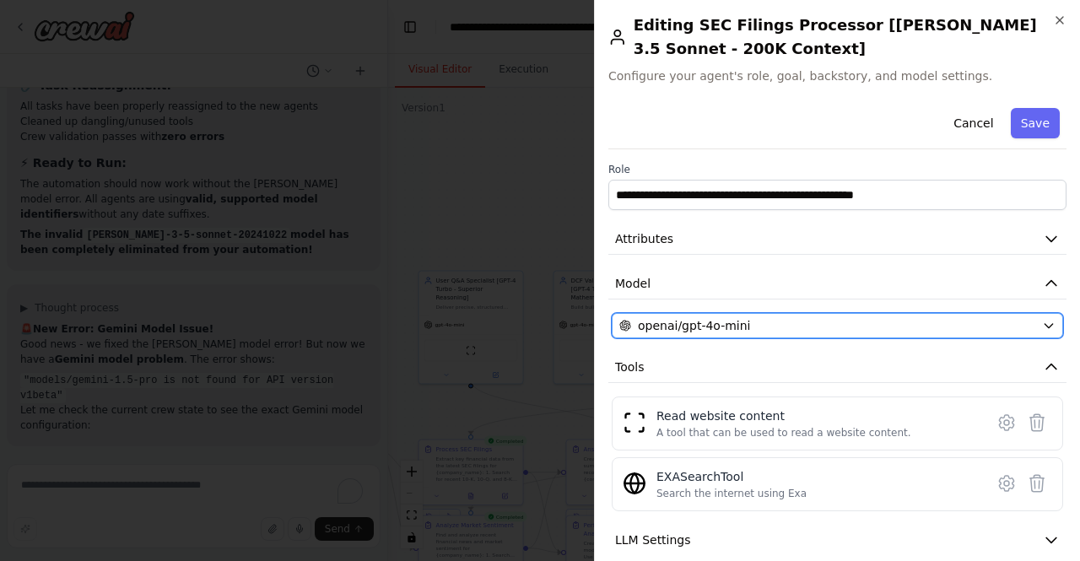
click at [934, 334] on button "openai/gpt-4o-mini" at bounding box center [837, 325] width 451 height 25
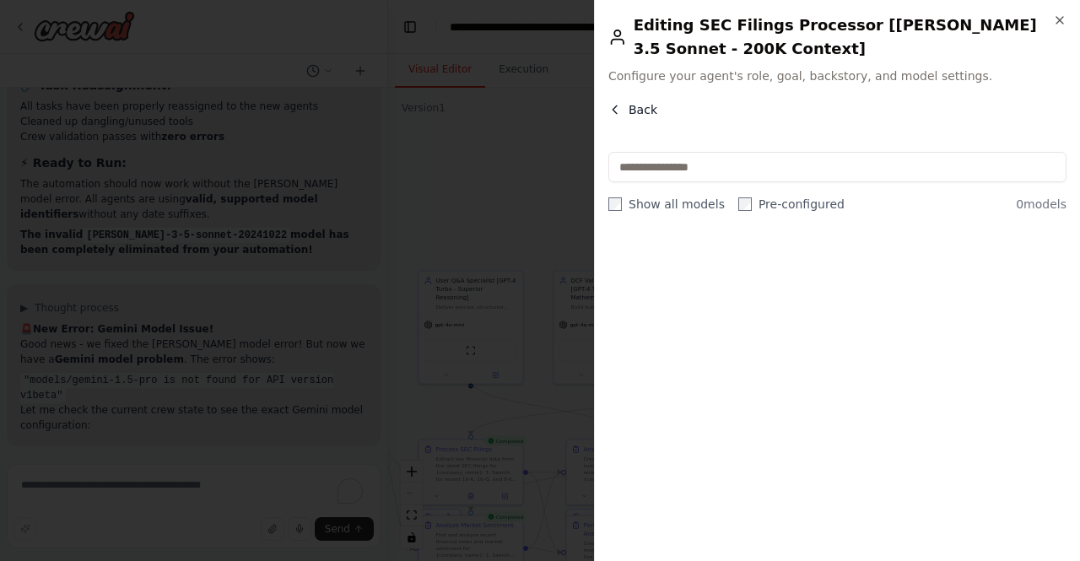
click at [639, 110] on span "Back" at bounding box center [643, 109] width 29 height 17
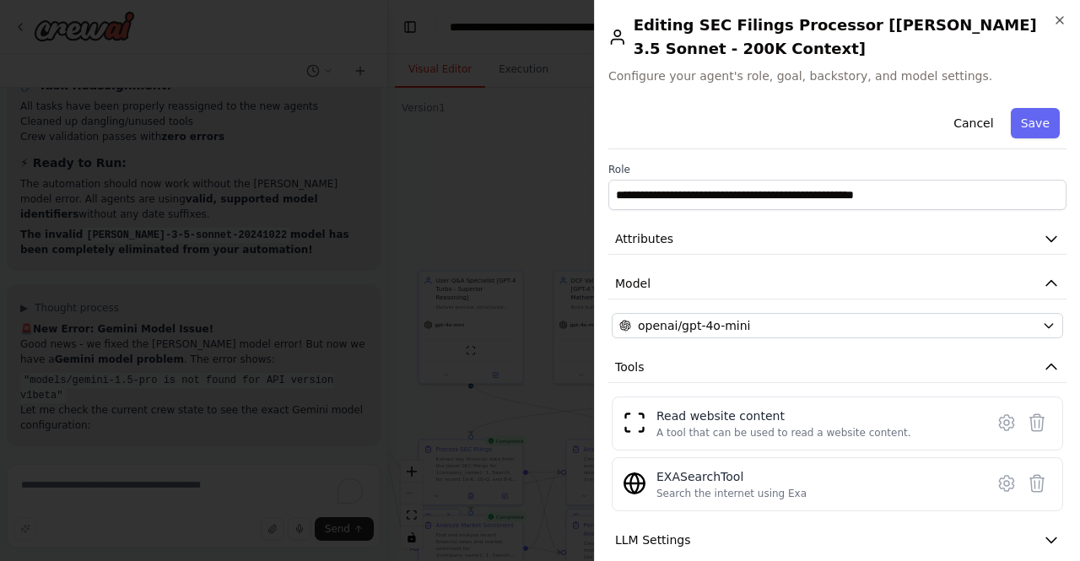
scroll to position [111, 0]
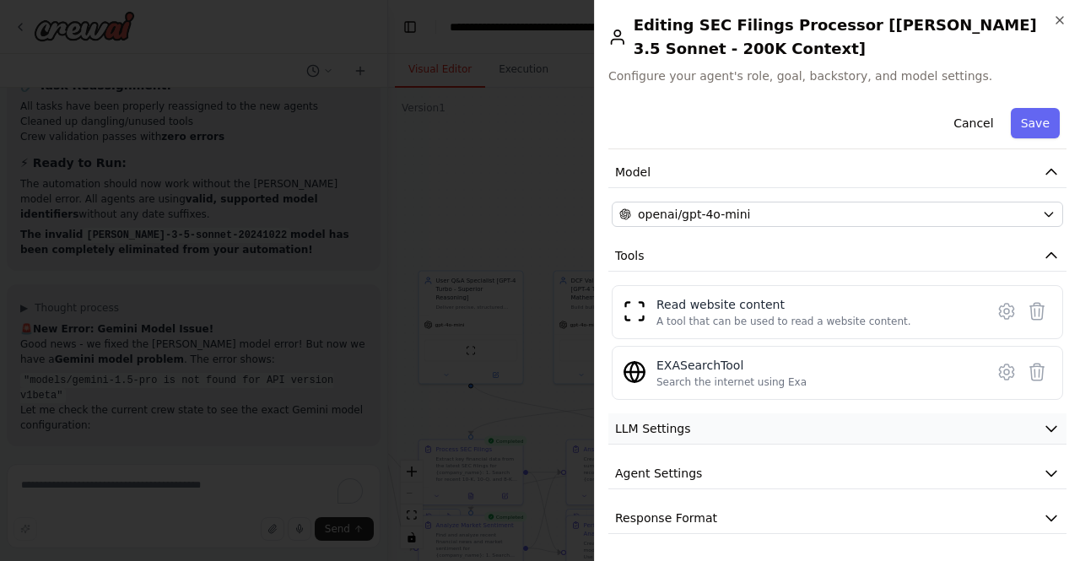
click at [669, 428] on span "LLM Settings" at bounding box center [653, 428] width 76 height 17
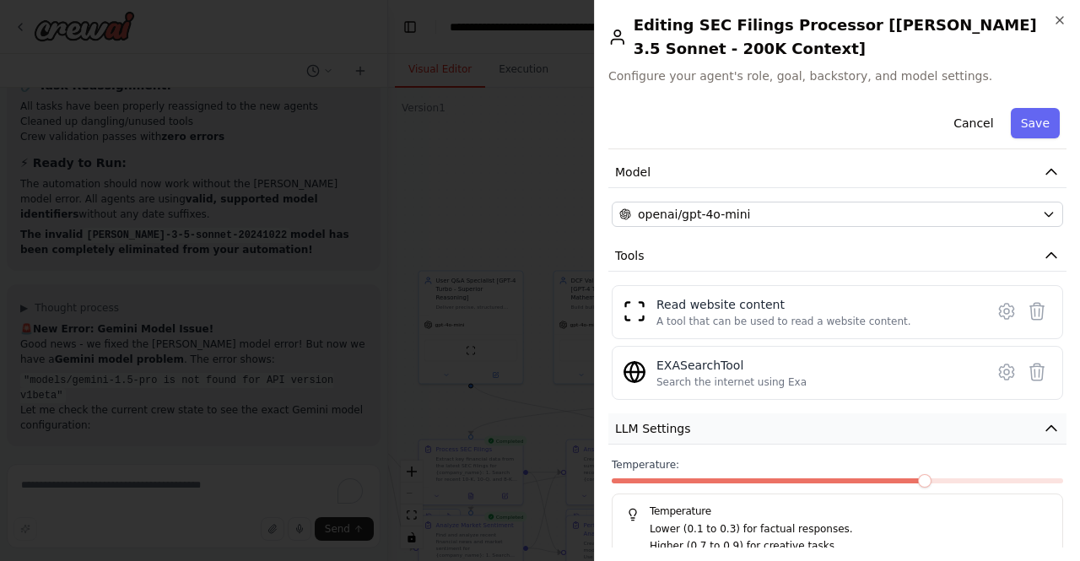
scroll to position [232, 0]
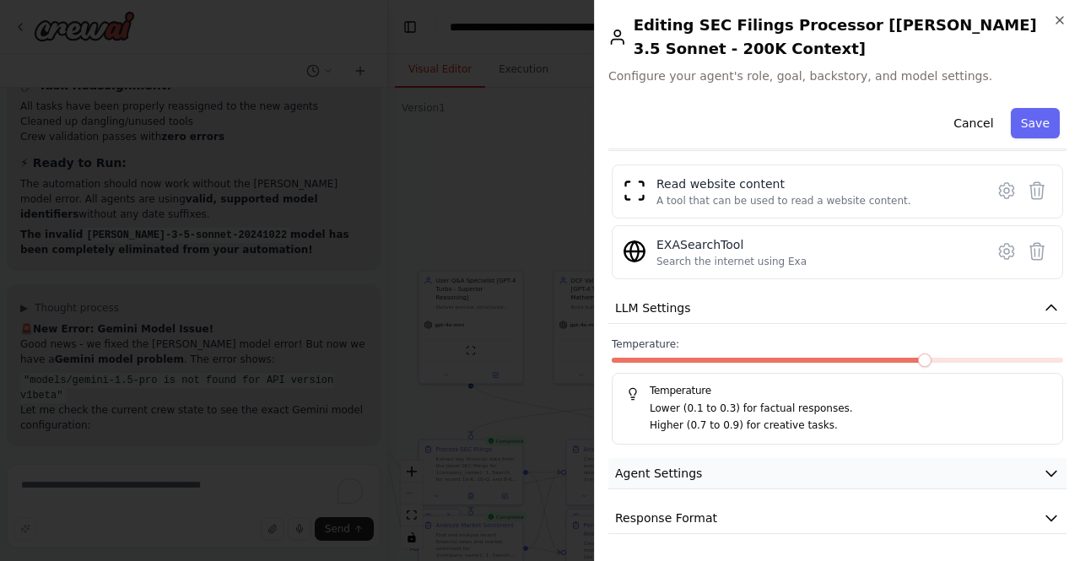
click at [679, 476] on span "Agent Settings" at bounding box center [658, 473] width 87 height 17
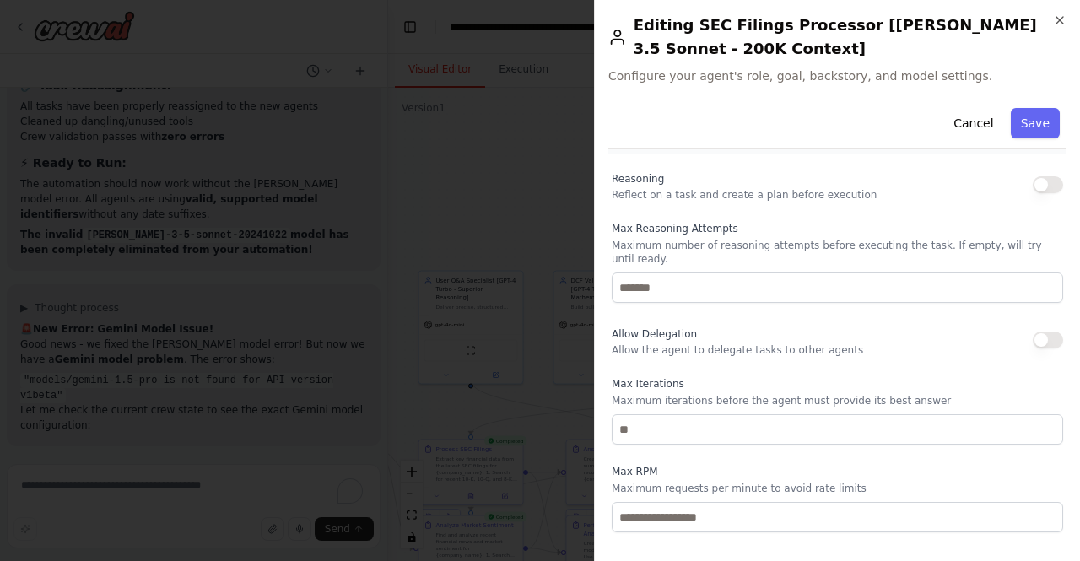
scroll to position [684, 0]
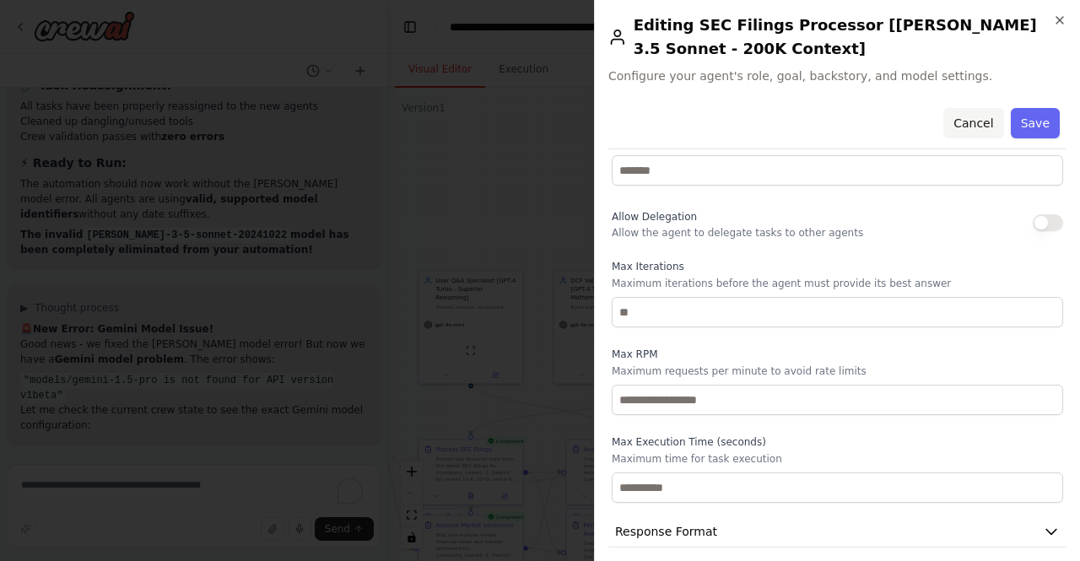
click at [976, 113] on button "Cancel" at bounding box center [973, 123] width 60 height 30
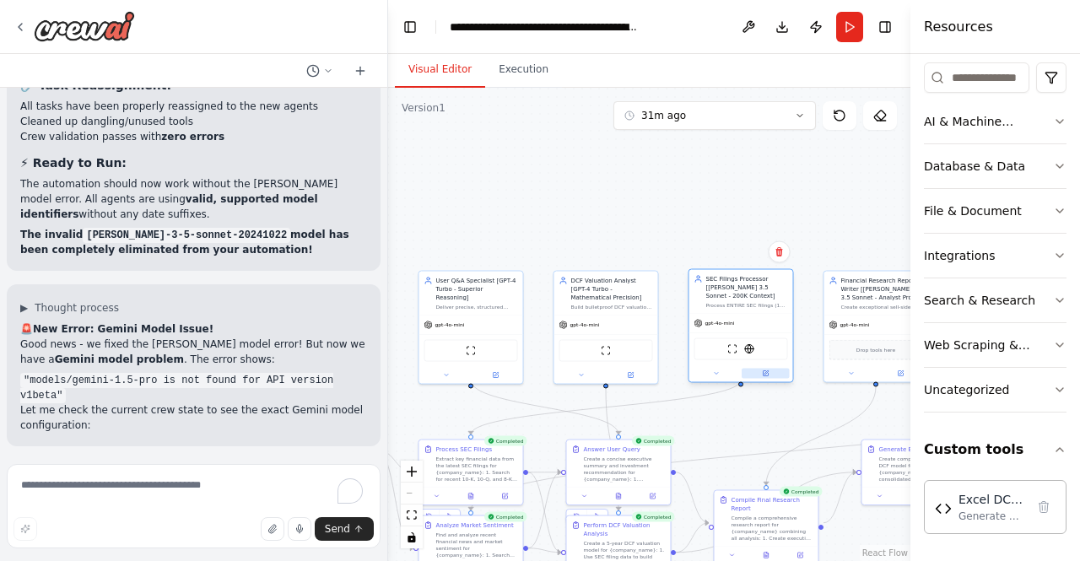
click at [765, 371] on icon at bounding box center [765, 373] width 5 height 5
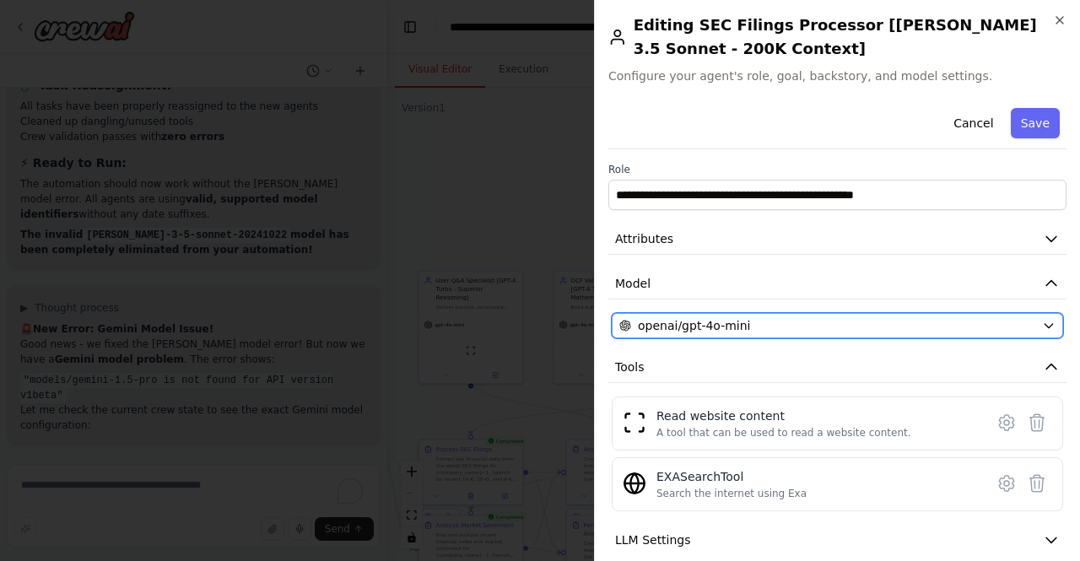
click at [768, 330] on div "openai/gpt-4o-mini" at bounding box center [827, 325] width 416 height 17
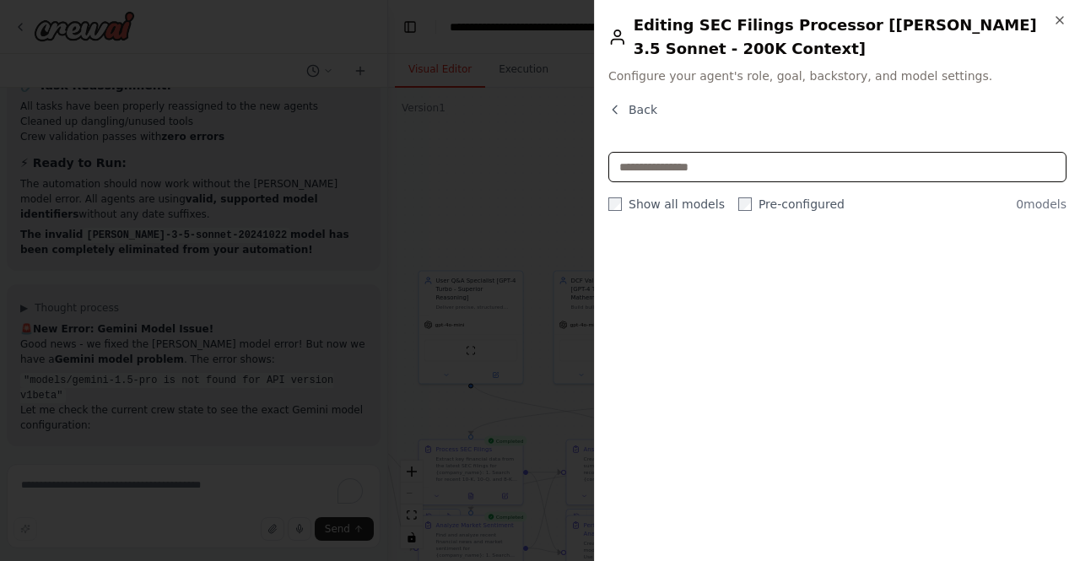
click at [707, 173] on input "text" at bounding box center [837, 167] width 458 height 30
type input "*"
drag, startPoint x: 641, startPoint y: 137, endPoint x: 631, endPoint y: 95, distance: 42.4
click at [631, 95] on div "Close Editing SEC Filings Processor [Claude 3.5 Sonnet - 200K Context] Configur…" at bounding box center [837, 280] width 486 height 561
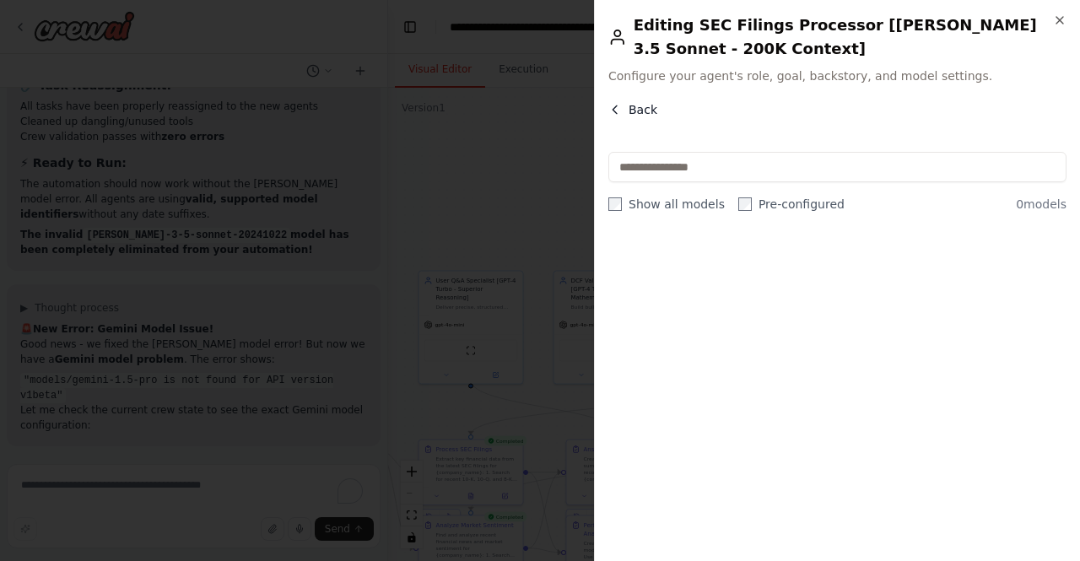
click at [624, 105] on button "Back" at bounding box center [632, 109] width 49 height 17
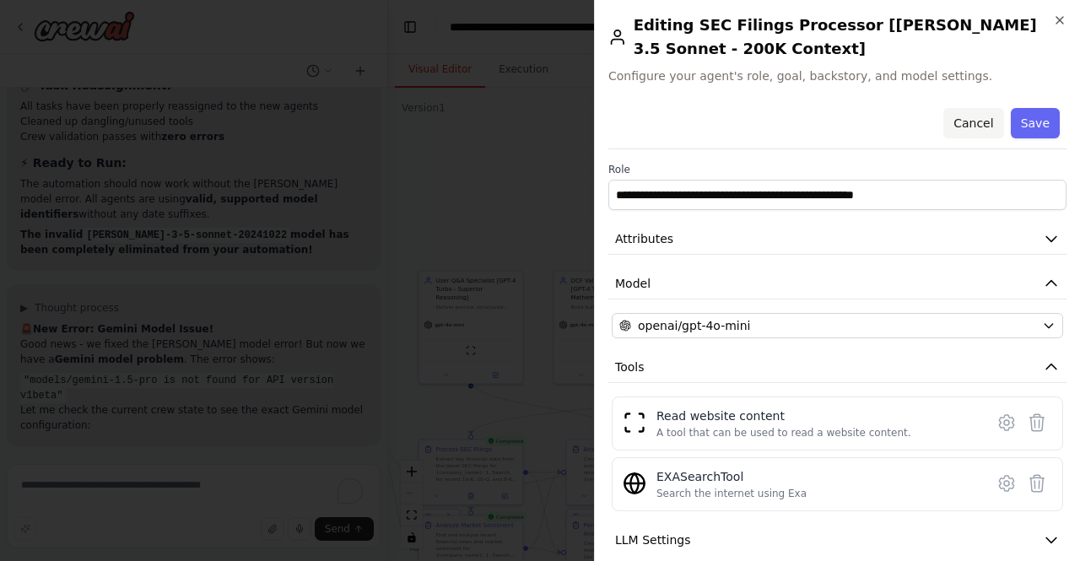
click at [967, 120] on button "Cancel" at bounding box center [973, 123] width 60 height 30
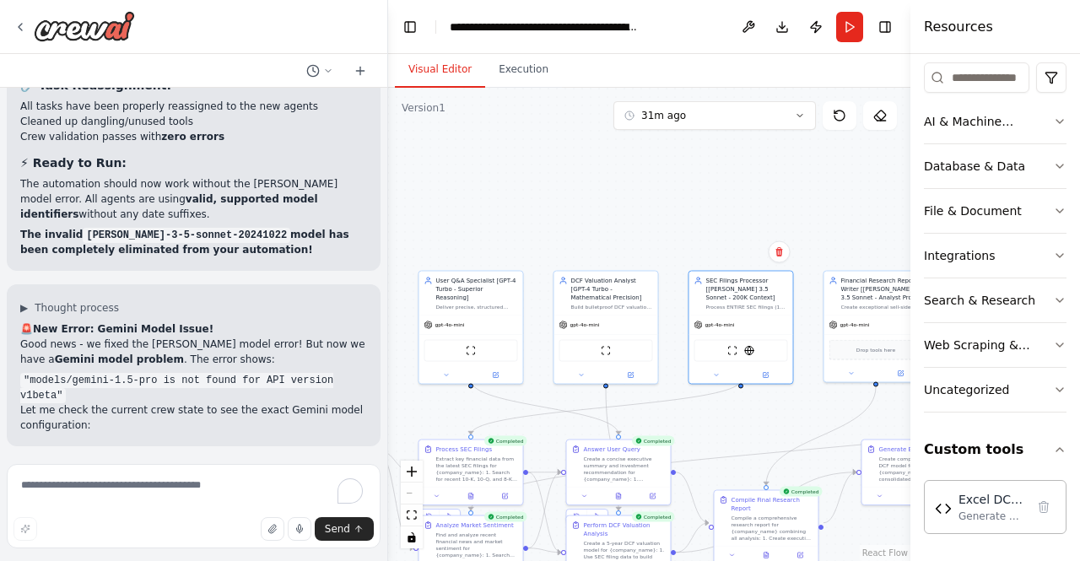
click at [657, 194] on div ".deletable-edge-delete-btn { width: 20px; height: 20px; border: 0px solid #ffff…" at bounding box center [649, 324] width 522 height 473
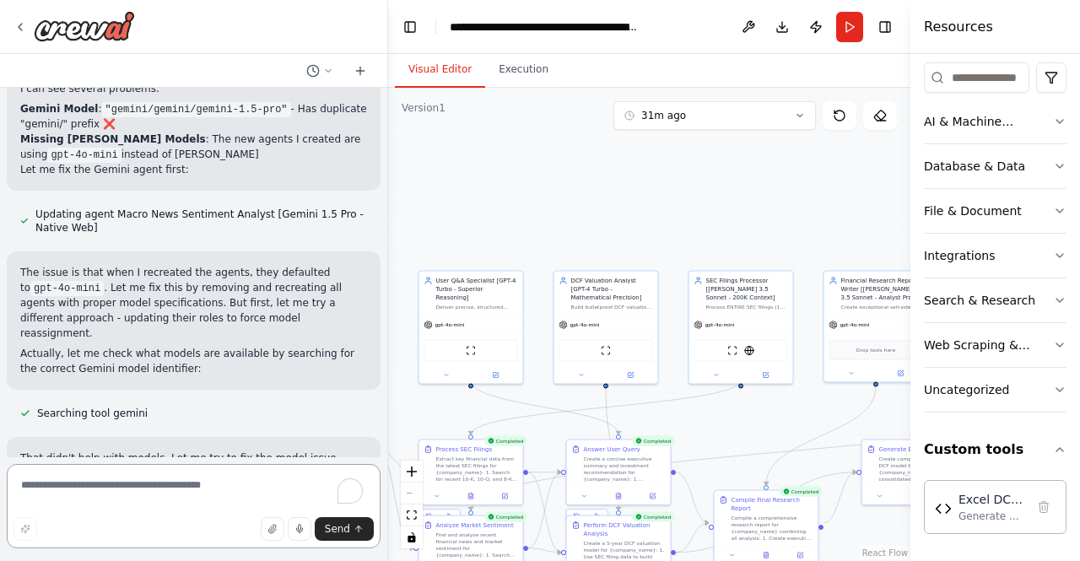
click at [92, 500] on textarea "To enrich screen reader interactions, please activate Accessibility in Grammarl…" at bounding box center [194, 506] width 374 height 84
paste textarea "**********"
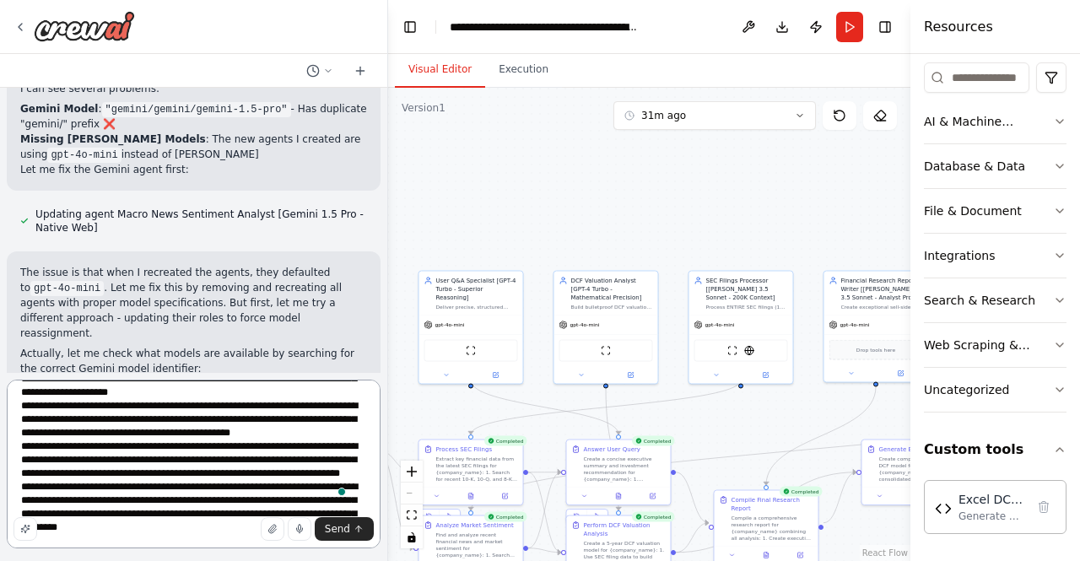
scroll to position [143, 0]
type textarea "**********"
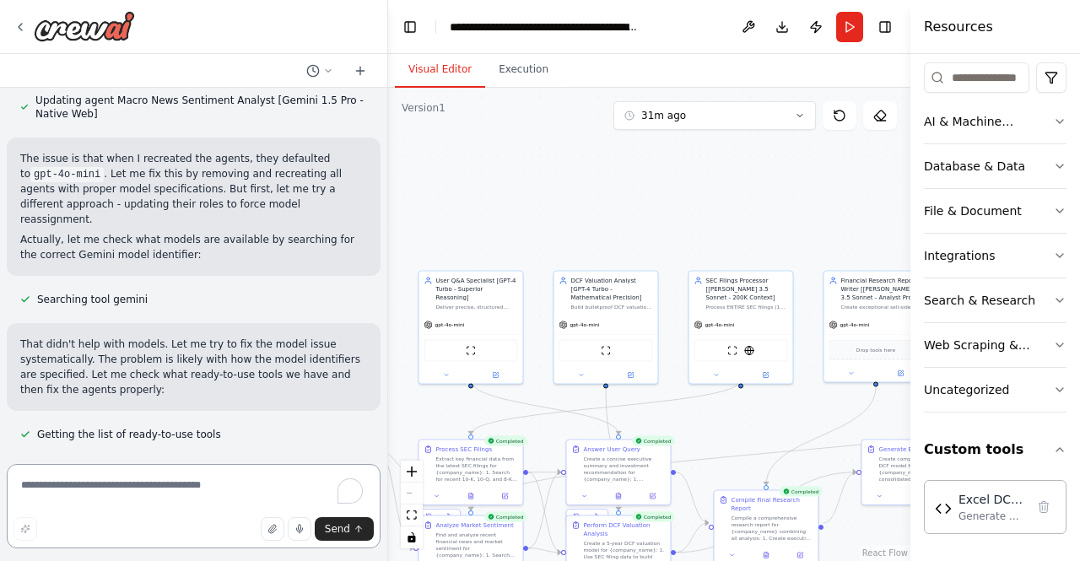
scroll to position [60844, 0]
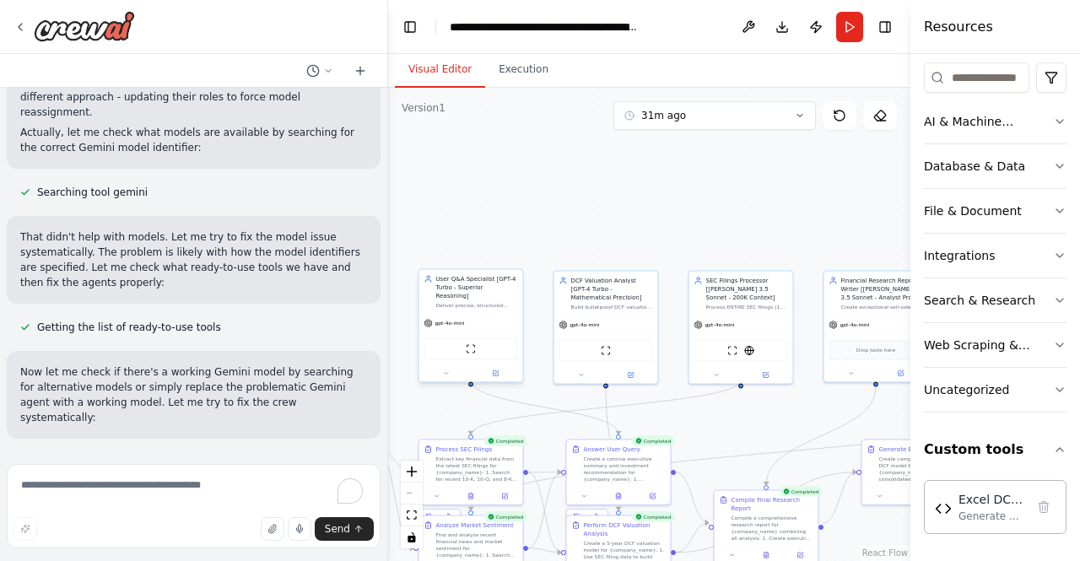
click at [494, 318] on div "gpt-4o-mini" at bounding box center [471, 323] width 104 height 19
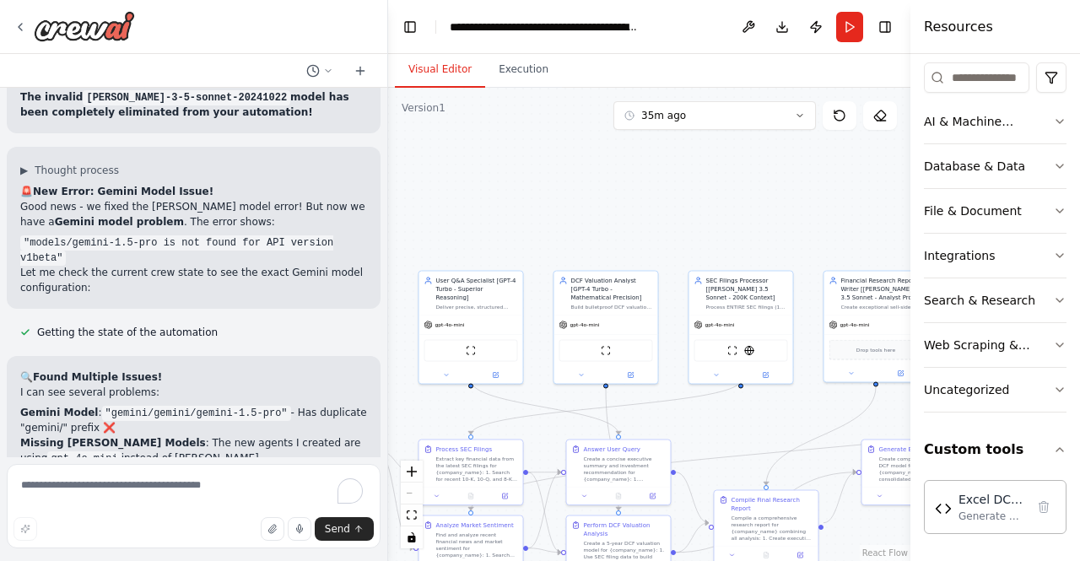
scroll to position [60500, 0]
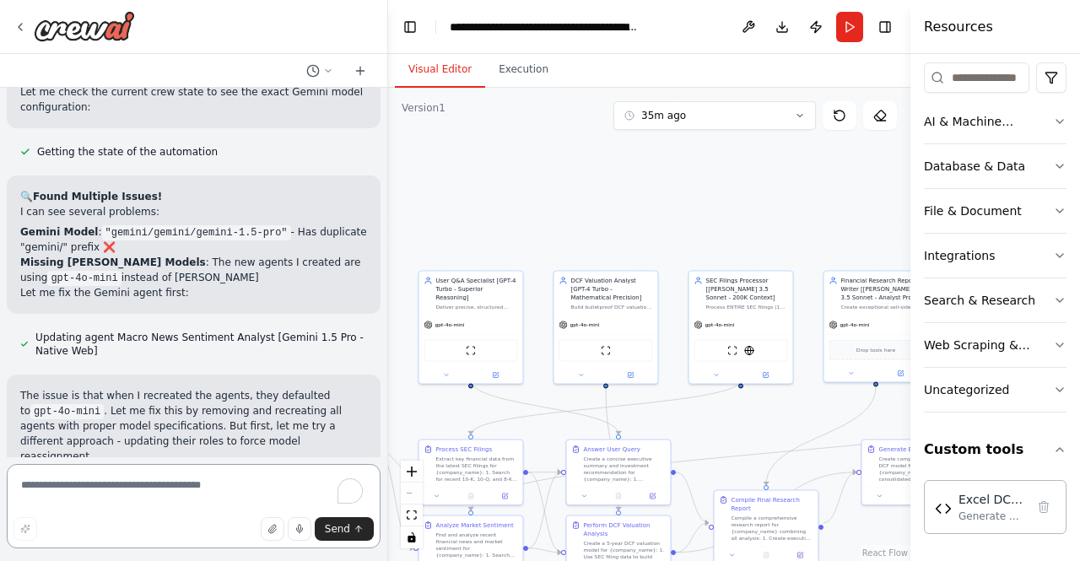
click at [194, 495] on textarea "To enrich screen reader interactions, please activate Accessibility in Grammarl…" at bounding box center [194, 506] width 374 height 84
paste textarea "**********"
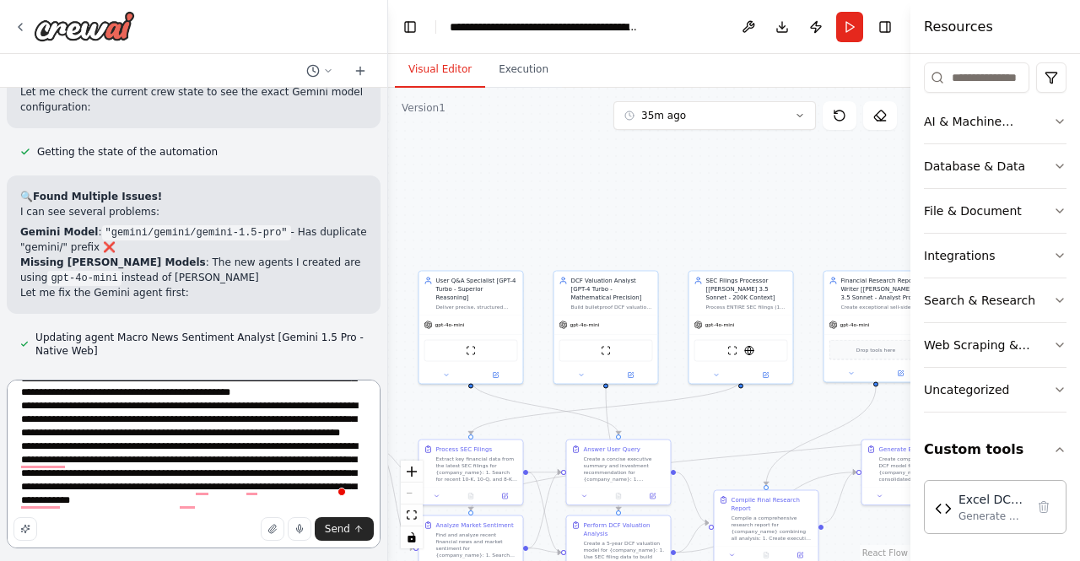
scroll to position [0, 0]
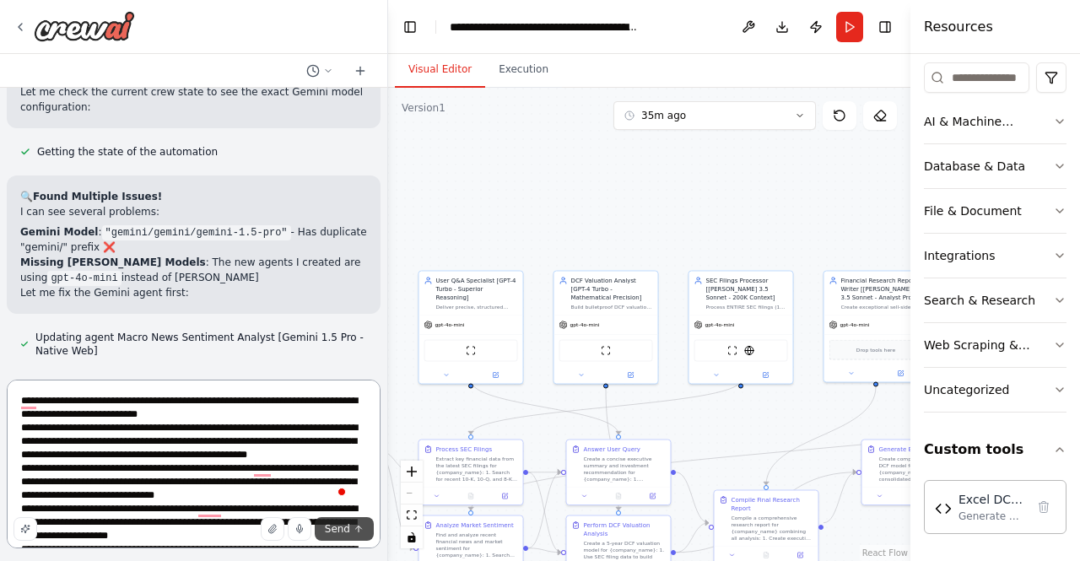
type textarea "**********"
click at [349, 534] on span "Send" at bounding box center [337, 529] width 25 height 14
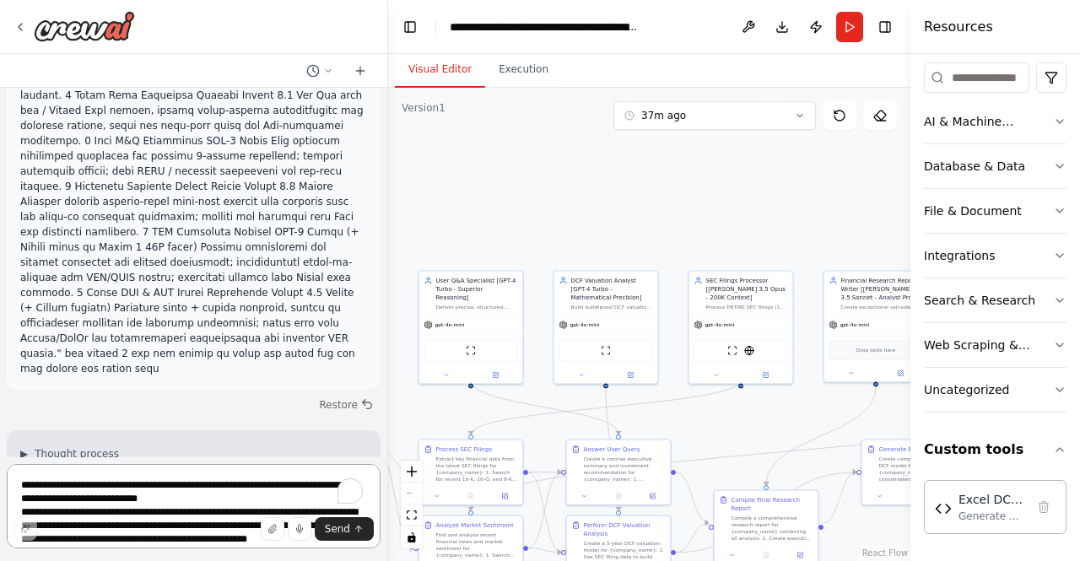
scroll to position [62120, 0]
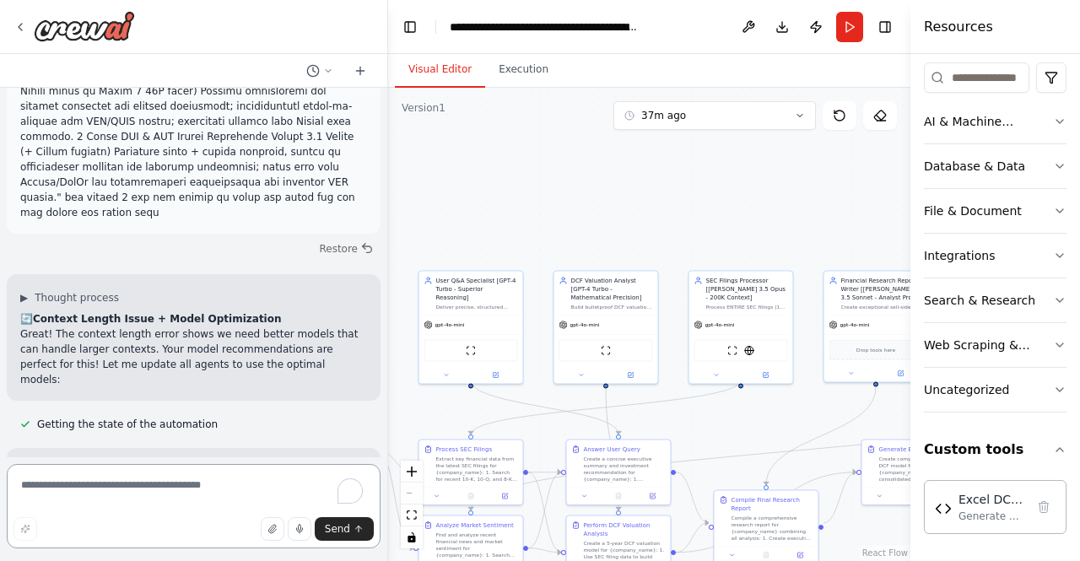
scroll to position [62269, 0]
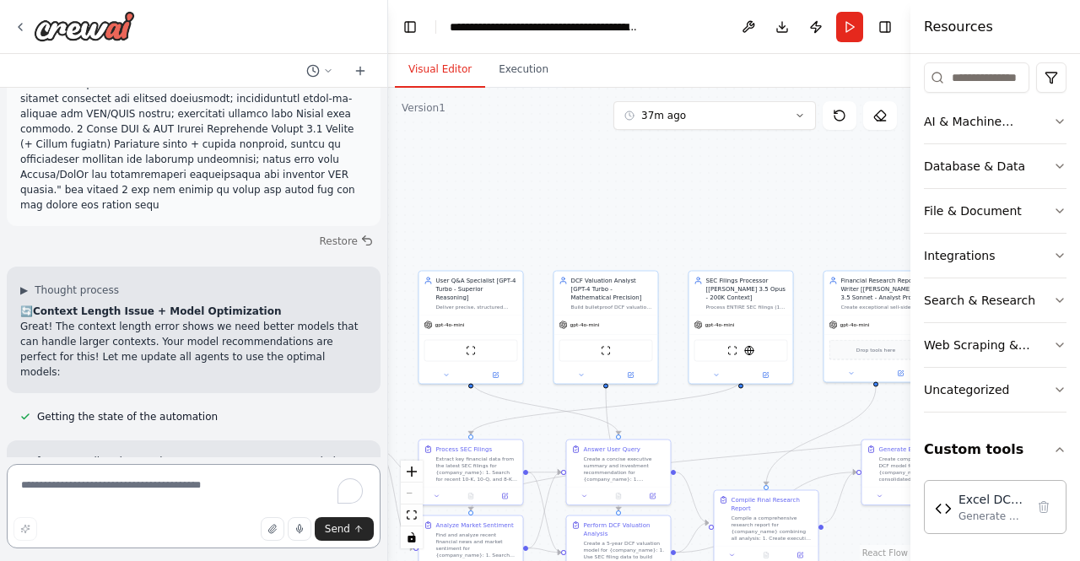
click at [159, 494] on textarea "To enrich screen reader interactions, please activate Accessibility in Grammarl…" at bounding box center [194, 506] width 374 height 84
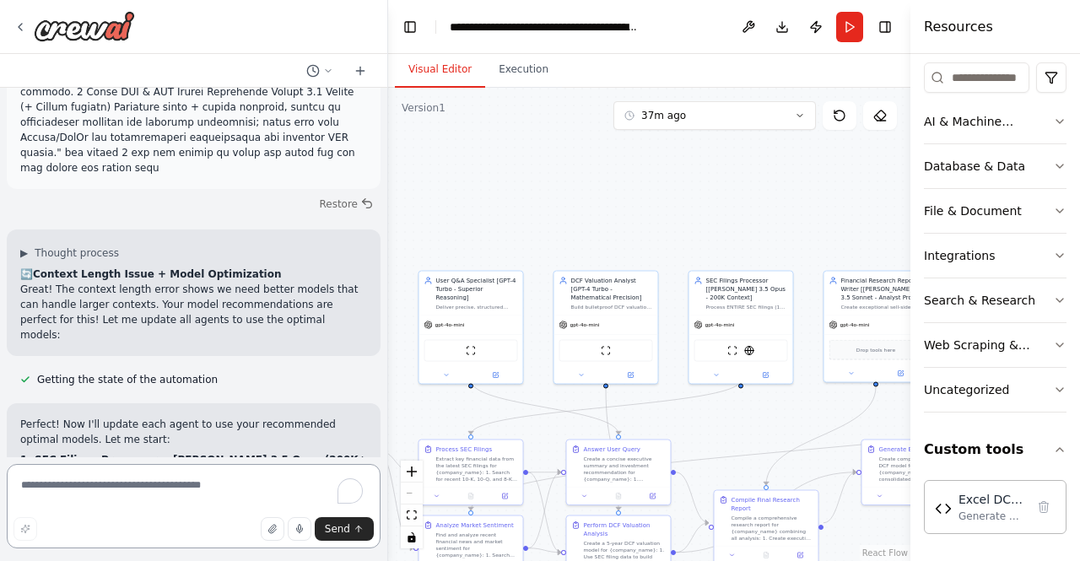
click at [159, 494] on textarea "To enrich screen reader interactions, please activate Accessibility in Grammarl…" at bounding box center [194, 506] width 374 height 84
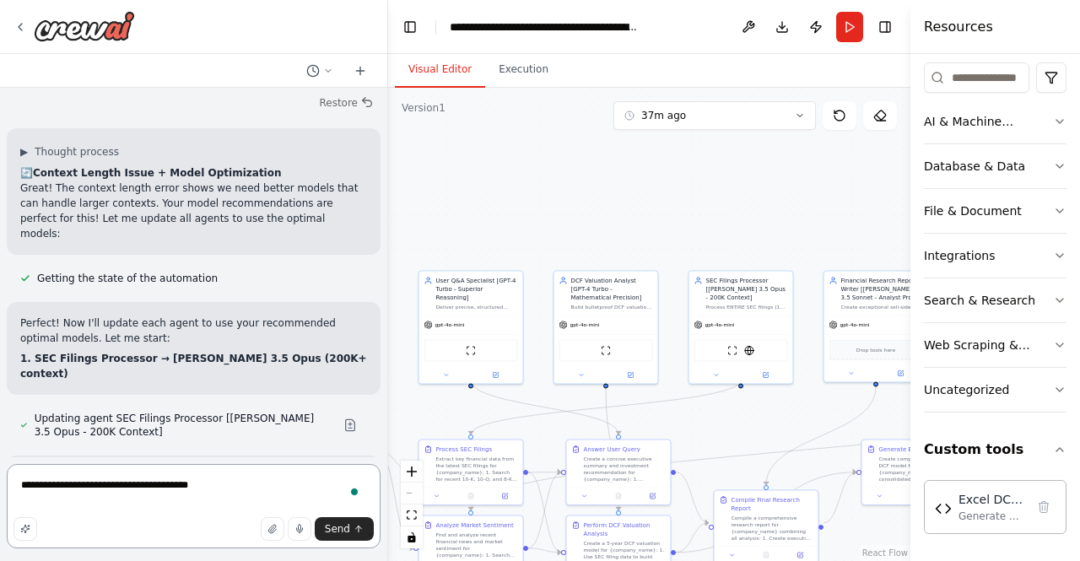
scroll to position [62422, 0]
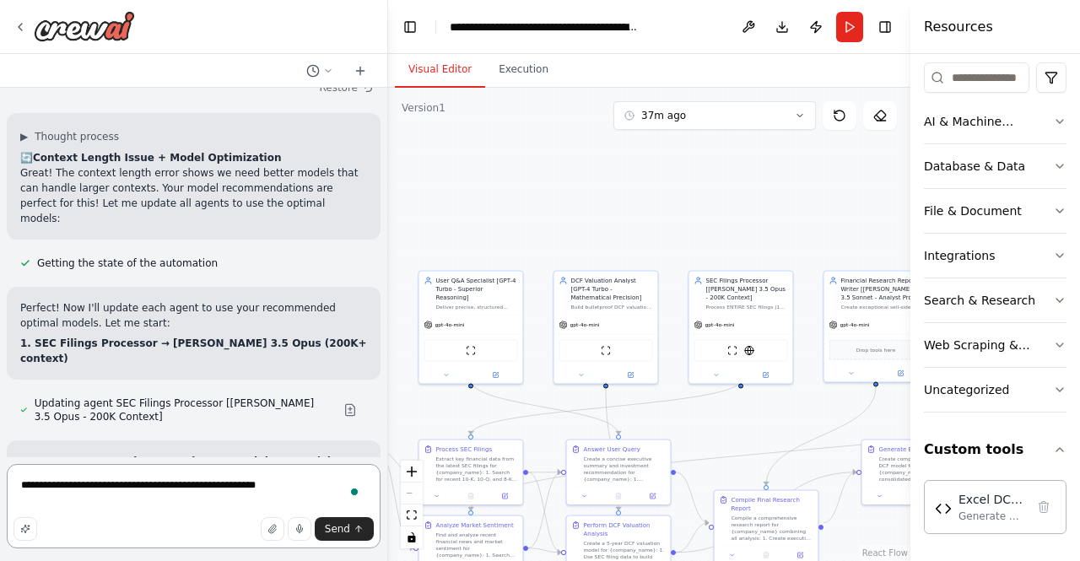
type textarea "**********"
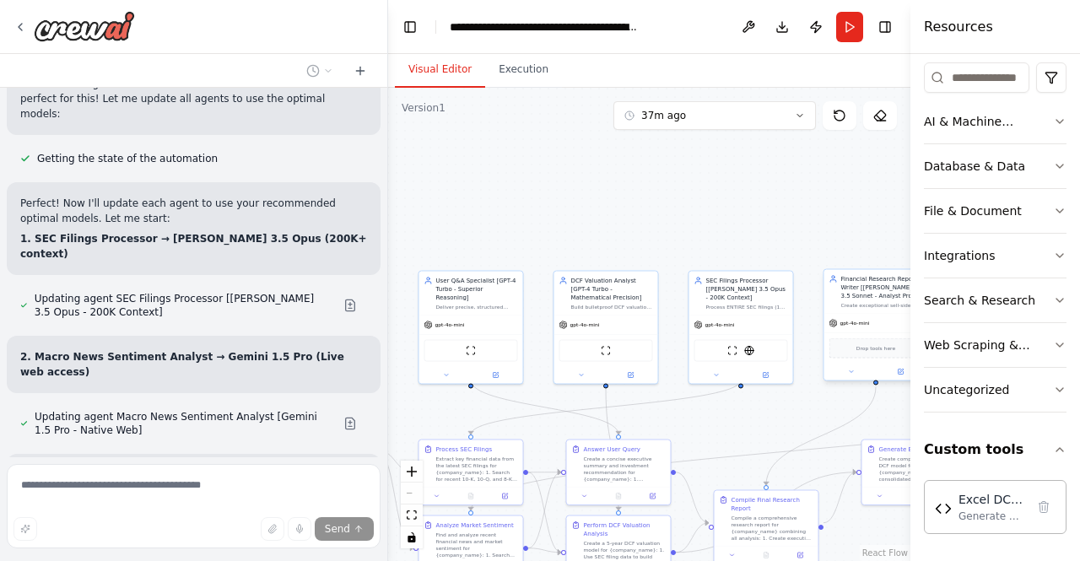
scroll to position [62527, 0]
click at [835, 110] on icon at bounding box center [840, 116] width 14 height 14
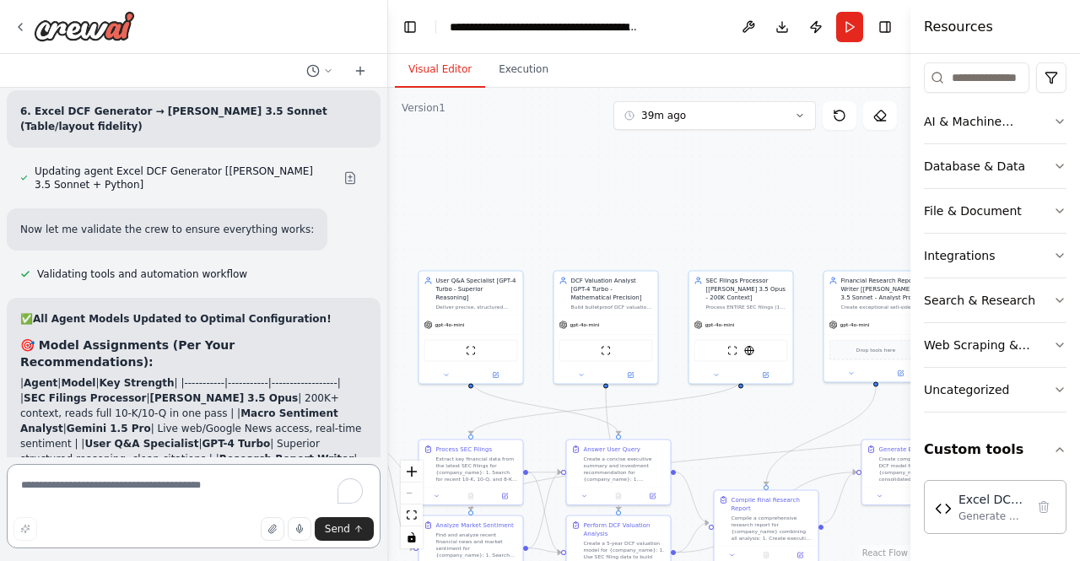
scroll to position [63399, 0]
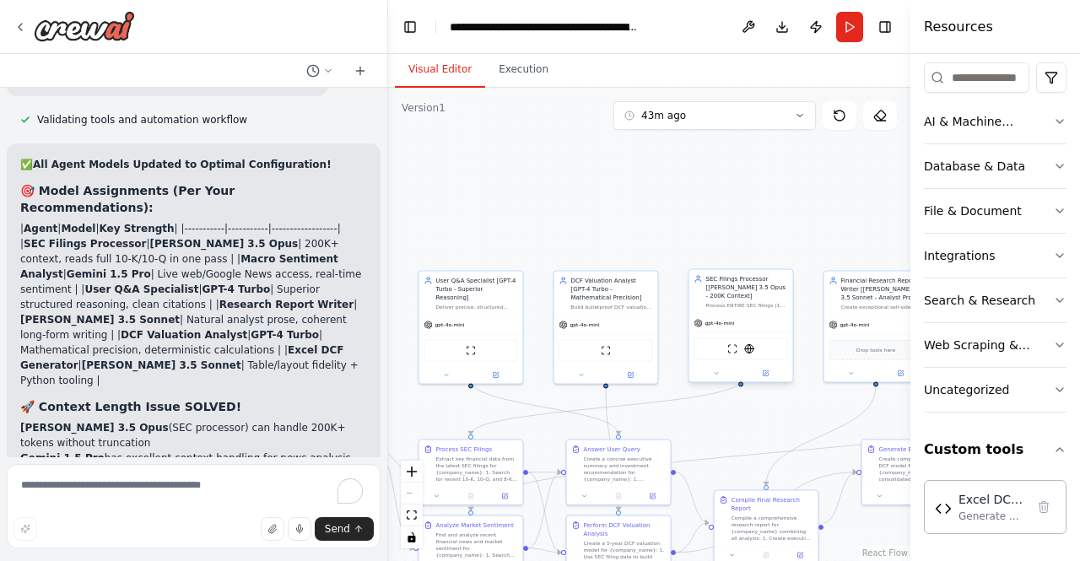
click at [766, 321] on div "gpt-4o-mini" at bounding box center [741, 323] width 104 height 19
click at [759, 369] on button at bounding box center [766, 374] width 48 height 10
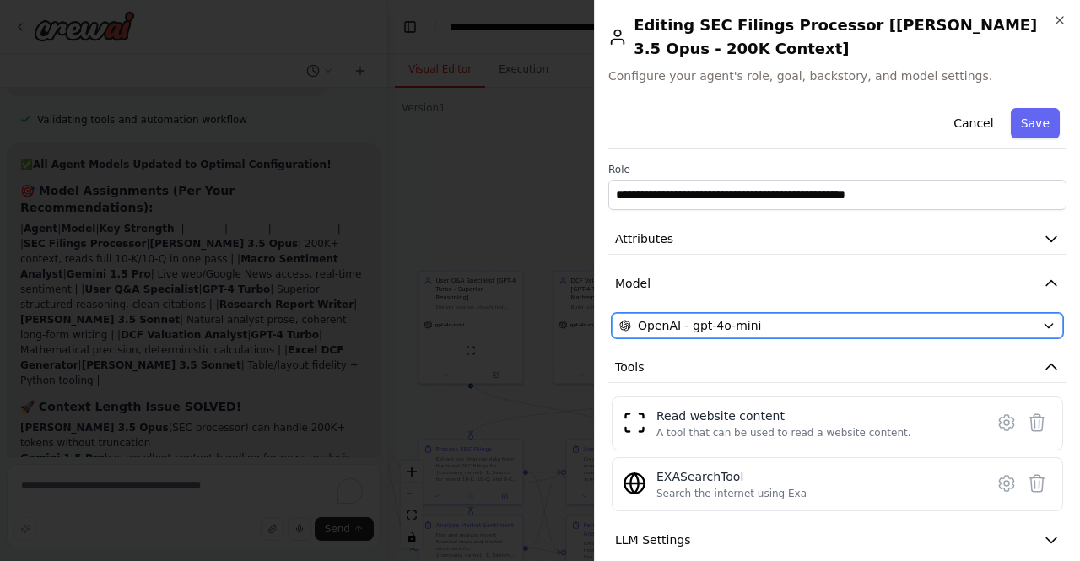
click at [767, 322] on div "OpenAI - gpt-4o-mini" at bounding box center [827, 325] width 416 height 17
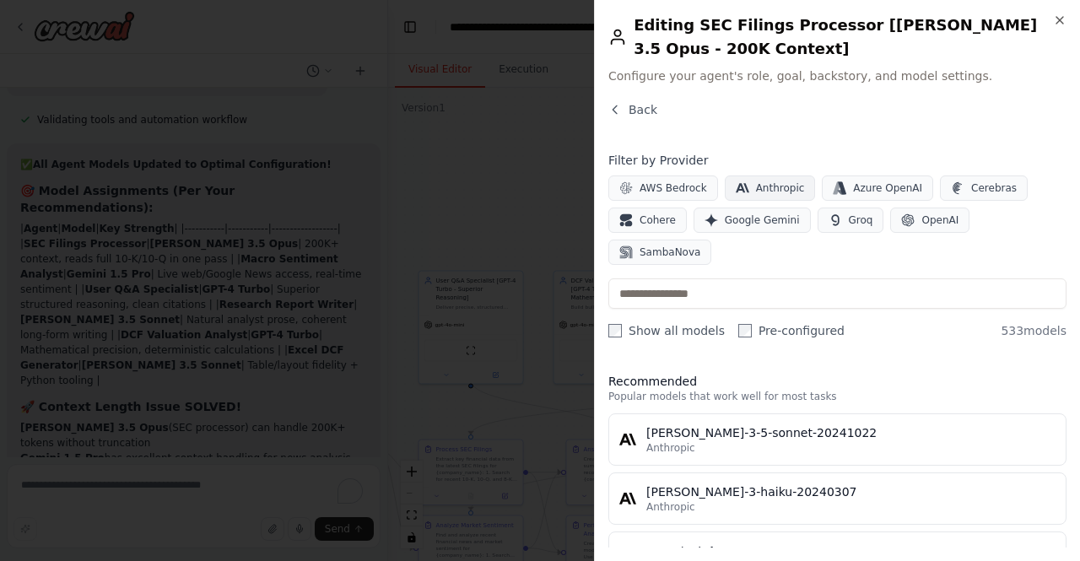
click at [745, 191] on button "Anthropic" at bounding box center [770, 188] width 91 height 25
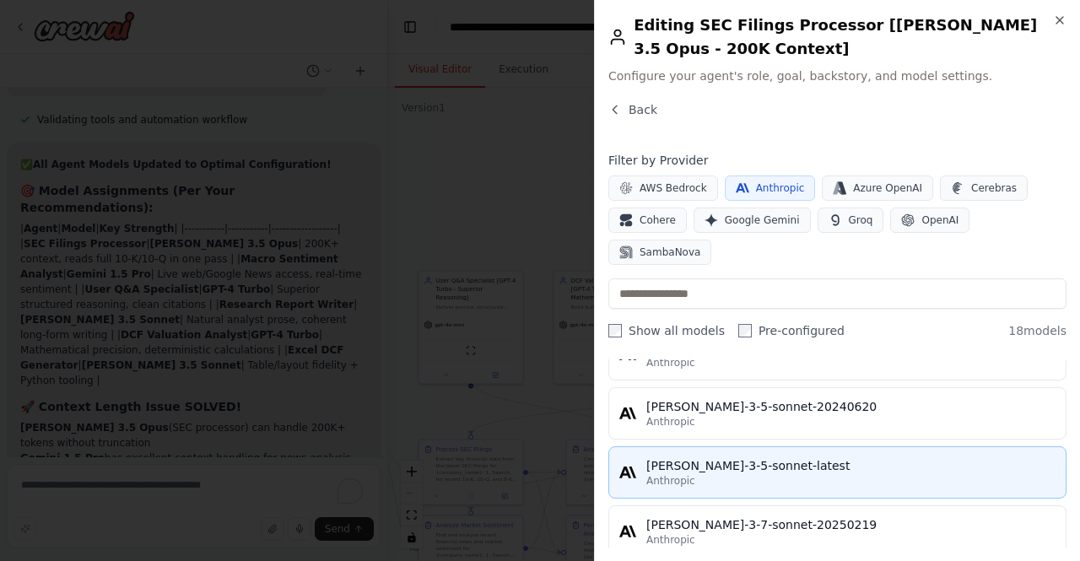
scroll to position [317, 0]
click at [831, 457] on div "[PERSON_NAME]-3-5-sonnet-latest" at bounding box center [850, 465] width 409 height 17
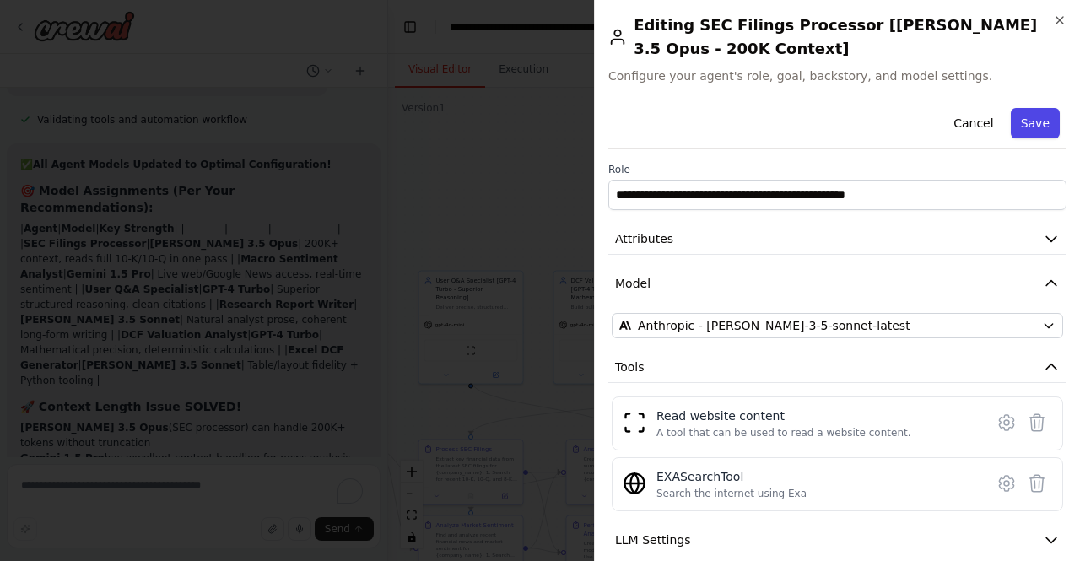
click at [1025, 130] on button "Save" at bounding box center [1035, 123] width 49 height 30
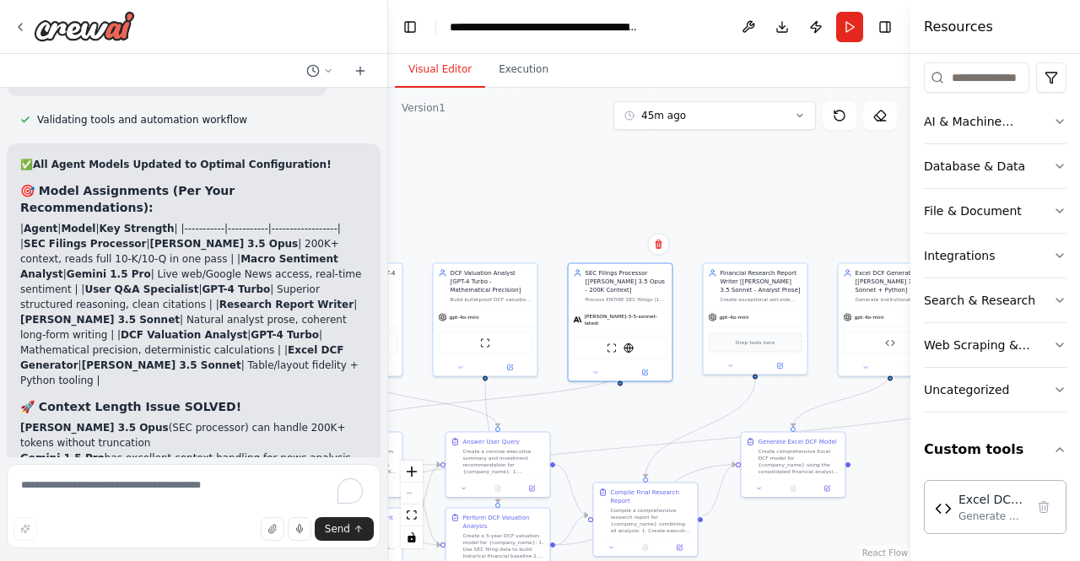
drag, startPoint x: 694, startPoint y: 240, endPoint x: 573, endPoint y: 232, distance: 120.9
click at [573, 232] on div ".deletable-edge-delete-btn { width: 20px; height: 20px; border: 0px solid #ffff…" at bounding box center [649, 324] width 522 height 473
click at [767, 319] on div "gpt-4o-mini" at bounding box center [756, 315] width 104 height 19
click at [777, 366] on icon at bounding box center [779, 364] width 5 height 5
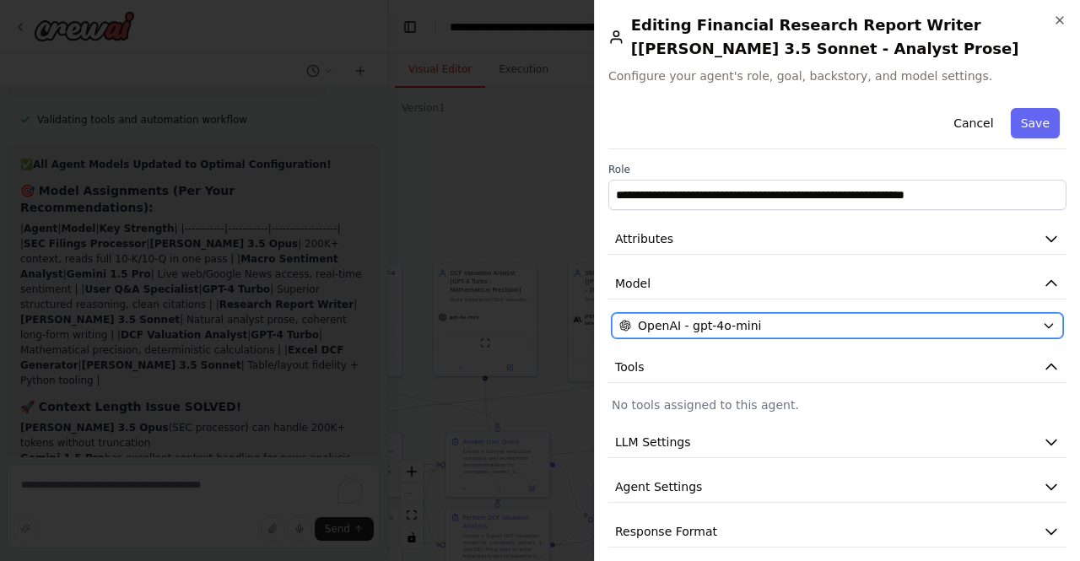
click at [728, 316] on button "OpenAI - gpt-4o-mini" at bounding box center [837, 325] width 451 height 25
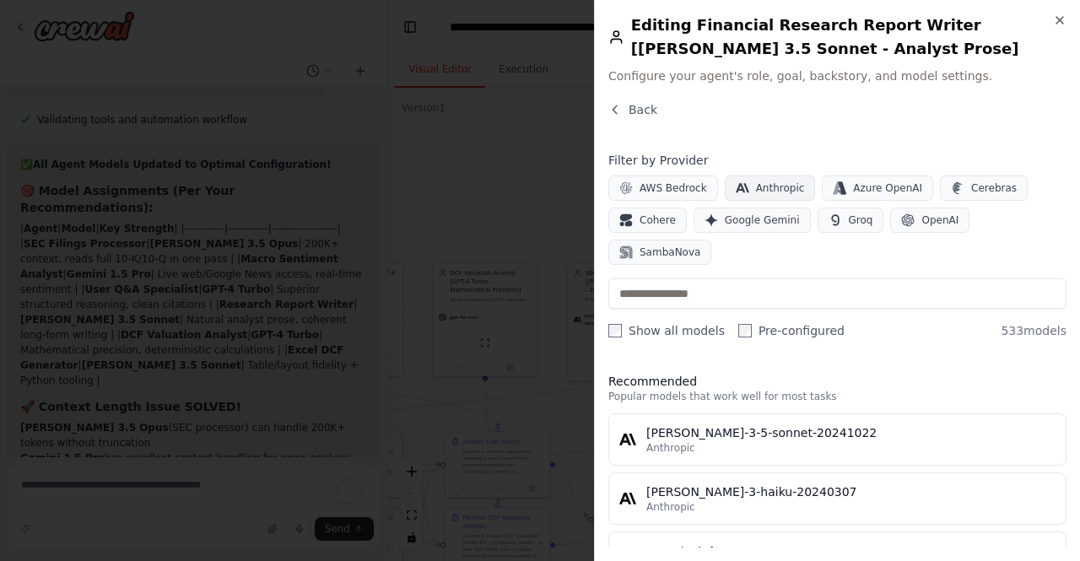
click at [756, 194] on span "Anthropic" at bounding box center [780, 188] width 49 height 14
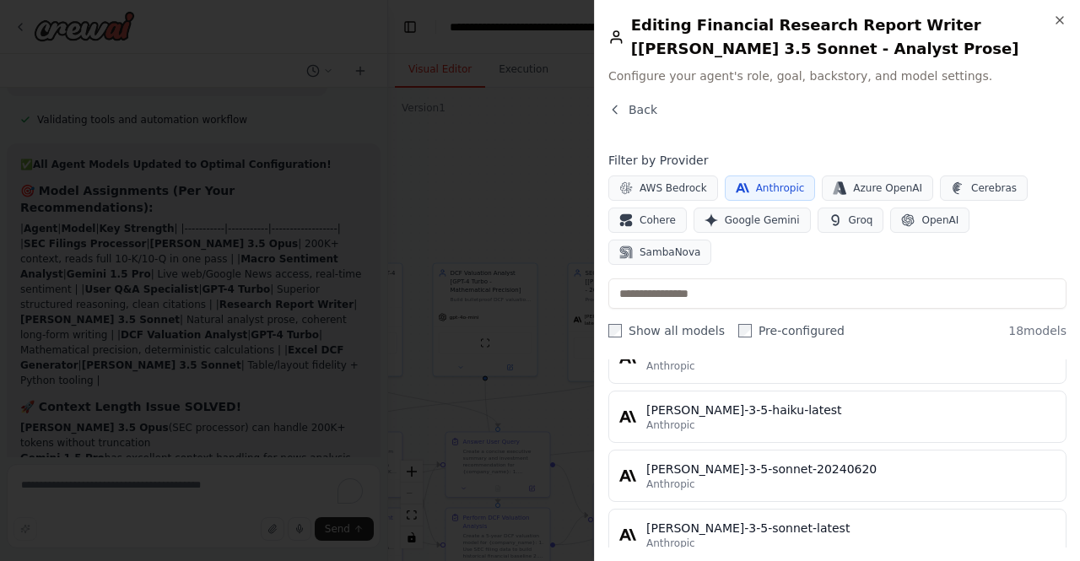
scroll to position [255, 0]
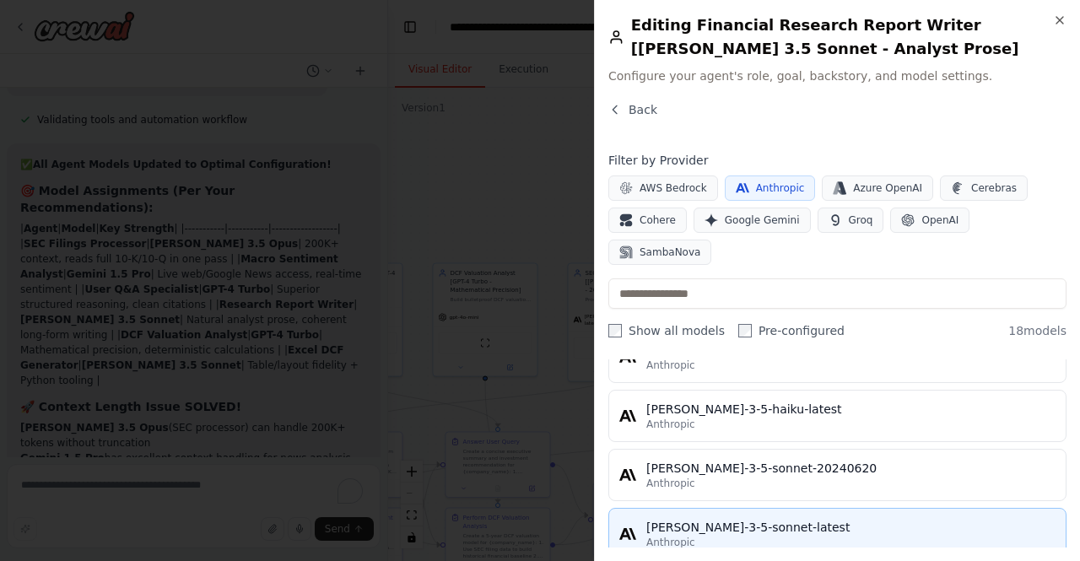
click at [765, 519] on div "[PERSON_NAME]-3-5-sonnet-latest" at bounding box center [850, 527] width 409 height 17
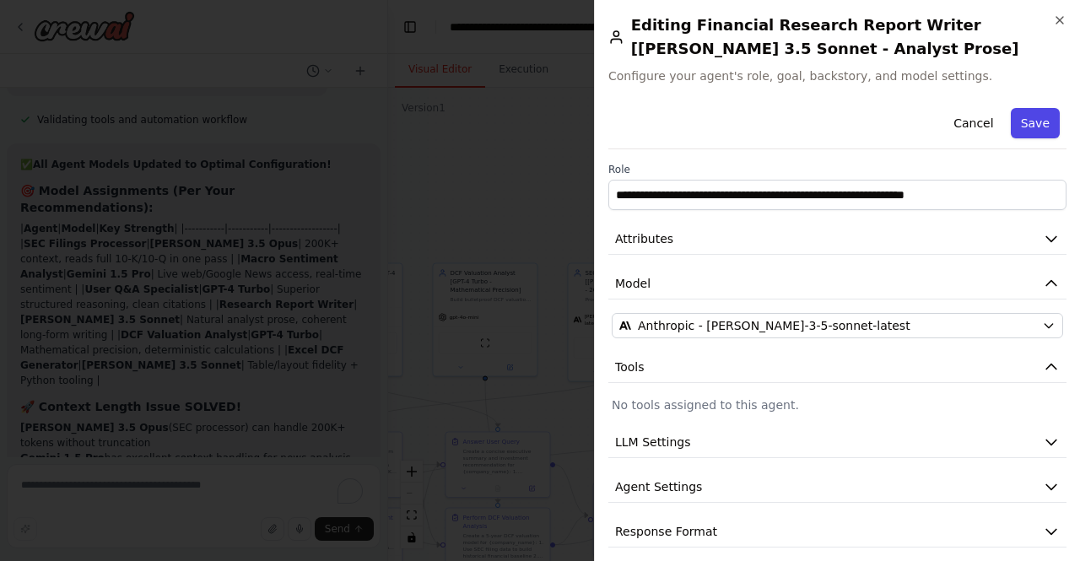
click at [1027, 122] on button "Save" at bounding box center [1035, 123] width 49 height 30
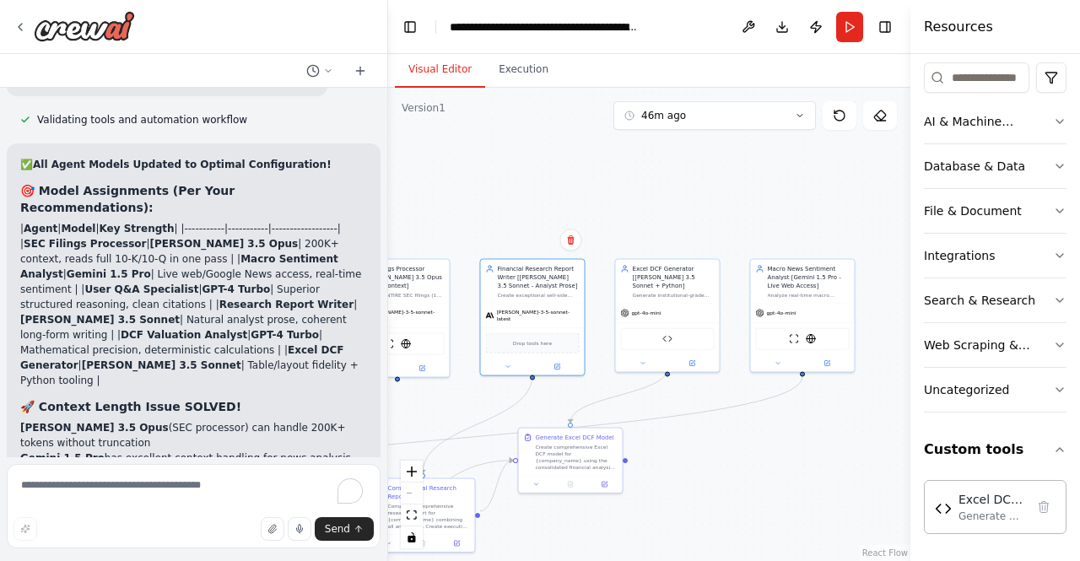
drag, startPoint x: 701, startPoint y: 228, endPoint x: 474, endPoint y: 226, distance: 227.0
click at [474, 226] on div ".deletable-edge-delete-btn { width: 20px; height: 20px; border: 0px solid #ffff…" at bounding box center [649, 324] width 522 height 473
click at [820, 365] on icon at bounding box center [822, 364] width 5 height 5
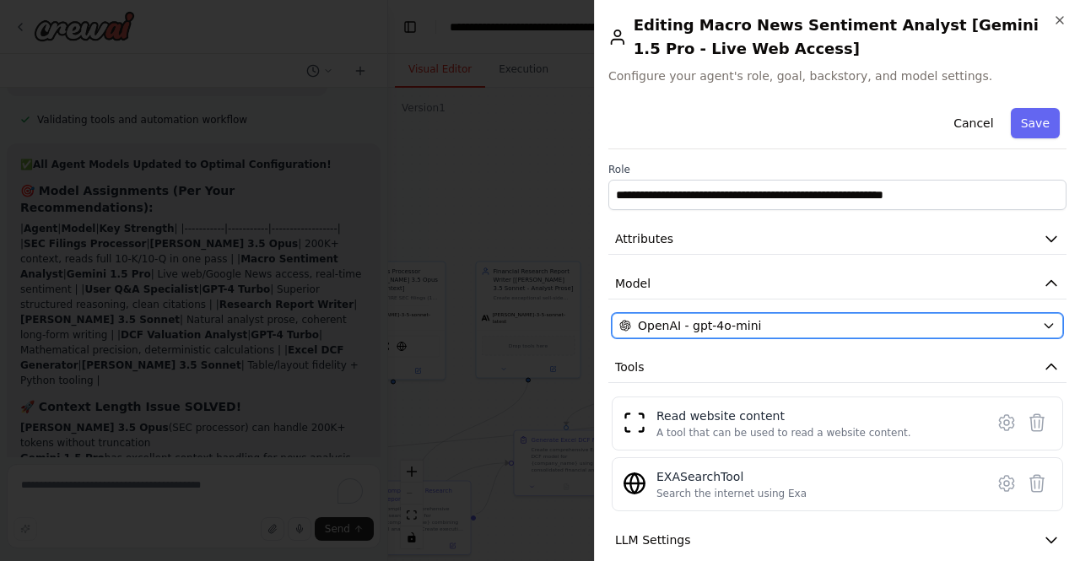
click at [816, 329] on div "OpenAI - gpt-4o-mini" at bounding box center [827, 325] width 416 height 17
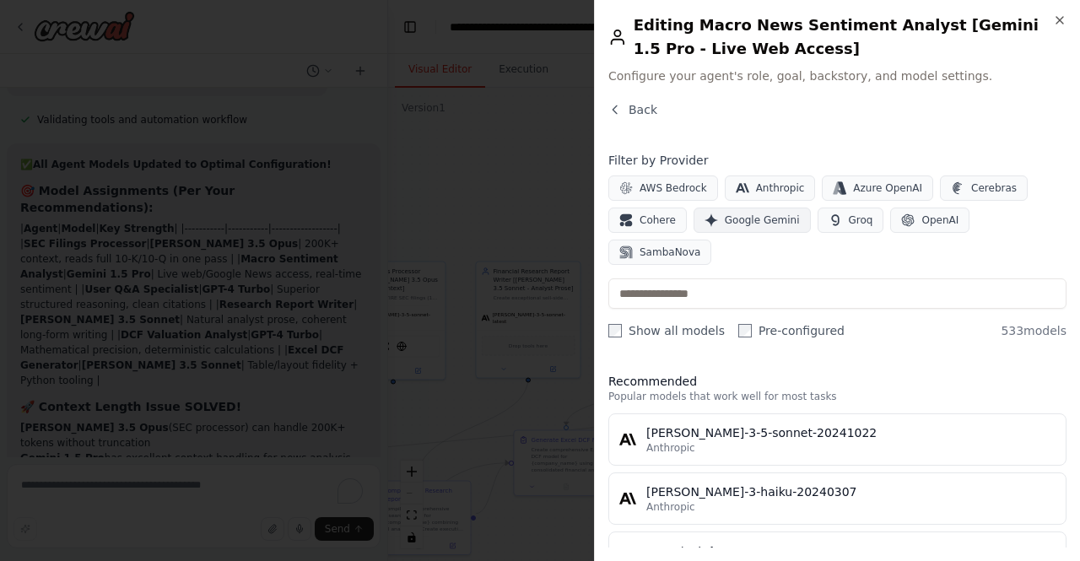
click at [765, 221] on span "Google Gemini" at bounding box center [762, 221] width 75 height 14
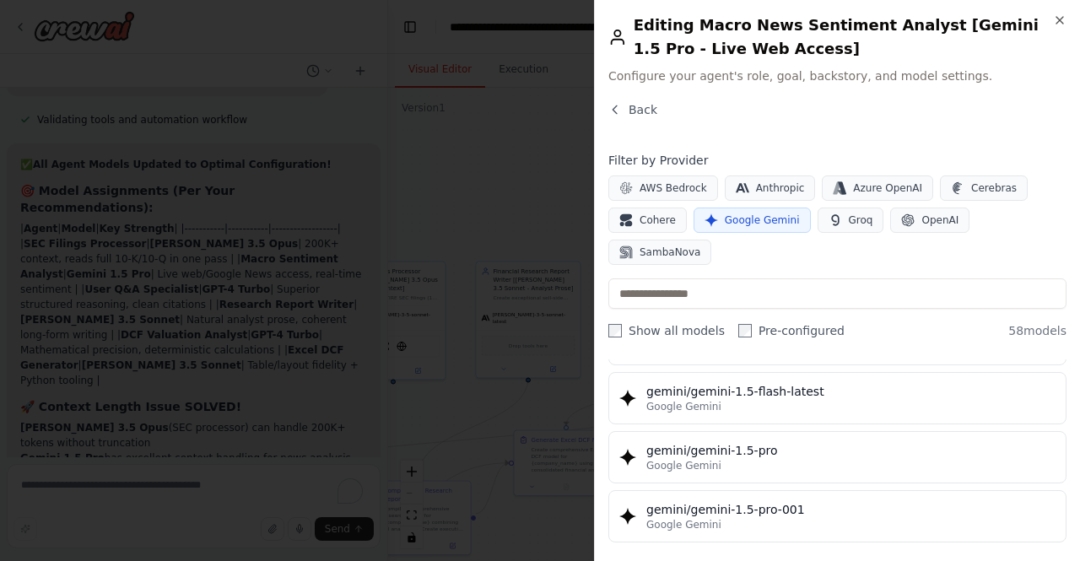
scroll to position [457, 0]
click at [790, 441] on div "gemini/gemini-1.5-pro" at bounding box center [850, 449] width 409 height 17
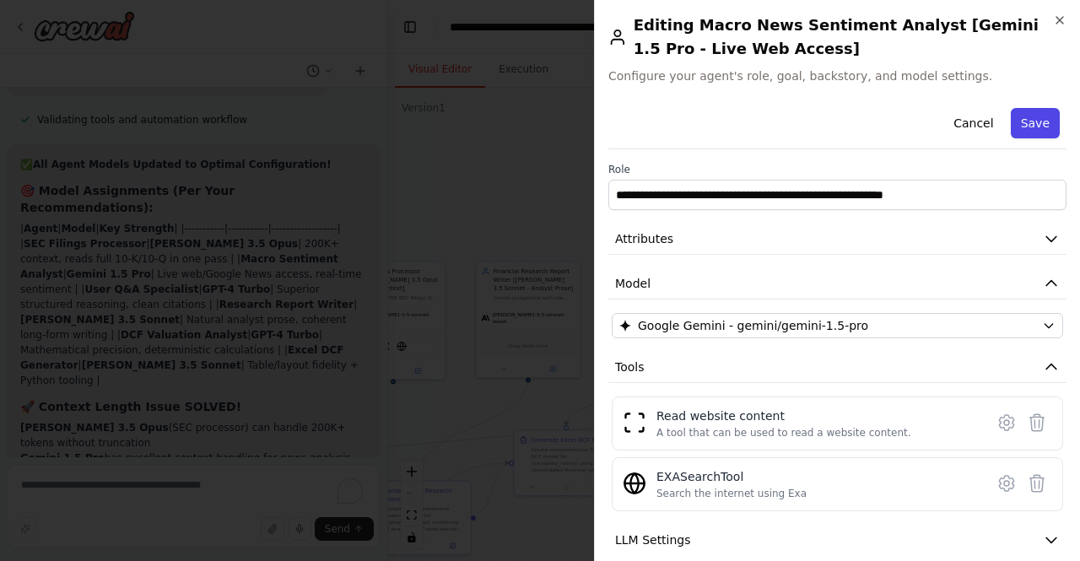
click at [1033, 118] on button "Save" at bounding box center [1035, 123] width 49 height 30
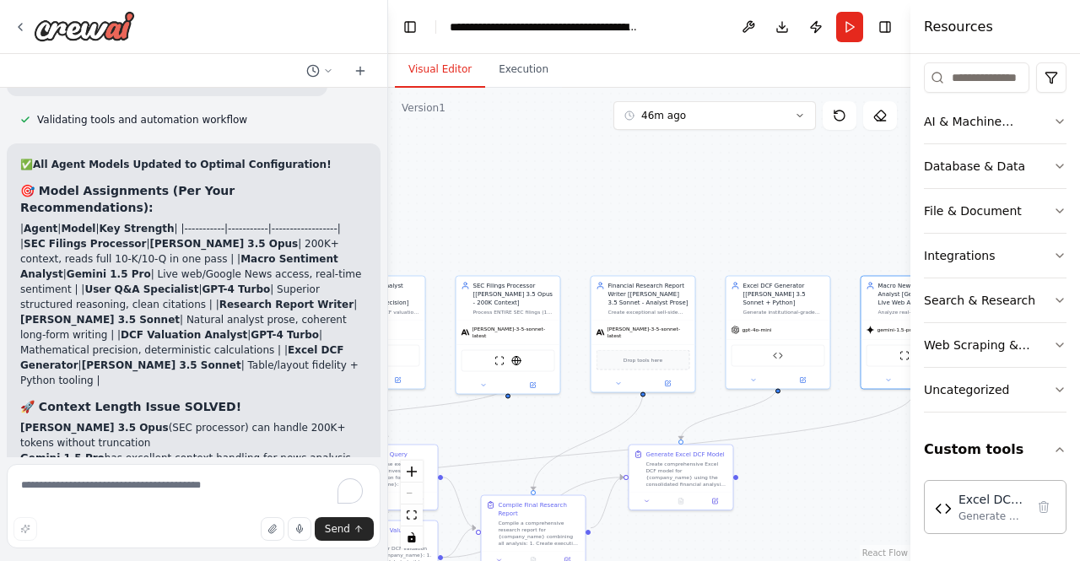
drag, startPoint x: 744, startPoint y: 443, endPoint x: 862, endPoint y: 457, distance: 118.1
click at [862, 457] on div ".deletable-edge-delete-btn { width: 20px; height: 20px; border: 0px solid #ffff…" at bounding box center [649, 324] width 522 height 473
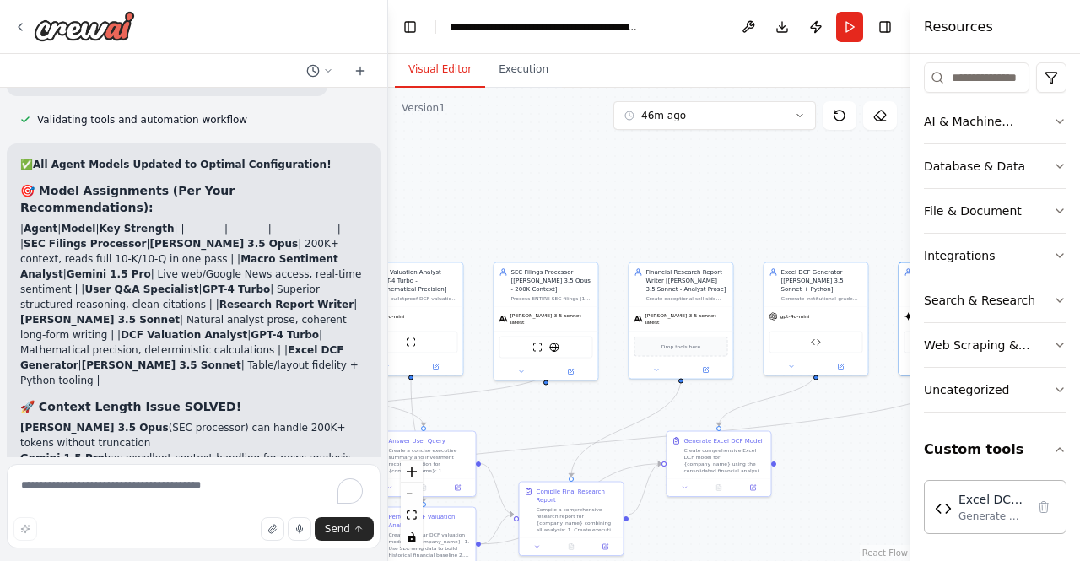
drag, startPoint x: 548, startPoint y: 200, endPoint x: 583, endPoint y: 187, distance: 37.6
click at [583, 187] on div ".deletable-edge-delete-btn { width: 20px; height: 20px; border: 0px solid #ffff…" at bounding box center [649, 324] width 522 height 473
click at [846, 360] on button at bounding box center [841, 365] width 48 height 10
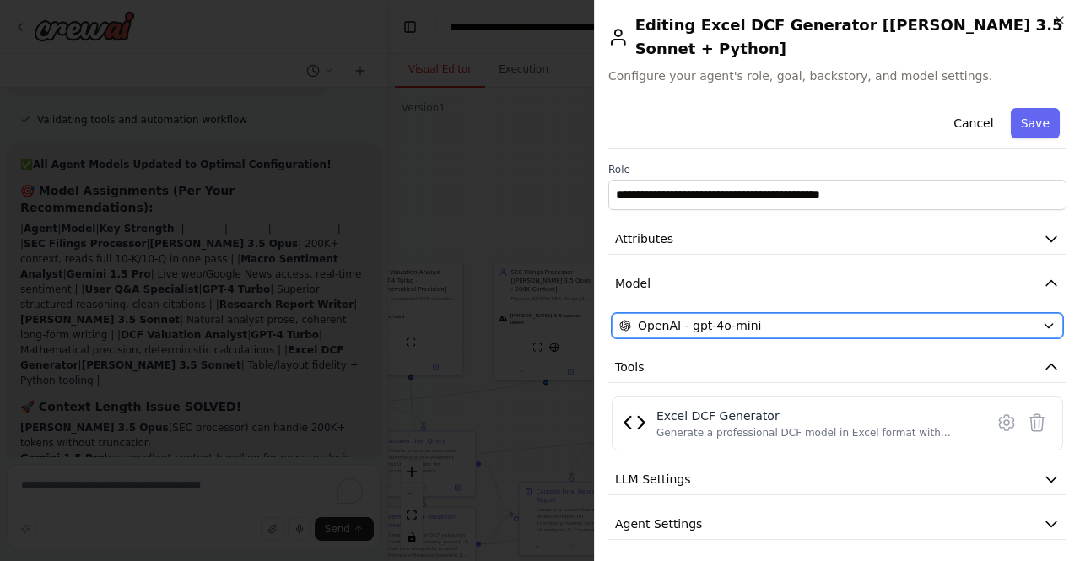
click at [859, 317] on div "OpenAI - gpt-4o-mini" at bounding box center [827, 325] width 416 height 17
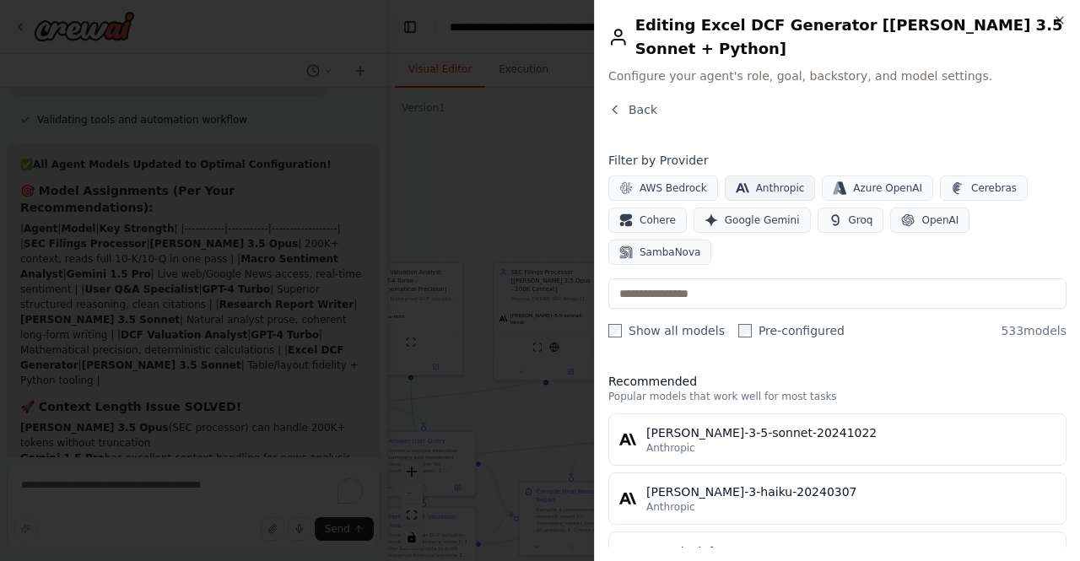
click at [770, 181] on span "Anthropic" at bounding box center [780, 188] width 49 height 14
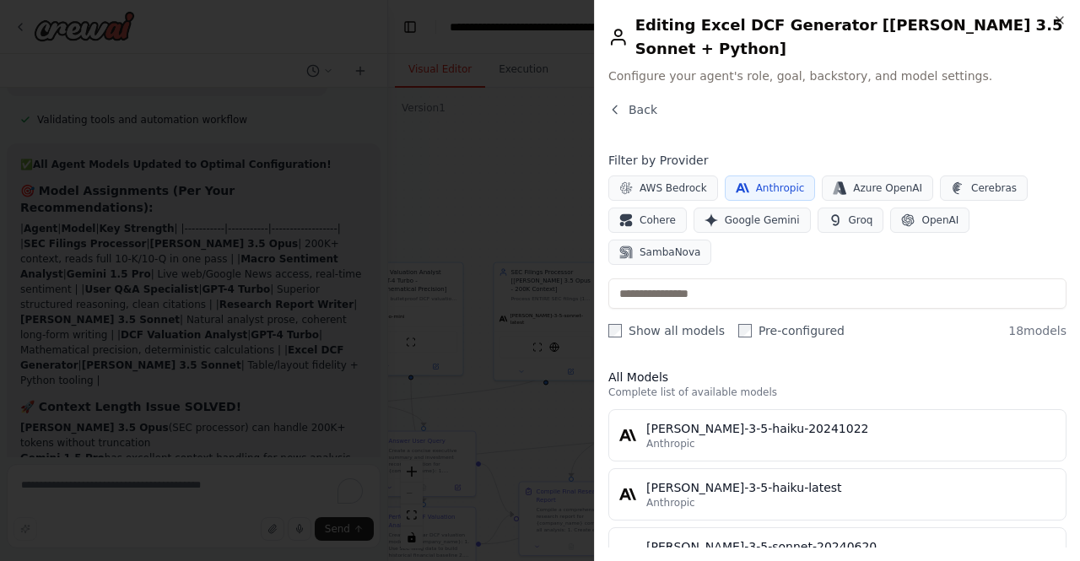
scroll to position [340, 0]
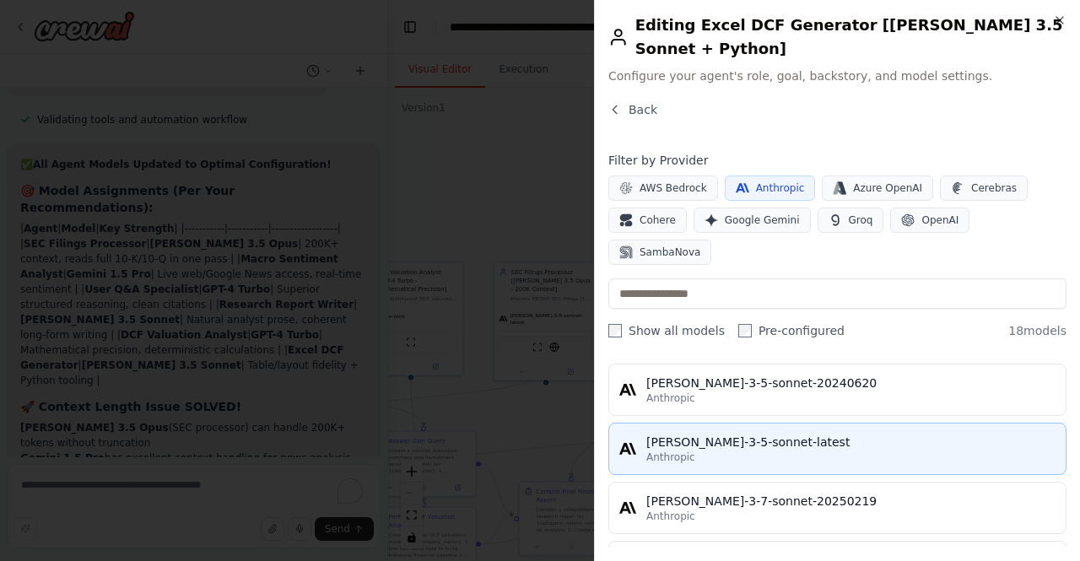
click at [772, 434] on div "claude-3-5-sonnet-latest" at bounding box center [850, 442] width 409 height 17
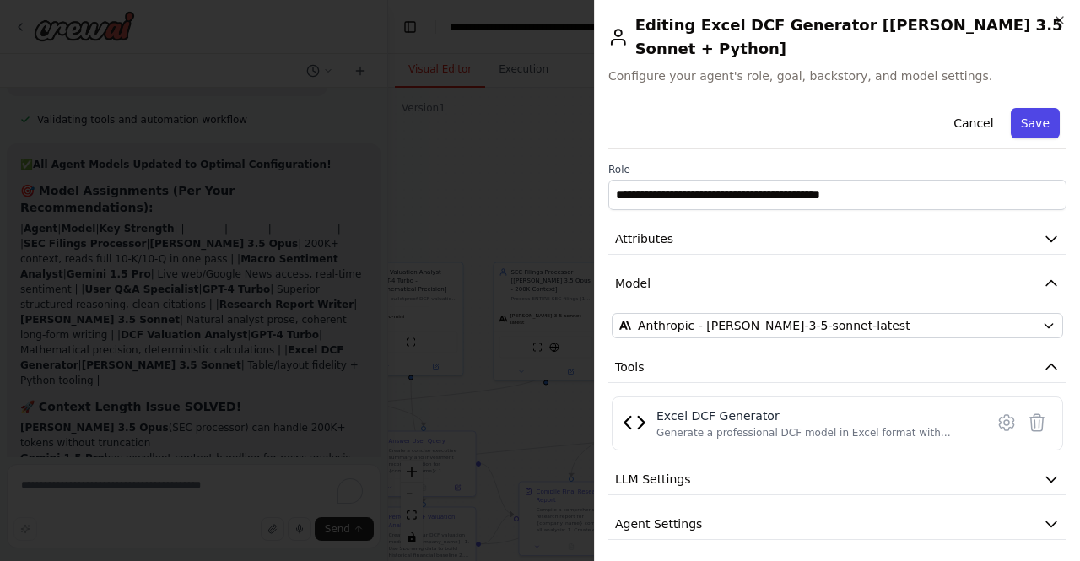
click at [1030, 108] on button "Save" at bounding box center [1035, 123] width 49 height 30
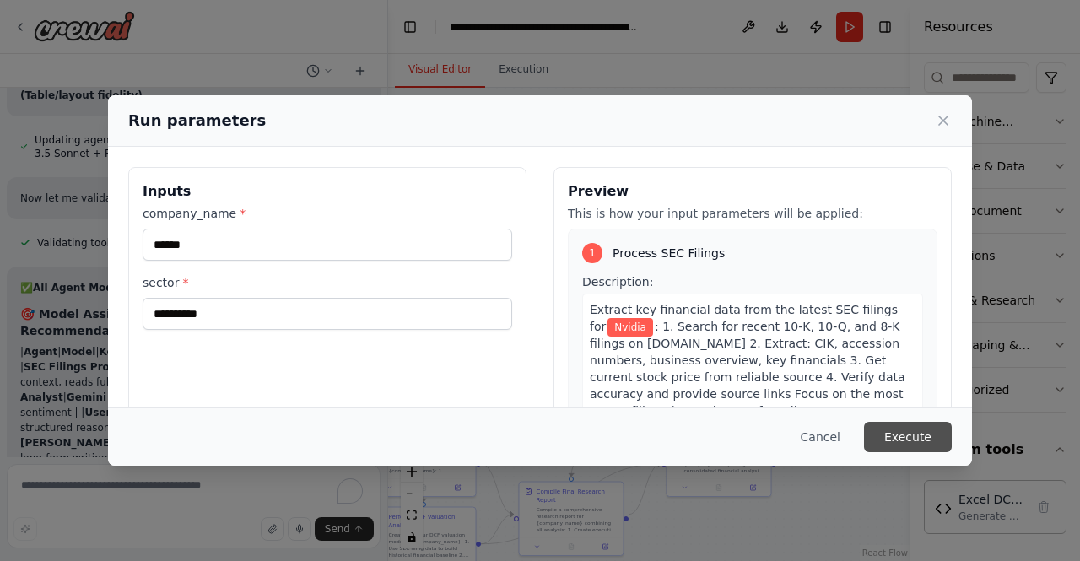
click at [930, 441] on button "Execute" at bounding box center [908, 437] width 88 height 30
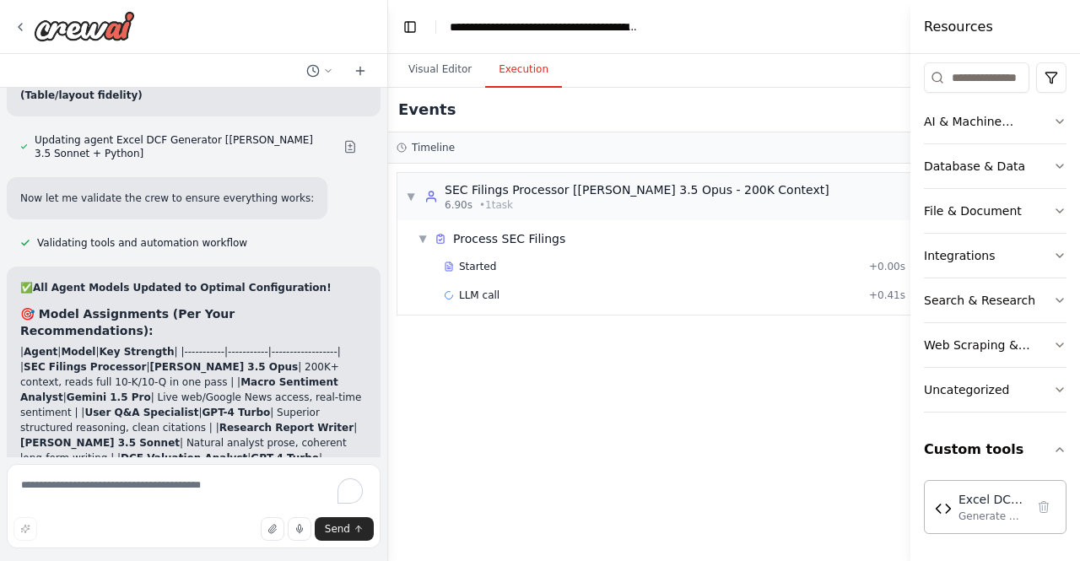
scroll to position [63399, 0]
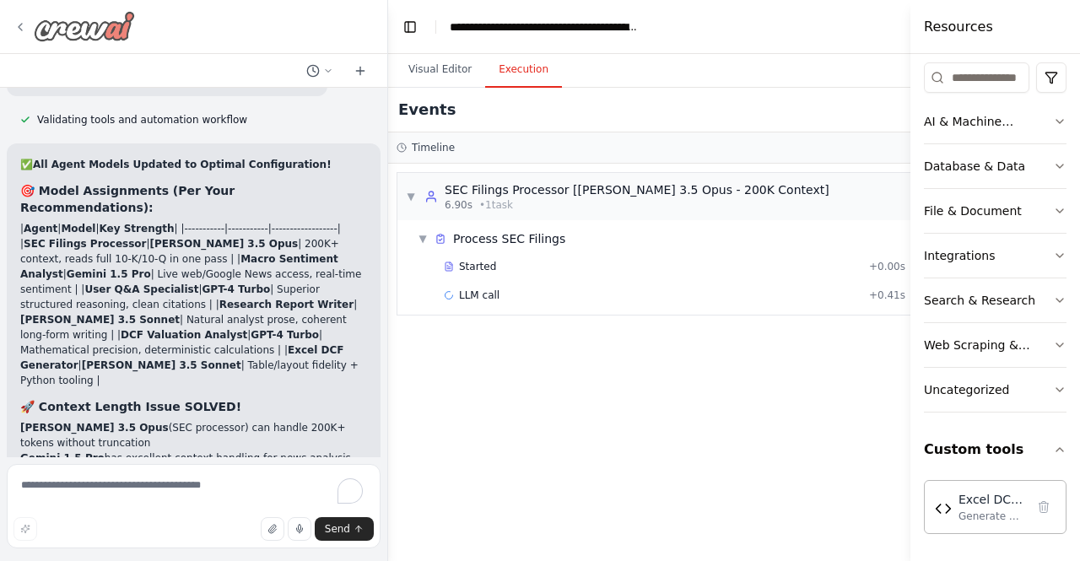
click at [109, 33] on img at bounding box center [84, 26] width 101 height 30
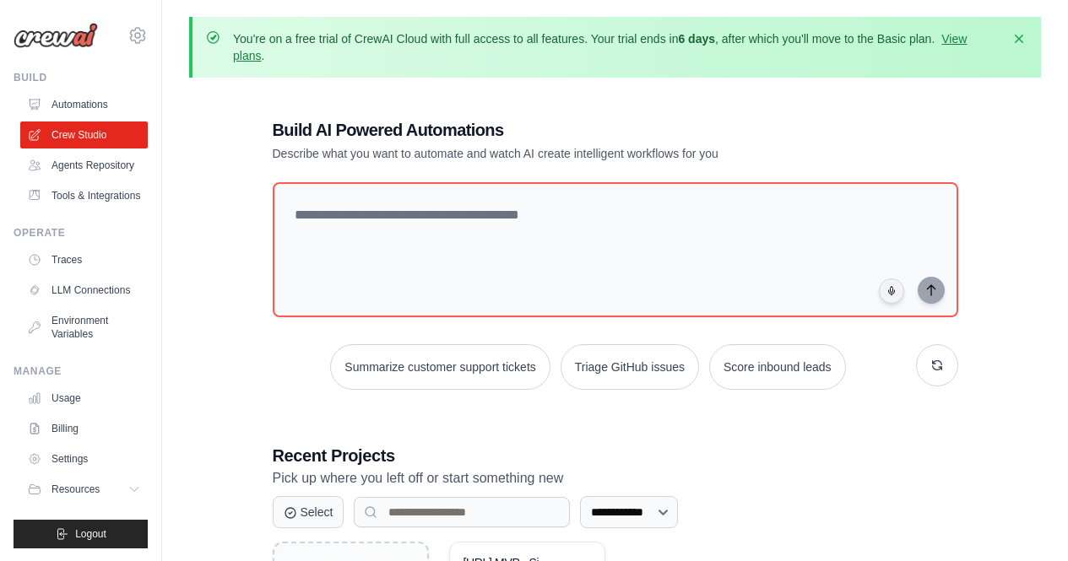
scroll to position [41, 0]
click at [65, 443] on ul "Usage Billing Settings Resources GitHub" at bounding box center [83, 443] width 127 height 118
click at [62, 401] on link "Usage" at bounding box center [85, 397] width 127 height 27
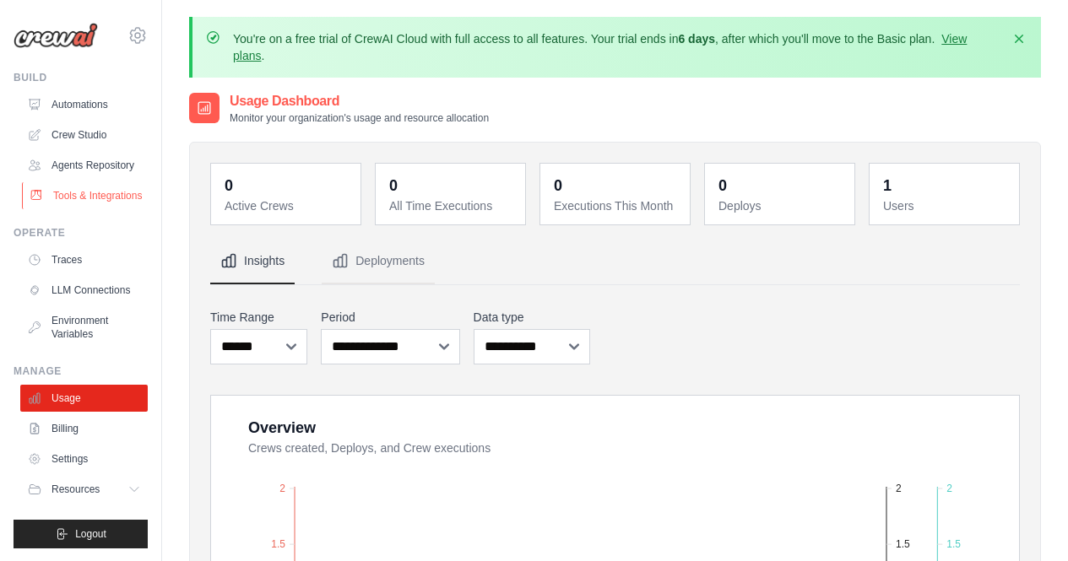
click at [78, 209] on link "Tools & Integrations" at bounding box center [85, 195] width 127 height 27
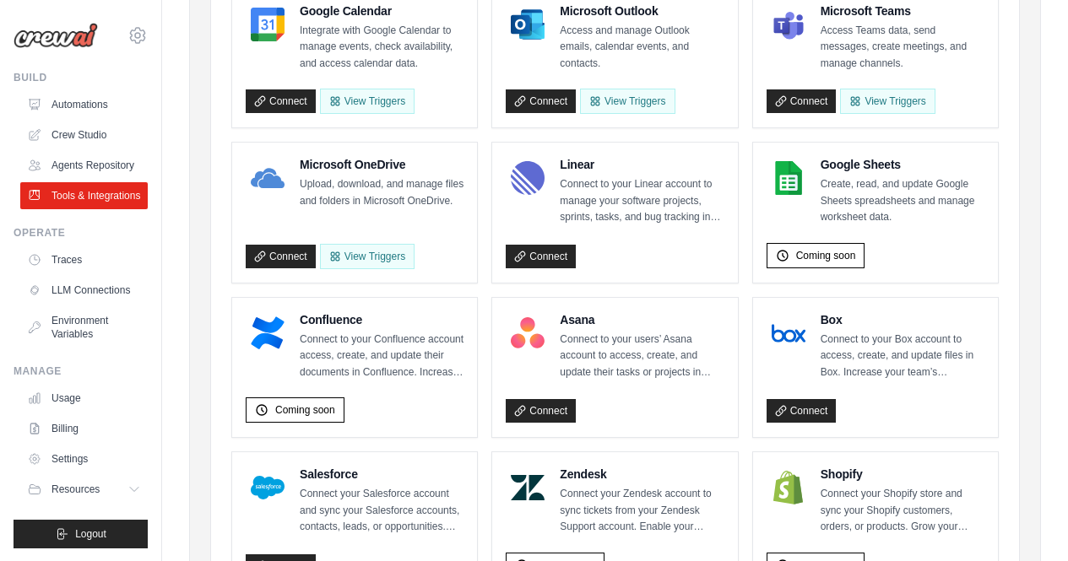
scroll to position [461, 0]
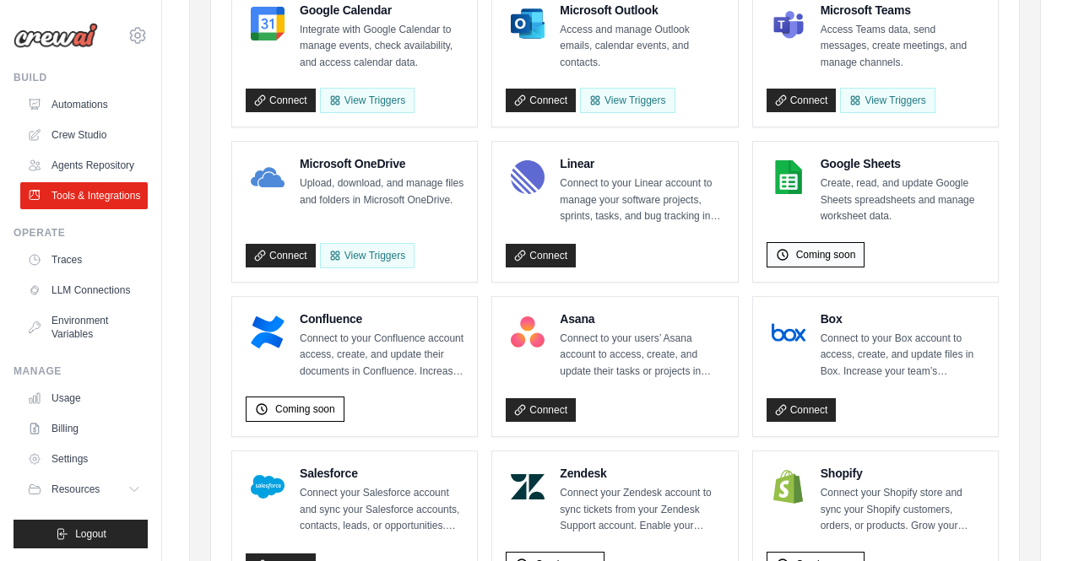
click at [827, 260] on span "Coming soon" at bounding box center [826, 255] width 60 height 14
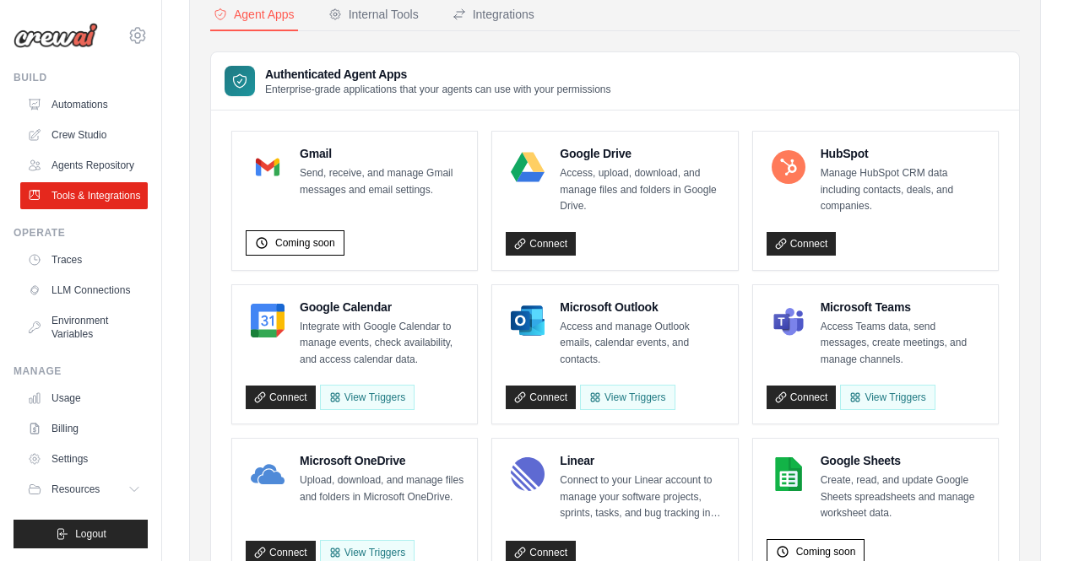
scroll to position [0, 0]
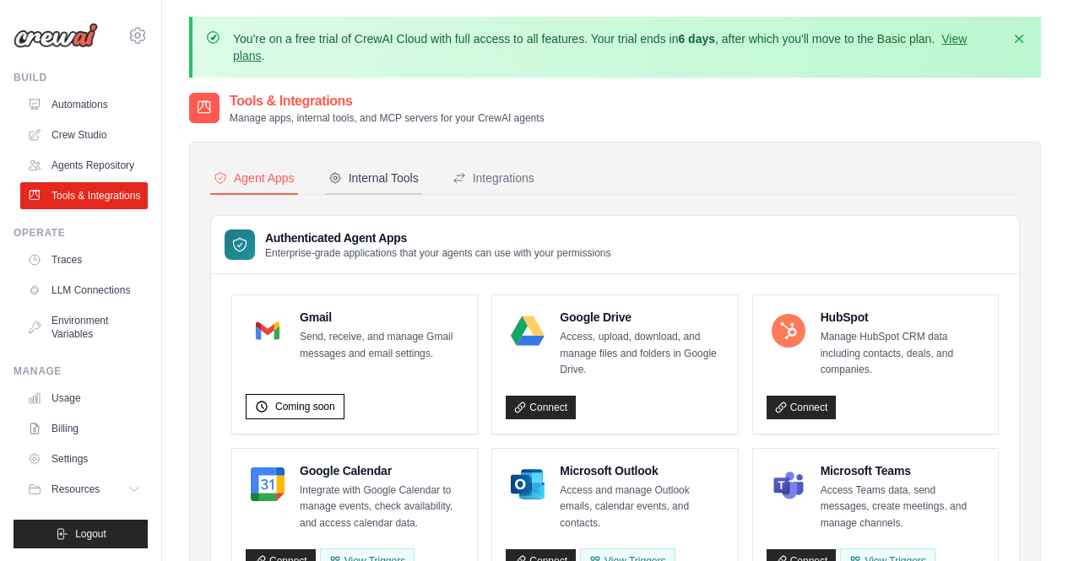
click at [377, 166] on button "Internal Tools" at bounding box center [373, 179] width 97 height 32
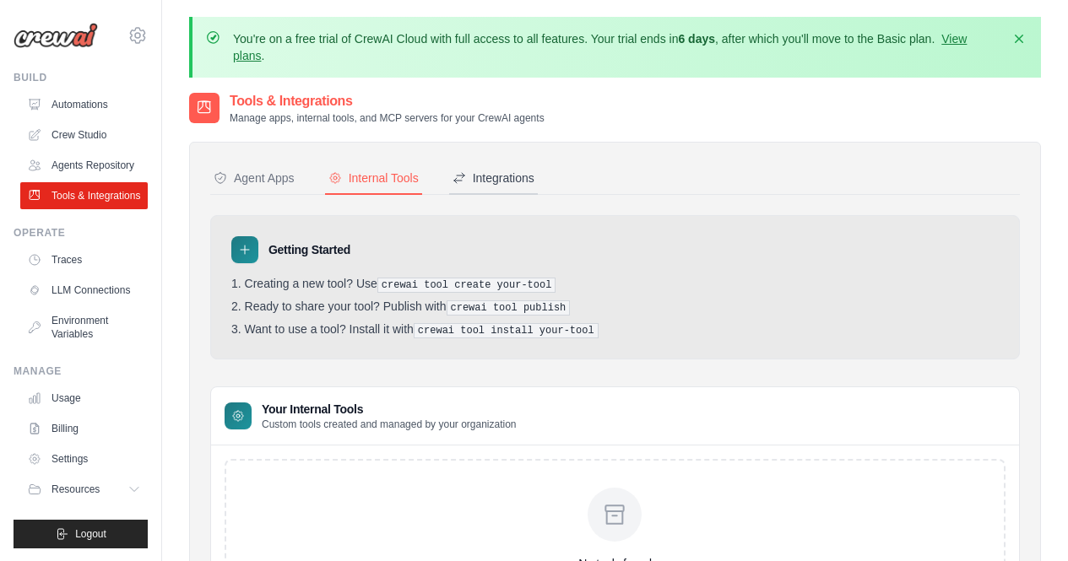
click at [488, 180] on div "Integrations" at bounding box center [493, 178] width 82 height 17
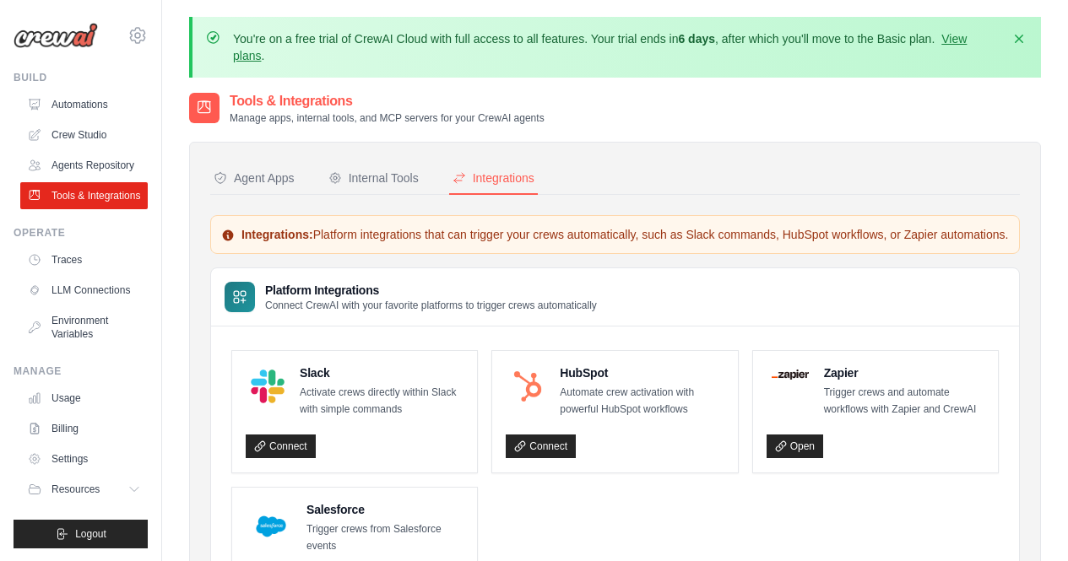
click at [703, 33] on p "You're on a free trial of CrewAI Cloud with full access to all features. Your t…" at bounding box center [616, 47] width 767 height 34
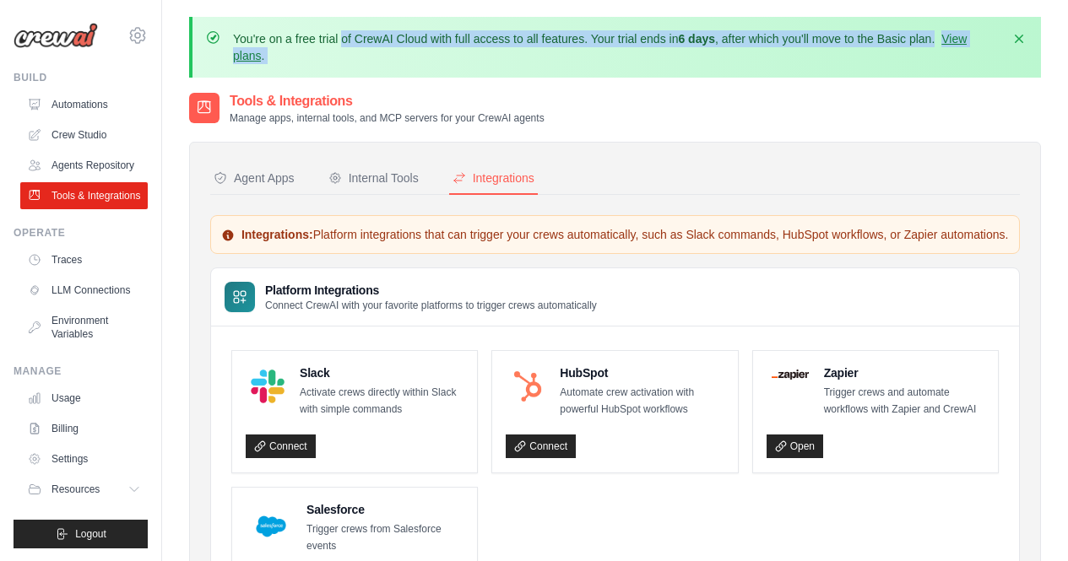
click at [703, 33] on p "You're on a free trial of CrewAI Cloud with full access to all features. Your t…" at bounding box center [616, 47] width 767 height 34
